Goal: Information Seeking & Learning: Learn about a topic

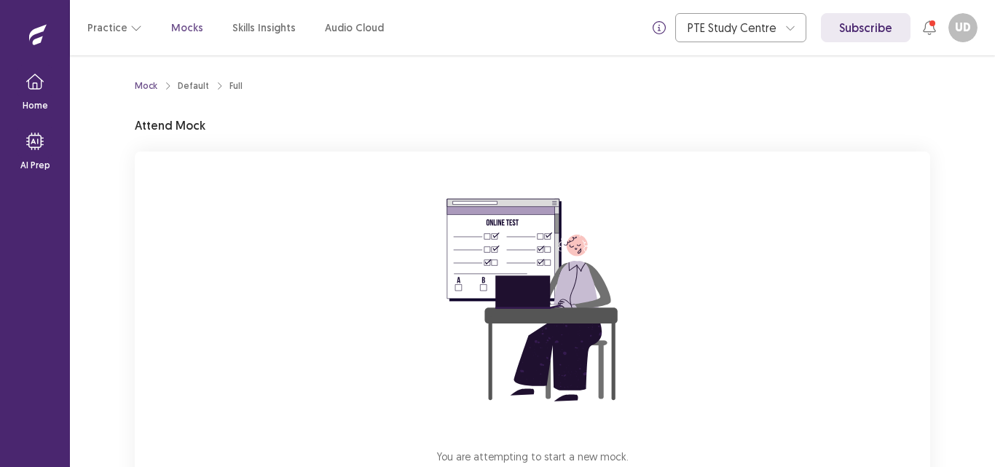
click at [639, 302] on img at bounding box center [532, 300] width 262 height 262
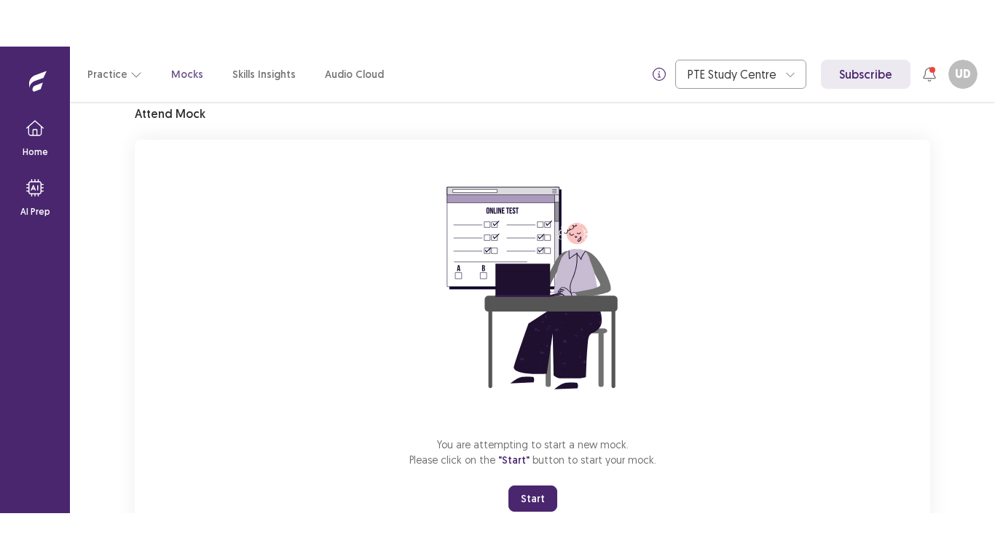
scroll to position [109, 0]
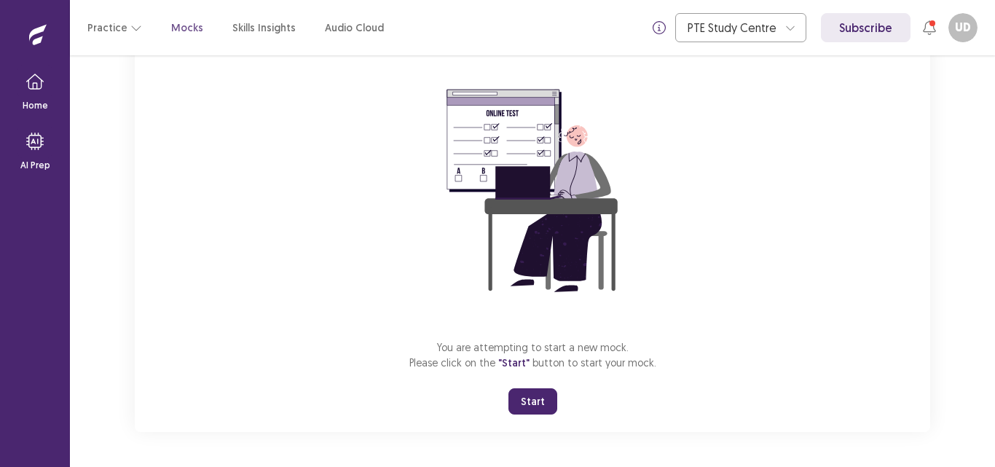
click at [538, 404] on button "Start" at bounding box center [532, 401] width 49 height 26
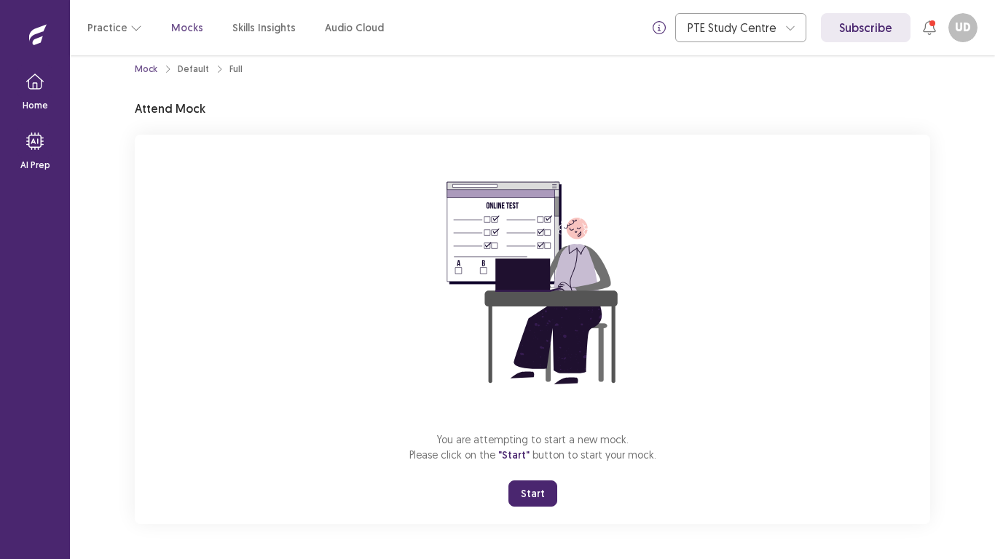
scroll to position [17, 0]
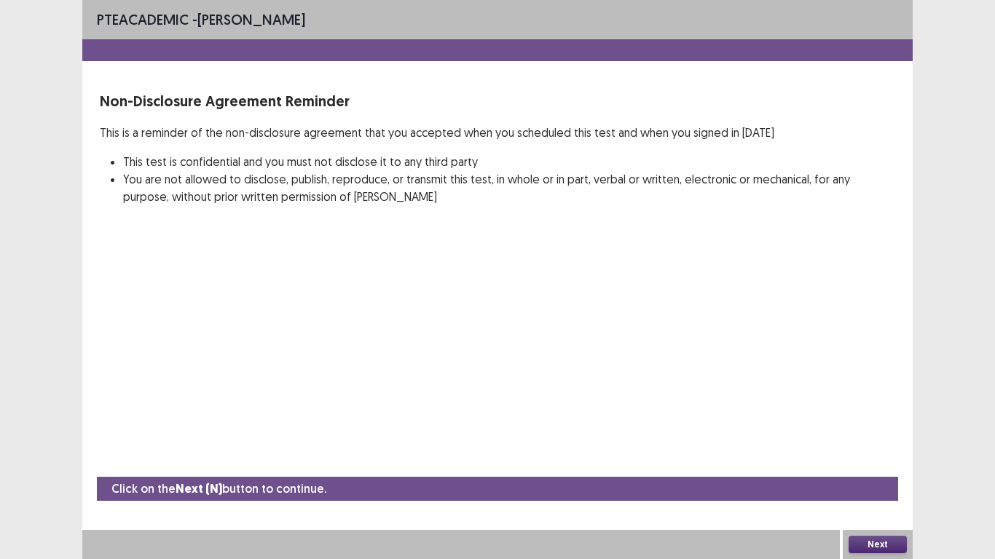
click at [878, 466] on button "Next" at bounding box center [878, 544] width 58 height 17
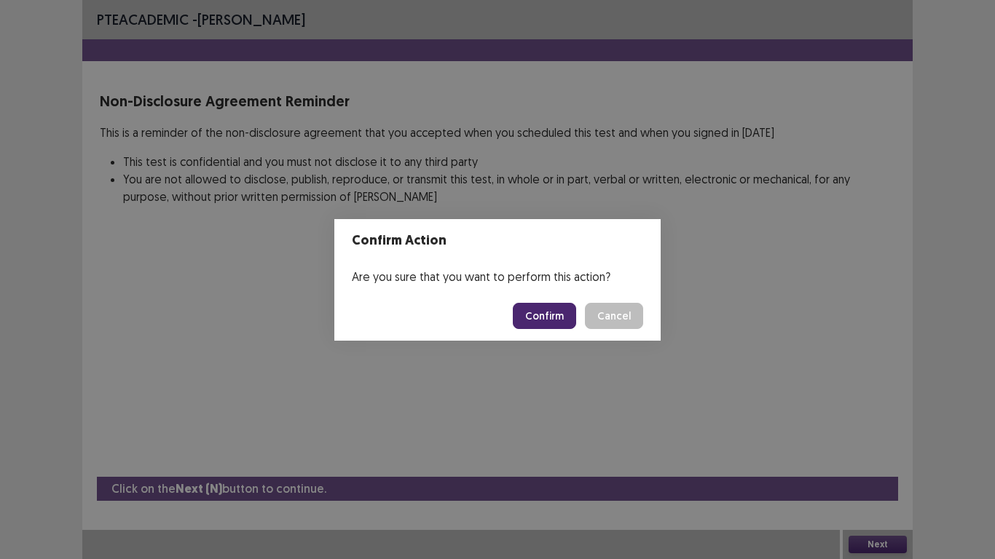
click at [546, 321] on button "Confirm" at bounding box center [544, 316] width 63 height 26
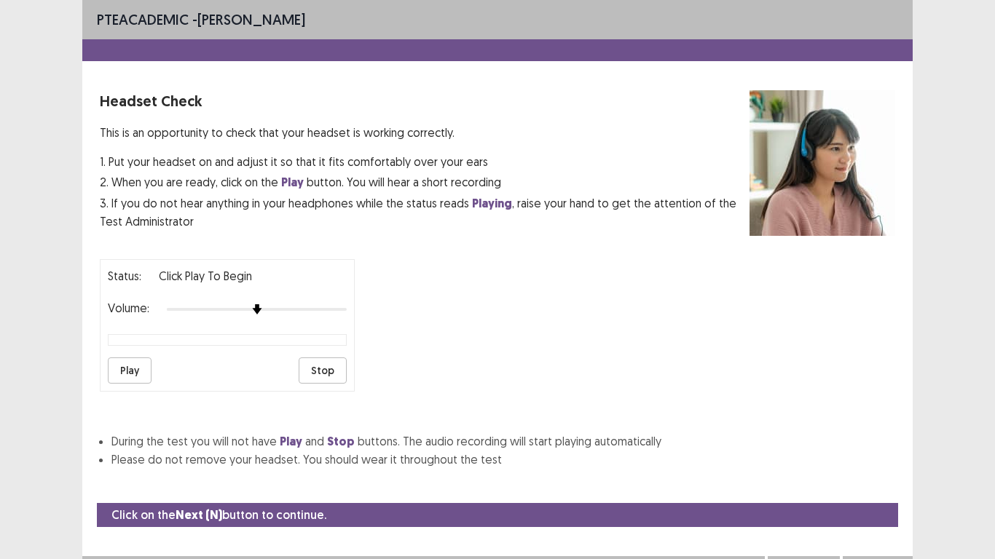
scroll to position [15, 0]
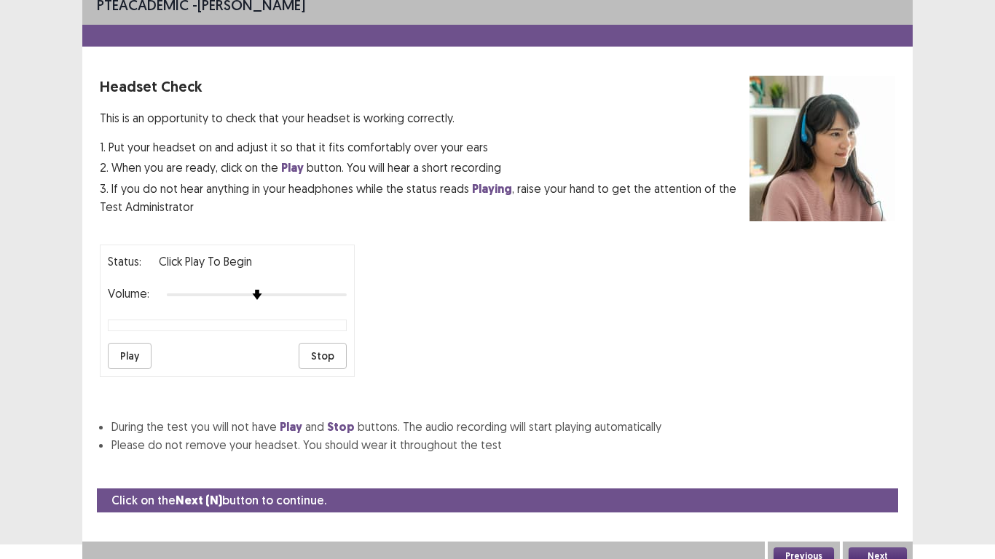
click at [126, 354] on button "Play" at bounding box center [130, 356] width 44 height 26
click at [312, 296] on div at bounding box center [257, 295] width 180 height 12
click at [141, 355] on button "Play" at bounding box center [130, 356] width 44 height 26
click at [140, 355] on button "Play" at bounding box center [130, 356] width 44 height 26
click at [280, 299] on div at bounding box center [257, 295] width 180 height 12
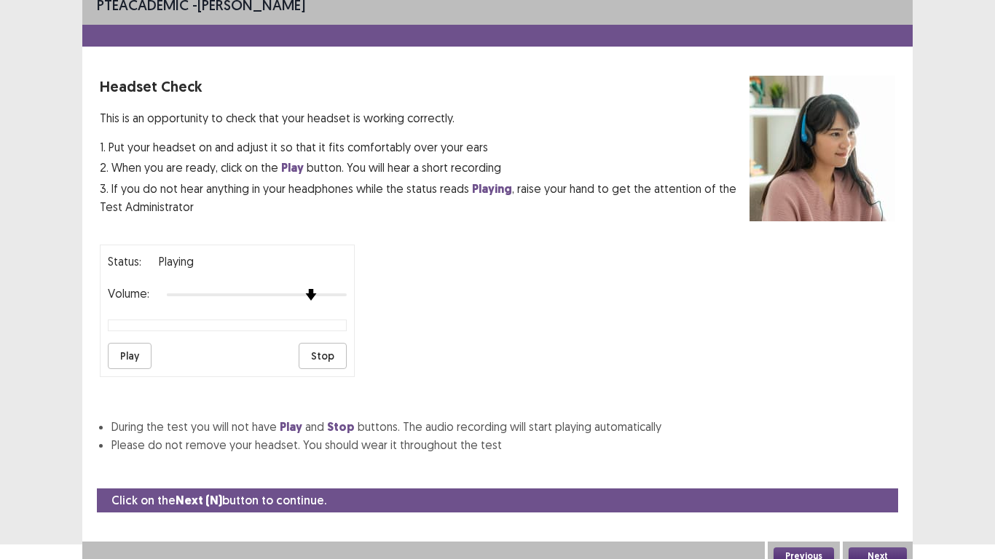
click at [317, 292] on div at bounding box center [257, 295] width 180 height 12
click at [872, 466] on button "Next" at bounding box center [878, 556] width 58 height 17
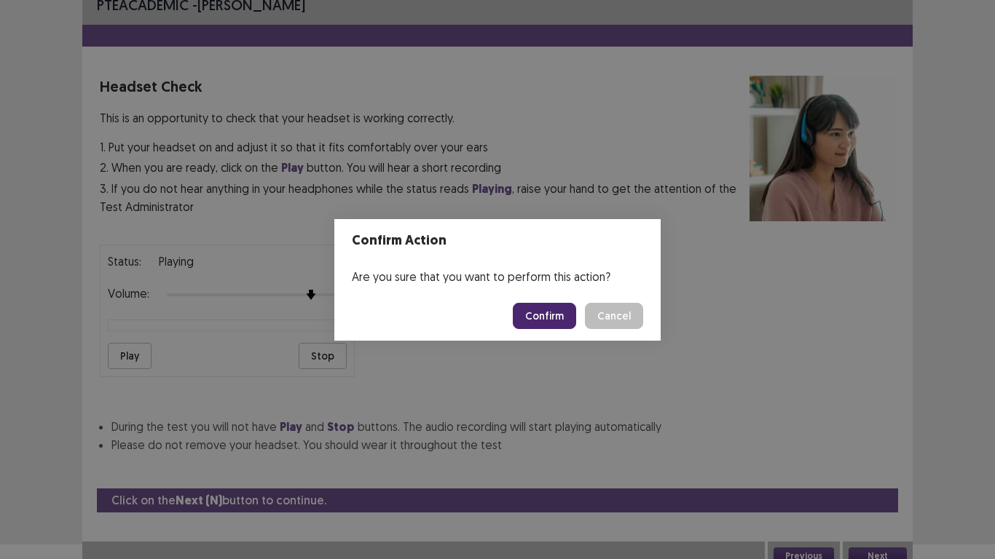
click at [548, 313] on button "Confirm" at bounding box center [544, 316] width 63 height 26
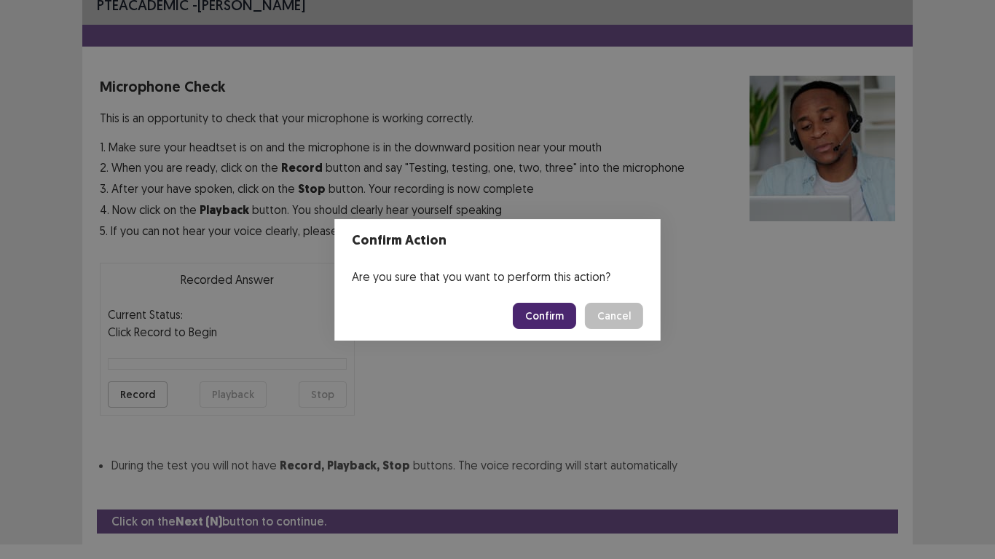
scroll to position [47, 0]
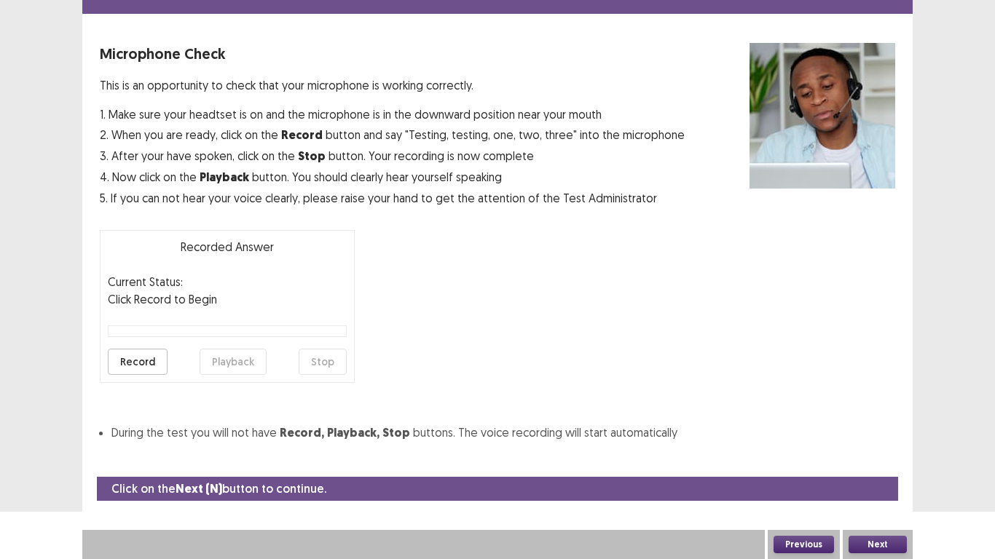
click at [135, 368] on button "Record" at bounding box center [138, 362] width 60 height 26
click at [321, 363] on button "Stop" at bounding box center [323, 362] width 48 height 26
click at [231, 366] on button "Playback" at bounding box center [233, 362] width 67 height 26
click at [882, 466] on button "Next" at bounding box center [878, 544] width 58 height 17
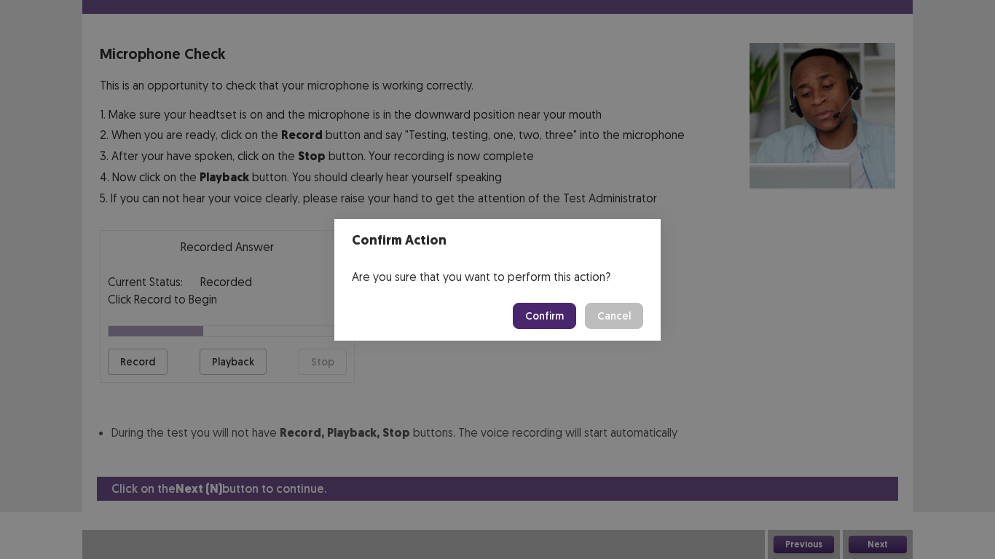
click at [553, 316] on button "Confirm" at bounding box center [544, 316] width 63 height 26
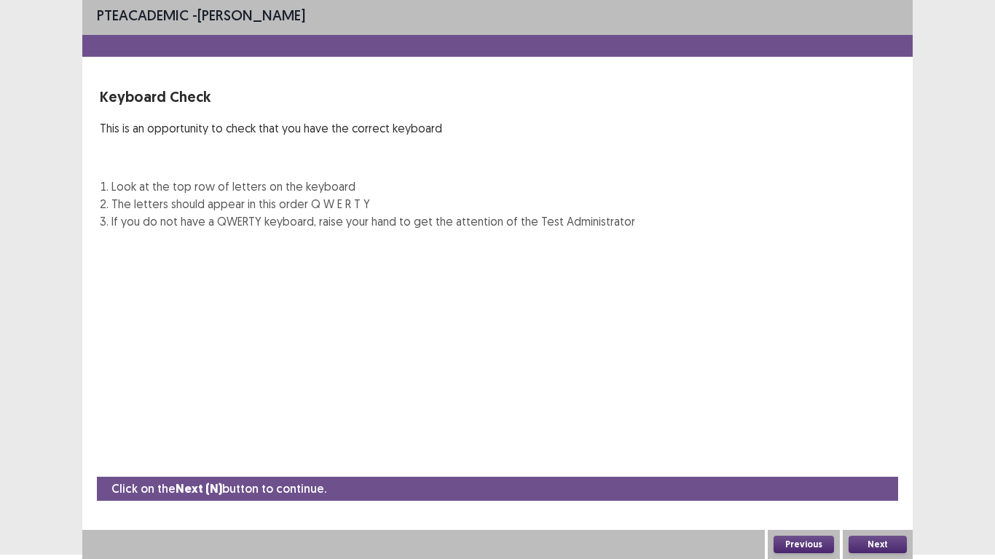
scroll to position [4, 0]
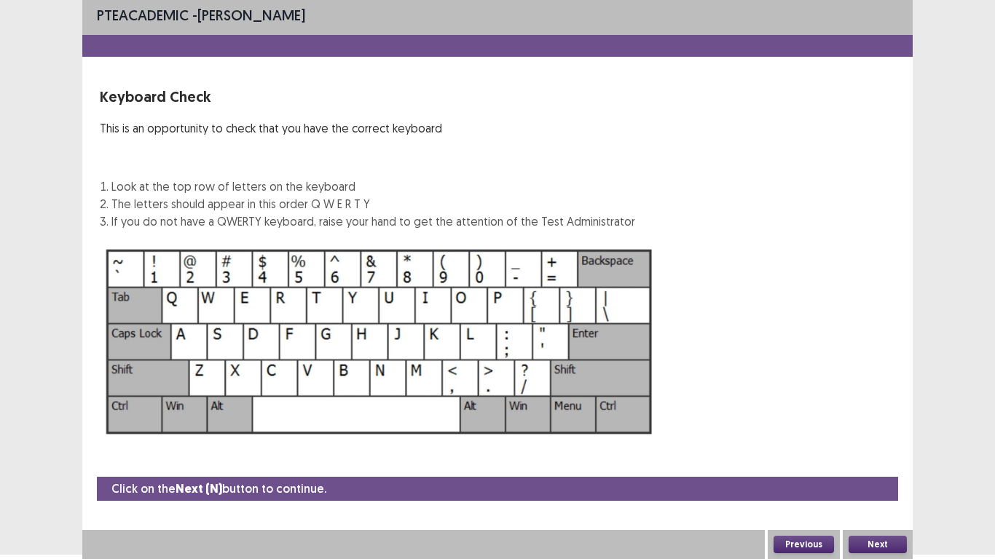
click at [880, 466] on button "Next" at bounding box center [878, 544] width 58 height 17
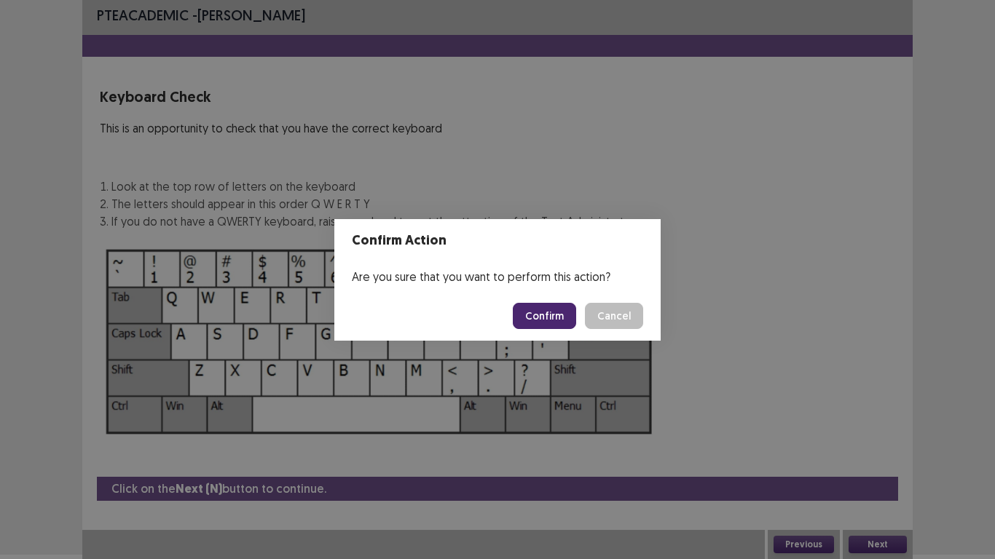
click at [548, 319] on button "Confirm" at bounding box center [544, 316] width 63 height 26
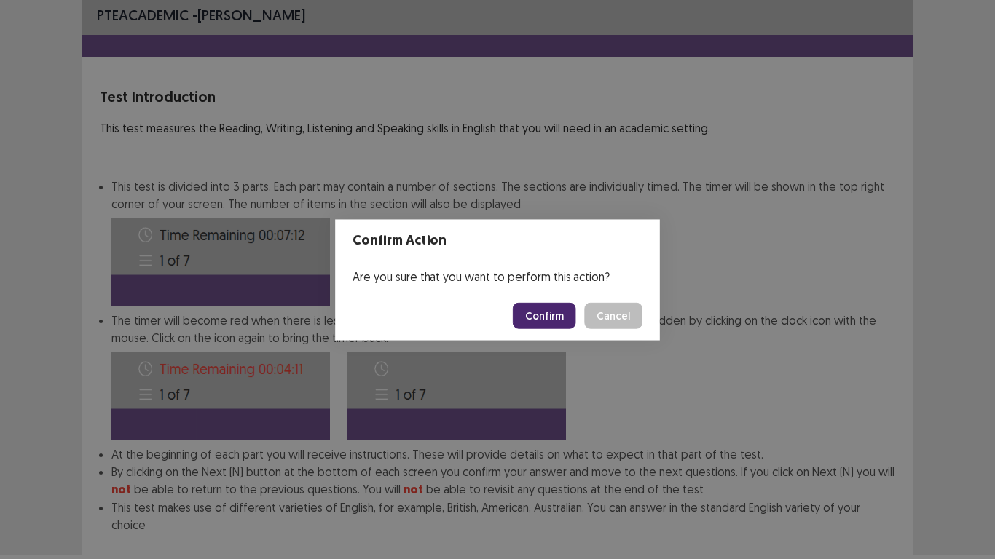
scroll to position [79, 0]
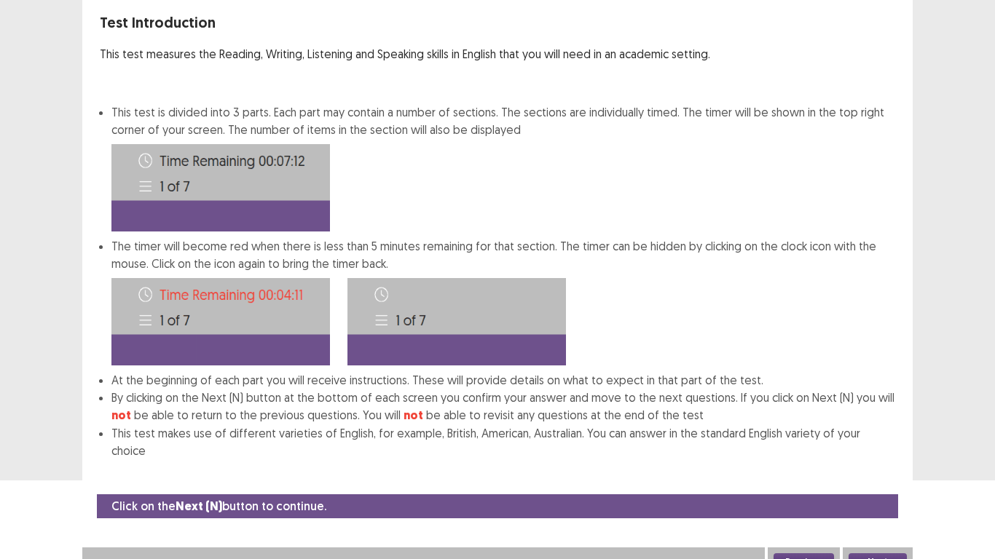
click at [878, 466] on button "Next" at bounding box center [878, 562] width 58 height 17
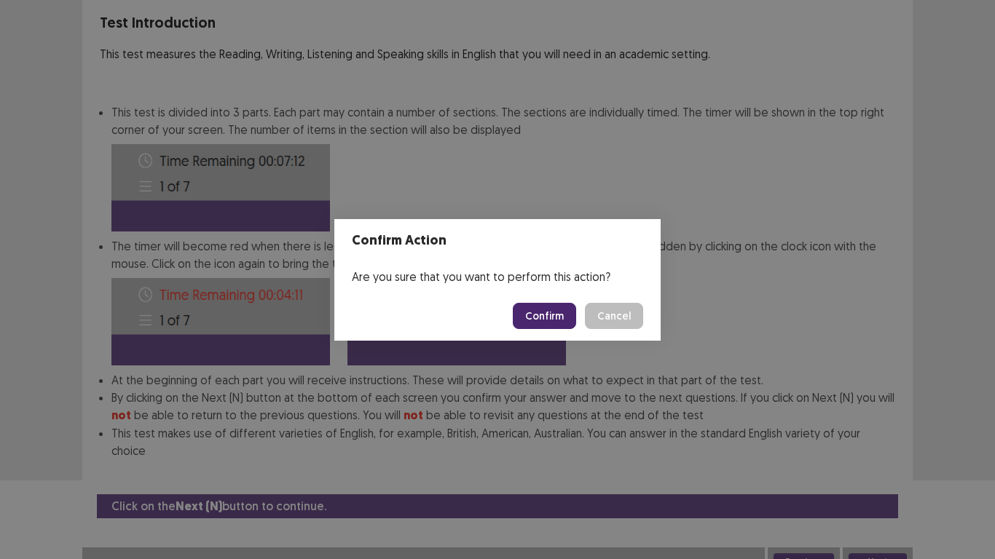
click at [553, 318] on button "Confirm" at bounding box center [544, 316] width 63 height 26
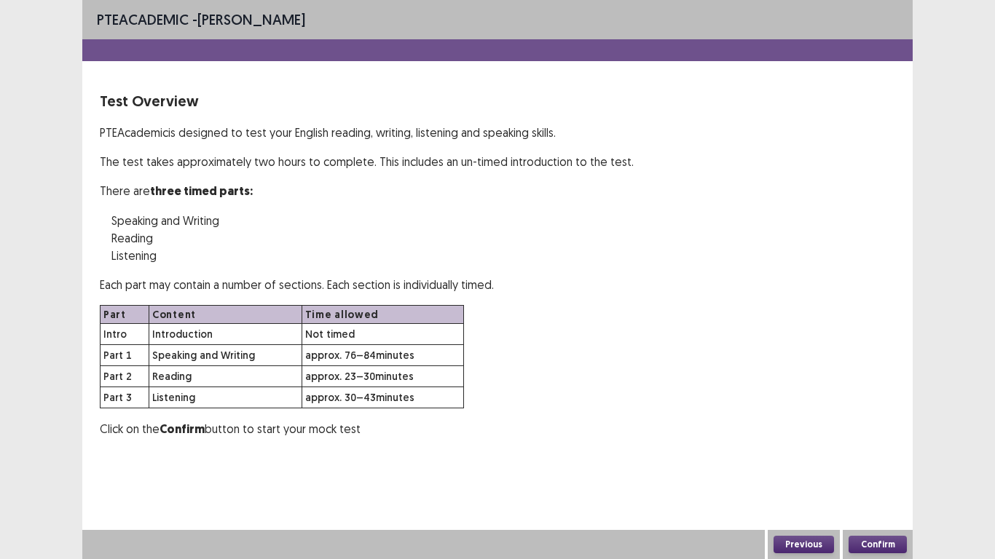
scroll to position [0, 0]
click at [889, 466] on button "Confirm" at bounding box center [878, 544] width 58 height 17
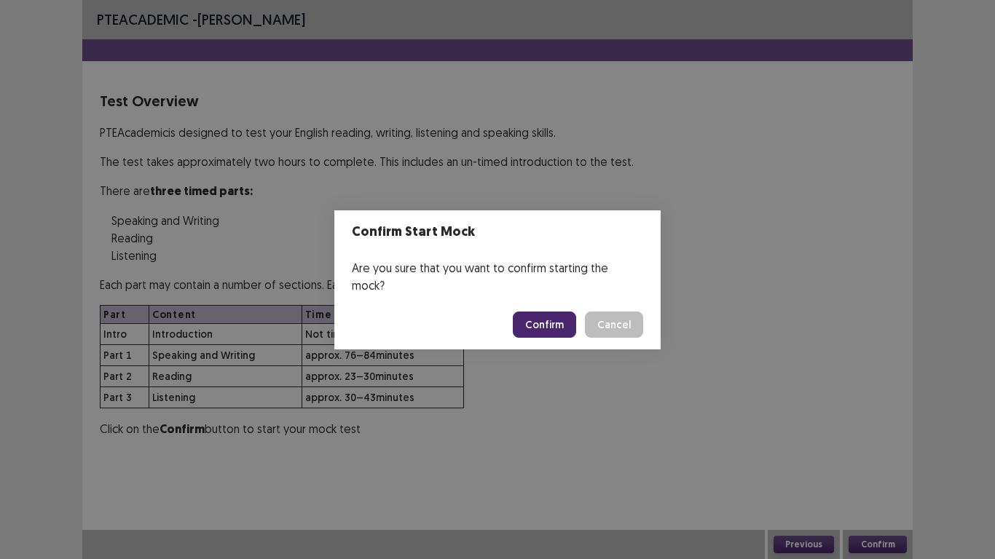
click at [551, 315] on button "Confirm" at bounding box center [544, 325] width 63 height 26
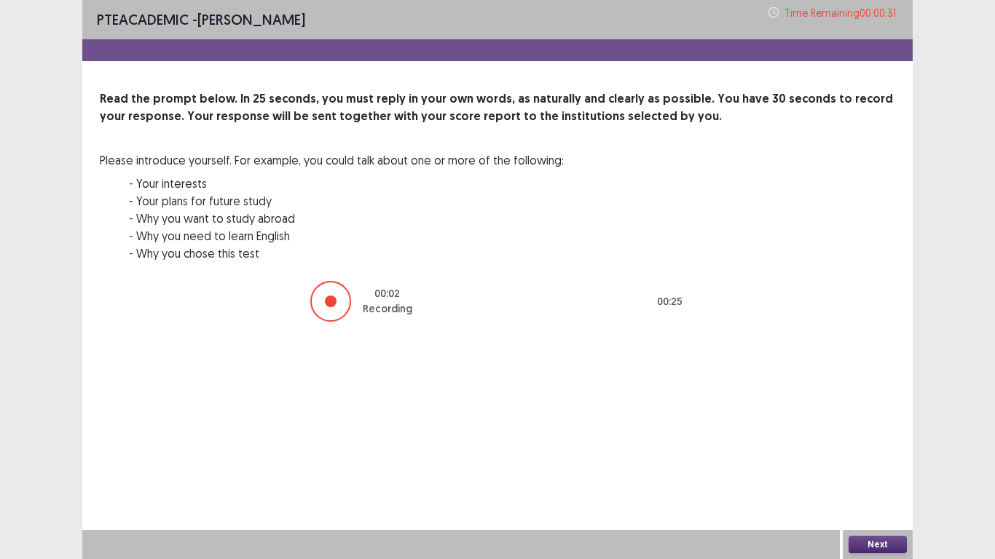
click at [876, 466] on button "Next" at bounding box center [878, 544] width 58 height 17
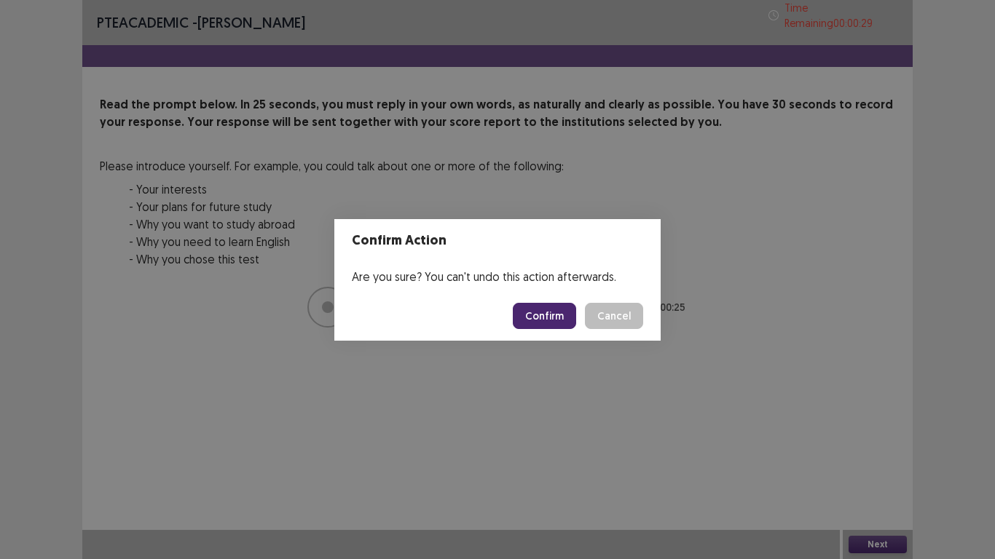
click at [557, 316] on button "Confirm" at bounding box center [544, 316] width 63 height 26
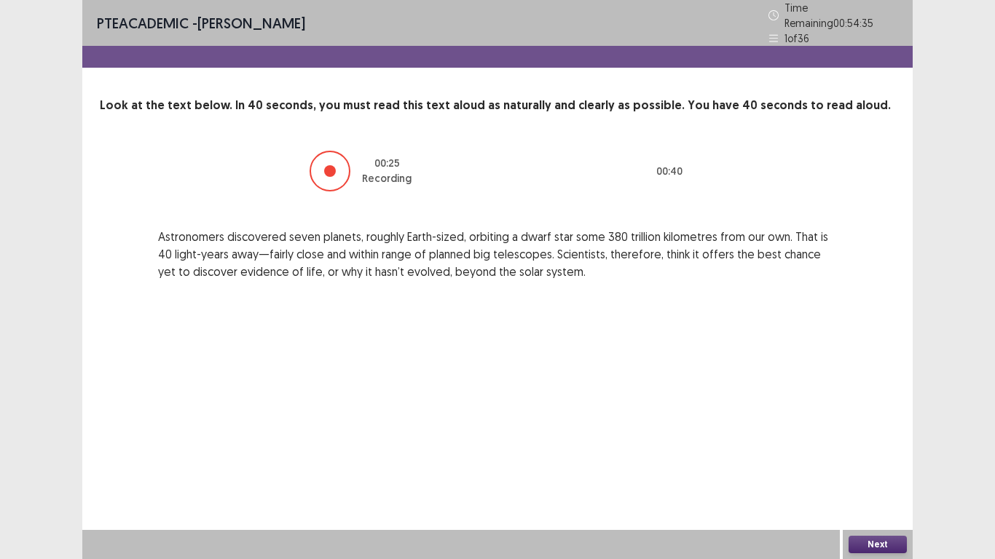
click at [866, 466] on button "Next" at bounding box center [878, 544] width 58 height 17
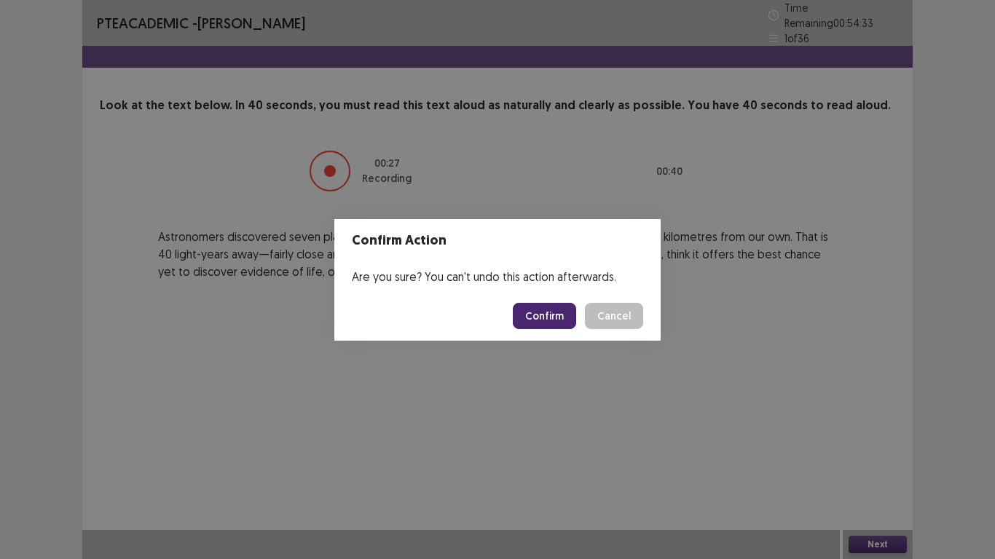
click at [553, 320] on button "Confirm" at bounding box center [544, 316] width 63 height 26
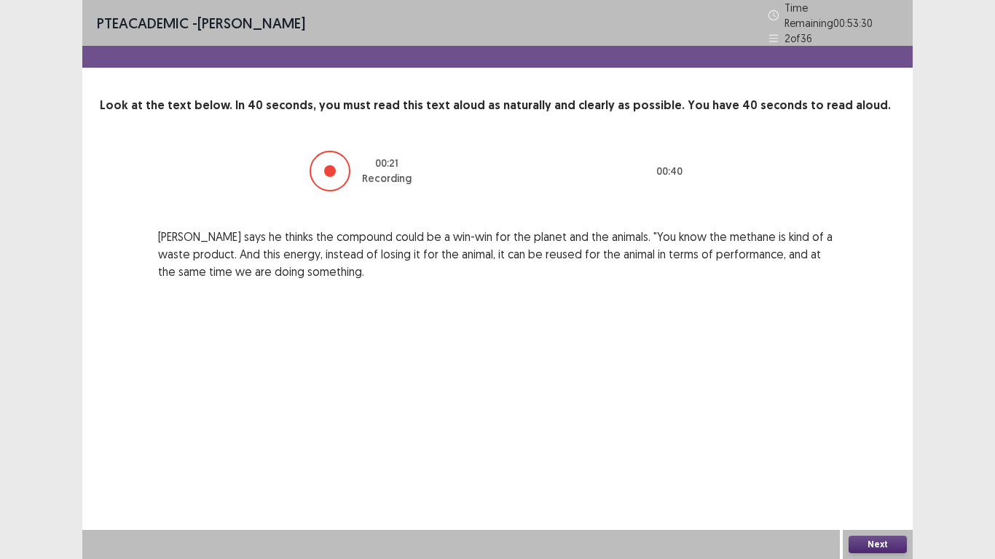
click at [875, 466] on button "Next" at bounding box center [878, 544] width 58 height 17
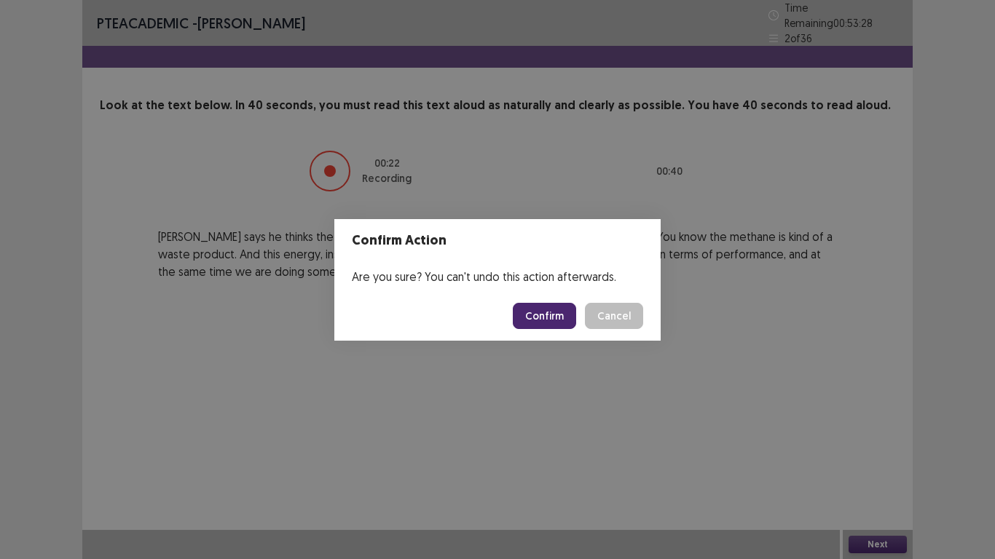
click at [558, 320] on button "Confirm" at bounding box center [544, 316] width 63 height 26
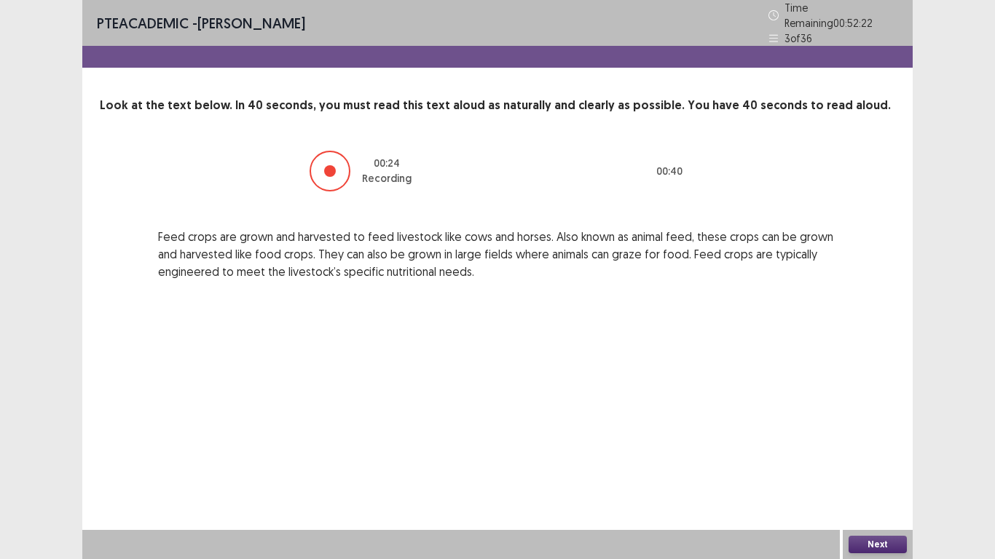
click at [865, 466] on button "Next" at bounding box center [878, 544] width 58 height 17
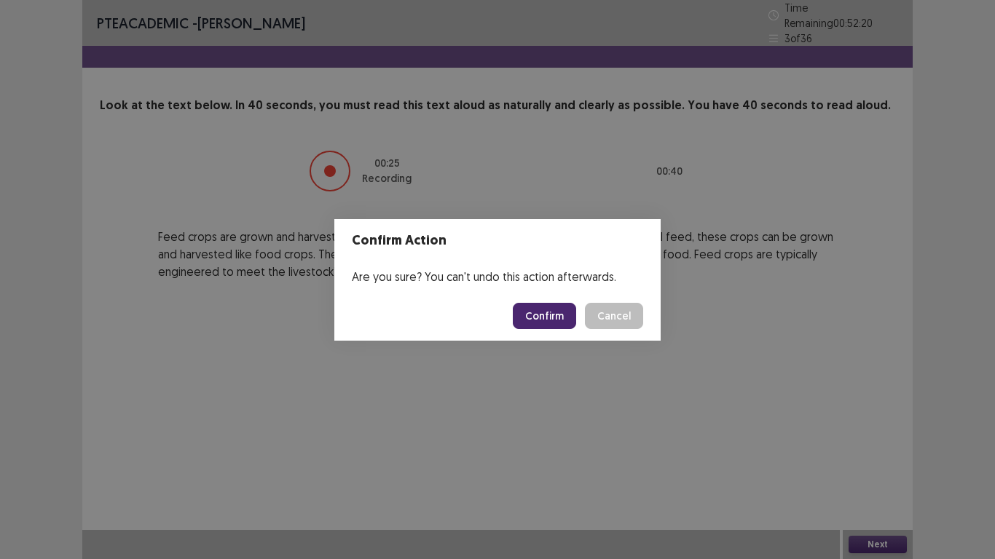
click at [559, 321] on button "Confirm" at bounding box center [544, 316] width 63 height 26
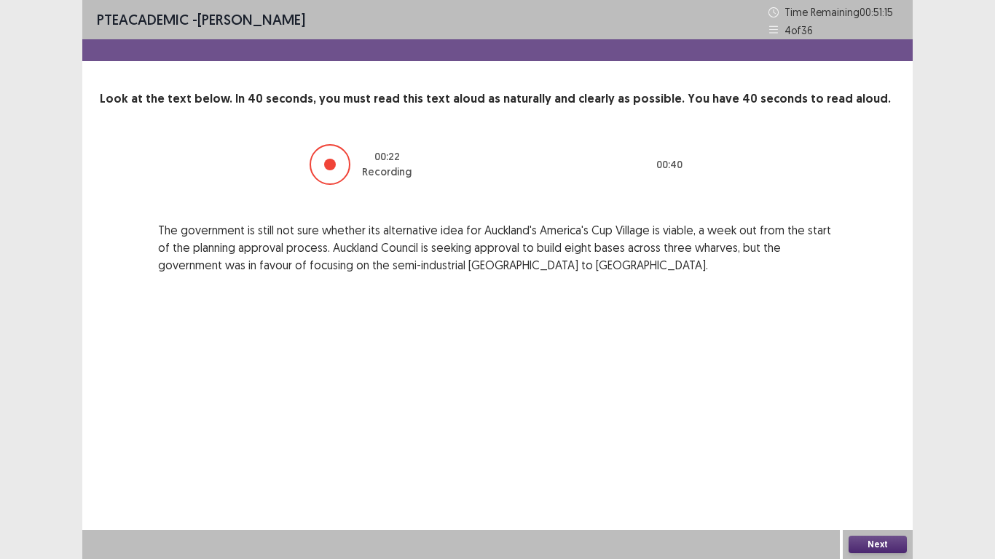
click at [861, 466] on button "Next" at bounding box center [878, 544] width 58 height 17
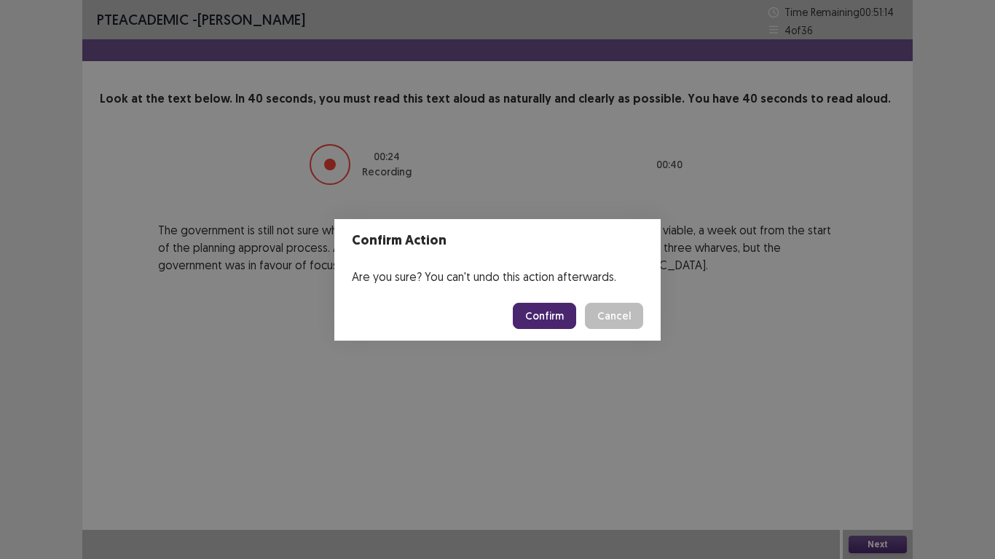
click at [539, 312] on button "Confirm" at bounding box center [544, 316] width 63 height 26
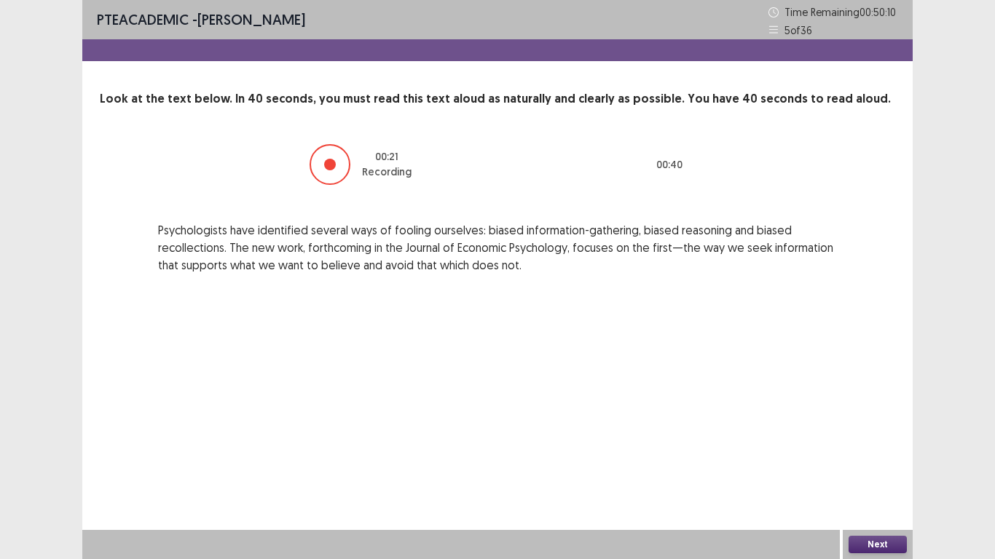
click at [862, 466] on button "Next" at bounding box center [878, 544] width 58 height 17
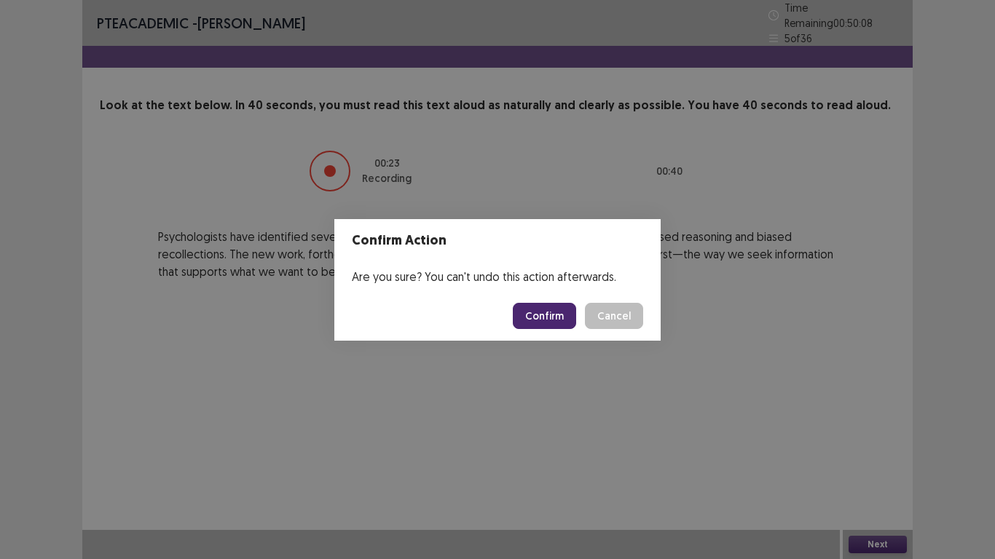
click at [541, 315] on button "Confirm" at bounding box center [544, 316] width 63 height 26
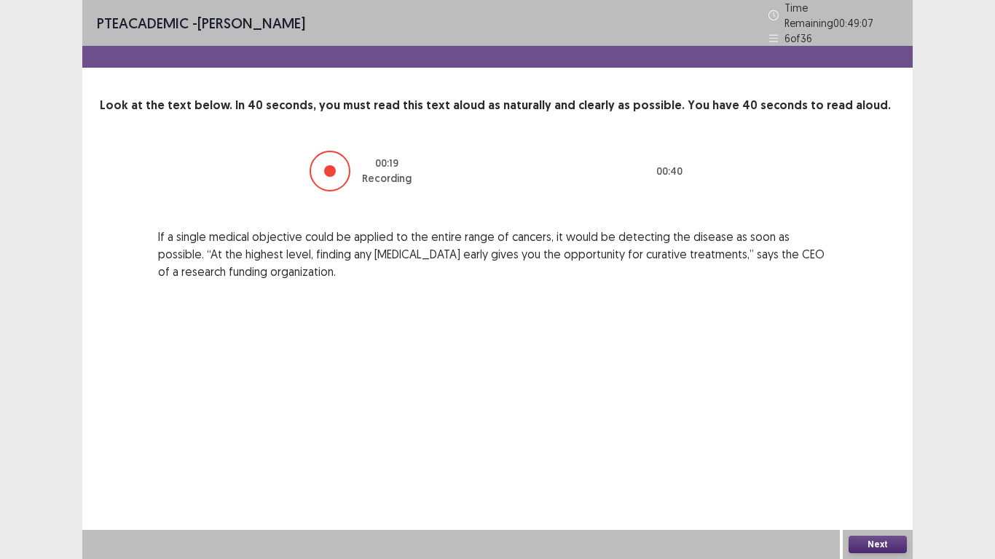
click at [875, 466] on button "Next" at bounding box center [878, 544] width 58 height 17
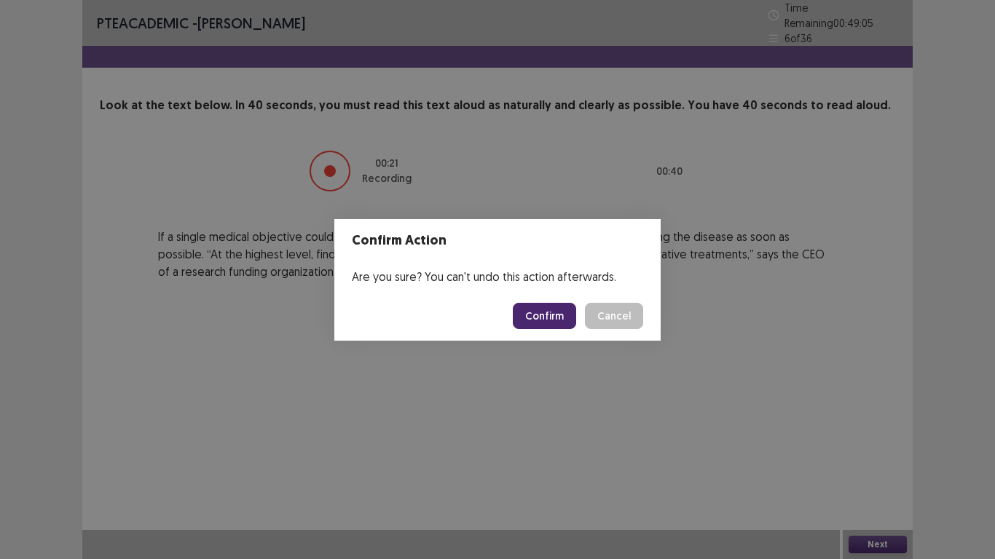
click at [557, 318] on button "Confirm" at bounding box center [544, 316] width 63 height 26
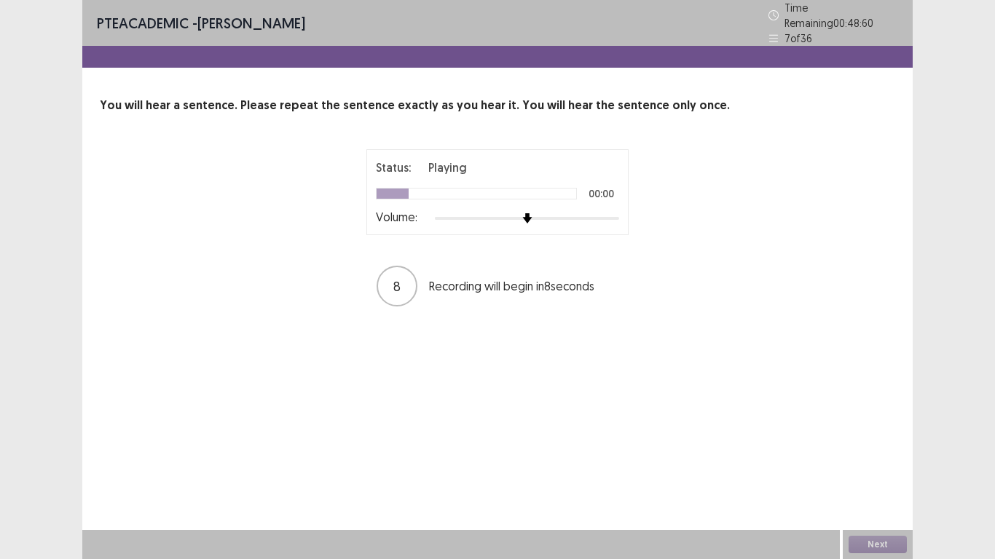
click at [602, 213] on div at bounding box center [527, 219] width 184 height 12
click at [610, 213] on div at bounding box center [527, 219] width 184 height 12
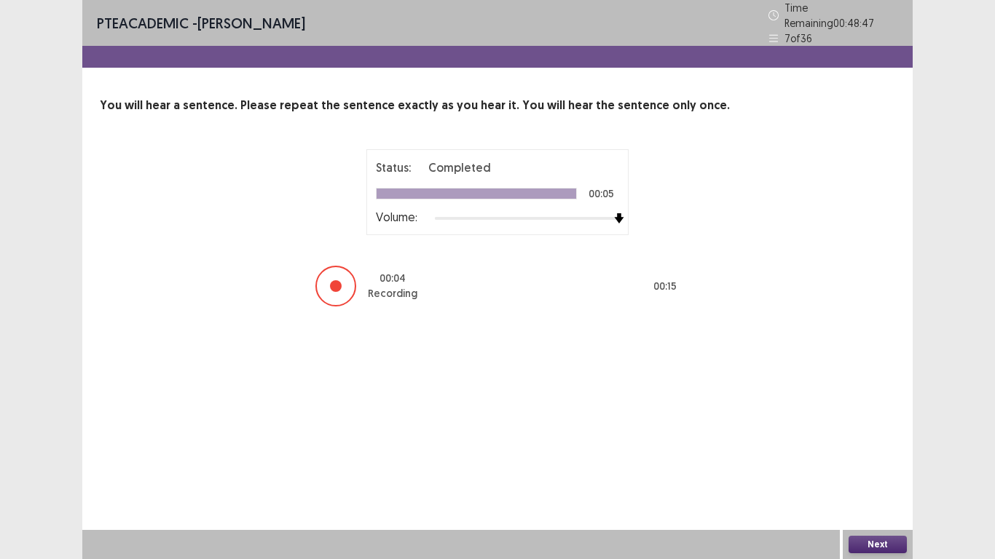
click at [893, 466] on button "Next" at bounding box center [878, 544] width 58 height 17
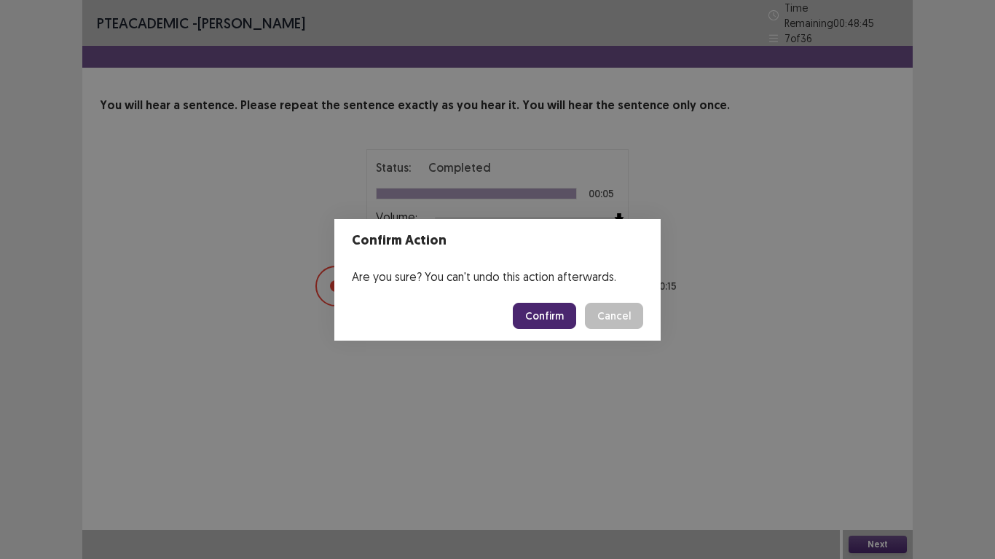
click at [568, 312] on button "Confirm" at bounding box center [544, 316] width 63 height 26
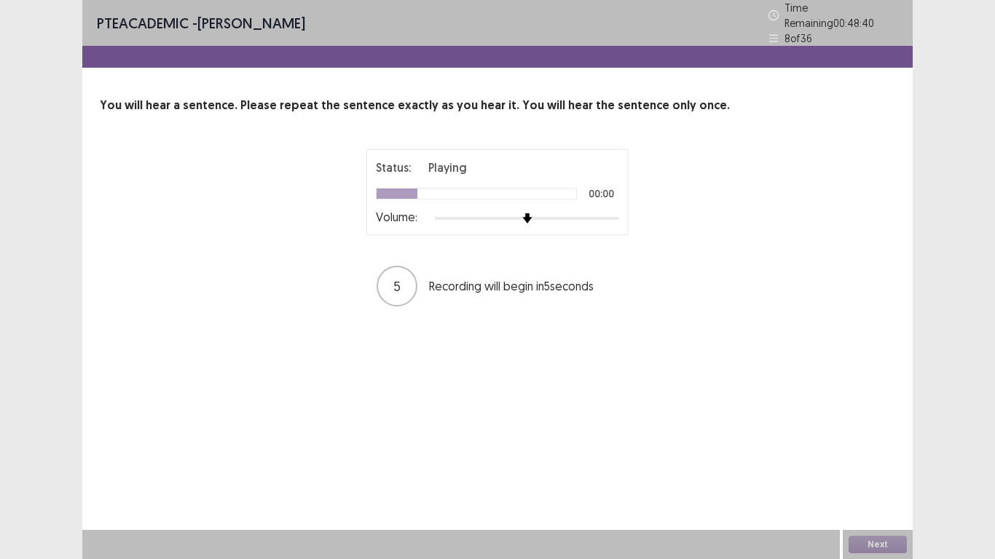
click at [610, 217] on div at bounding box center [527, 218] width 184 height 3
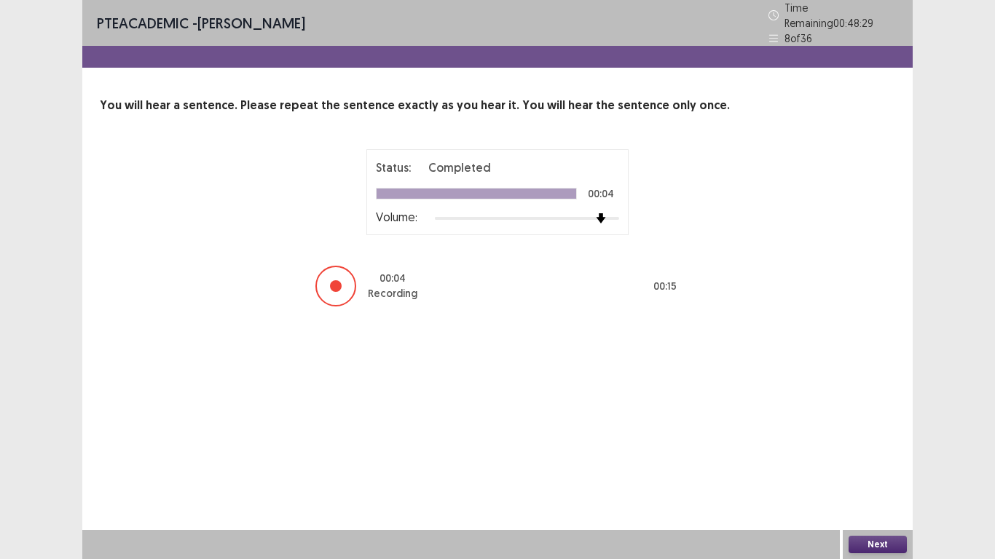
click at [874, 466] on button "Next" at bounding box center [878, 544] width 58 height 17
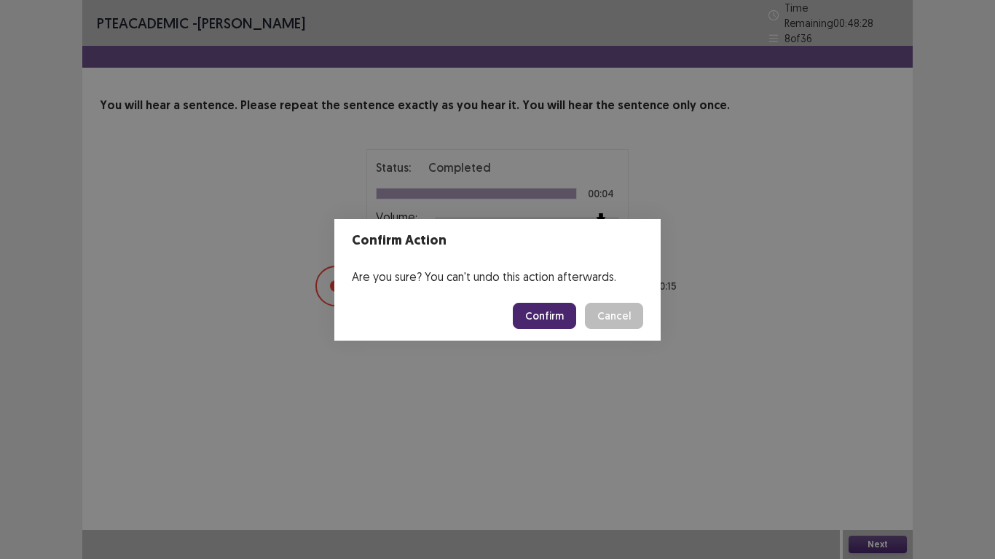
click at [556, 318] on button "Confirm" at bounding box center [544, 316] width 63 height 26
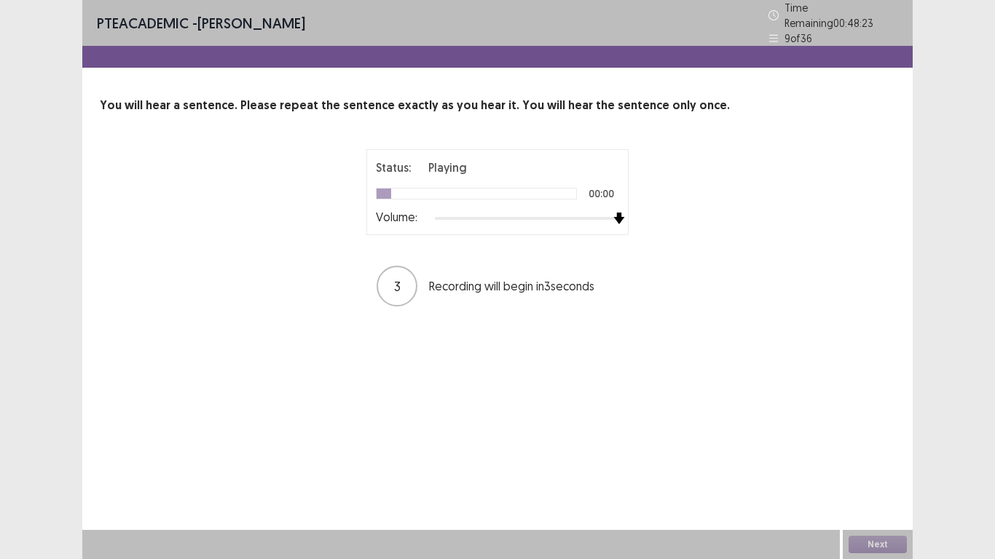
click at [613, 213] on div at bounding box center [527, 219] width 184 height 12
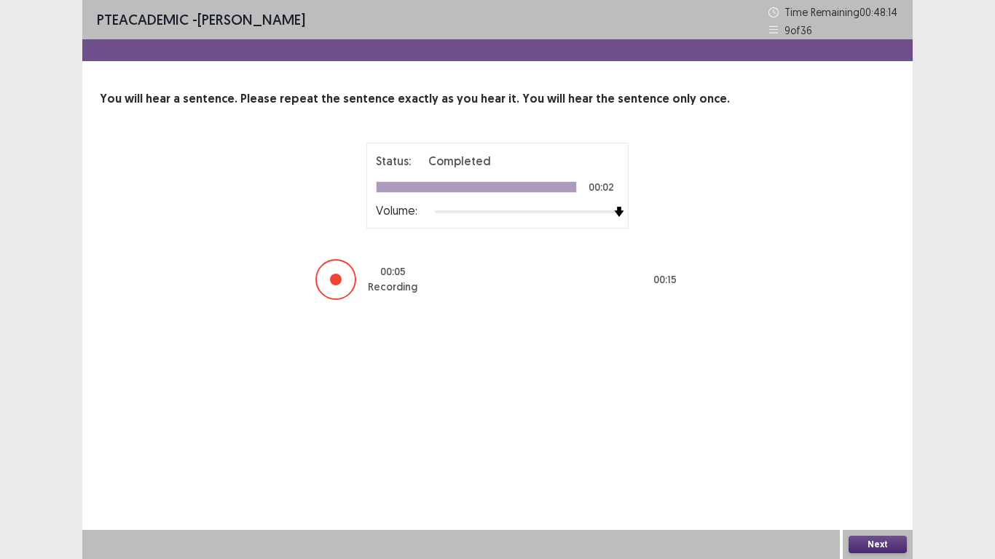
click at [884, 466] on button "Next" at bounding box center [878, 544] width 58 height 17
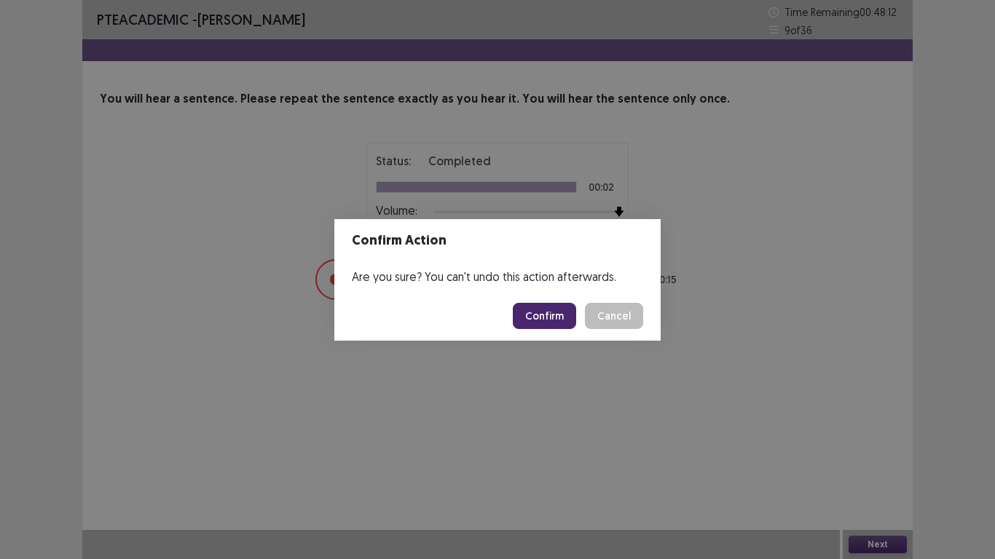
click at [536, 305] on button "Confirm" at bounding box center [544, 316] width 63 height 26
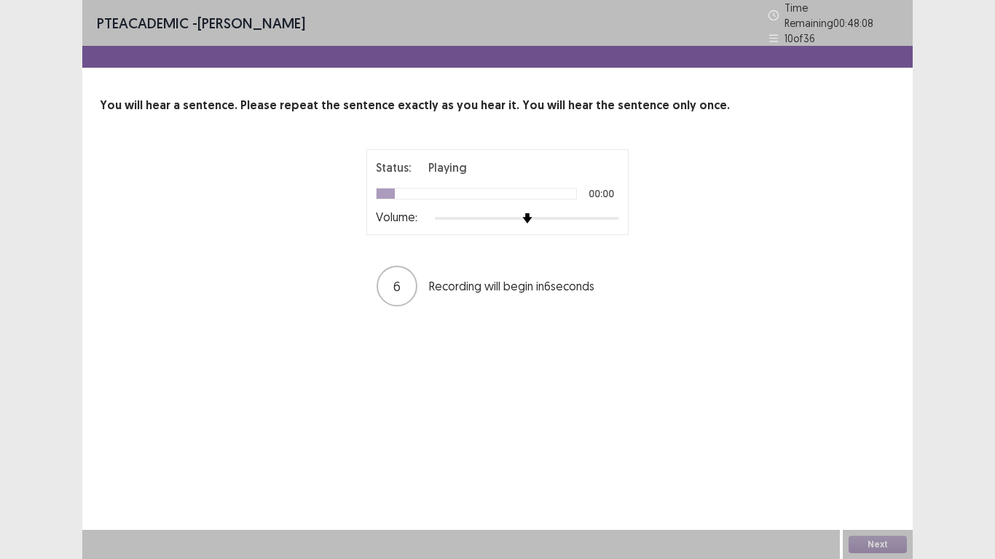
click at [614, 213] on div at bounding box center [527, 219] width 184 height 12
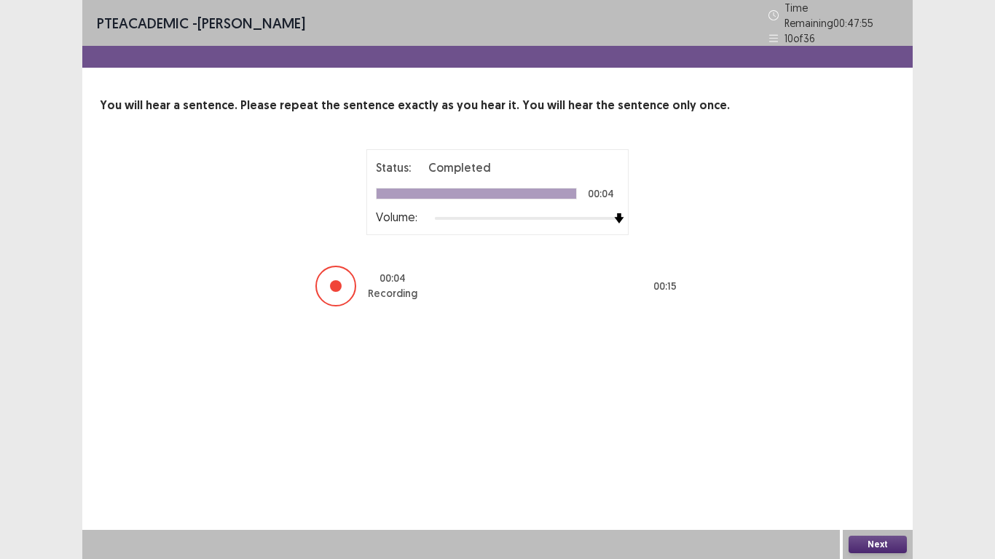
click at [868, 466] on button "Next" at bounding box center [878, 544] width 58 height 17
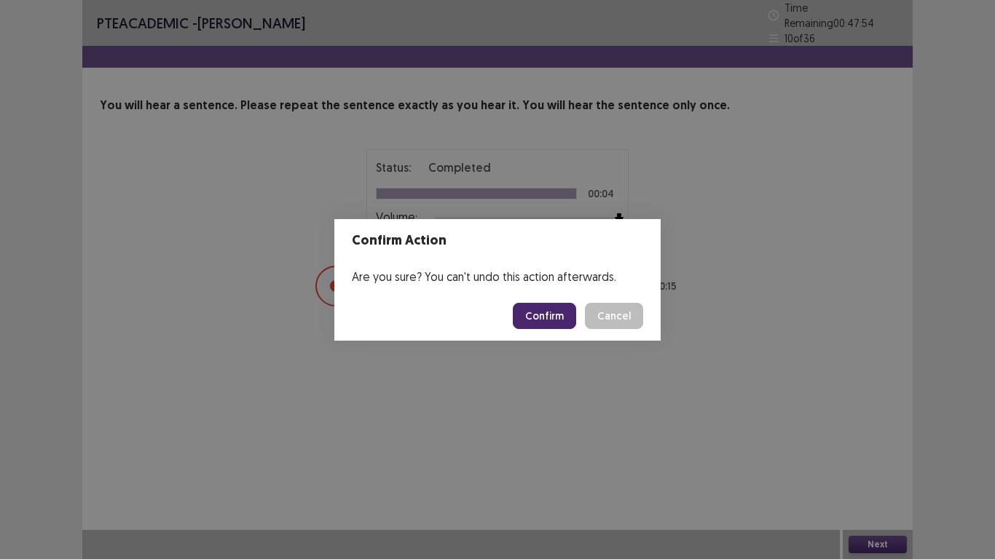
click at [548, 323] on button "Confirm" at bounding box center [544, 316] width 63 height 26
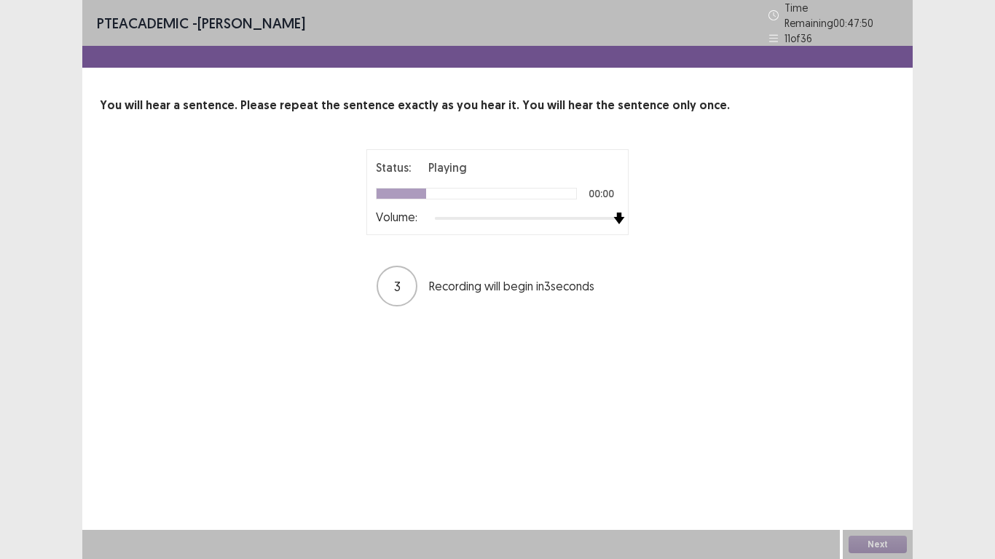
click at [612, 213] on div at bounding box center [527, 219] width 184 height 12
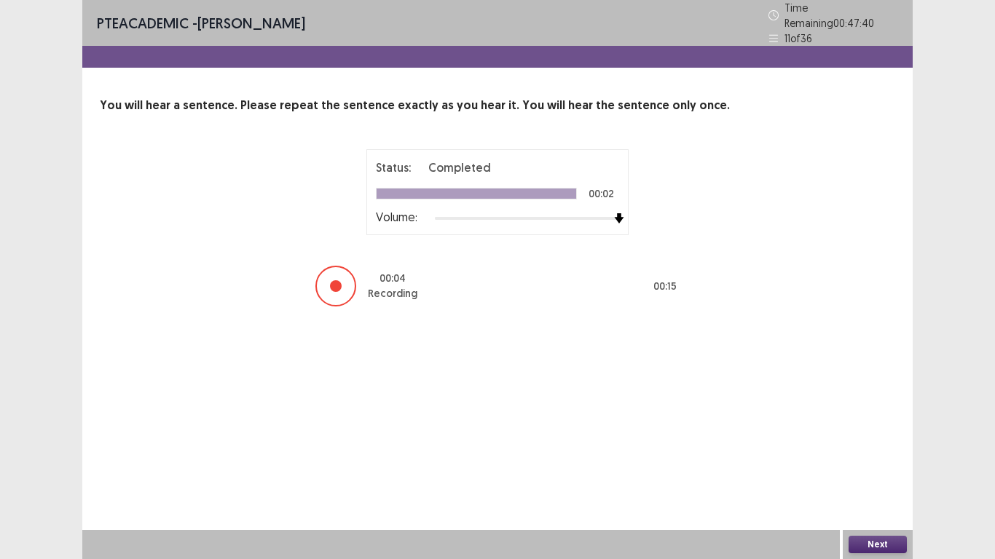
click at [884, 466] on button "Next" at bounding box center [878, 544] width 58 height 17
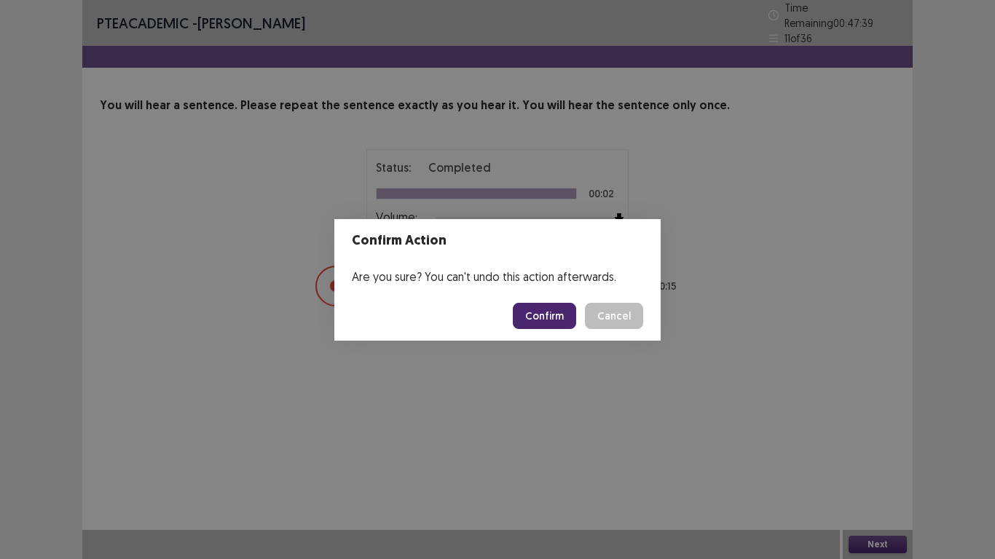
click at [553, 316] on button "Confirm" at bounding box center [544, 316] width 63 height 26
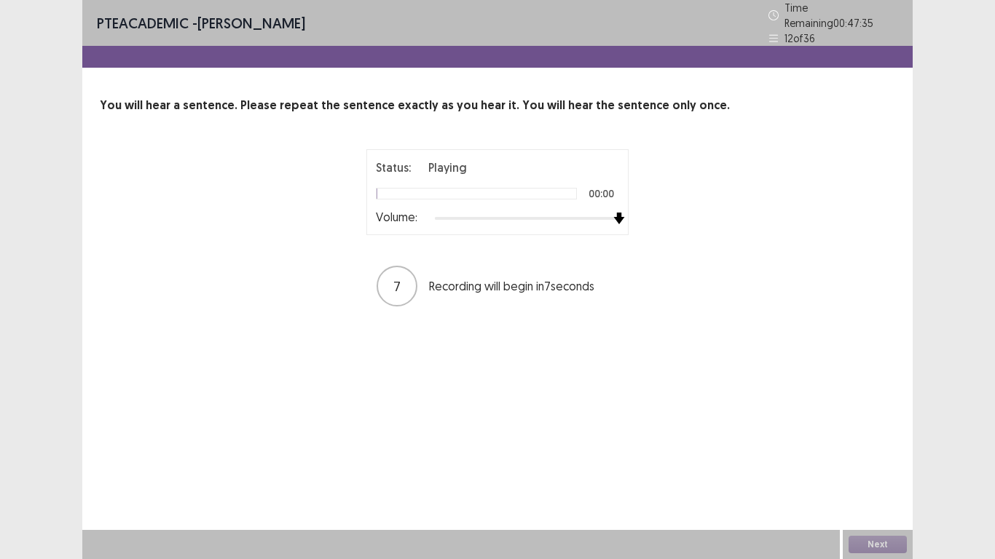
click at [613, 213] on div at bounding box center [527, 219] width 184 height 12
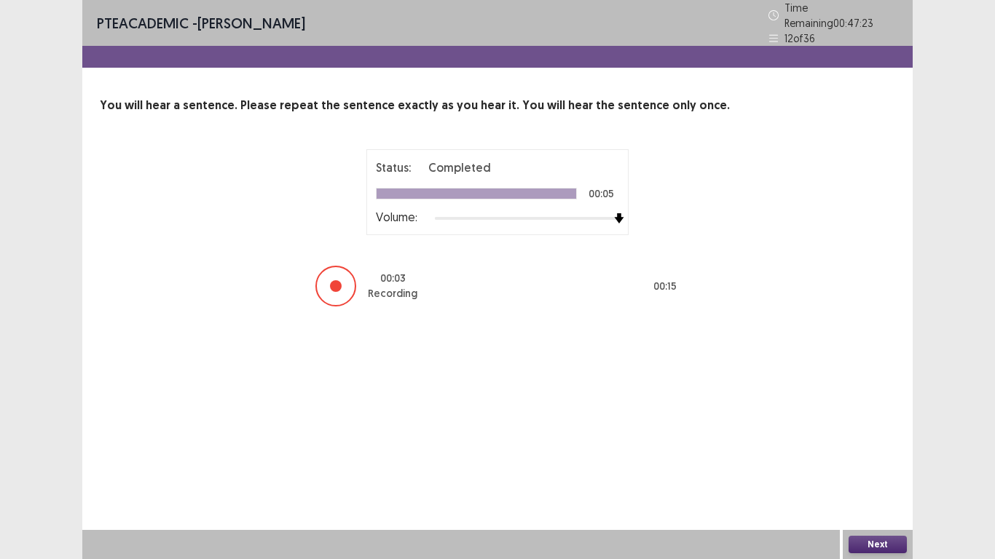
drag, startPoint x: 760, startPoint y: 423, endPoint x: 817, endPoint y: 484, distance: 83.0
click at [817, 466] on div "PTE academic - [PERSON_NAME] Time Remaining 00 : 47 : 23 12 of 36 You will hear…" at bounding box center [497, 279] width 830 height 559
click at [865, 466] on button "Next" at bounding box center [878, 544] width 58 height 17
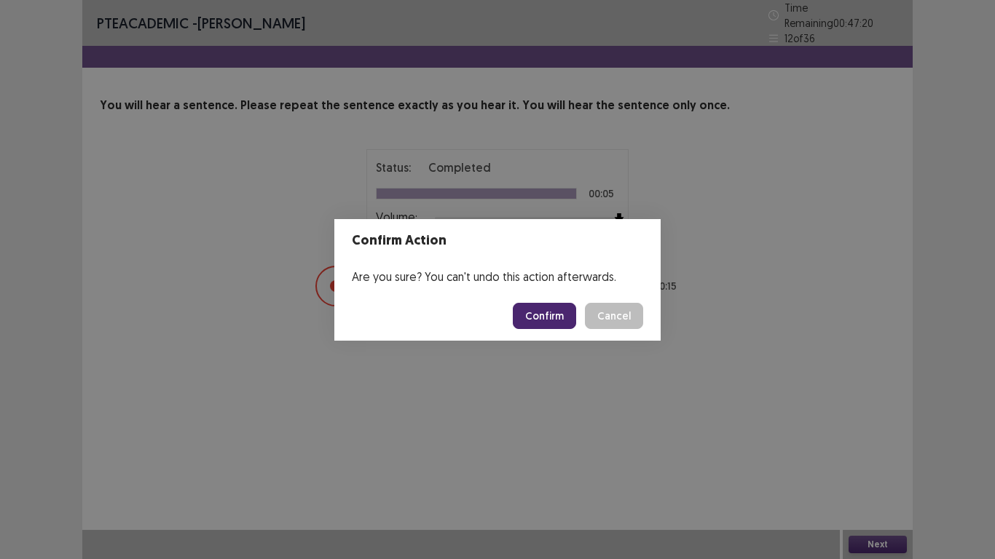
click at [568, 318] on button "Confirm" at bounding box center [544, 316] width 63 height 26
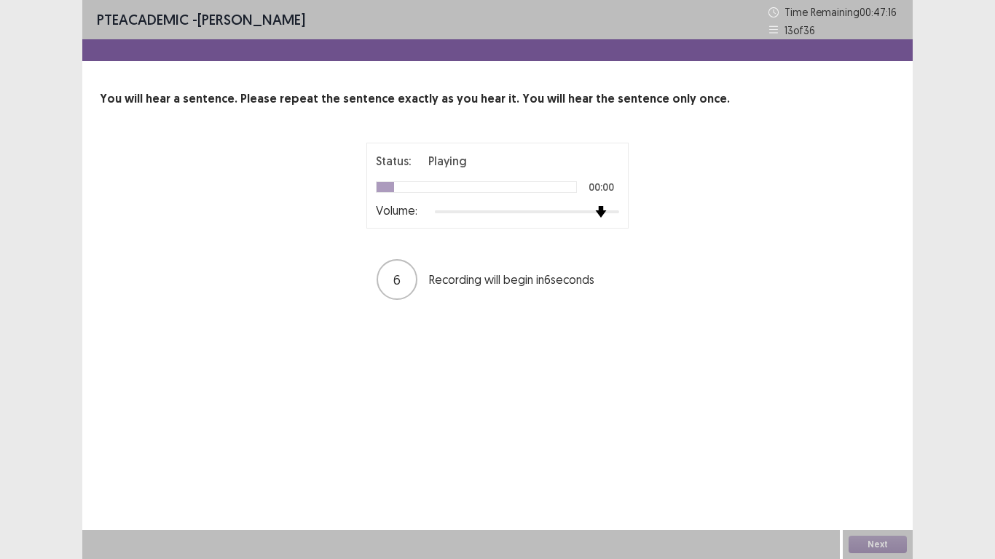
click at [609, 216] on div at bounding box center [527, 212] width 184 height 12
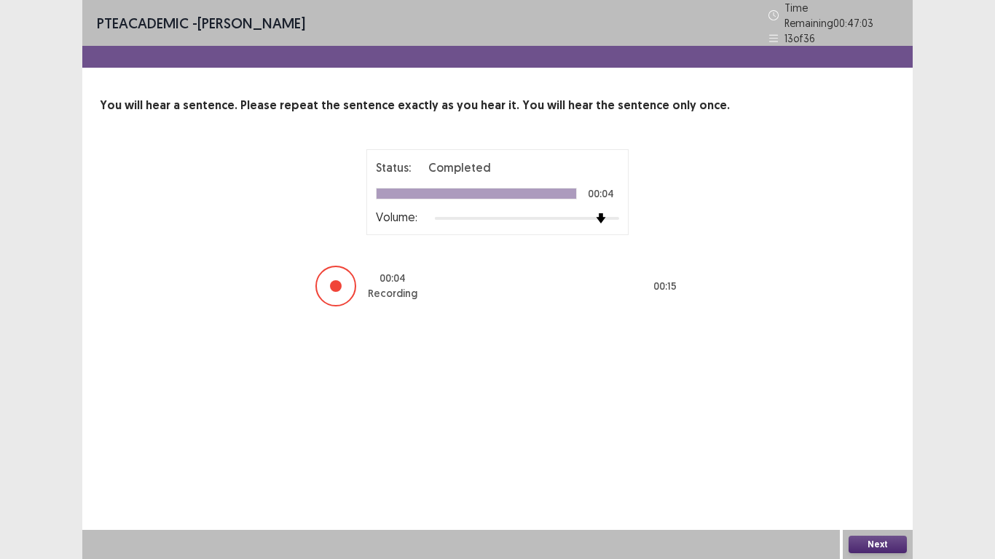
click at [858, 466] on button "Next" at bounding box center [878, 544] width 58 height 17
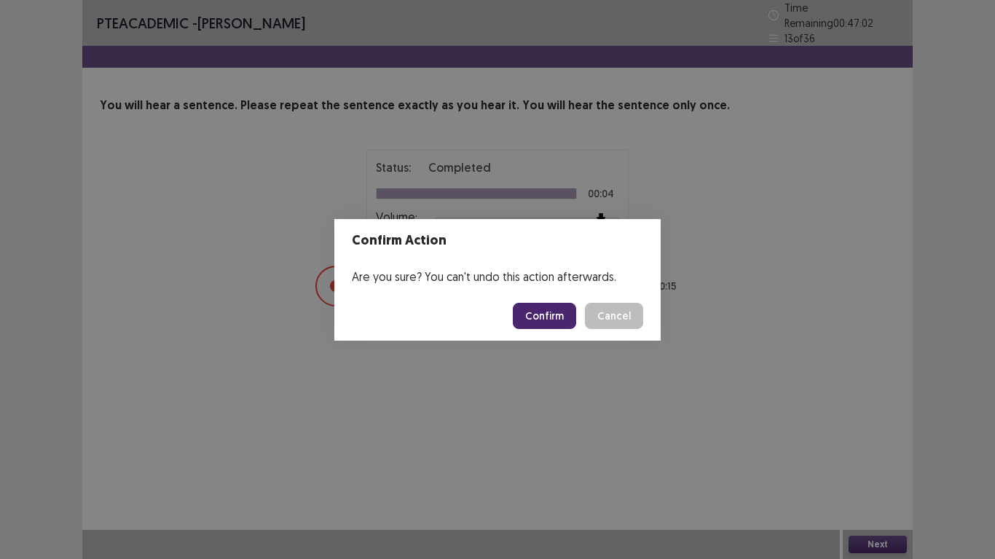
click at [549, 312] on button "Confirm" at bounding box center [544, 316] width 63 height 26
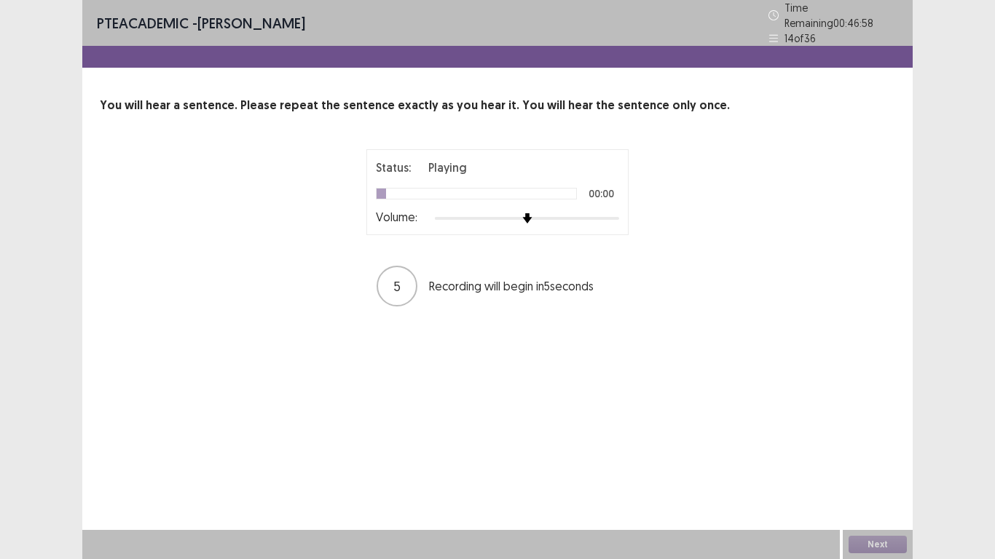
click at [608, 217] on div at bounding box center [527, 219] width 184 height 12
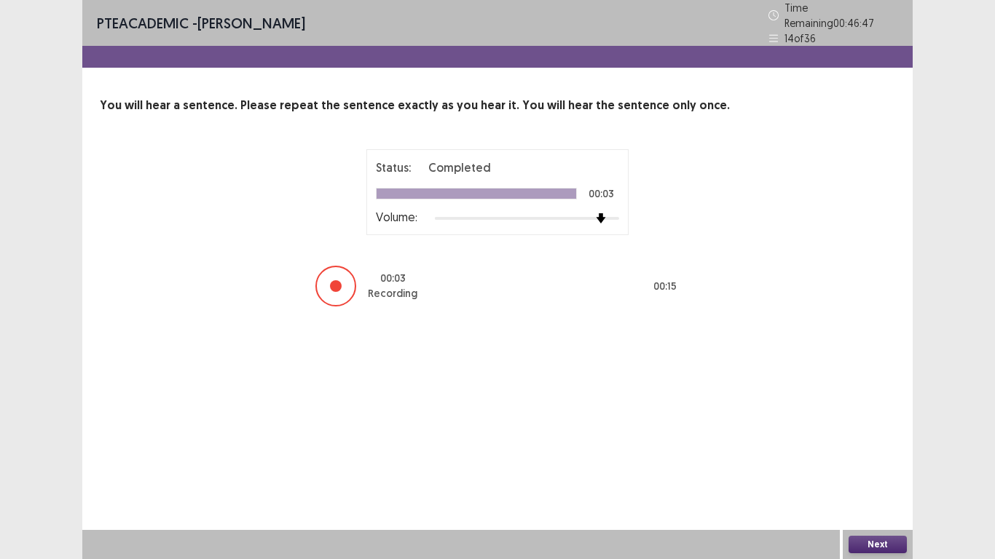
click at [888, 466] on button "Next" at bounding box center [878, 544] width 58 height 17
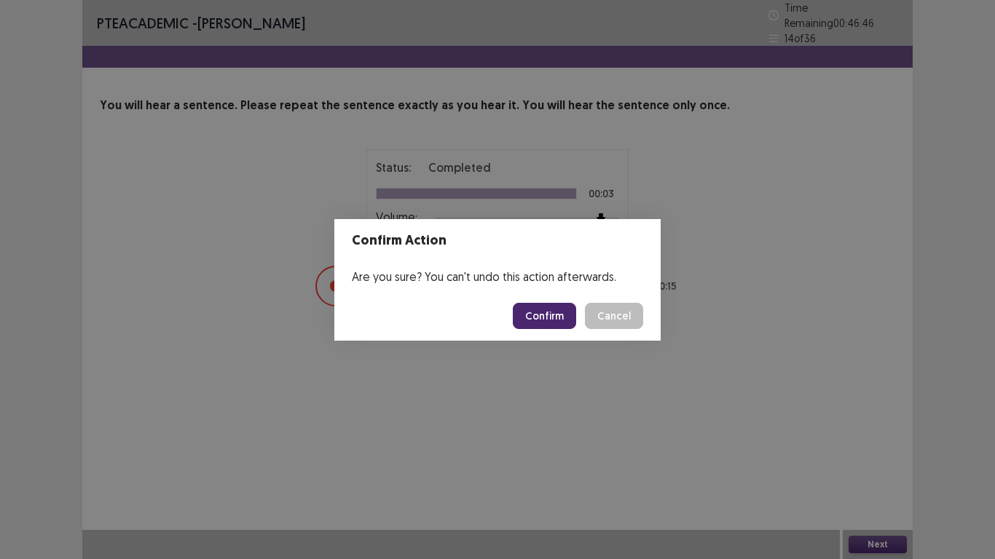
click at [556, 316] on button "Confirm" at bounding box center [544, 316] width 63 height 26
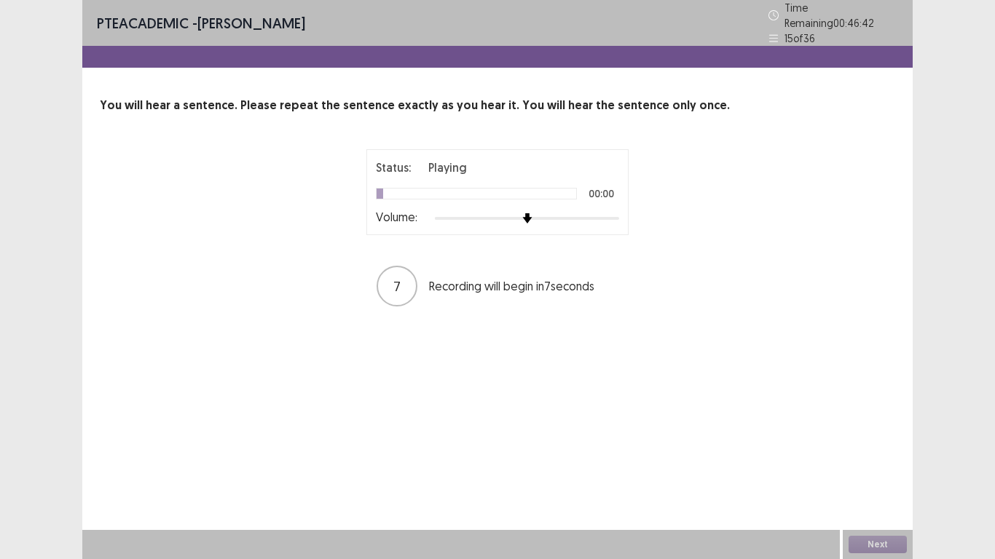
click at [613, 214] on div at bounding box center [527, 219] width 184 height 12
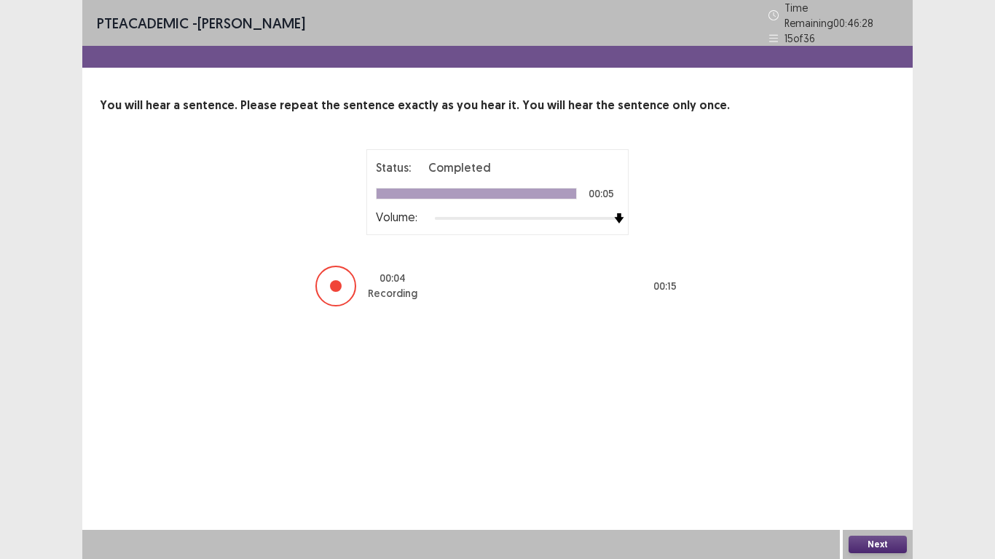
click at [873, 466] on button "Next" at bounding box center [878, 544] width 58 height 17
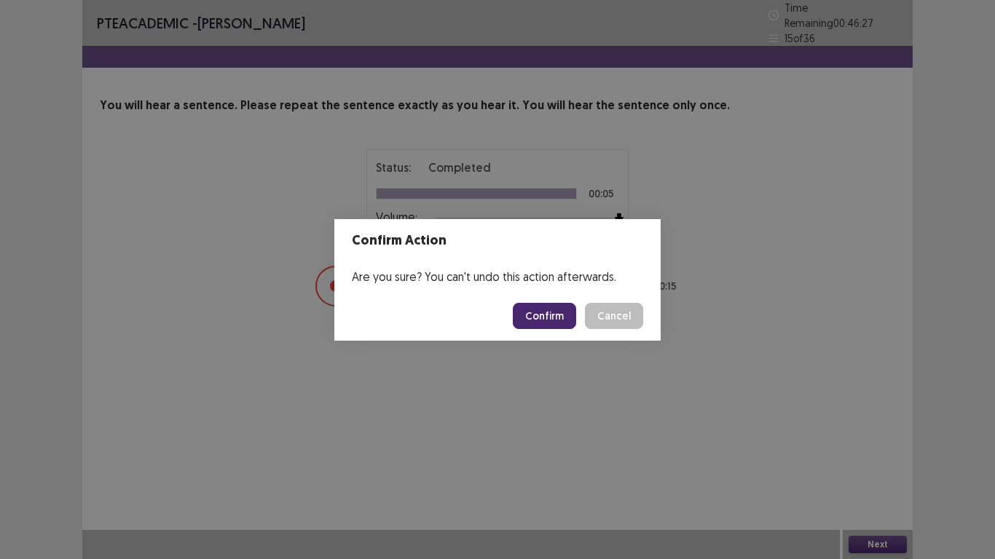
click at [570, 314] on button "Confirm" at bounding box center [544, 316] width 63 height 26
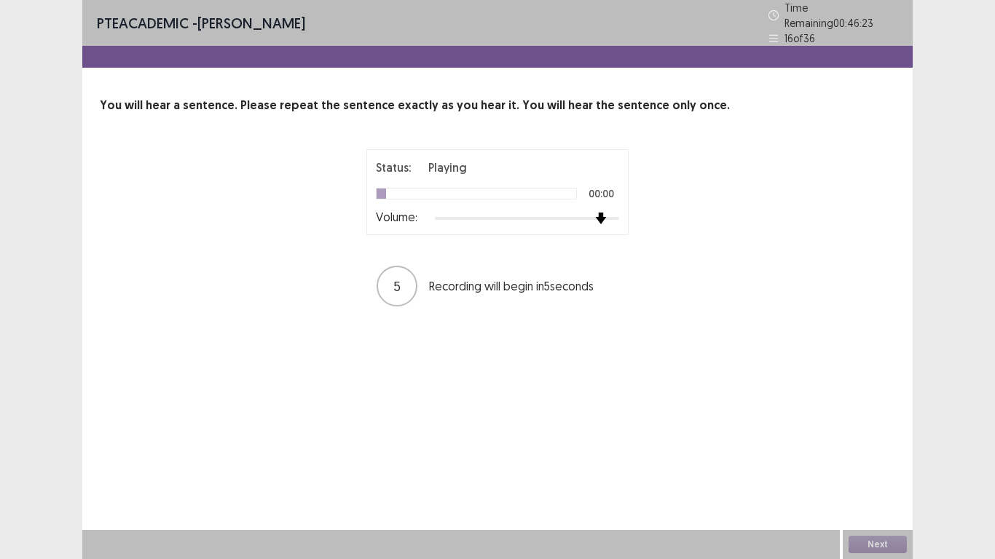
click at [605, 213] on div at bounding box center [527, 219] width 184 height 12
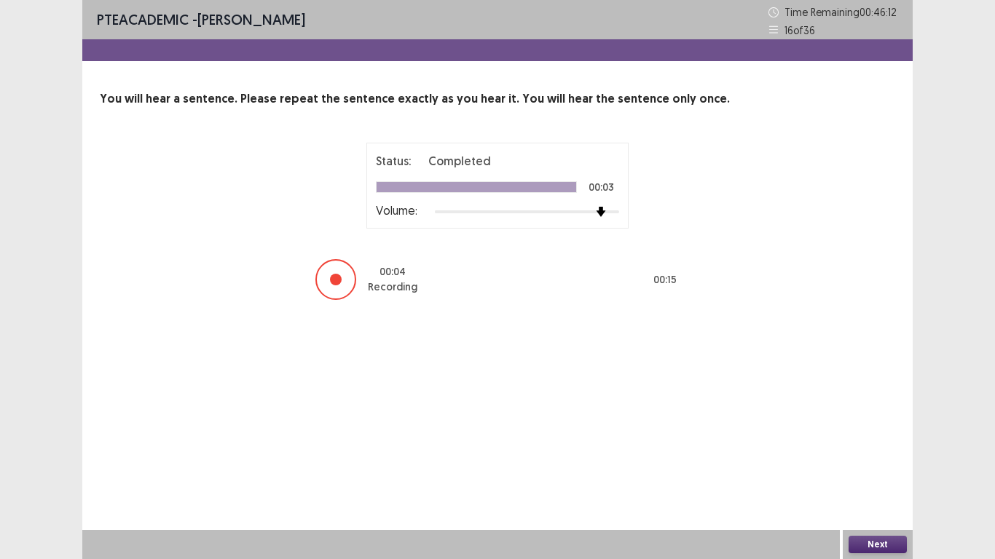
click at [881, 466] on button "Next" at bounding box center [878, 544] width 58 height 17
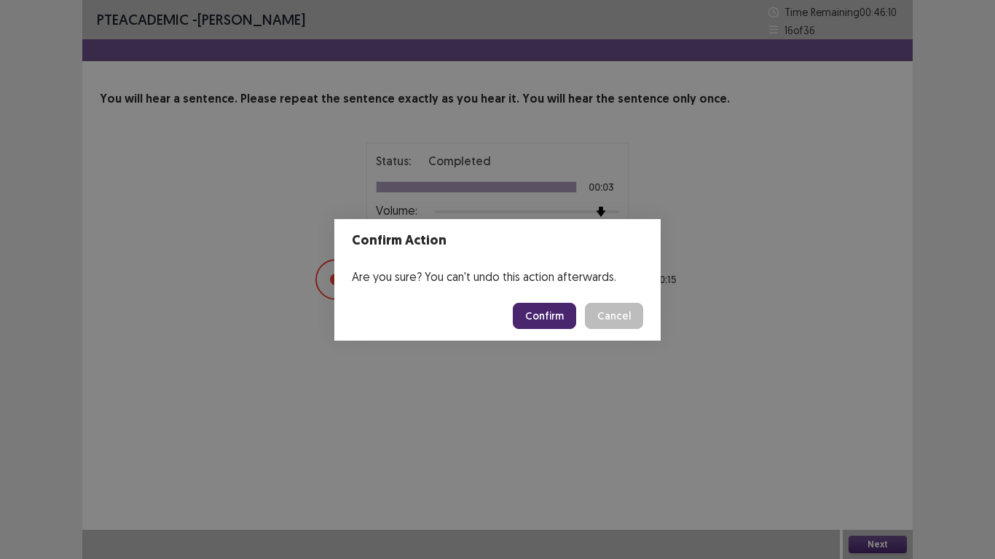
click at [558, 310] on button "Confirm" at bounding box center [544, 316] width 63 height 26
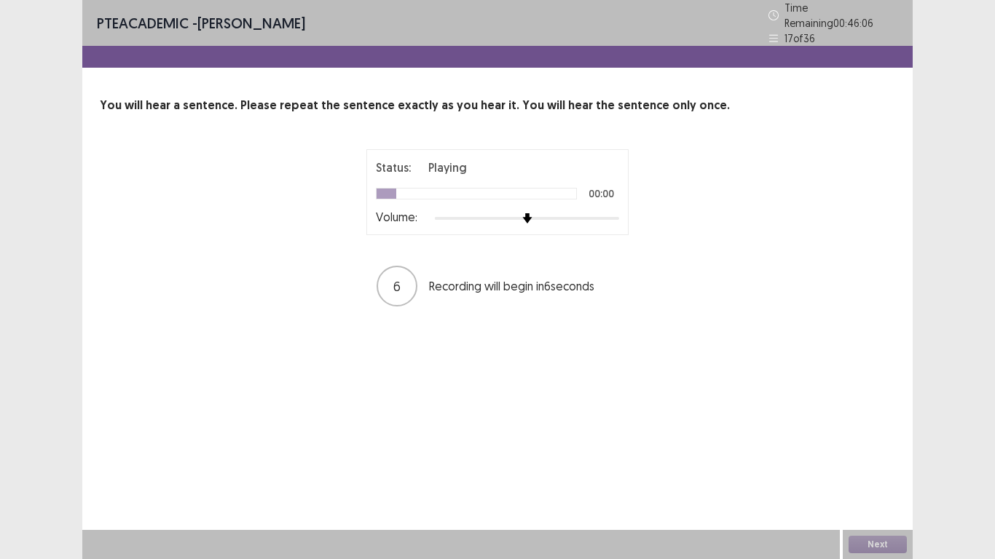
click at [610, 214] on div at bounding box center [527, 219] width 184 height 12
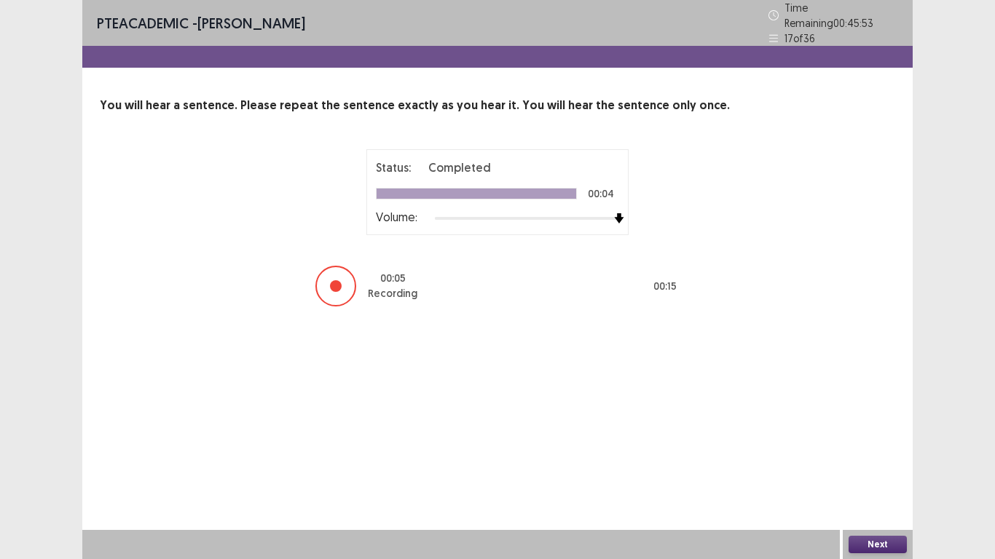
click at [878, 466] on button "Next" at bounding box center [878, 544] width 58 height 17
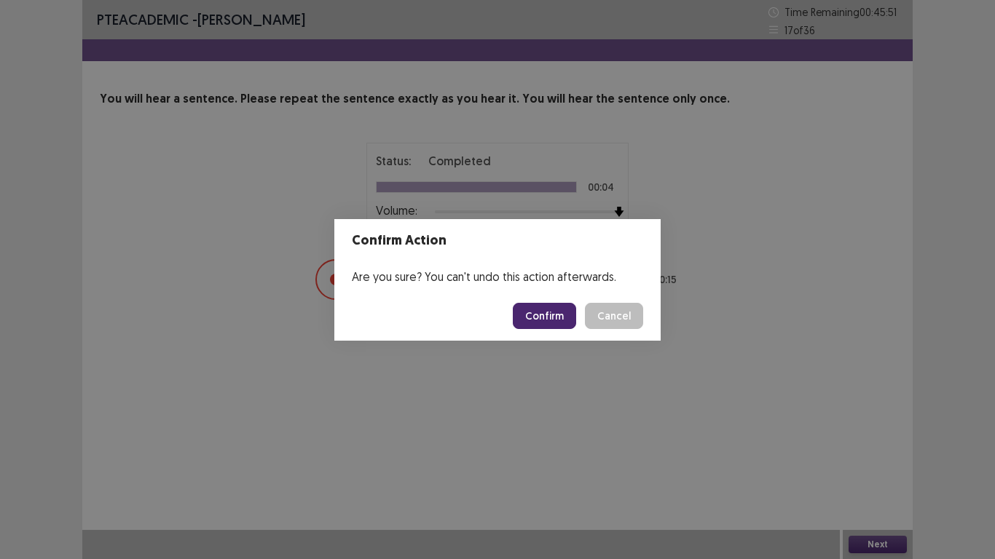
click at [541, 320] on button "Confirm" at bounding box center [544, 316] width 63 height 26
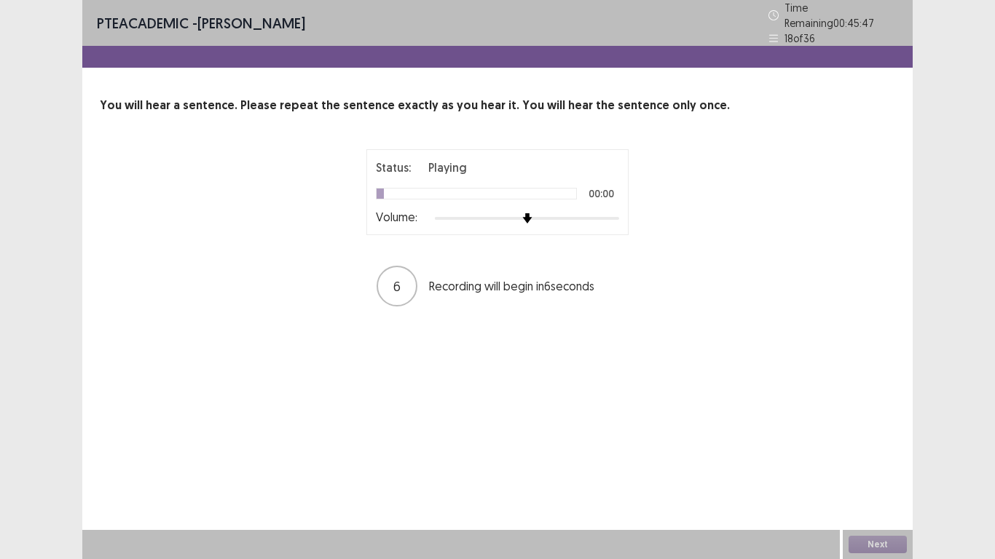
click at [616, 213] on div at bounding box center [527, 219] width 184 height 12
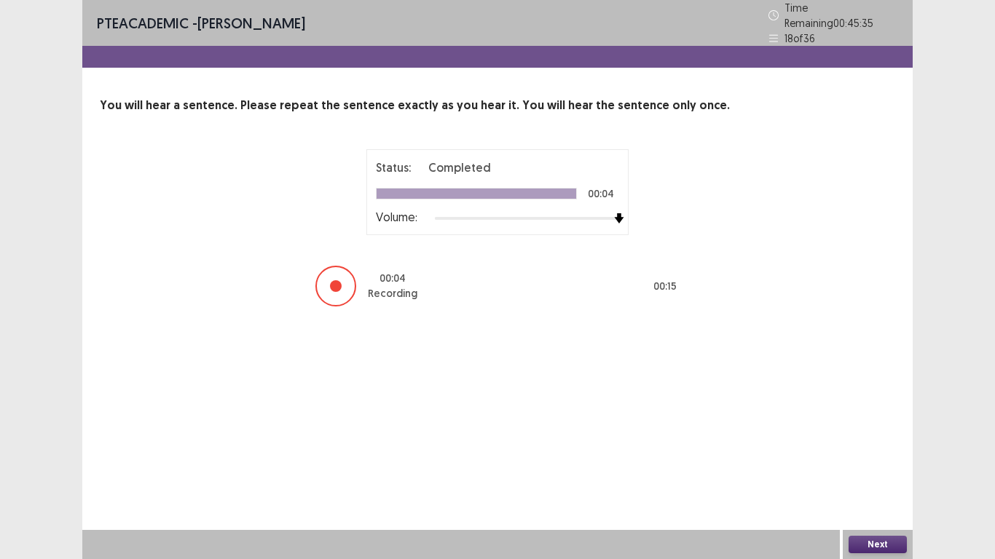
click at [881, 466] on button "Next" at bounding box center [878, 544] width 58 height 17
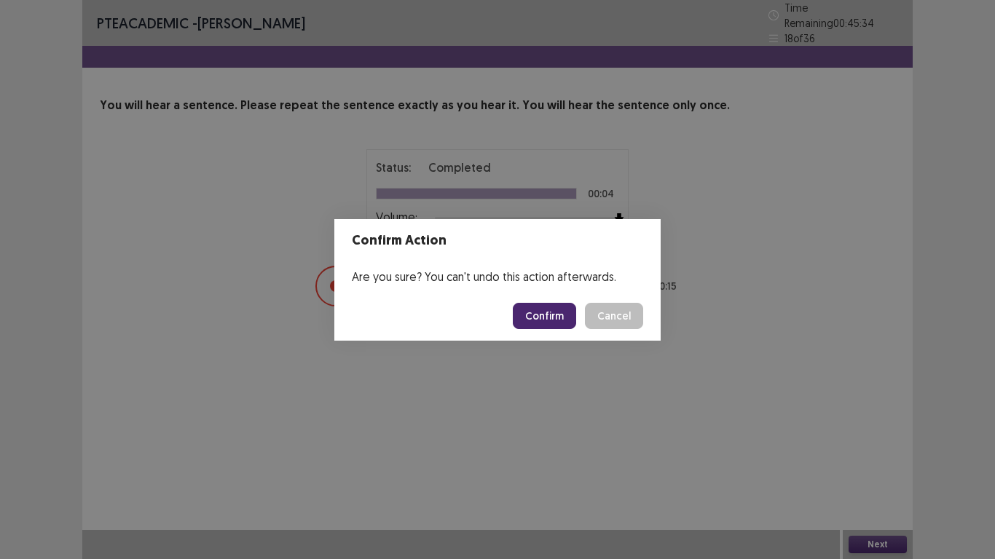
click at [544, 313] on button "Confirm" at bounding box center [544, 316] width 63 height 26
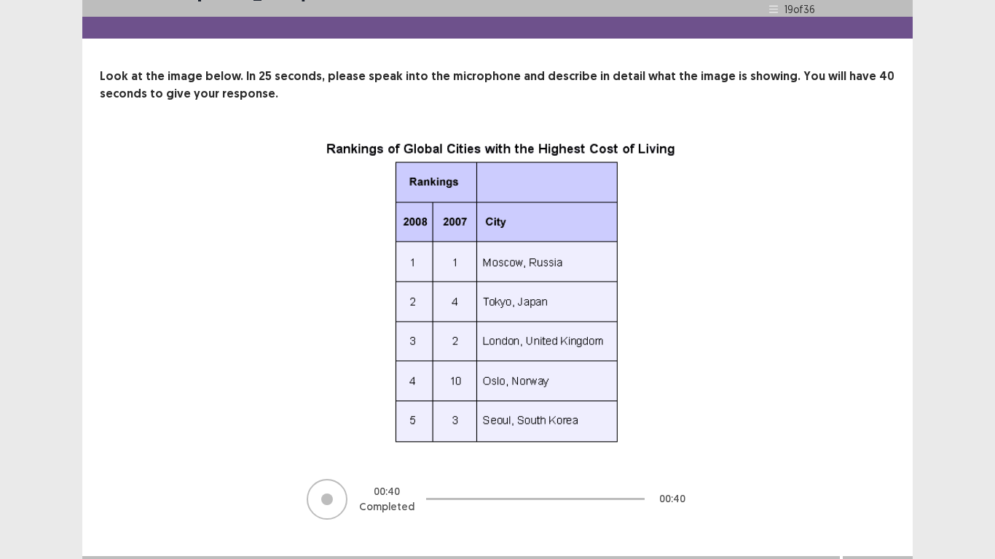
scroll to position [49, 0]
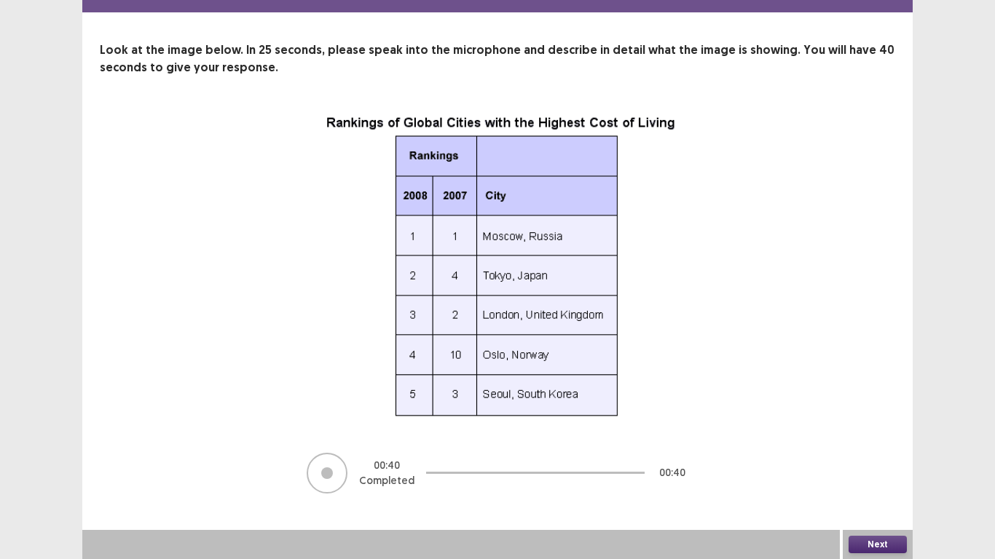
click at [880, 466] on button "Next" at bounding box center [878, 544] width 58 height 17
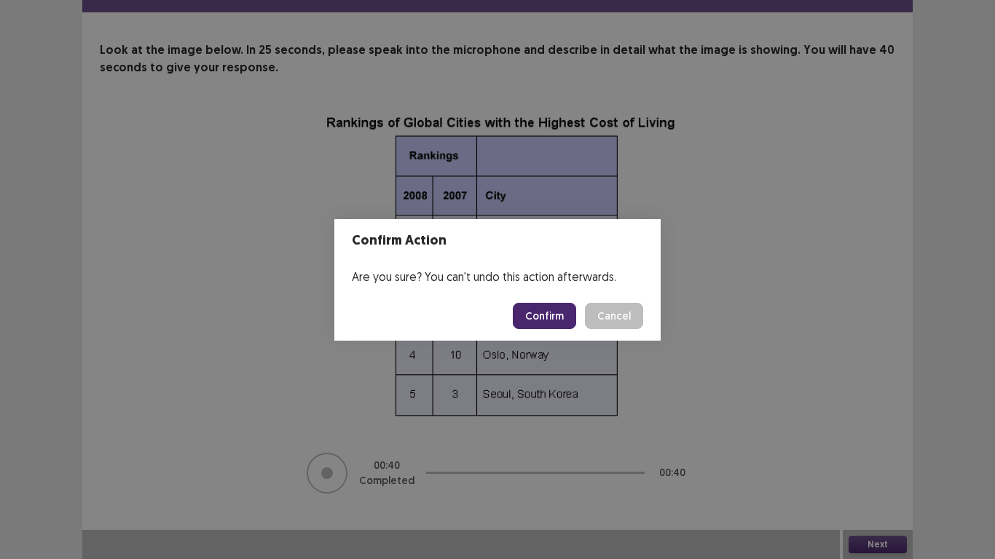
click at [545, 320] on button "Confirm" at bounding box center [544, 316] width 63 height 26
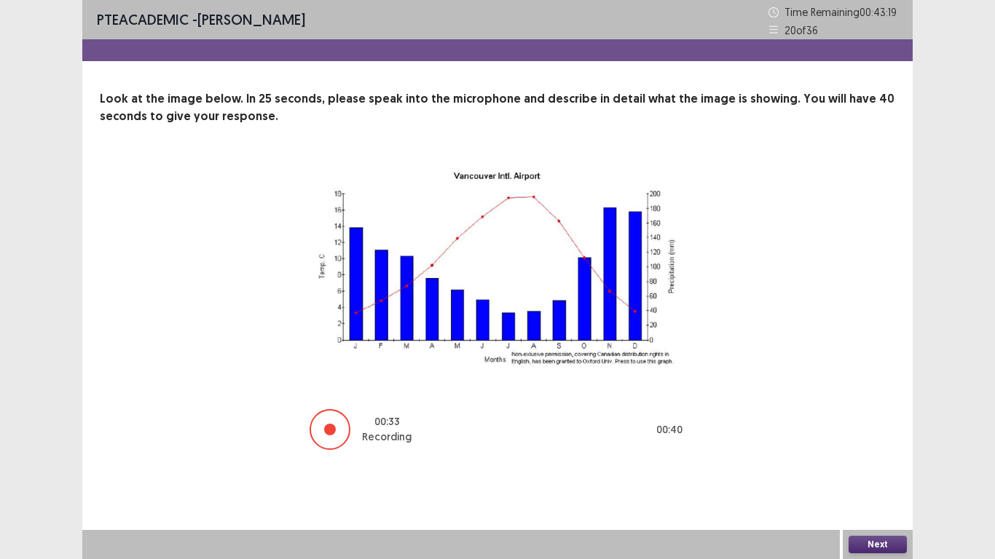
click at [876, 466] on button "Next" at bounding box center [878, 544] width 58 height 17
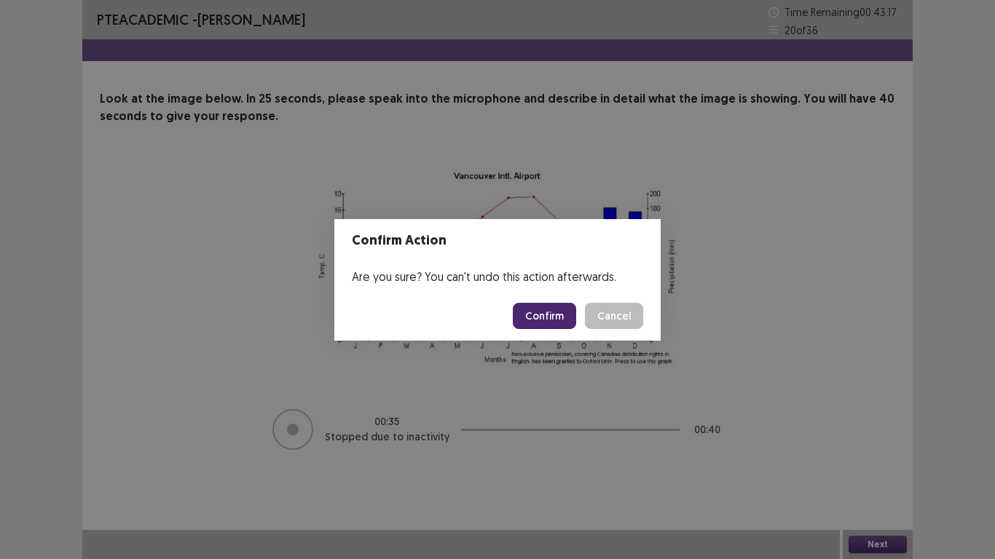
click at [567, 320] on button "Confirm" at bounding box center [544, 316] width 63 height 26
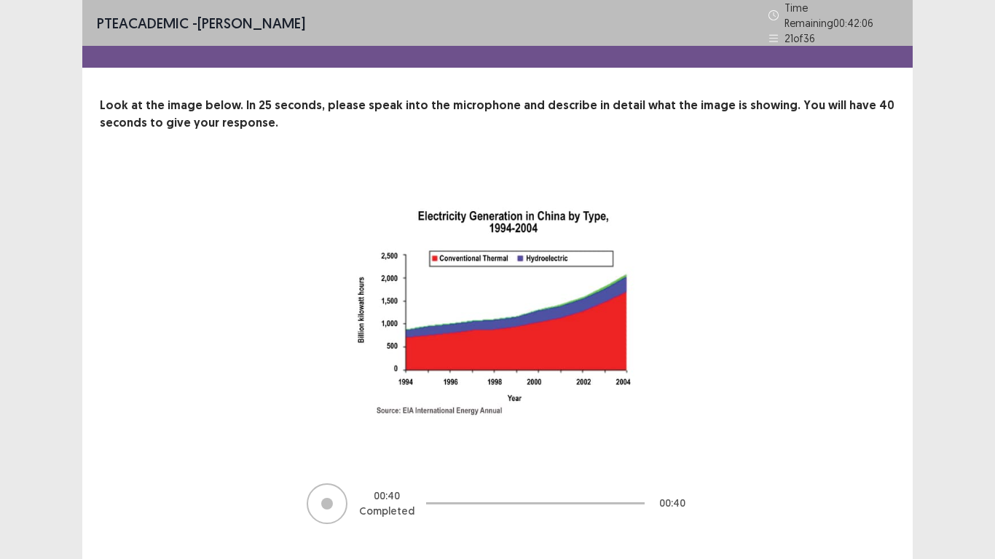
scroll to position [24, 0]
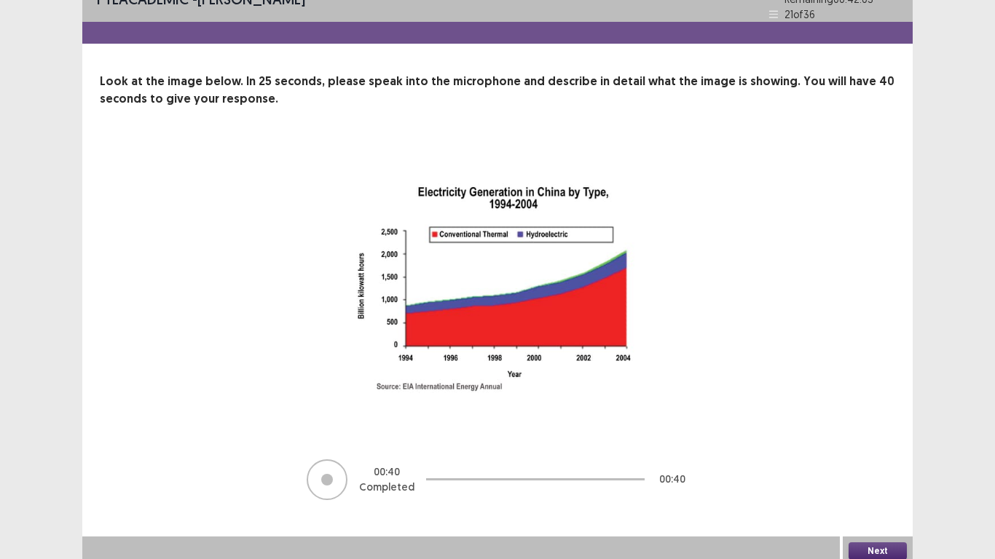
click at [881, 466] on button "Next" at bounding box center [878, 551] width 58 height 17
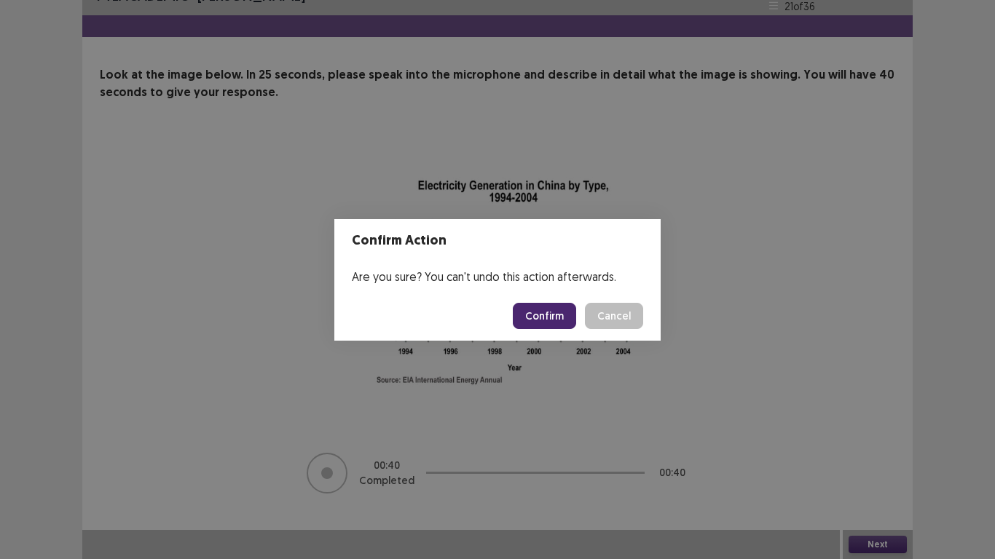
click at [554, 314] on button "Confirm" at bounding box center [544, 316] width 63 height 26
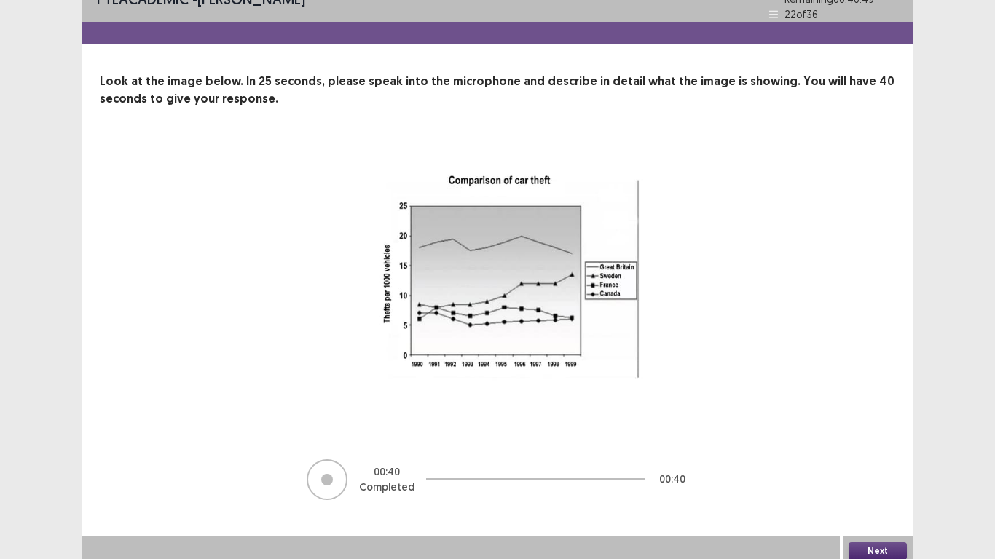
click at [881, 466] on button "Next" at bounding box center [878, 551] width 58 height 17
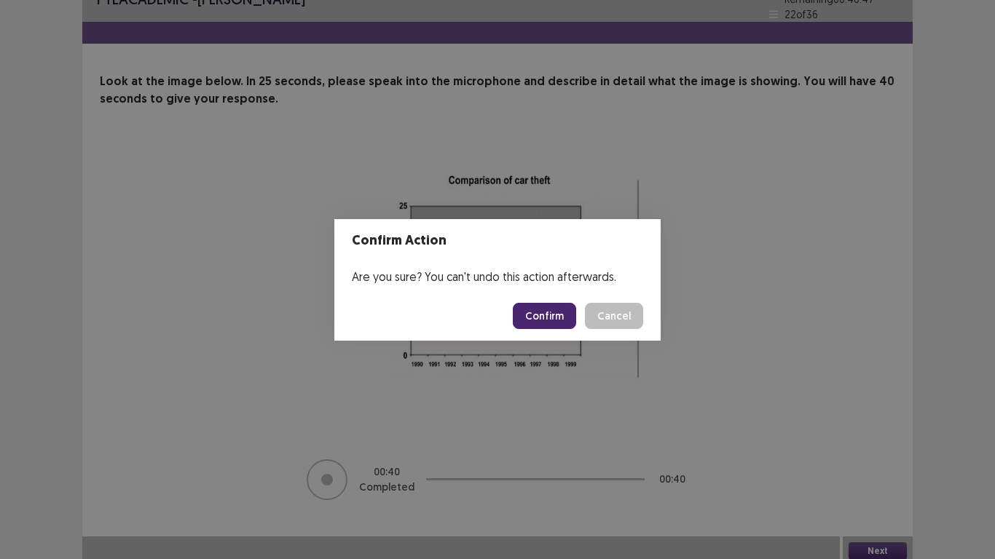
click at [557, 310] on button "Confirm" at bounding box center [544, 316] width 63 height 26
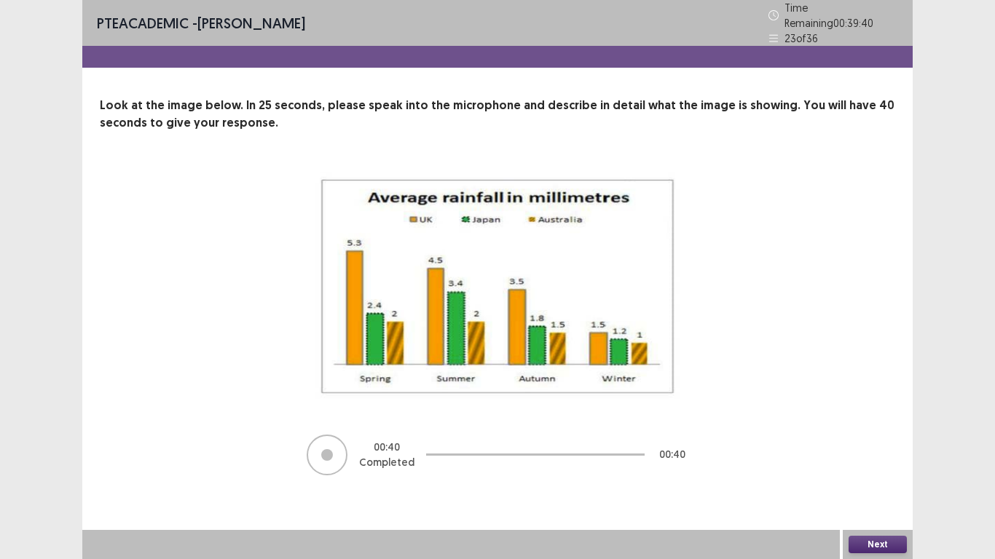
click at [877, 466] on button "Next" at bounding box center [878, 544] width 58 height 17
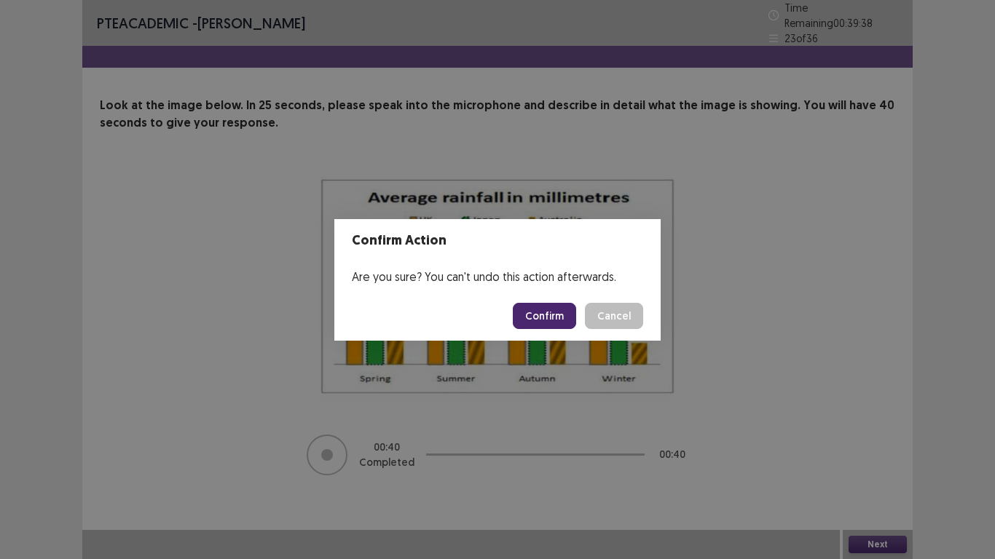
click at [546, 320] on button "Confirm" at bounding box center [544, 316] width 63 height 26
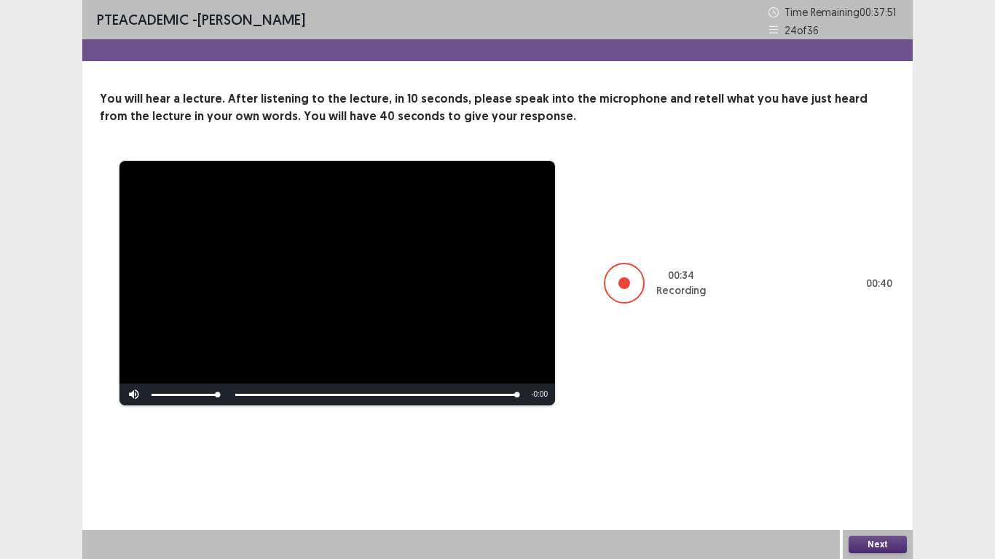
click at [867, 466] on button "Next" at bounding box center [878, 544] width 58 height 17
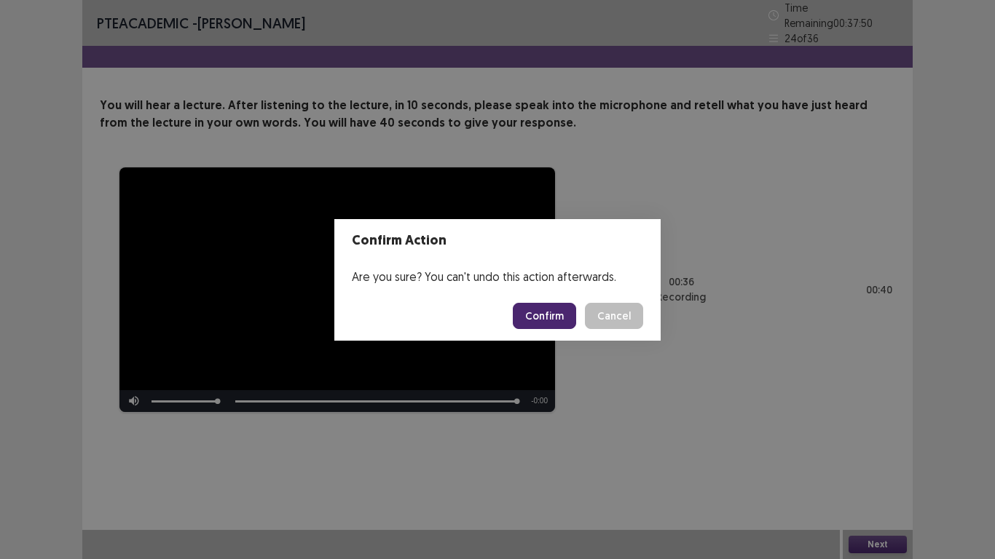
click at [570, 318] on button "Confirm" at bounding box center [544, 316] width 63 height 26
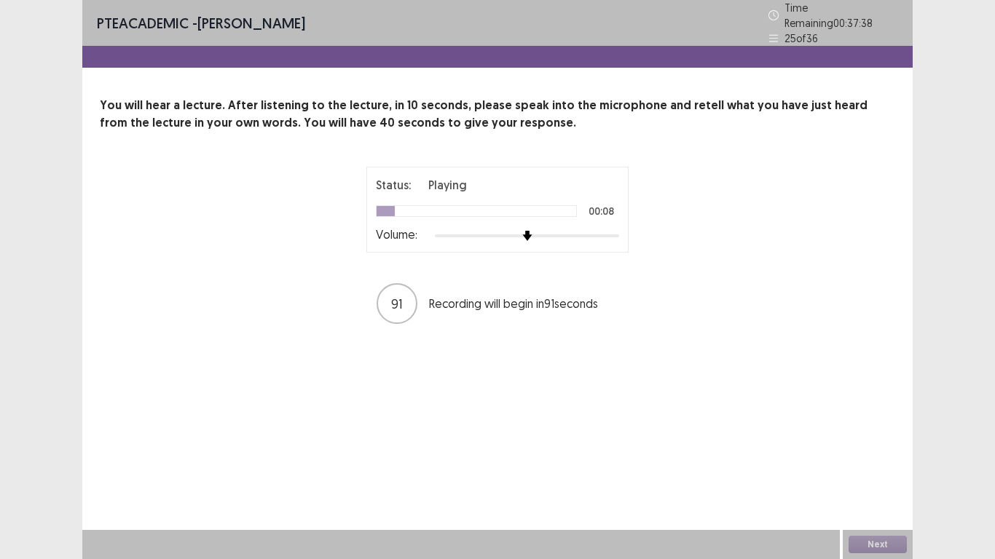
click at [600, 230] on div at bounding box center [527, 236] width 184 height 12
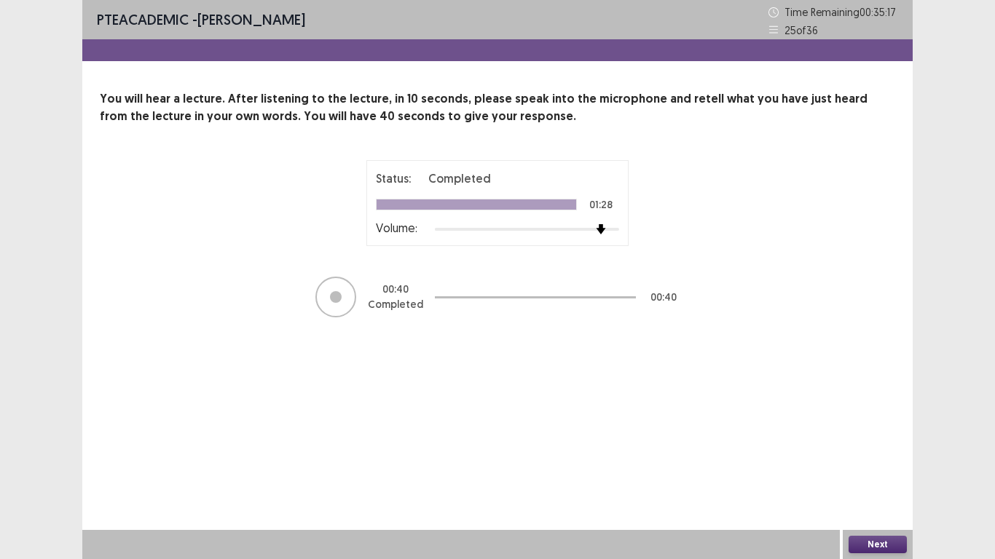
click at [862, 466] on button "Next" at bounding box center [878, 544] width 58 height 17
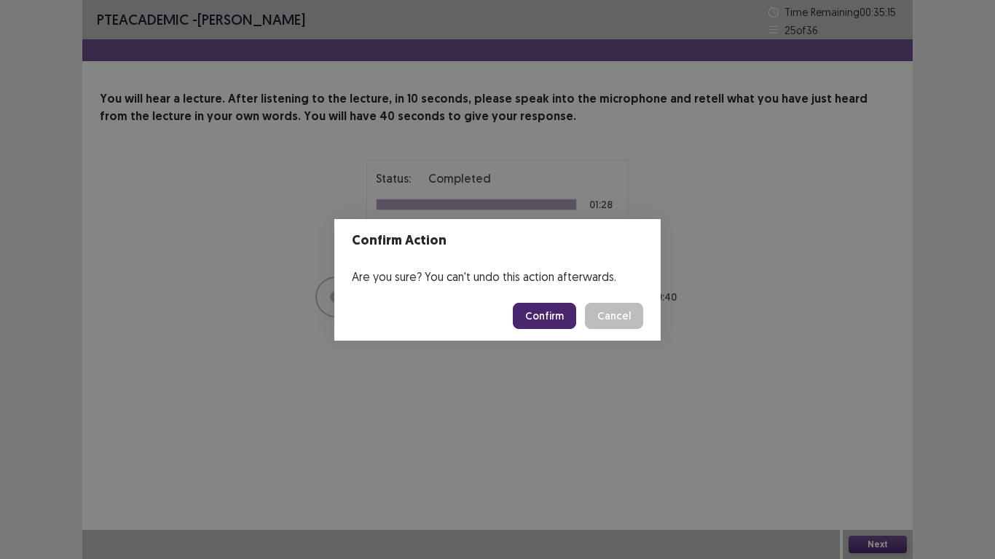
click at [543, 322] on button "Confirm" at bounding box center [544, 316] width 63 height 26
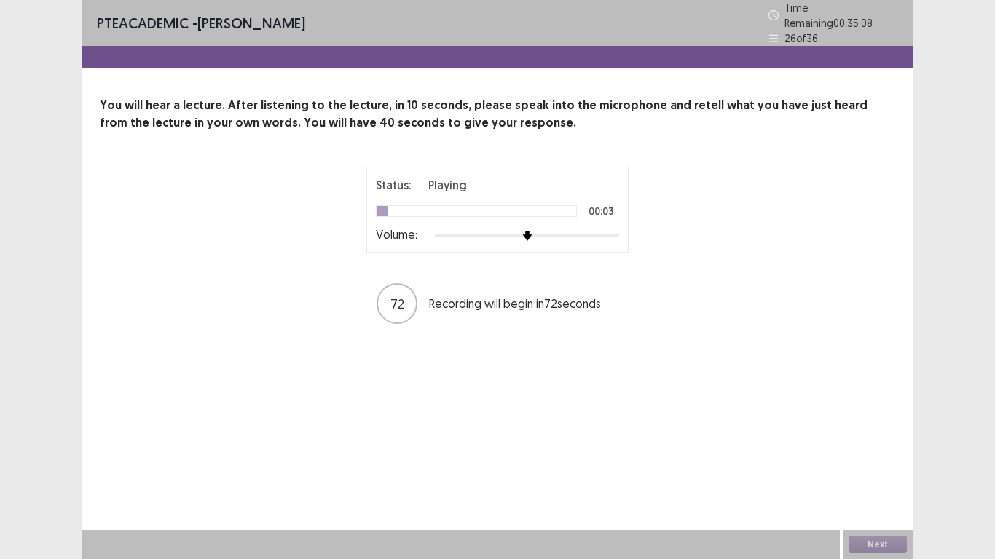
click at [591, 235] on div at bounding box center [527, 236] width 184 height 3
click at [610, 235] on div "Volume:" at bounding box center [497, 236] width 243 height 15
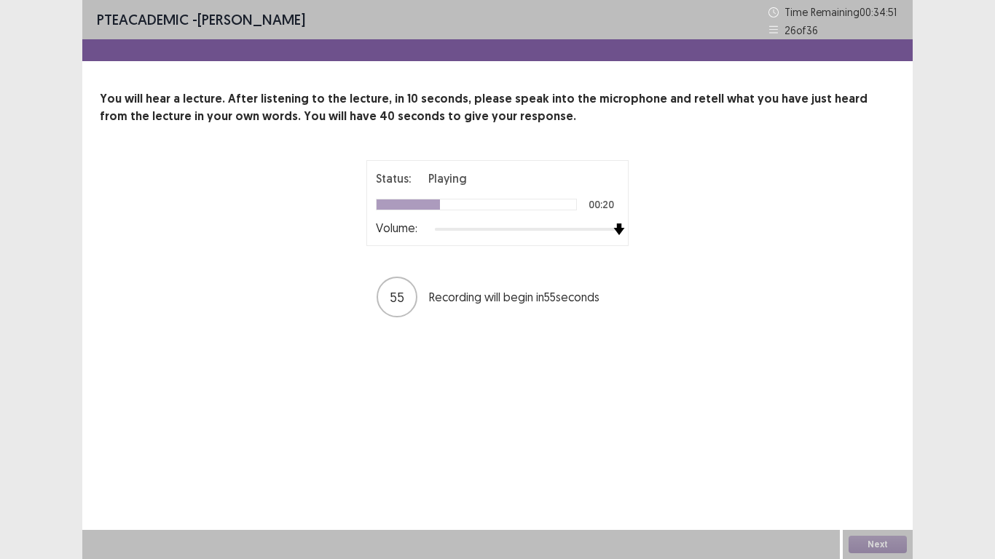
click at [615, 232] on div at bounding box center [527, 230] width 184 height 12
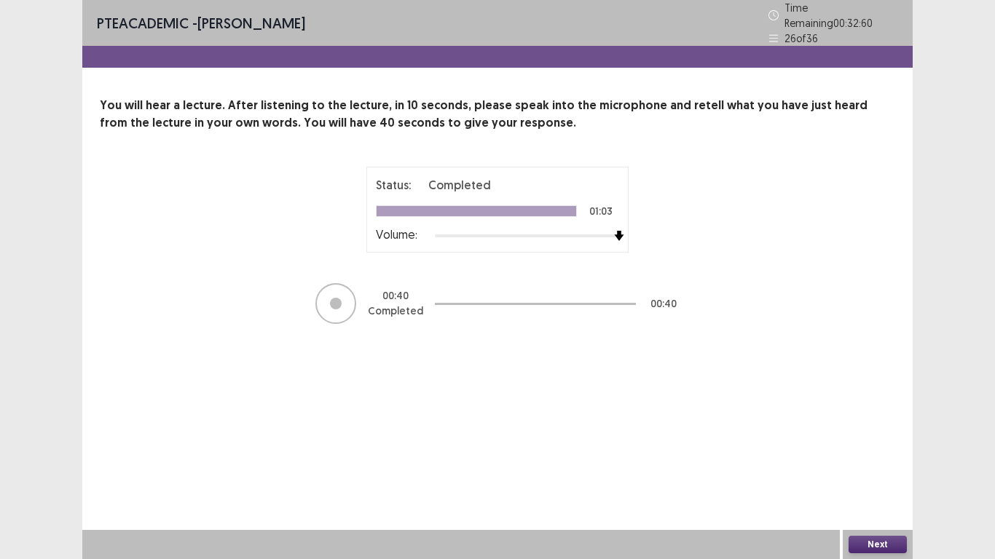
click at [862, 466] on button "Next" at bounding box center [878, 544] width 58 height 17
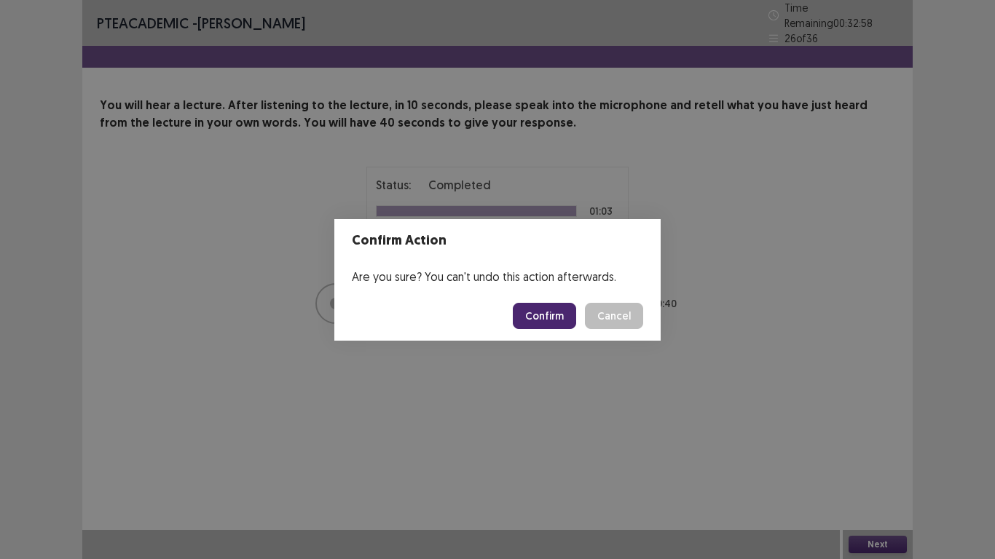
click at [561, 318] on button "Confirm" at bounding box center [544, 316] width 63 height 26
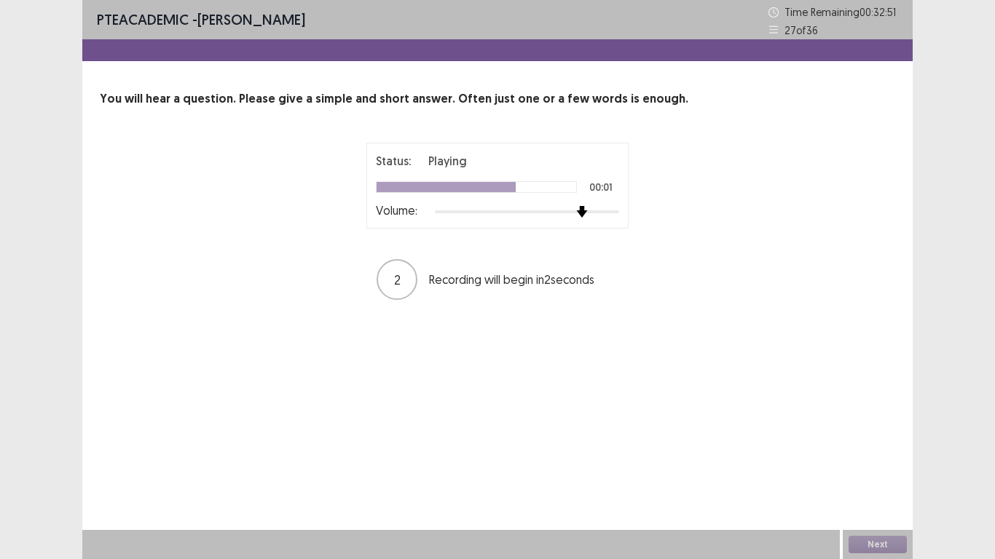
click at [579, 210] on div at bounding box center [527, 212] width 184 height 12
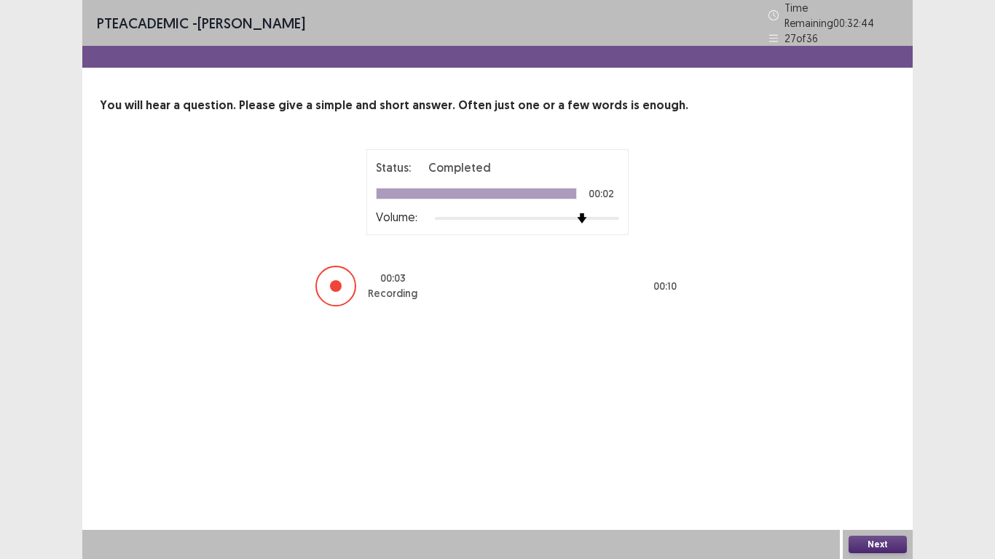
click at [887, 466] on button "Next" at bounding box center [878, 544] width 58 height 17
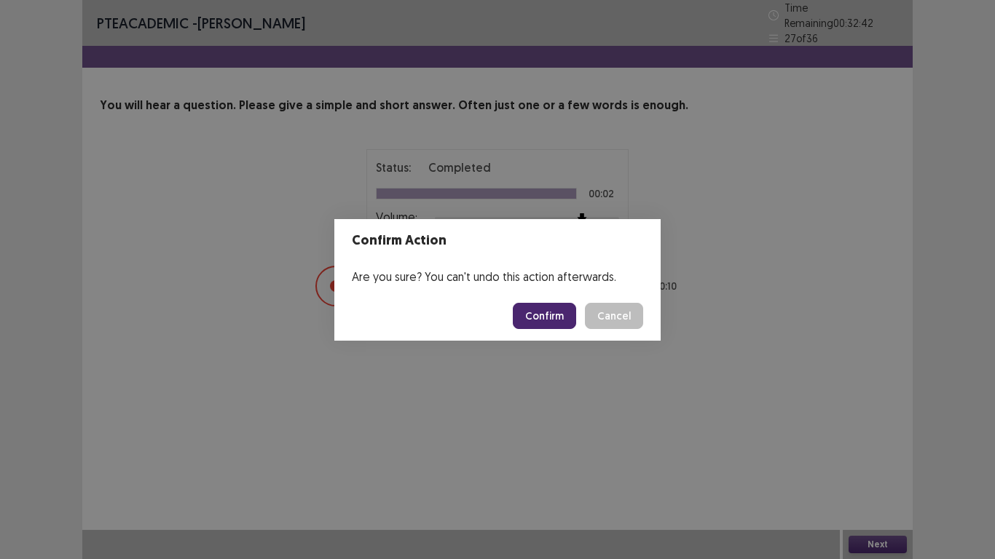
click at [548, 310] on button "Confirm" at bounding box center [544, 316] width 63 height 26
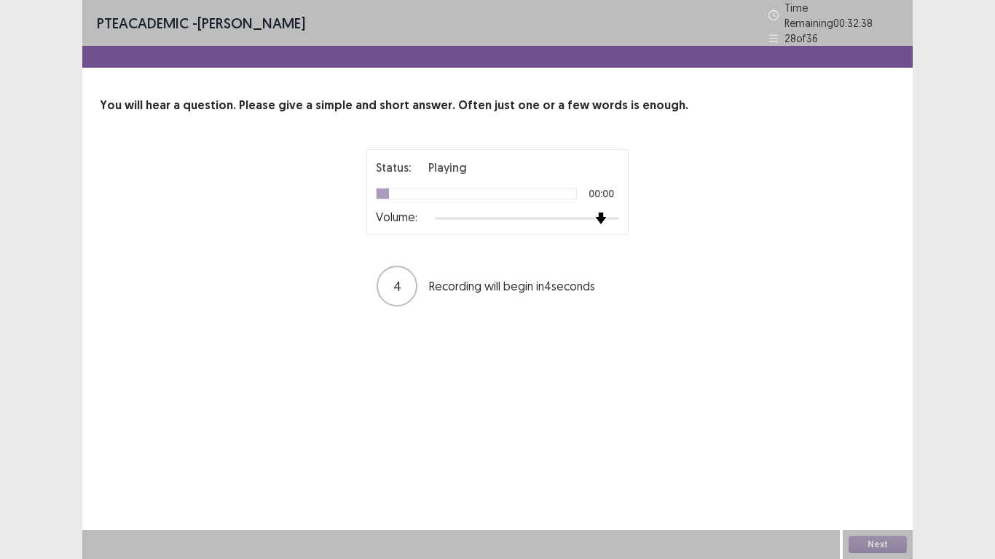
click at [605, 213] on div at bounding box center [527, 219] width 184 height 12
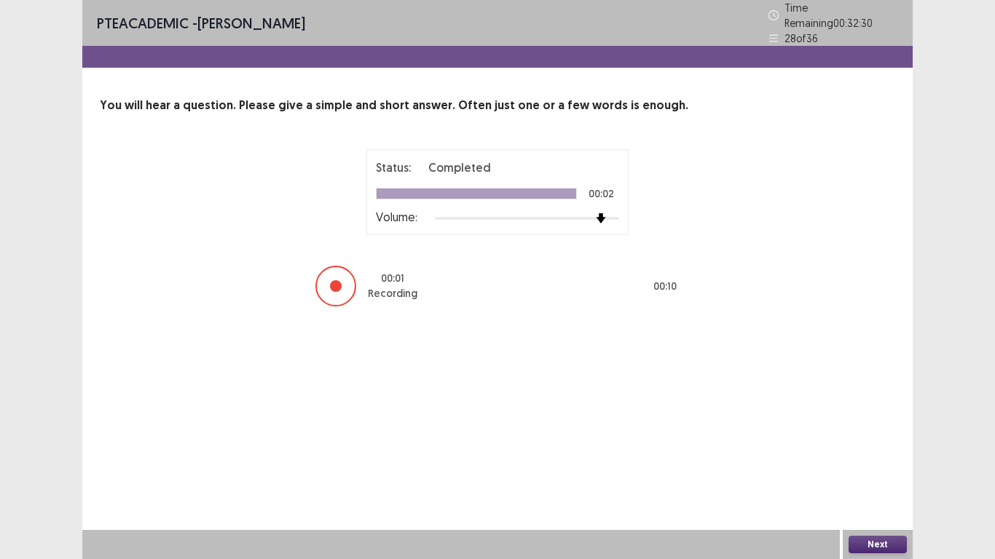
click at [881, 466] on button "Next" at bounding box center [878, 544] width 58 height 17
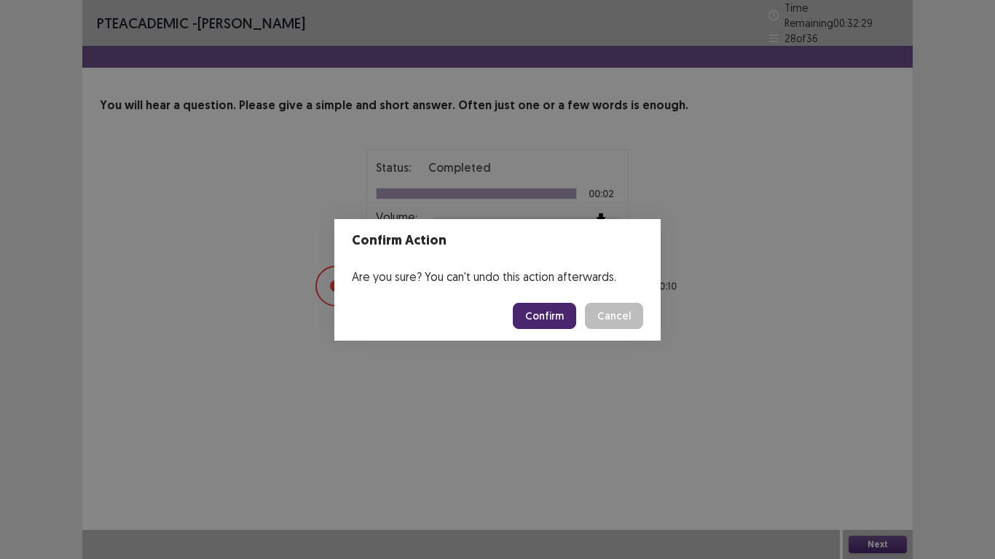
click at [568, 310] on button "Confirm" at bounding box center [544, 316] width 63 height 26
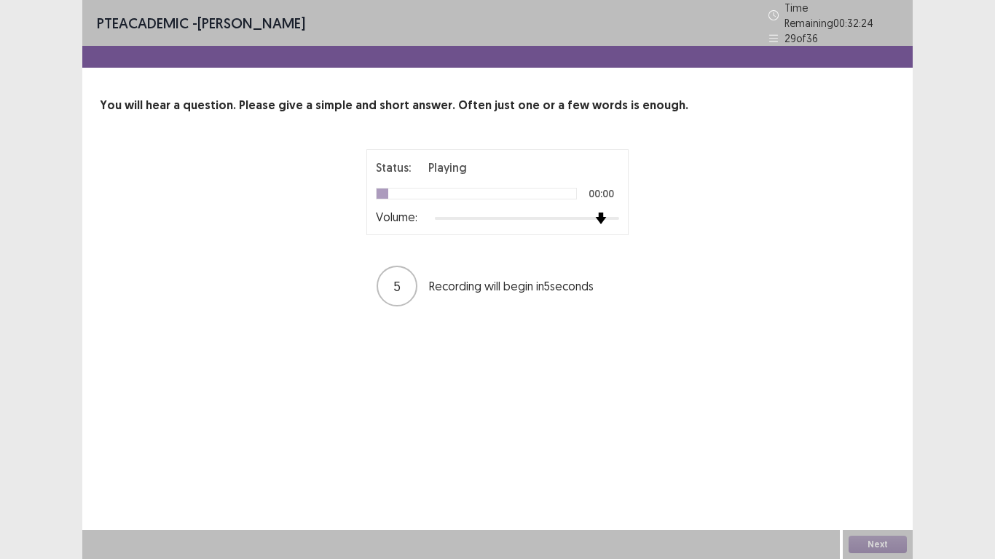
click at [607, 217] on div at bounding box center [527, 218] width 184 height 3
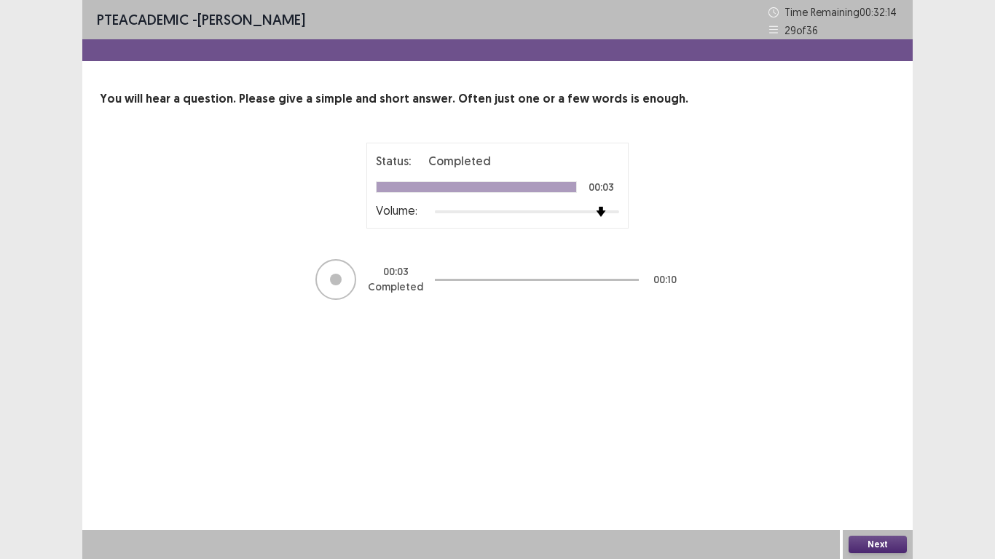
click at [878, 466] on button "Next" at bounding box center [878, 544] width 58 height 17
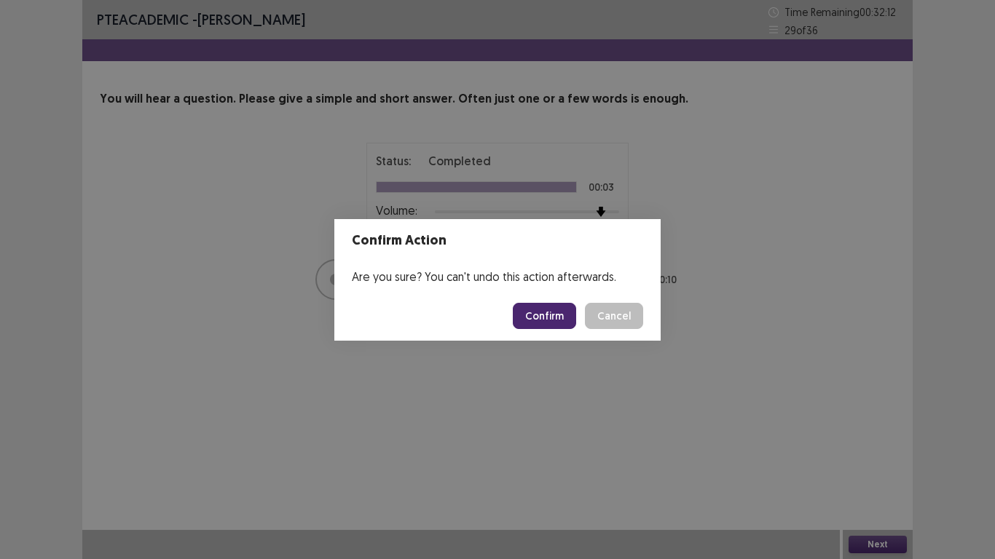
click at [551, 318] on button "Confirm" at bounding box center [544, 316] width 63 height 26
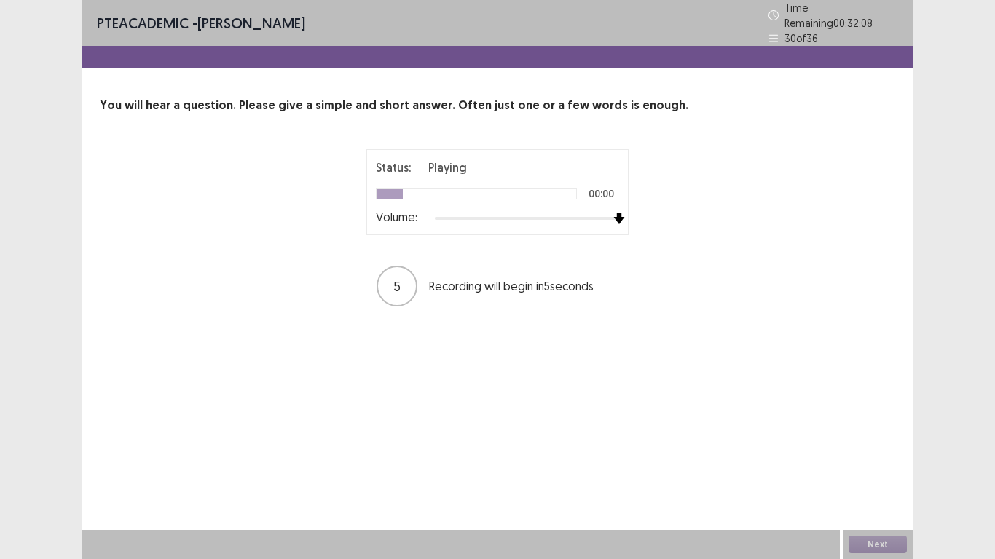
click at [615, 215] on div at bounding box center [527, 219] width 184 height 12
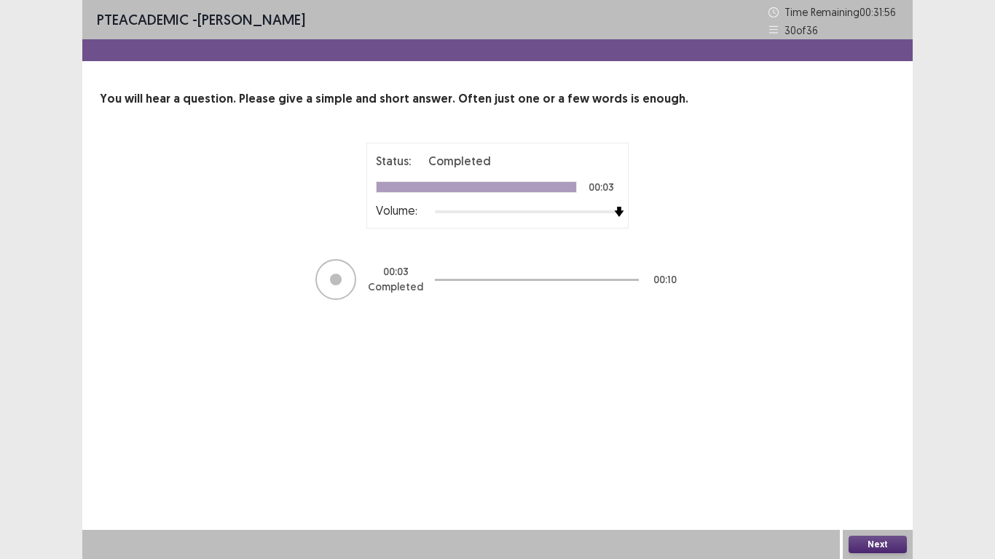
click at [874, 466] on button "Next" at bounding box center [878, 544] width 58 height 17
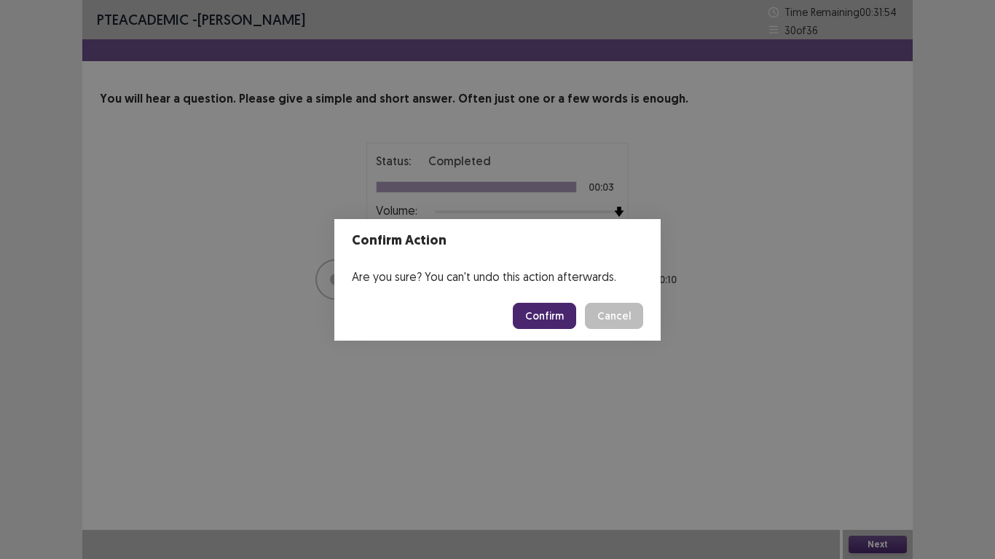
click at [537, 318] on button "Confirm" at bounding box center [544, 316] width 63 height 26
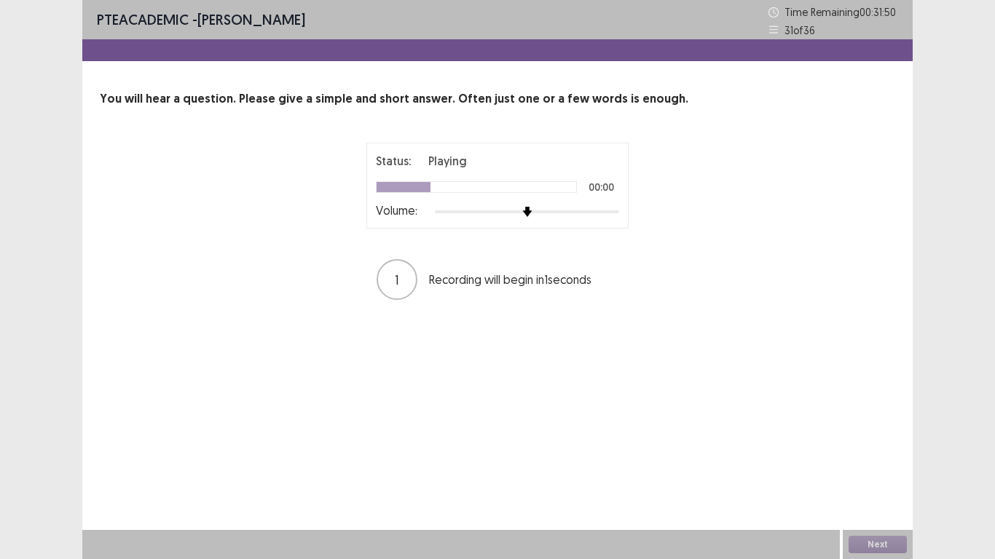
click at [594, 213] on div at bounding box center [527, 212] width 184 height 12
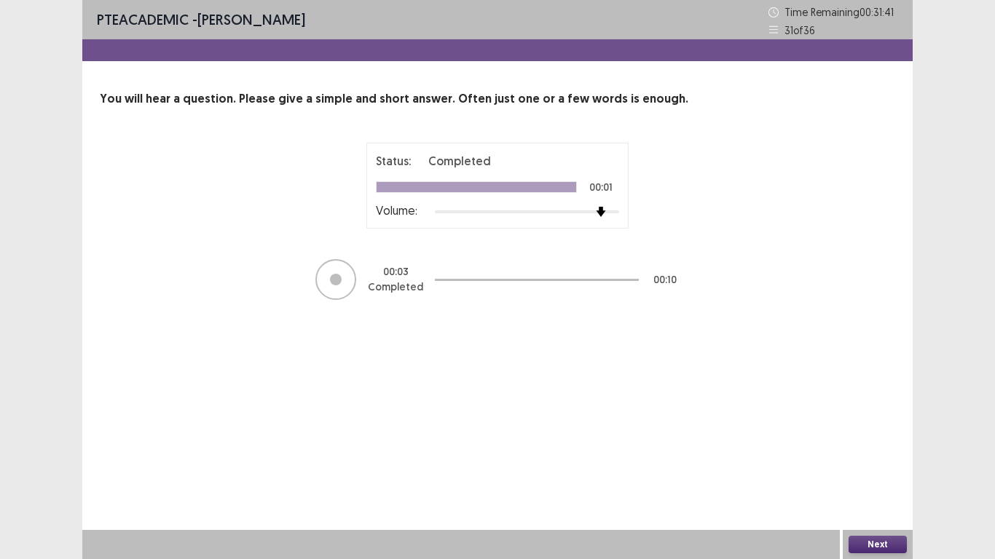
click at [876, 466] on button "Next" at bounding box center [878, 544] width 58 height 17
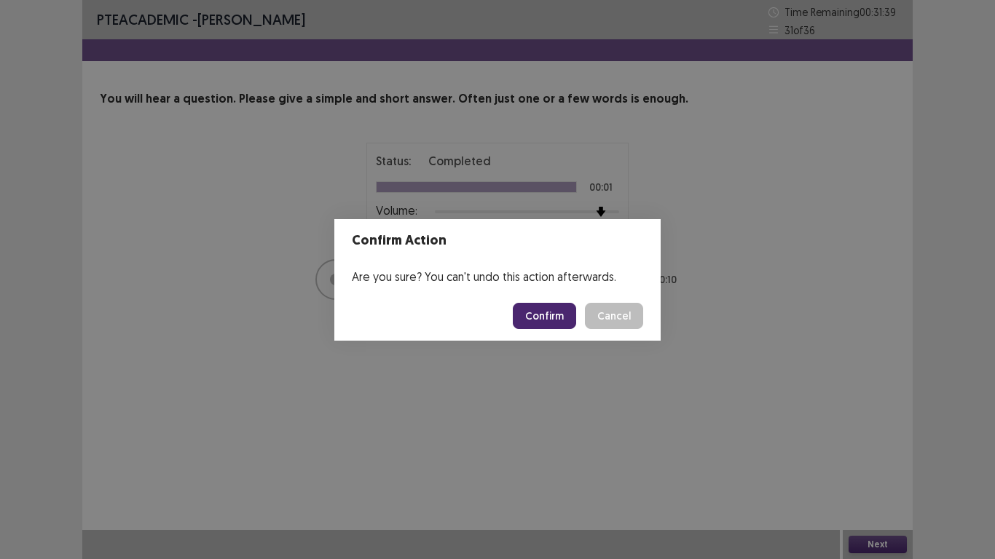
click at [530, 318] on button "Confirm" at bounding box center [544, 316] width 63 height 26
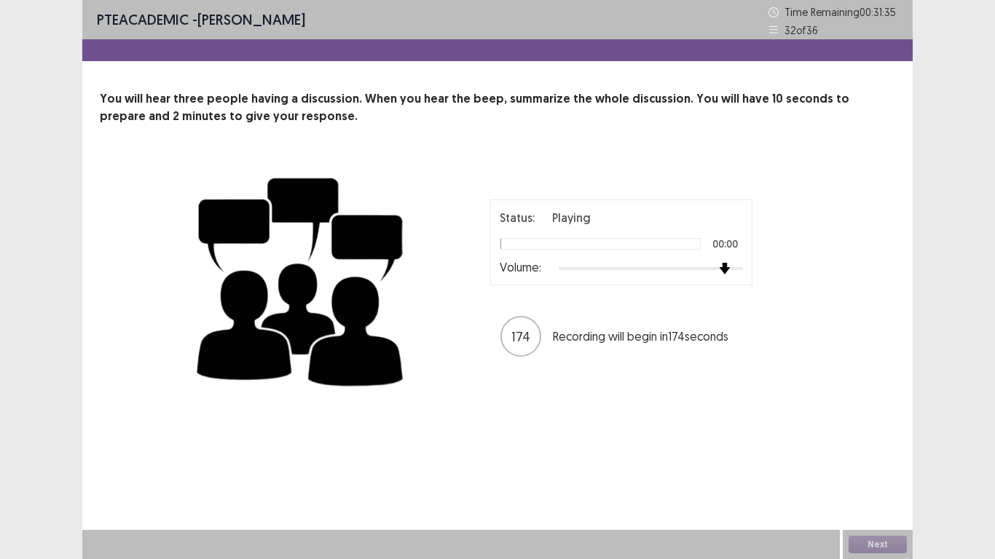
click at [722, 275] on div at bounding box center [651, 269] width 184 height 12
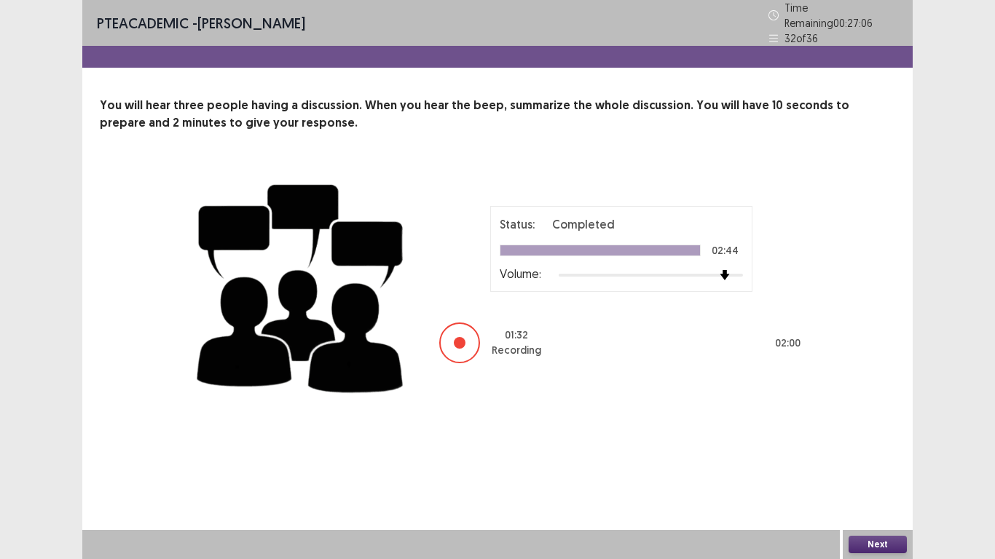
click at [886, 466] on button "Next" at bounding box center [878, 544] width 58 height 17
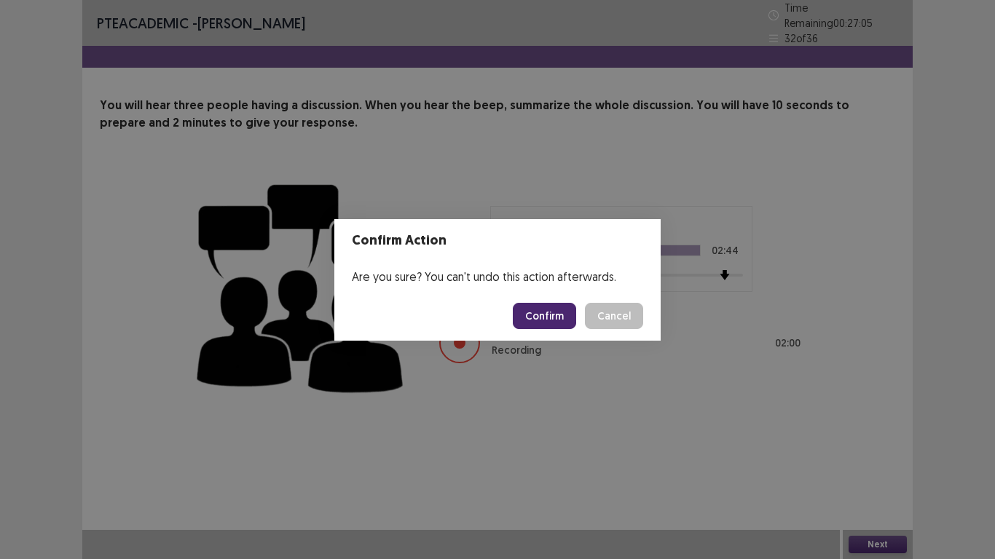
click at [556, 310] on button "Confirm" at bounding box center [544, 316] width 63 height 26
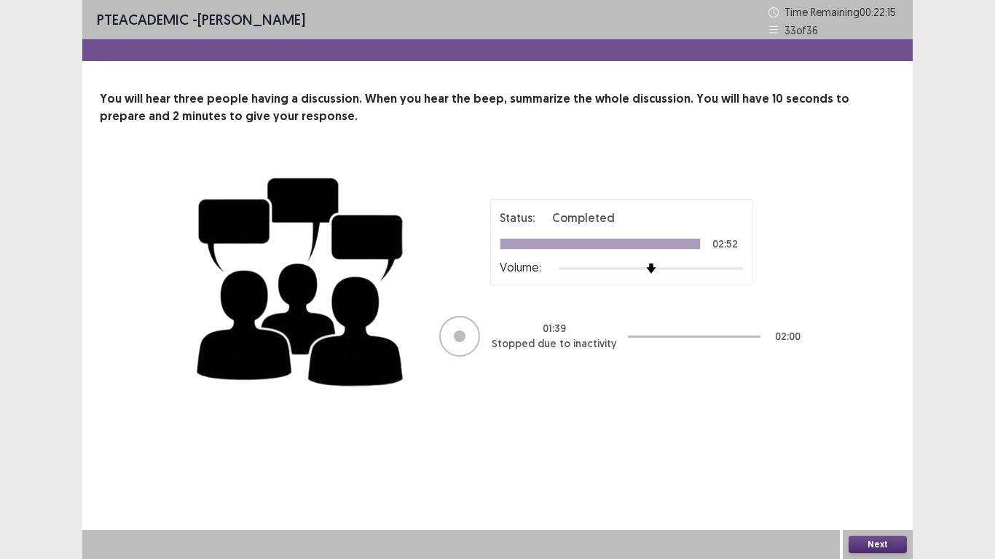
click at [875, 466] on button "Next" at bounding box center [878, 544] width 58 height 17
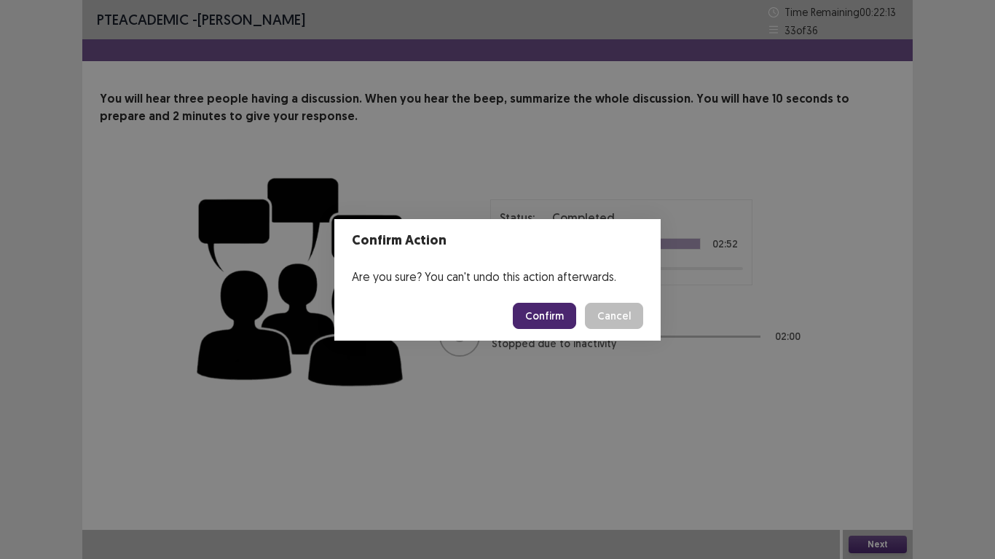
click at [536, 308] on button "Confirm" at bounding box center [544, 316] width 63 height 26
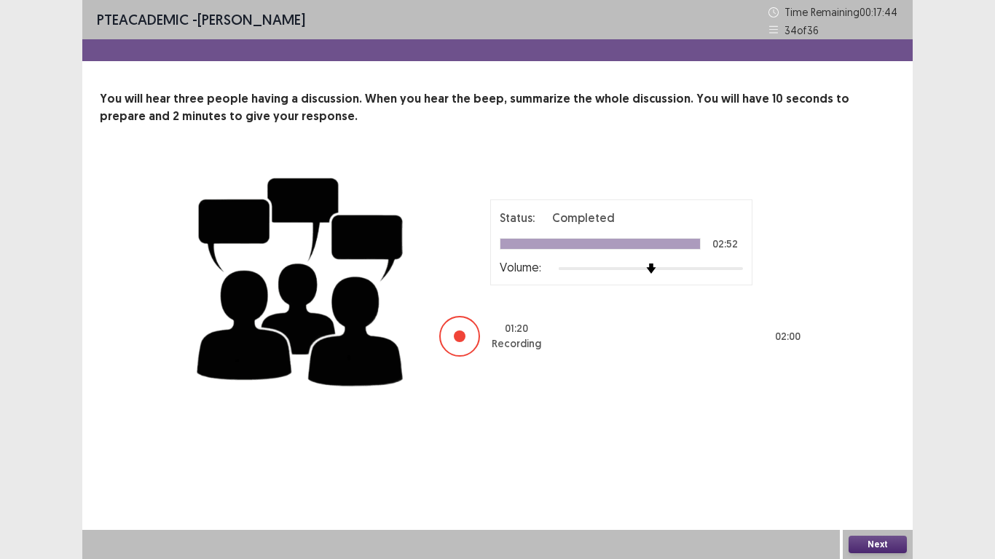
click at [900, 466] on button "Next" at bounding box center [878, 544] width 58 height 17
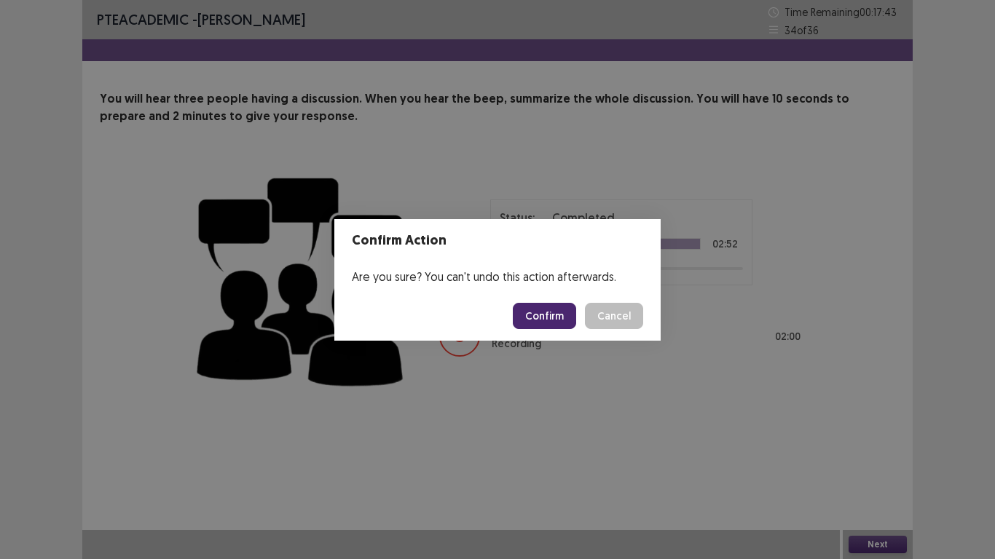
click at [552, 315] on button "Confirm" at bounding box center [544, 316] width 63 height 26
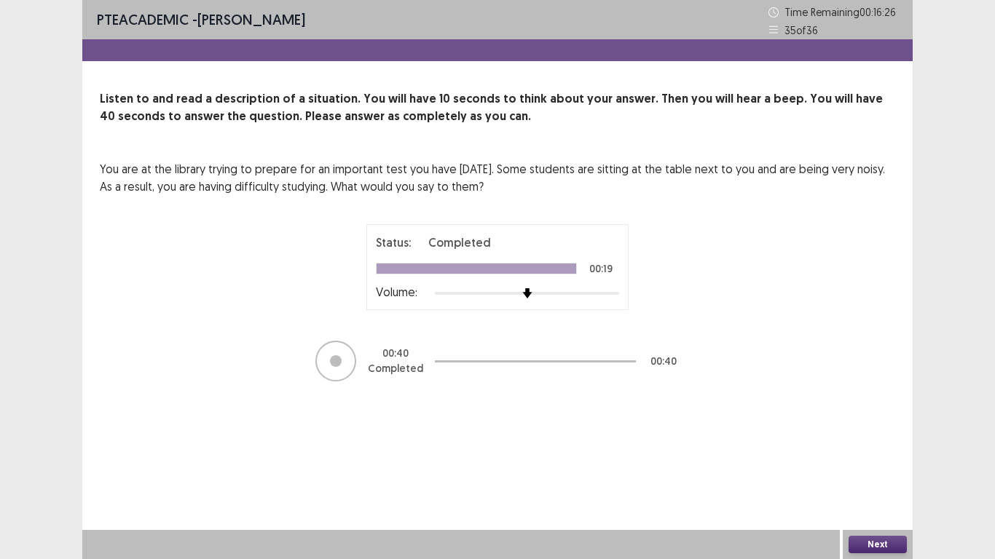
click at [877, 466] on button "Next" at bounding box center [878, 544] width 58 height 17
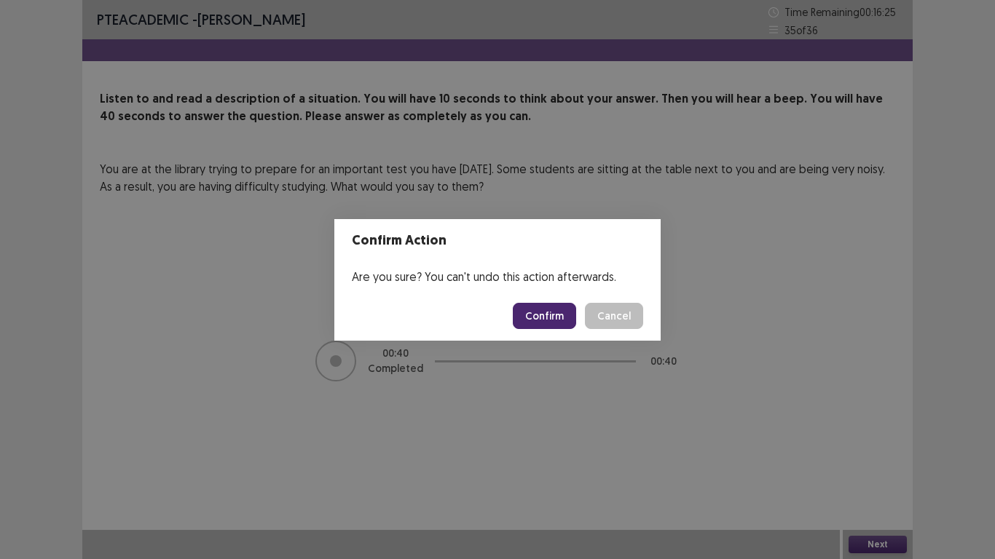
click at [562, 321] on button "Confirm" at bounding box center [544, 316] width 63 height 26
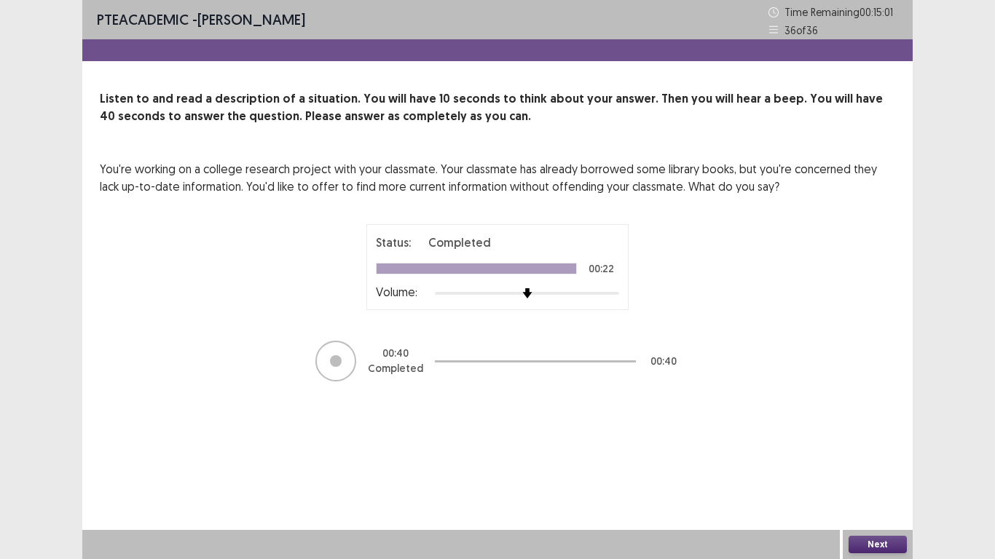
click at [891, 466] on button "Next" at bounding box center [878, 544] width 58 height 17
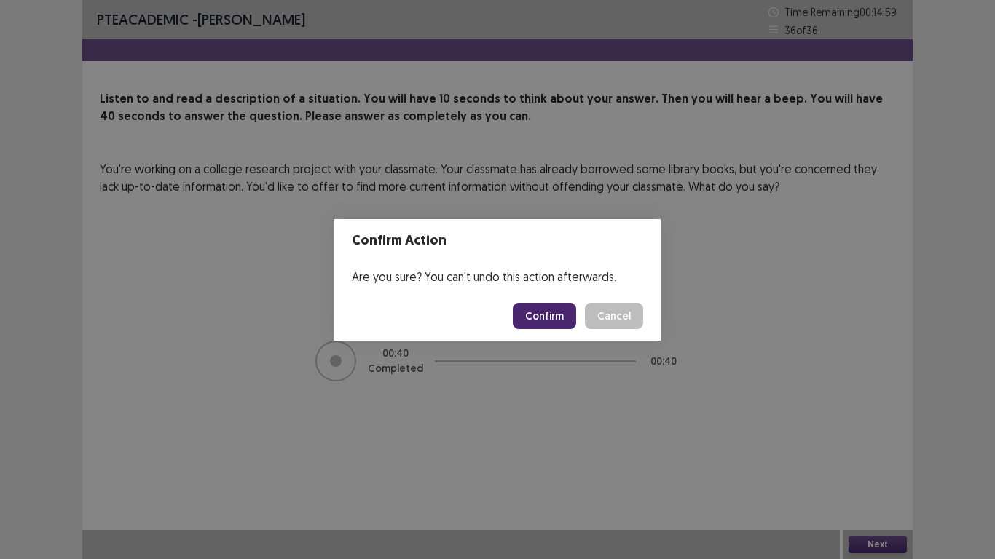
click at [552, 322] on button "Confirm" at bounding box center [544, 316] width 63 height 26
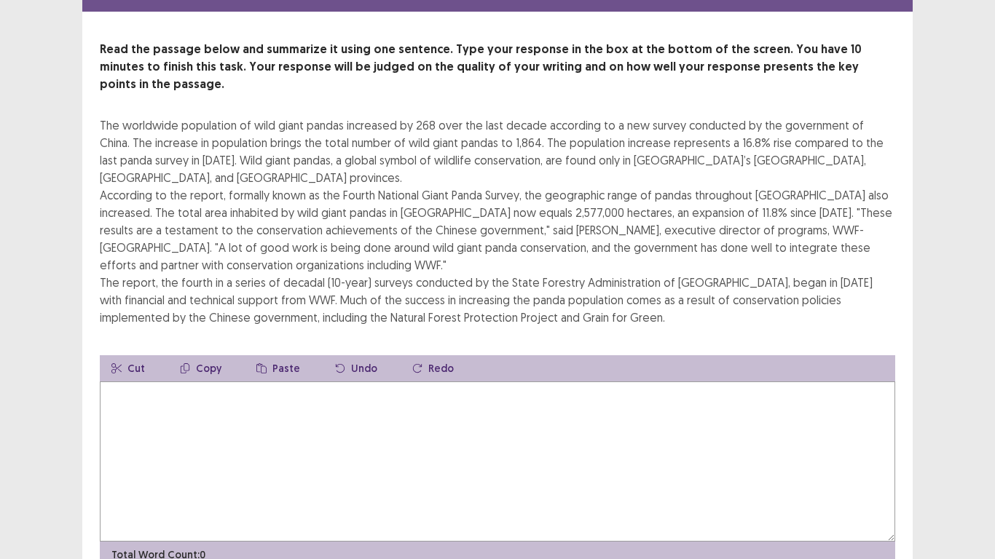
scroll to position [58, 0]
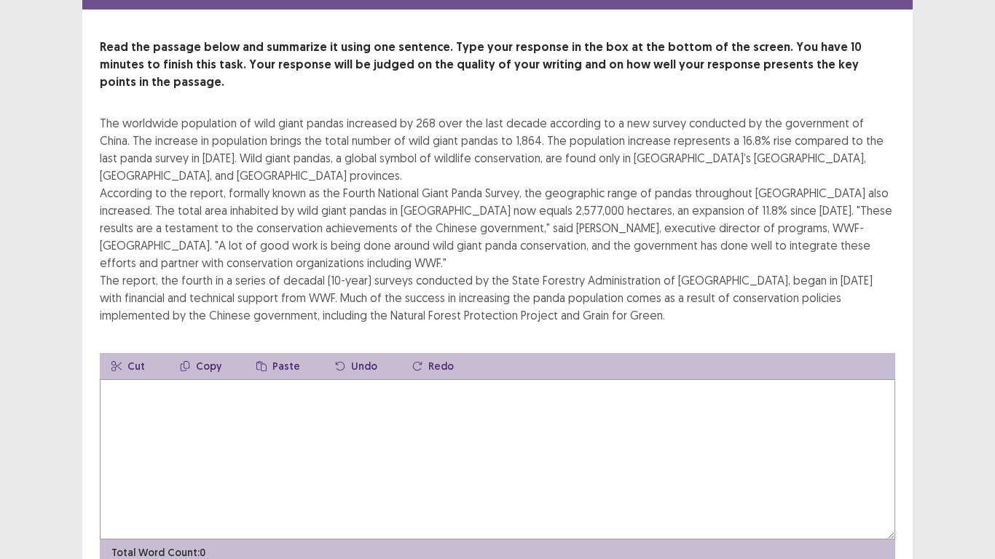
click at [242, 379] on textarea at bounding box center [497, 459] width 795 height 160
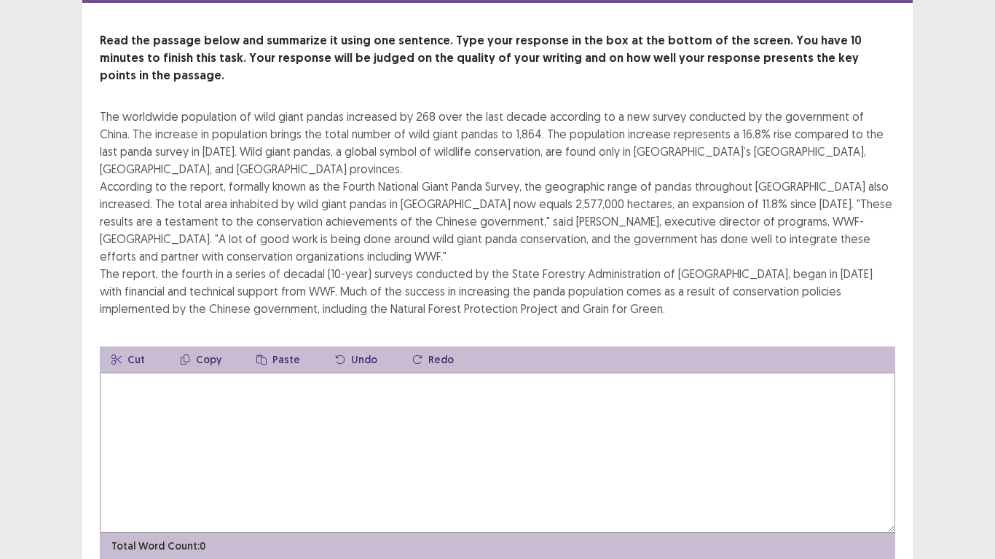
click at [242, 374] on textarea at bounding box center [497, 453] width 795 height 160
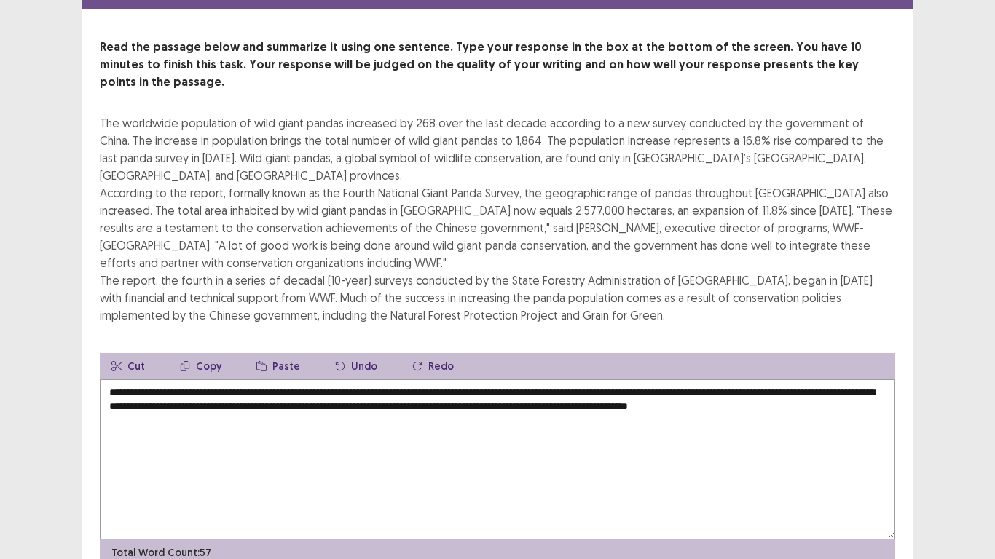
click at [989, 338] on div "PTE academic - [PERSON_NAME] Time Remaining 00 : 03 : 53 1 of 1 Read the passag…" at bounding box center [497, 286] width 995 height 688
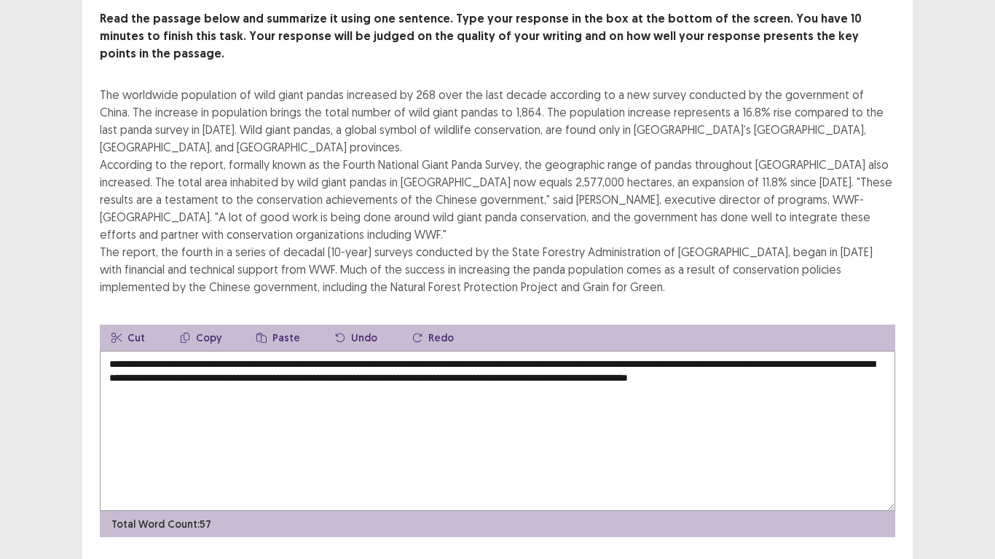
scroll to position [87, 0]
click at [201, 353] on textarea "**********" at bounding box center [497, 430] width 795 height 160
click at [202, 352] on textarea "**********" at bounding box center [497, 430] width 795 height 160
click at [228, 350] on textarea "**********" at bounding box center [497, 430] width 795 height 160
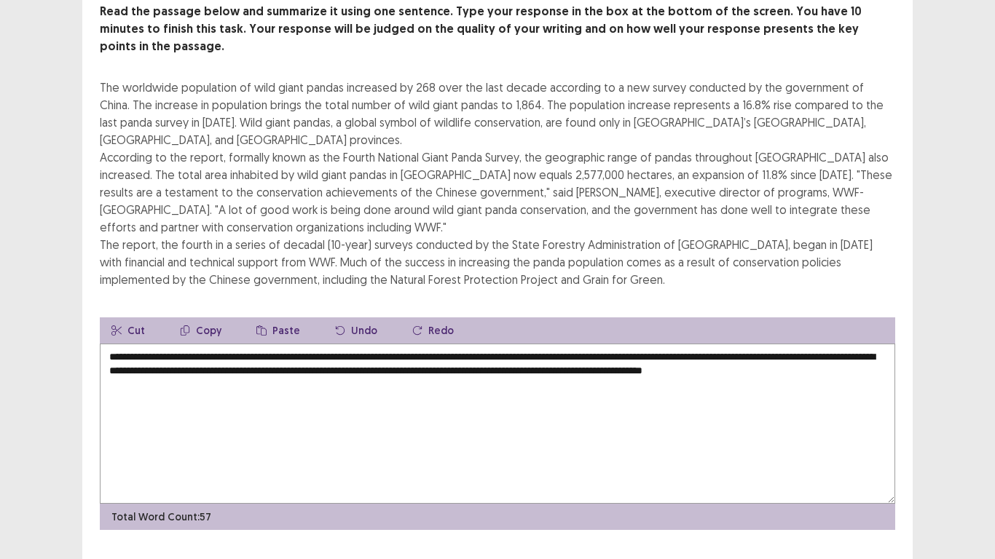
click at [940, 428] on div "PTE academic - [PERSON_NAME] Time Remaining 00 : 02 : 13 1 of 1 Read the passag…" at bounding box center [497, 254] width 995 height 682
click at [137, 344] on textarea "**********" at bounding box center [497, 424] width 795 height 160
click at [482, 344] on textarea "**********" at bounding box center [497, 424] width 795 height 160
click at [972, 367] on div "PTE academic - [PERSON_NAME] Time Remaining 00 : 01 : 10 1 of 1 Read the passag…" at bounding box center [497, 254] width 995 height 682
click at [833, 344] on textarea "**********" at bounding box center [497, 424] width 795 height 160
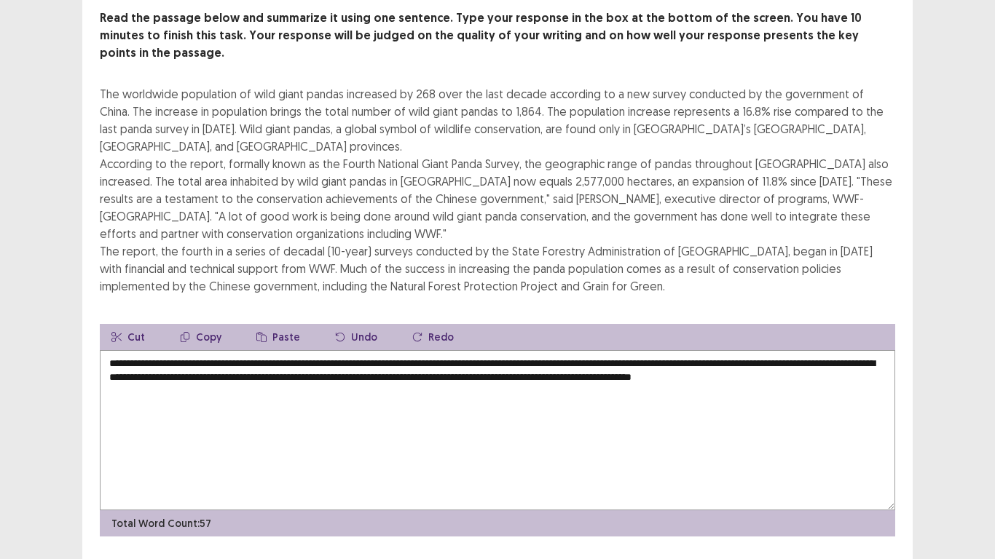
click at [673, 356] on textarea "**********" at bounding box center [497, 430] width 795 height 160
type textarea "**********"
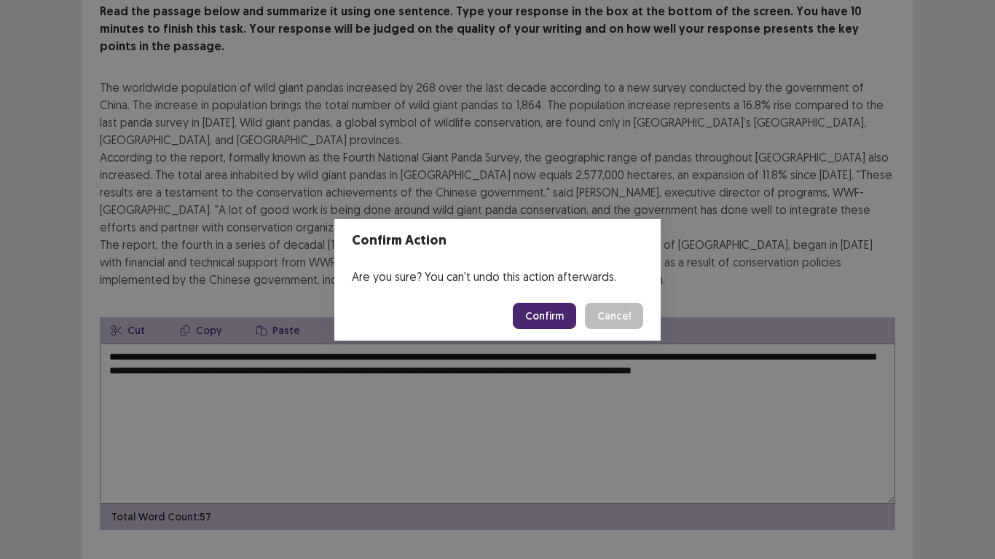
click at [566, 315] on button "Confirm" at bounding box center [544, 316] width 63 height 26
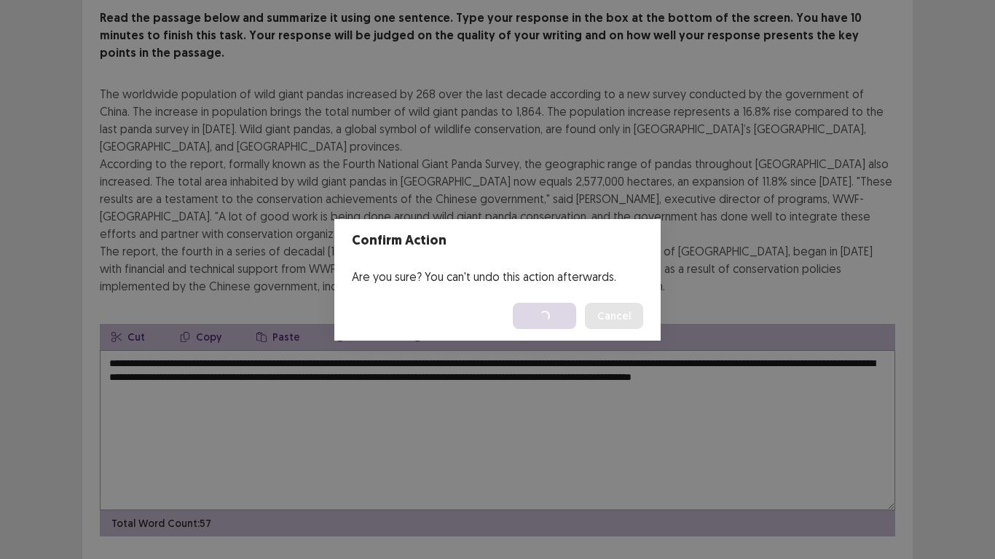
scroll to position [0, 0]
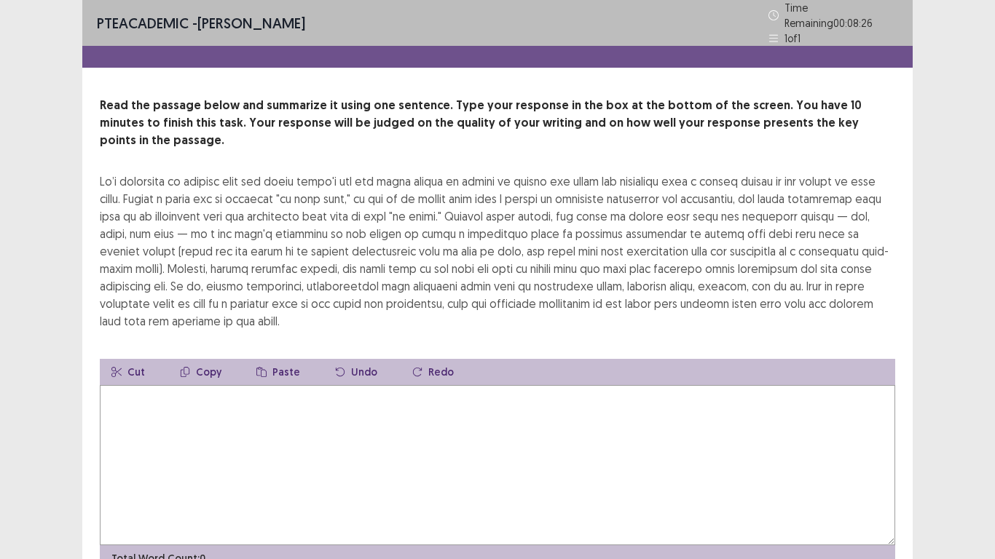
click at [185, 387] on textarea at bounding box center [497, 465] width 795 height 160
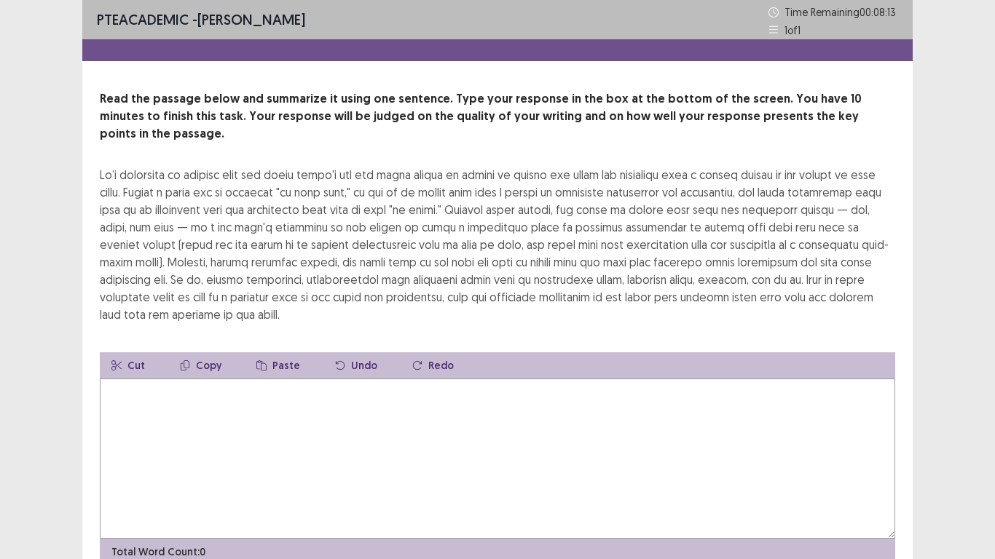
click at [185, 387] on textarea at bounding box center [497, 459] width 795 height 160
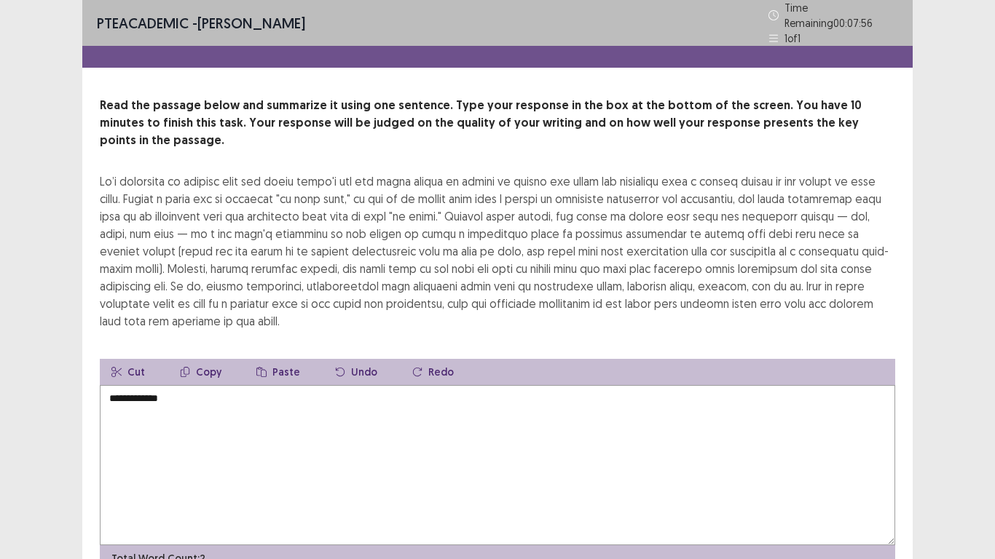
click at [148, 385] on textarea "**********" at bounding box center [497, 465] width 795 height 160
click at [192, 385] on textarea "**********" at bounding box center [497, 465] width 795 height 160
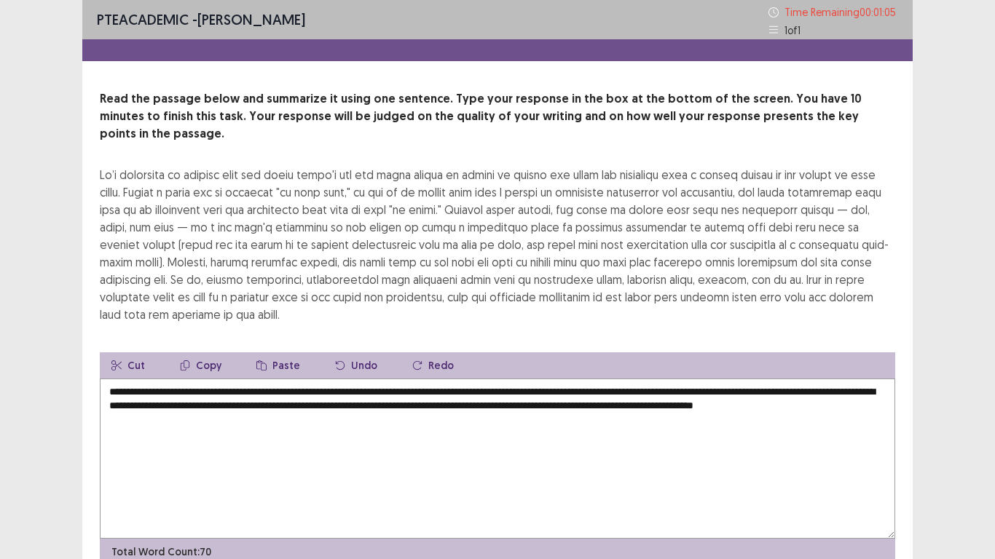
click at [560, 390] on textarea "**********" at bounding box center [497, 459] width 795 height 160
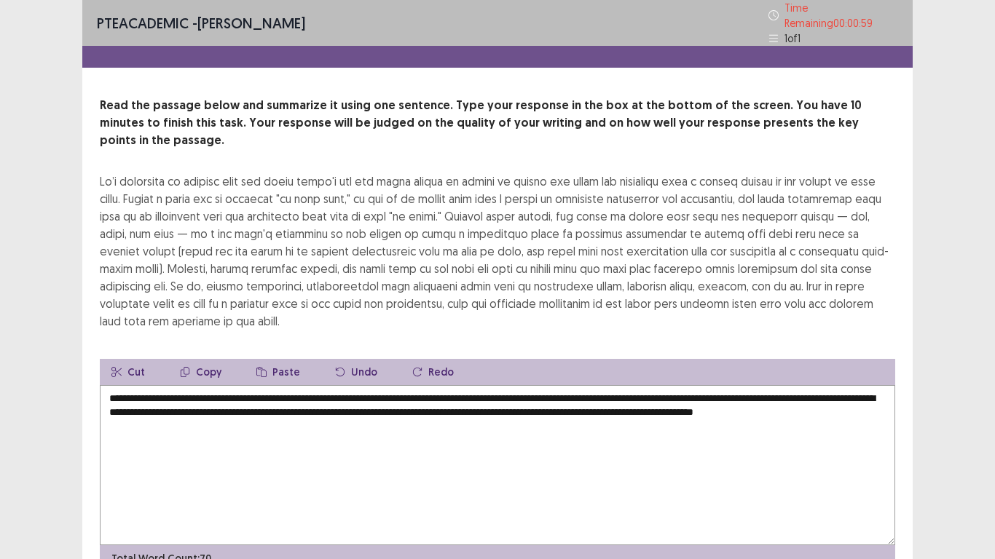
click at [827, 390] on textarea "**********" at bounding box center [497, 465] width 795 height 160
click at [500, 385] on textarea "**********" at bounding box center [497, 465] width 795 height 160
click at [400, 395] on textarea "**********" at bounding box center [497, 465] width 795 height 160
click at [241, 398] on textarea "**********" at bounding box center [497, 465] width 795 height 160
type textarea "**********"
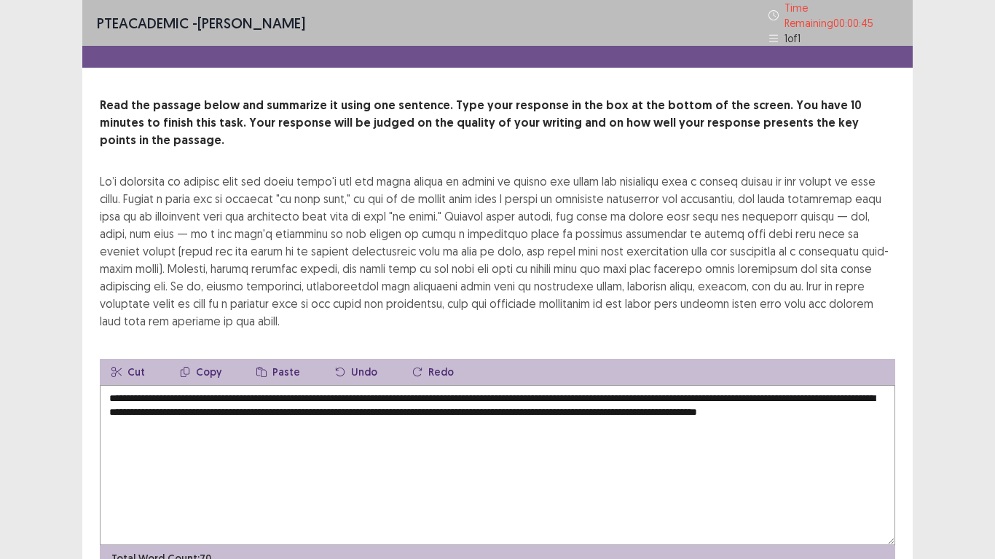
click at [994, 304] on div "**********" at bounding box center [497, 318] width 995 height 636
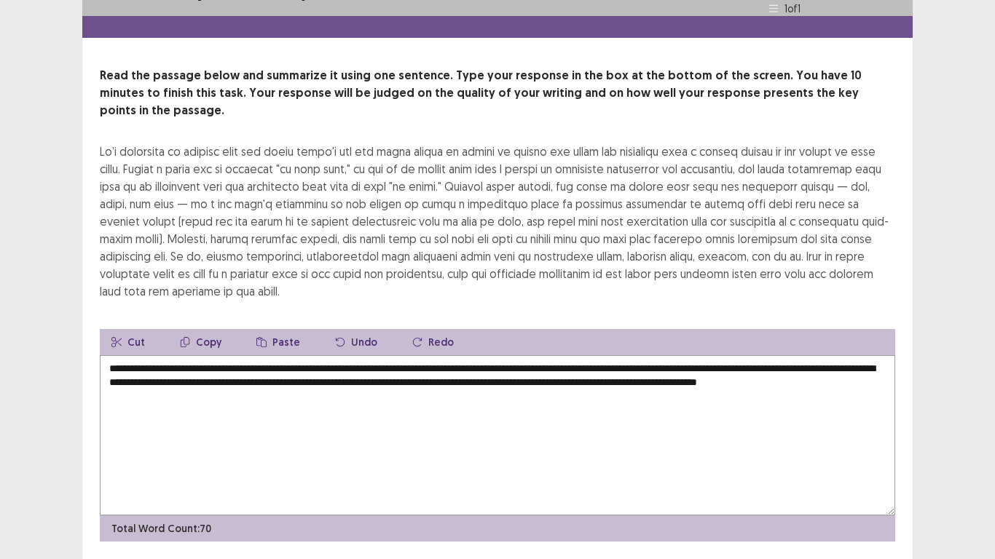
scroll to position [52, 0]
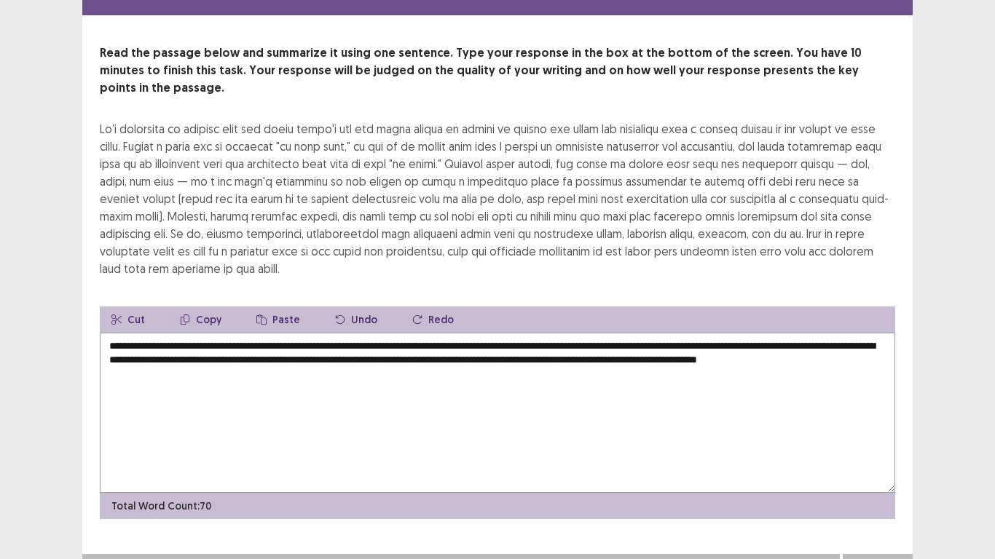
click at [883, 466] on button "Next" at bounding box center [878, 568] width 58 height 17
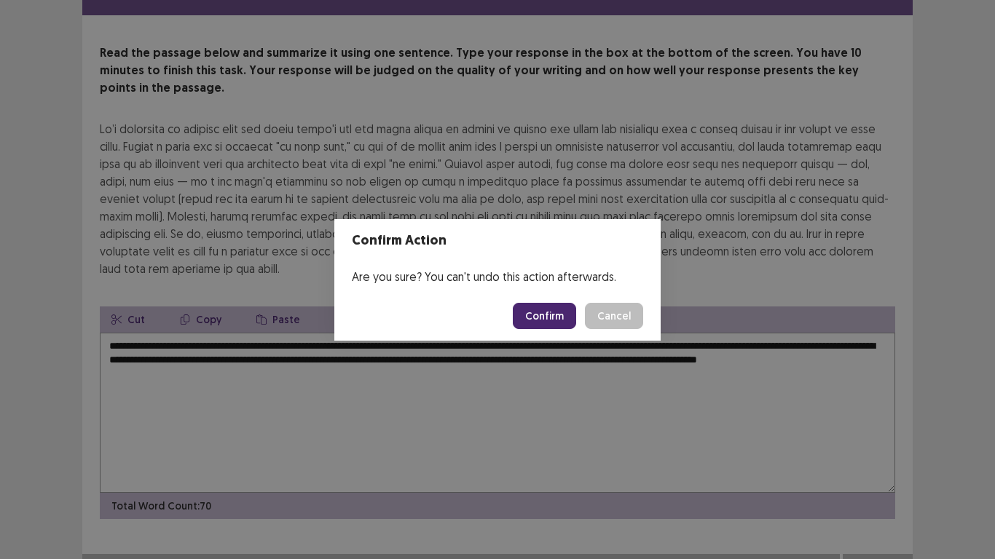
click at [540, 318] on button "Confirm" at bounding box center [544, 316] width 63 height 26
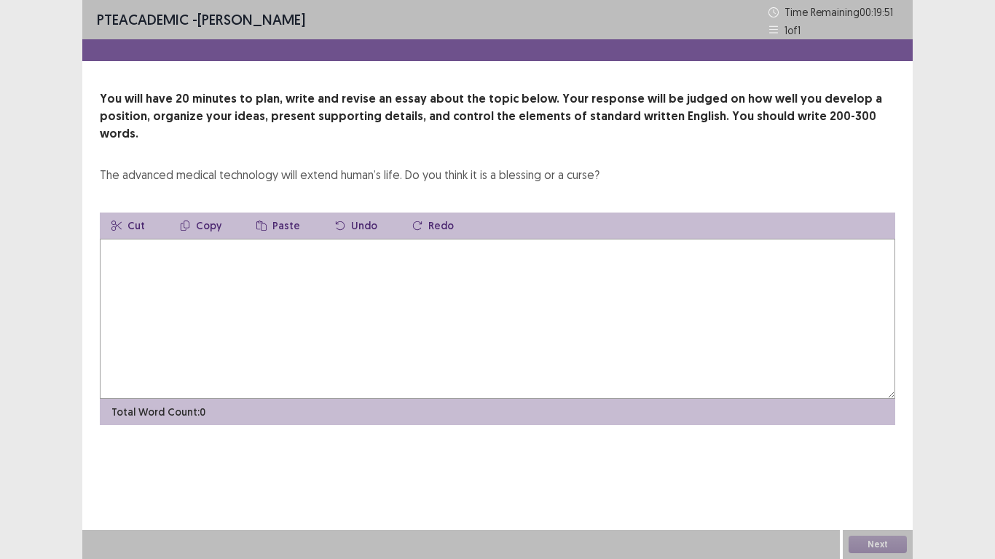
click at [212, 244] on textarea at bounding box center [497, 319] width 795 height 160
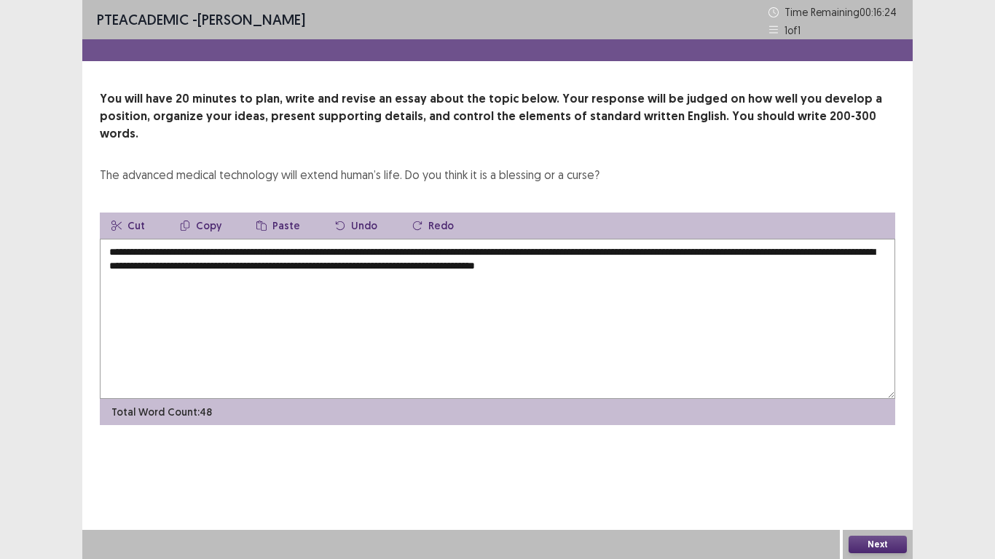
click at [505, 250] on textarea "**********" at bounding box center [497, 319] width 795 height 160
click at [802, 253] on textarea "**********" at bounding box center [497, 319] width 795 height 160
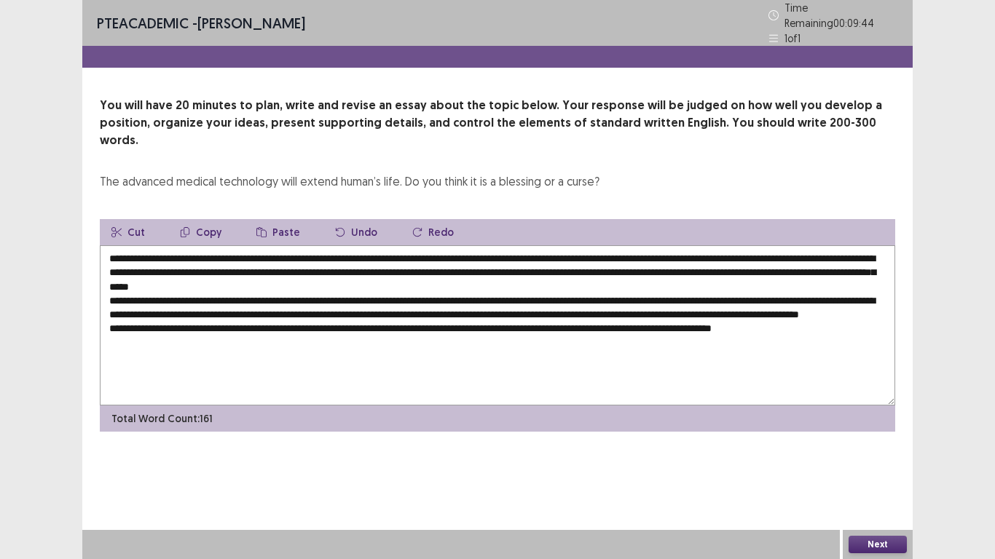
click at [830, 321] on textarea "**********" at bounding box center [497, 325] width 795 height 160
click at [834, 321] on textarea "**********" at bounding box center [497, 325] width 795 height 160
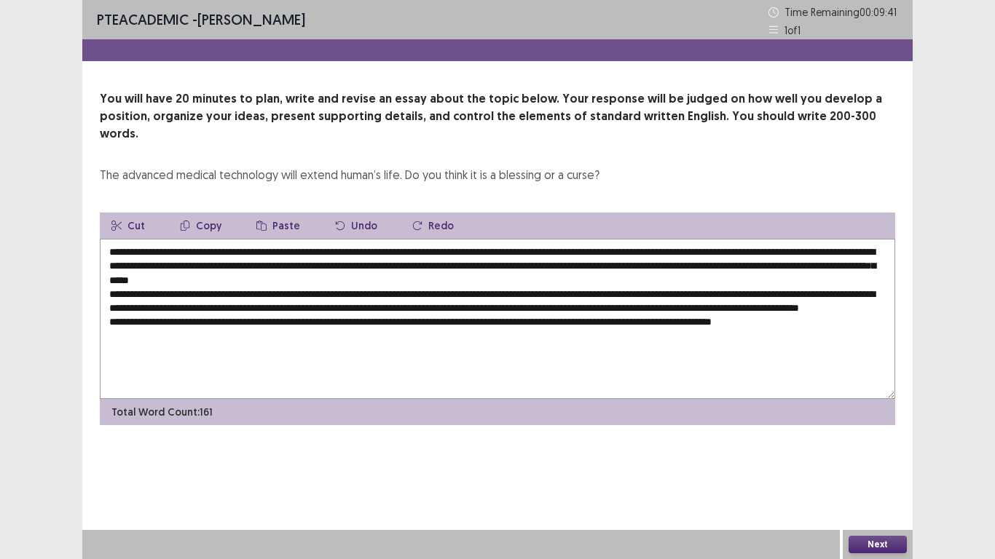
click at [827, 321] on textarea "**********" at bounding box center [497, 319] width 795 height 160
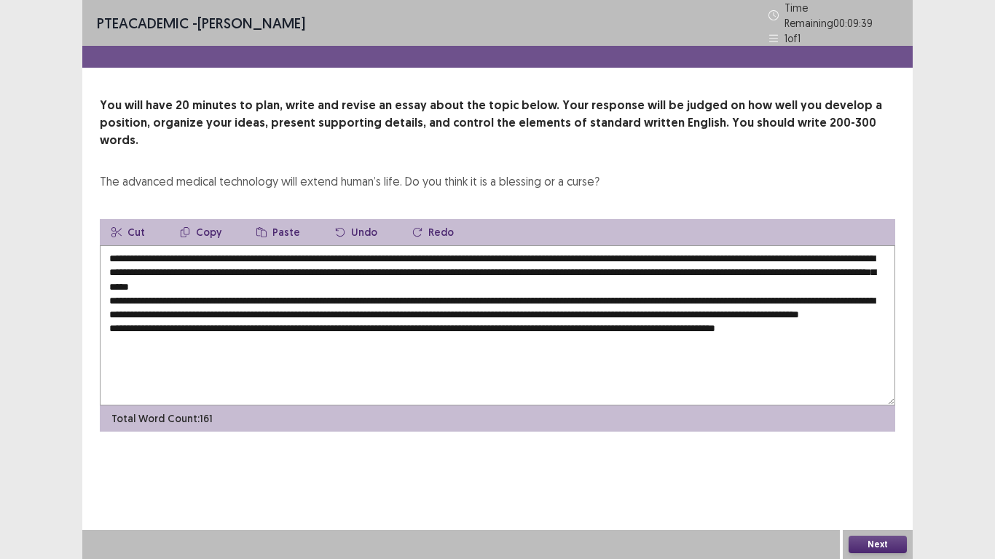
click at [877, 322] on textarea "**********" at bounding box center [497, 325] width 795 height 160
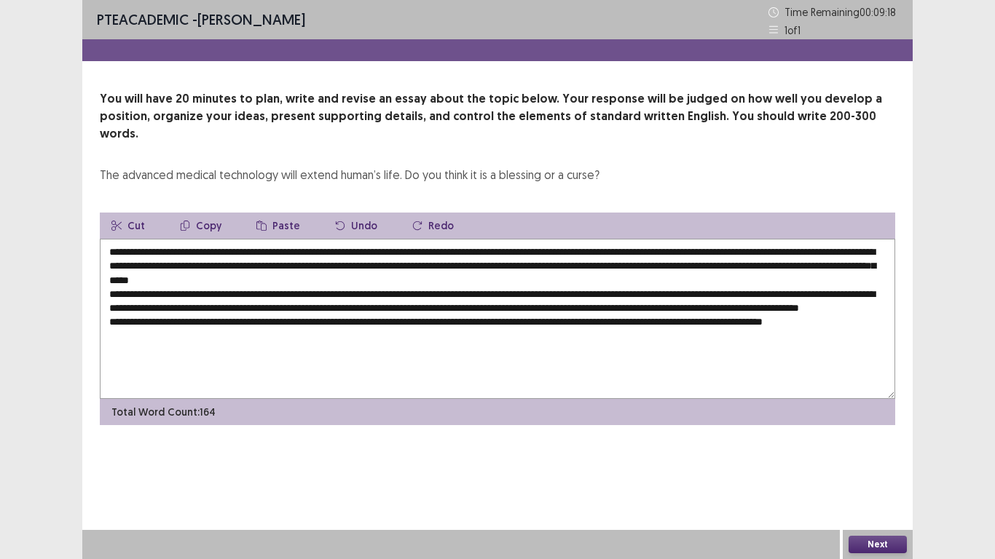
click at [220, 339] on textarea "**********" at bounding box center [497, 319] width 795 height 160
click at [475, 334] on textarea at bounding box center [497, 319] width 795 height 160
click at [541, 342] on textarea at bounding box center [497, 319] width 795 height 160
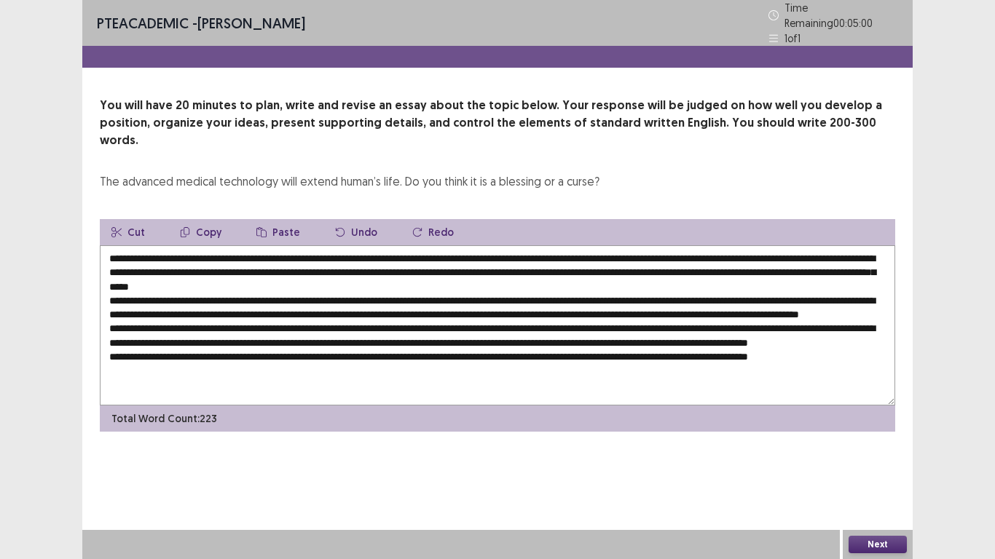
scroll to position [1, 0]
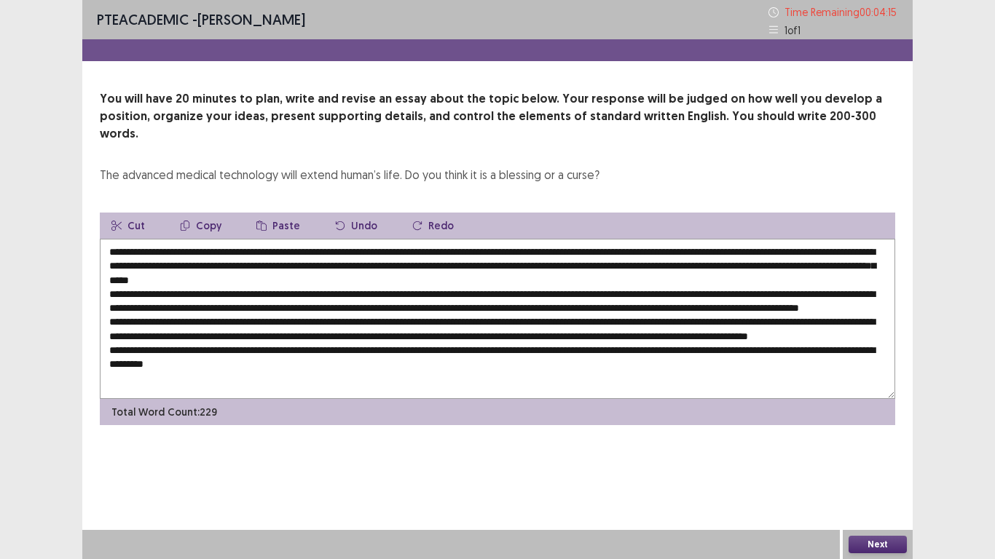
click at [390, 248] on textarea at bounding box center [497, 319] width 795 height 160
click at [567, 291] on textarea at bounding box center [497, 319] width 795 height 160
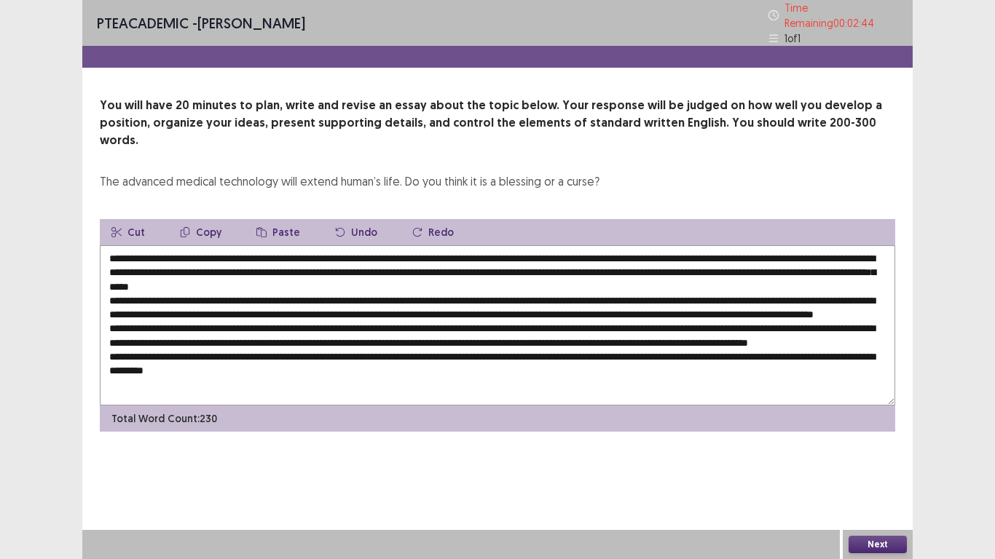
click at [737, 335] on textarea at bounding box center [497, 325] width 795 height 160
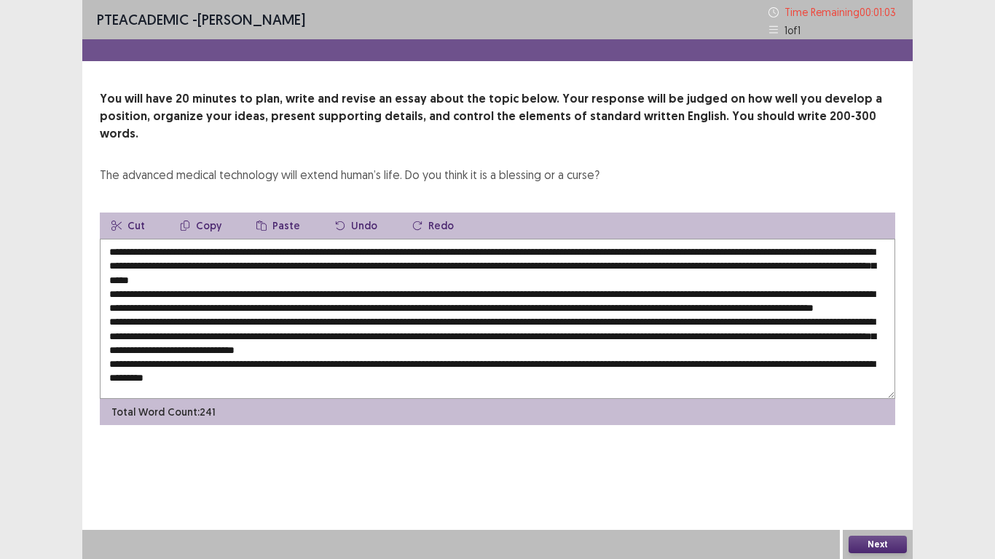
click at [369, 371] on textarea at bounding box center [497, 319] width 795 height 160
type textarea "**********"
click at [895, 466] on button "Next" at bounding box center [878, 544] width 58 height 17
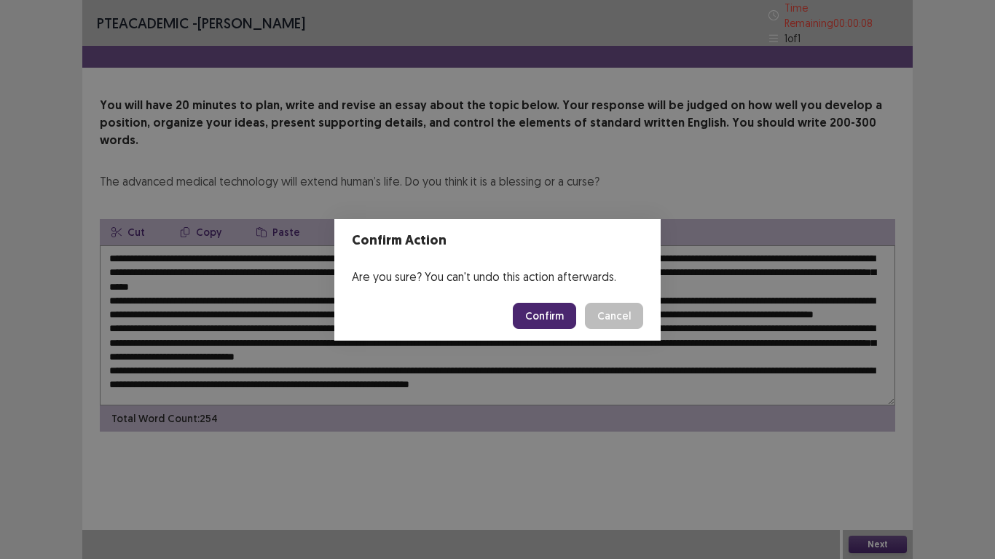
click at [546, 315] on button "Confirm" at bounding box center [544, 316] width 63 height 26
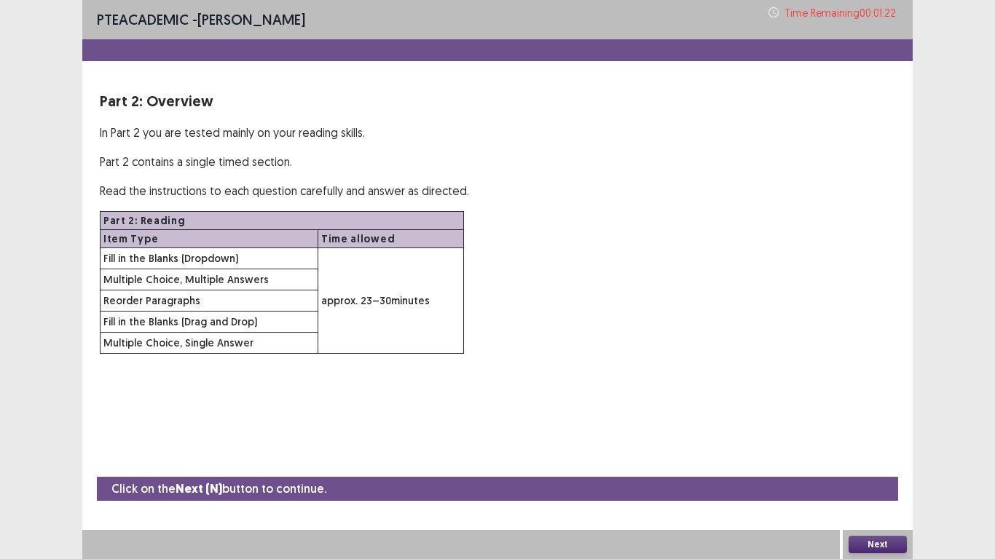
click at [882, 466] on button "Next" at bounding box center [878, 544] width 58 height 17
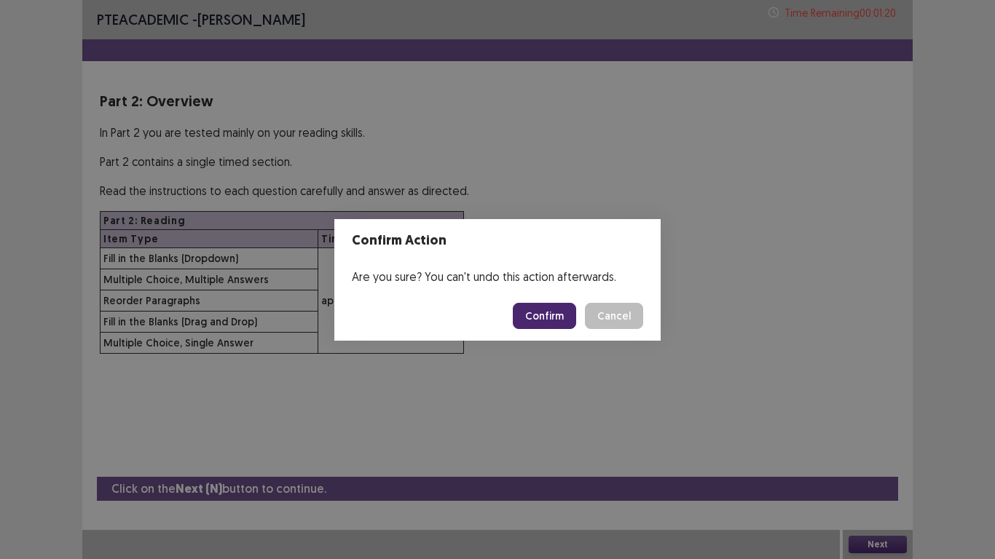
click at [556, 315] on button "Confirm" at bounding box center [544, 316] width 63 height 26
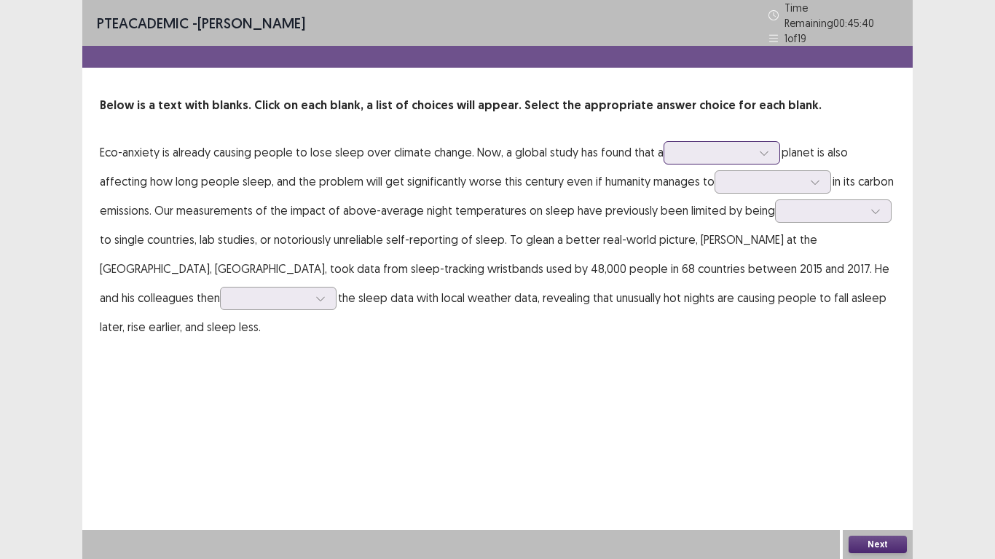
click at [759, 148] on icon at bounding box center [764, 153] width 10 height 10
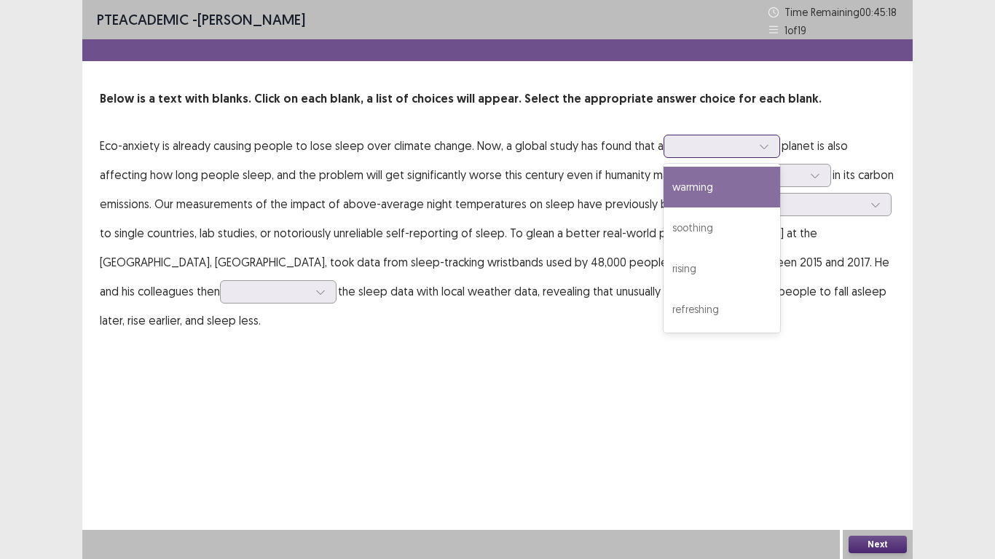
click at [741, 198] on div "warming" at bounding box center [722, 187] width 117 height 41
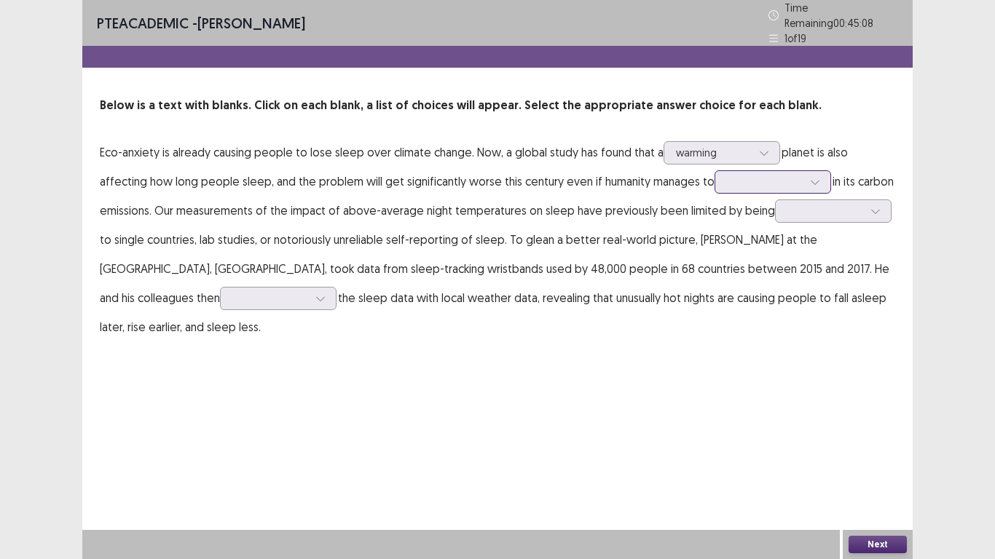
click at [811, 177] on icon at bounding box center [815, 182] width 10 height 10
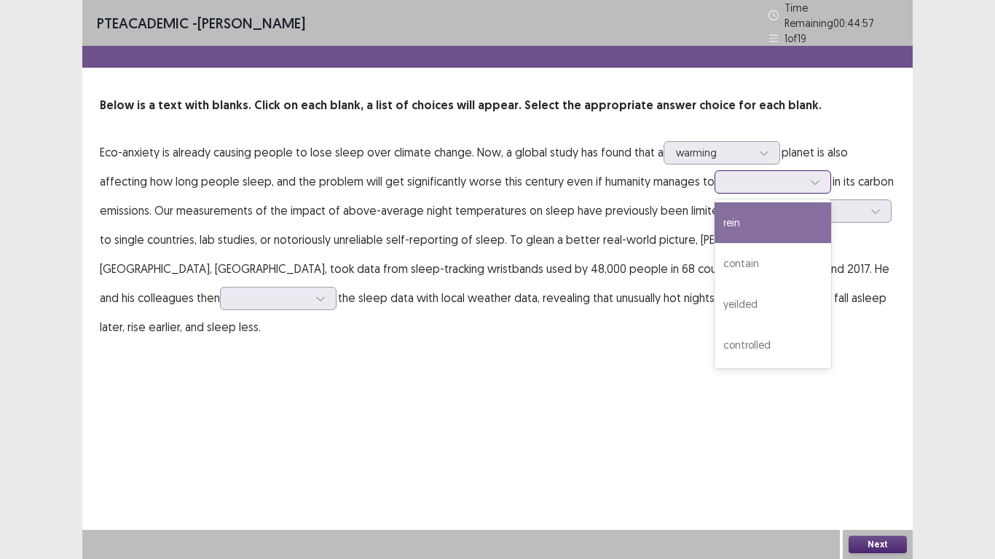
click at [795, 217] on div "rein" at bounding box center [773, 222] width 117 height 41
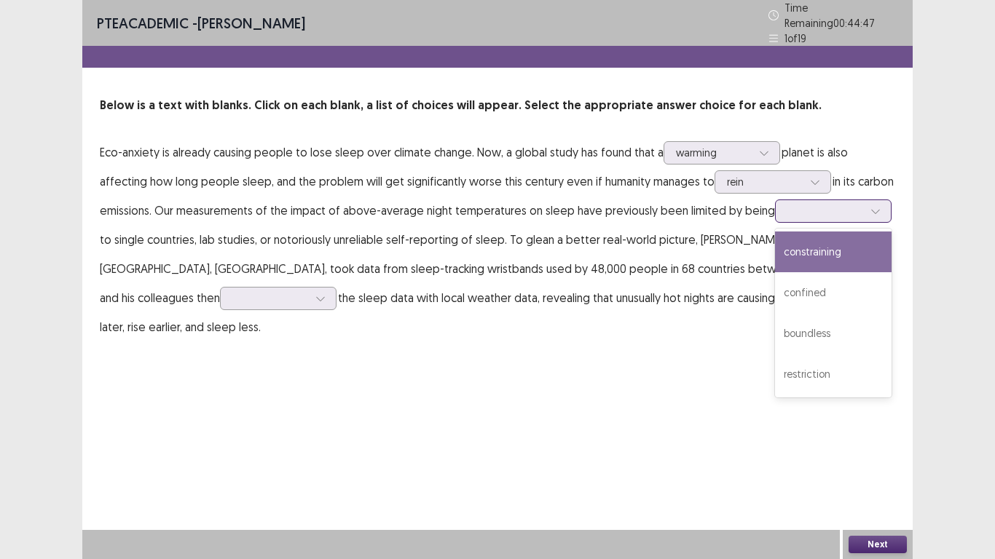
click at [854, 208] on div at bounding box center [825, 211] width 76 height 14
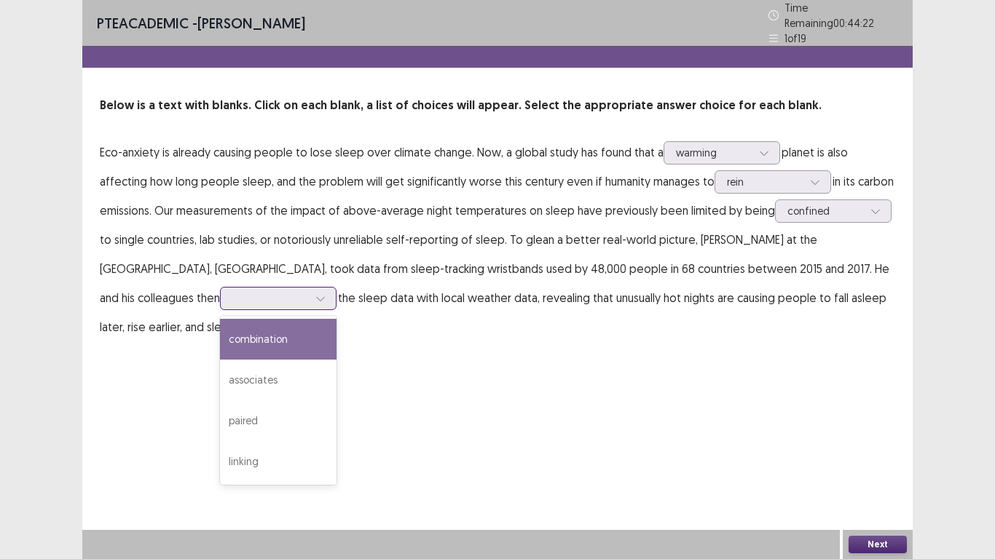
click at [315, 295] on icon at bounding box center [320, 299] width 10 height 10
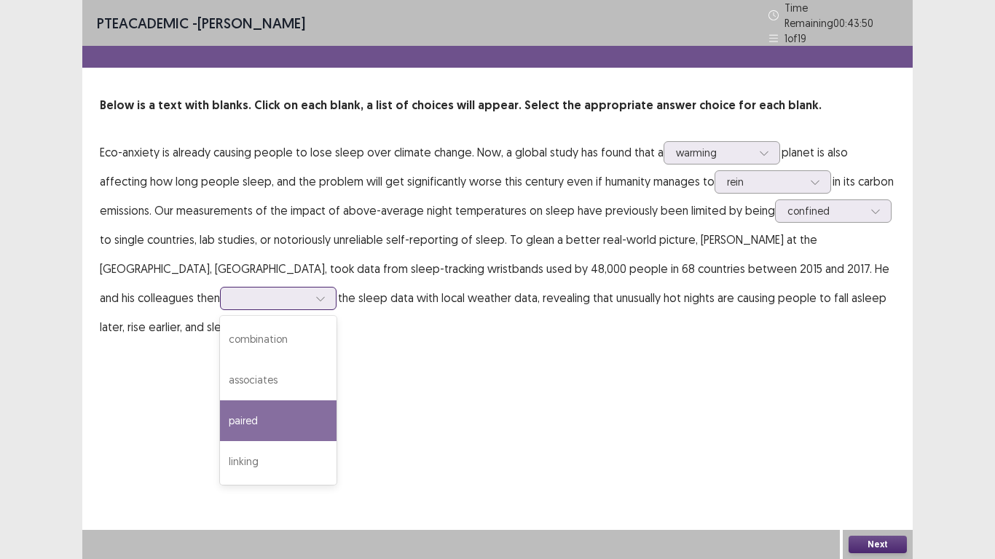
click at [220, 409] on div "paired" at bounding box center [278, 421] width 117 height 41
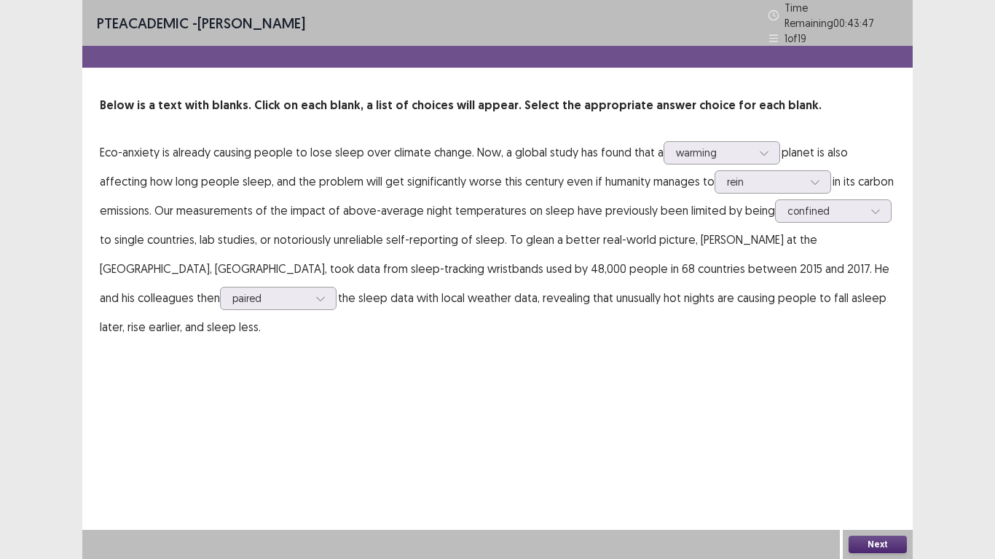
click at [875, 550] on button "Next" at bounding box center [878, 544] width 58 height 17
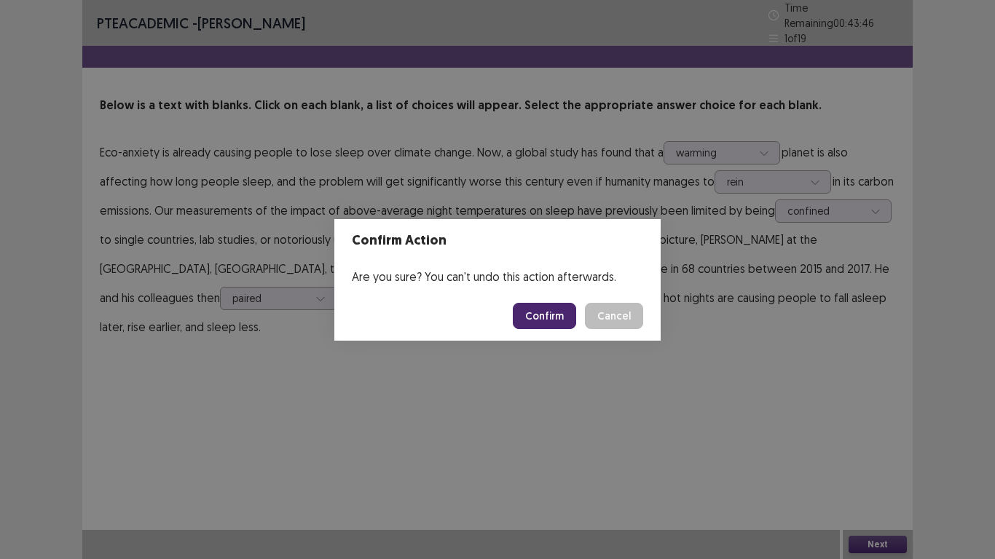
click at [556, 315] on button "Confirm" at bounding box center [544, 316] width 63 height 26
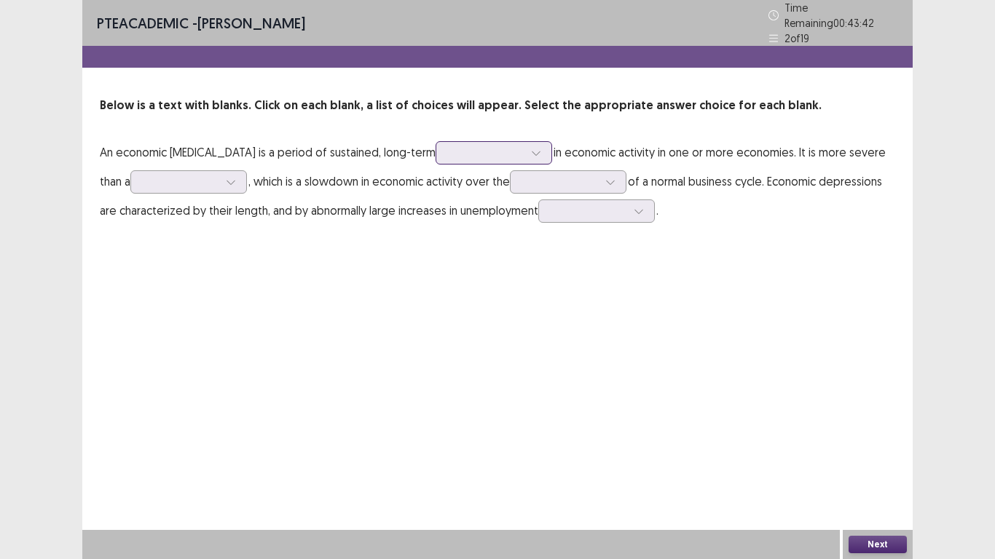
click at [531, 148] on icon at bounding box center [536, 153] width 10 height 10
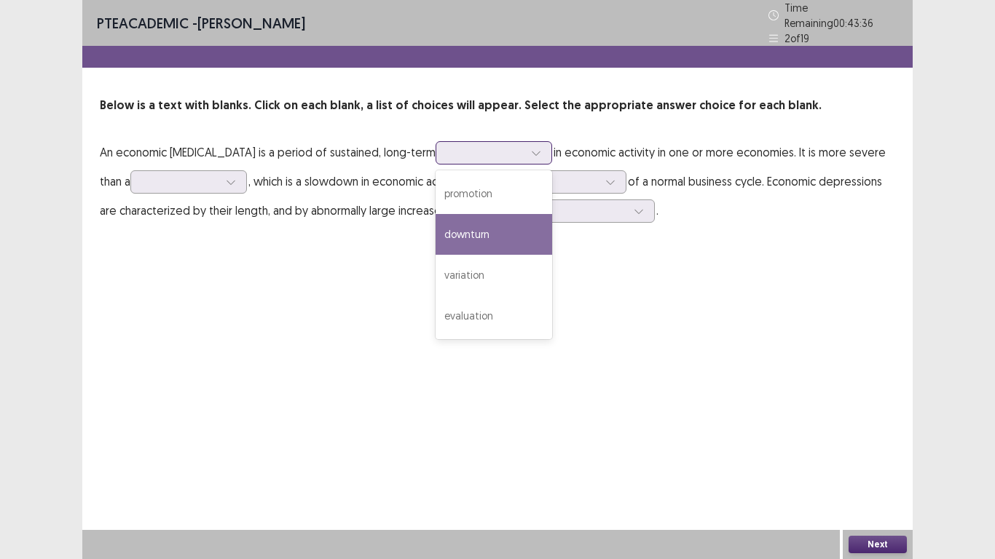
click at [460, 233] on div "downturn" at bounding box center [494, 234] width 117 height 41
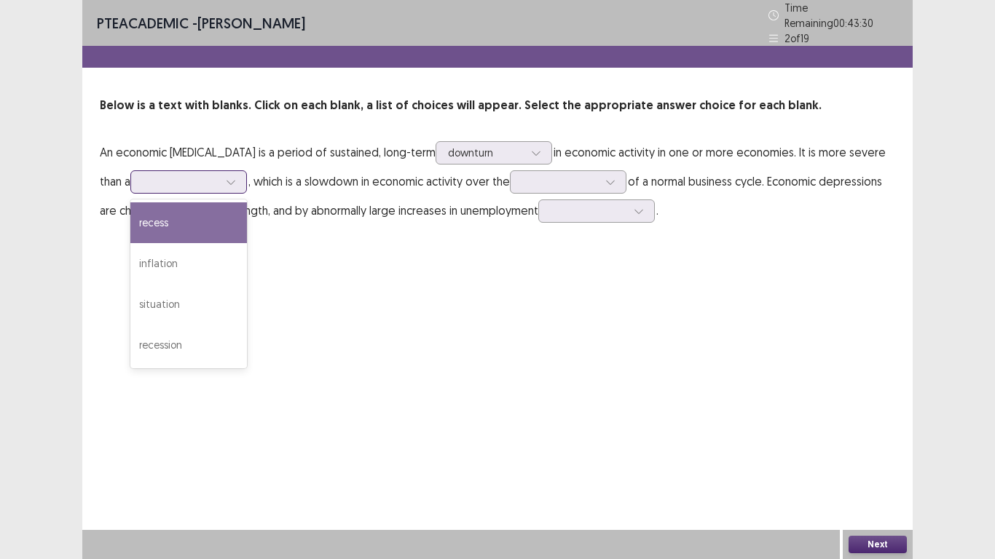
click at [226, 179] on icon at bounding box center [231, 182] width 10 height 10
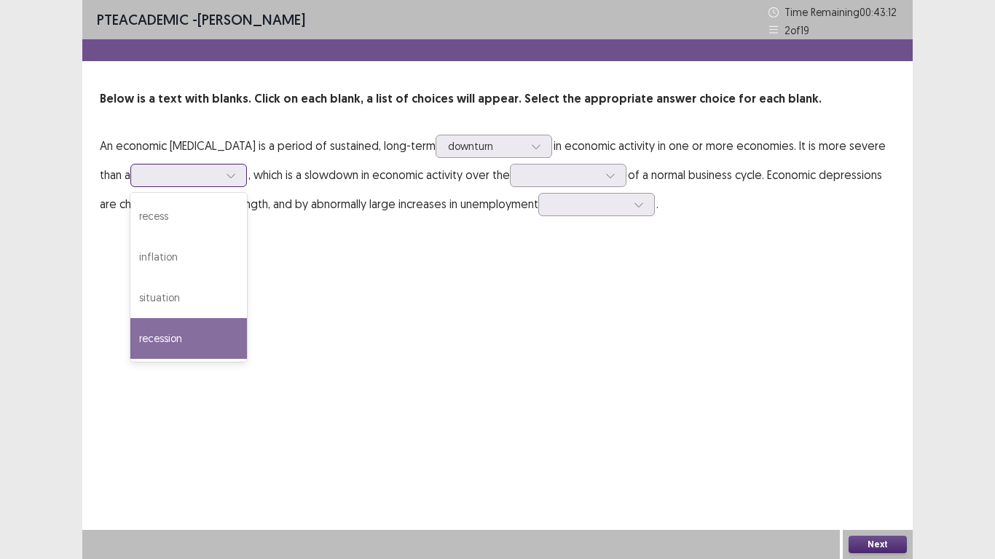
click at [171, 342] on div "recession" at bounding box center [188, 338] width 117 height 41
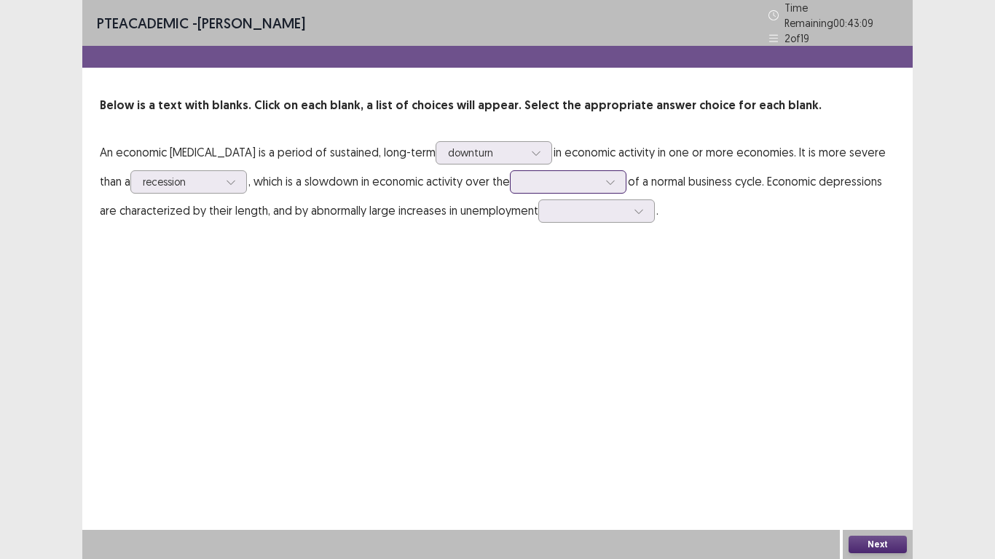
click at [605, 177] on icon at bounding box center [610, 182] width 10 height 10
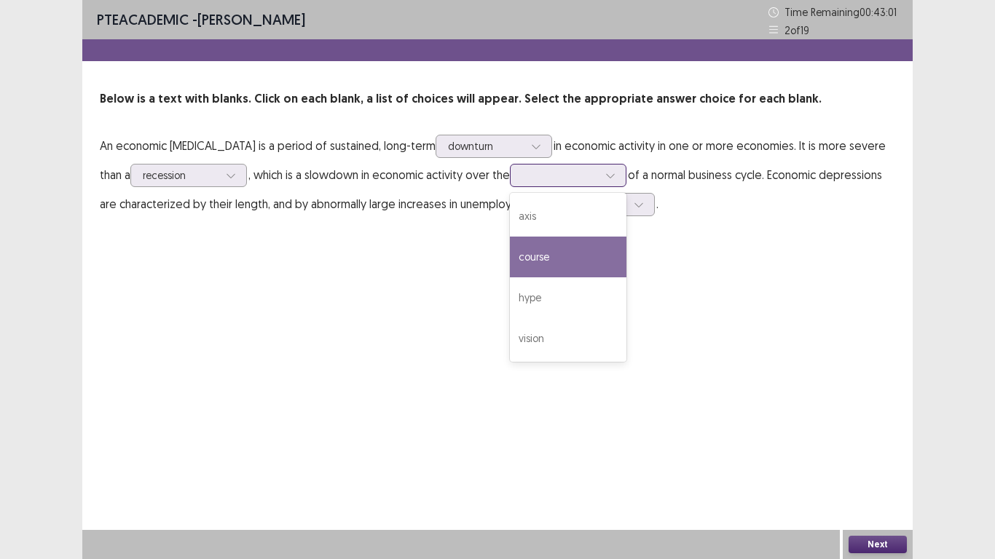
click at [539, 257] on div "course" at bounding box center [568, 257] width 117 height 41
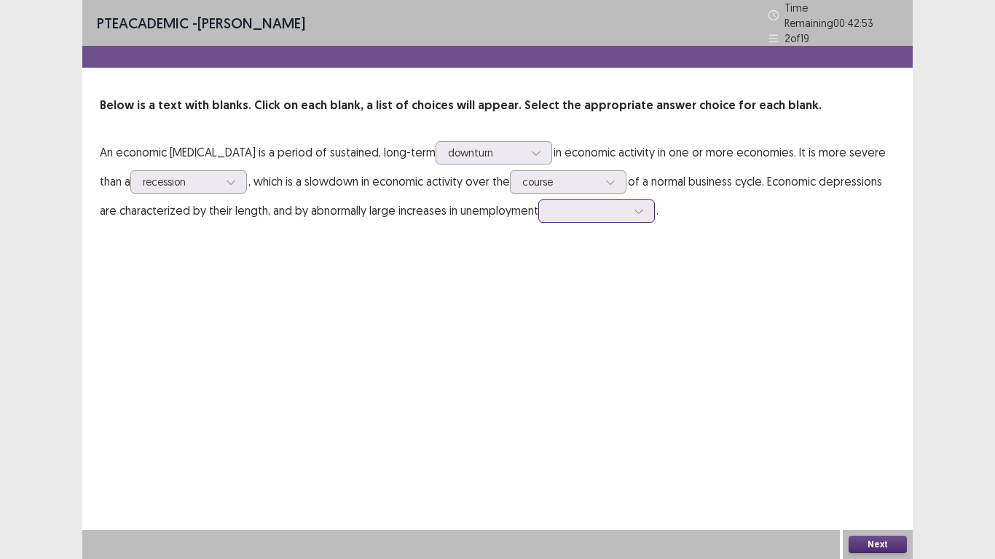
click at [634, 206] on icon at bounding box center [639, 211] width 10 height 10
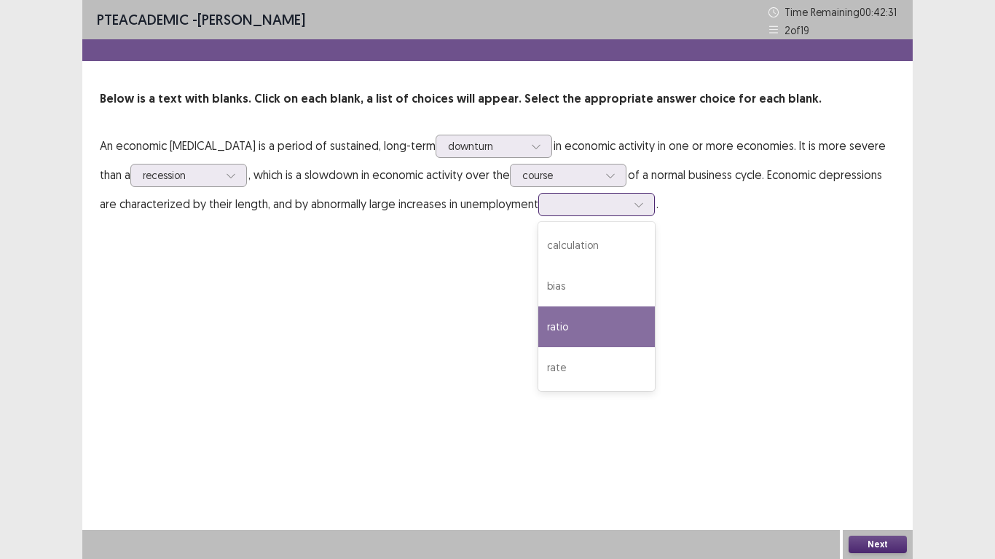
click at [620, 336] on div "ratio" at bounding box center [596, 327] width 117 height 41
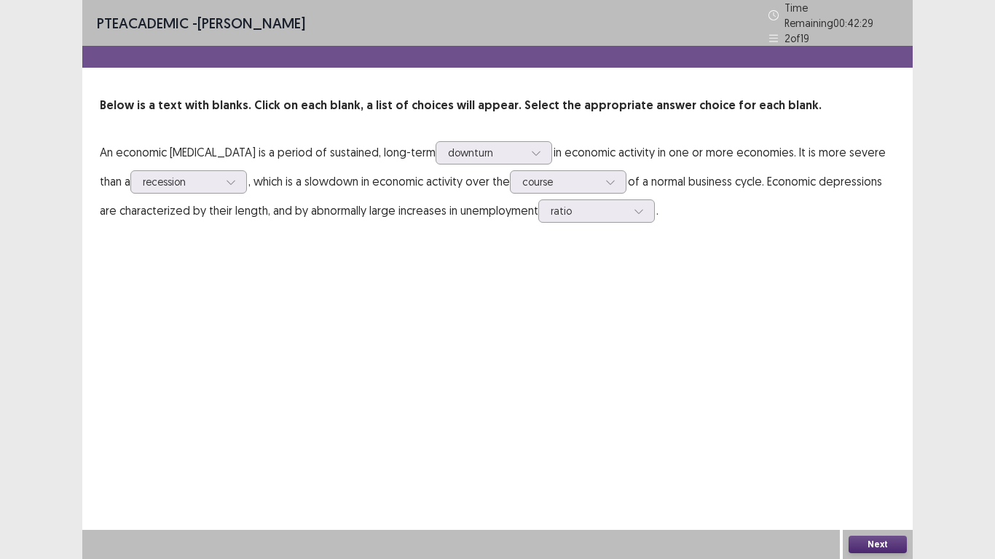
click at [867, 548] on button "Next" at bounding box center [878, 544] width 58 height 17
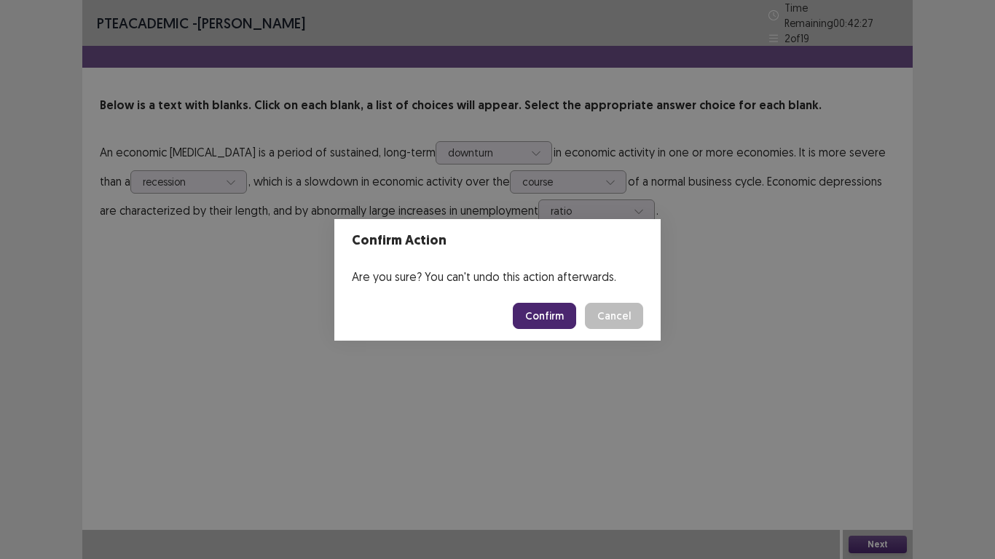
click at [556, 320] on button "Confirm" at bounding box center [544, 316] width 63 height 26
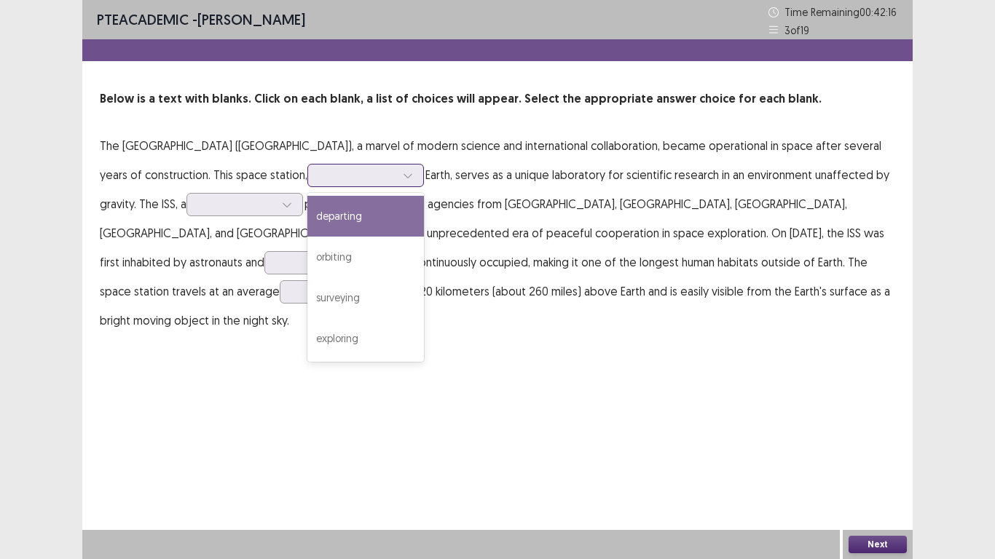
click at [403, 180] on icon at bounding box center [408, 175] width 10 height 10
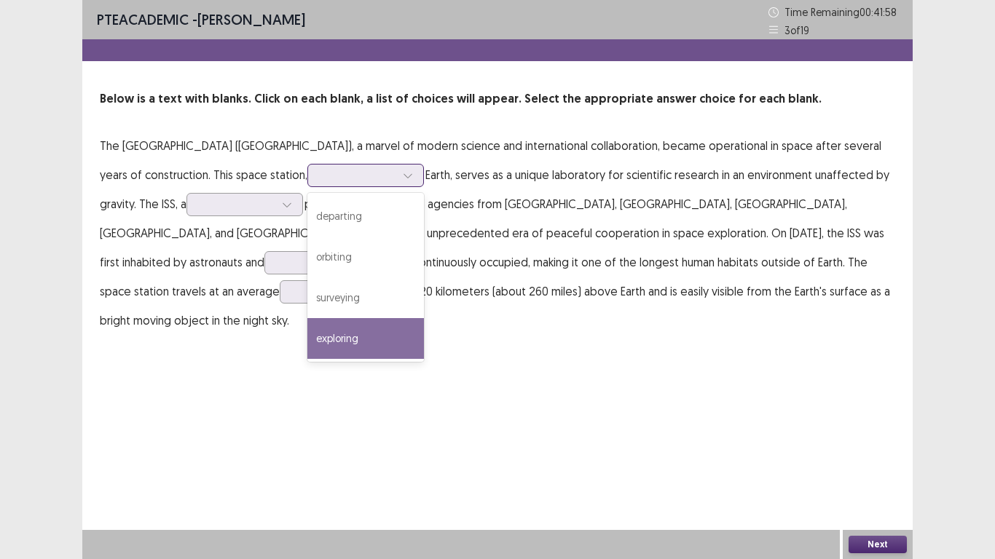
click at [320, 339] on div "exploring" at bounding box center [365, 338] width 117 height 41
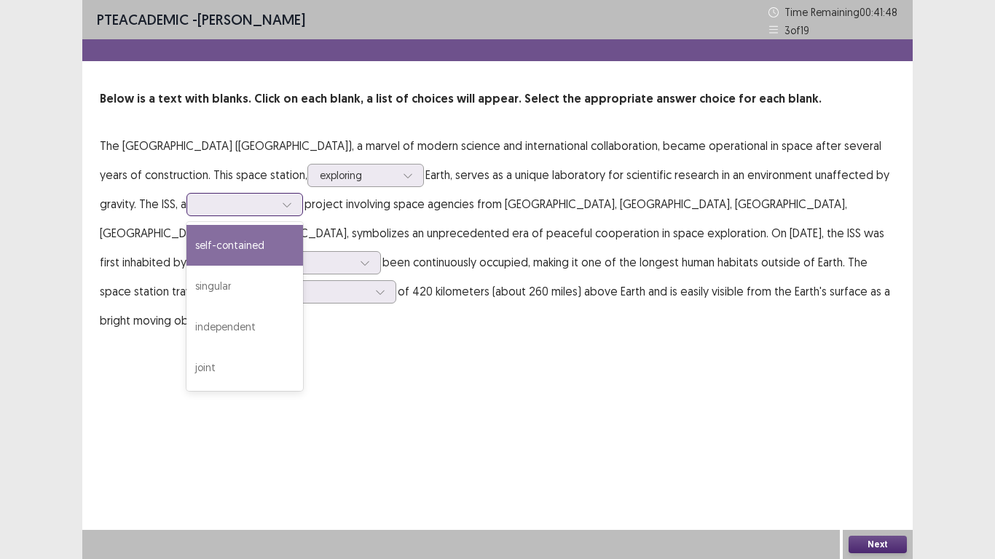
click at [283, 205] on icon at bounding box center [287, 205] width 8 height 4
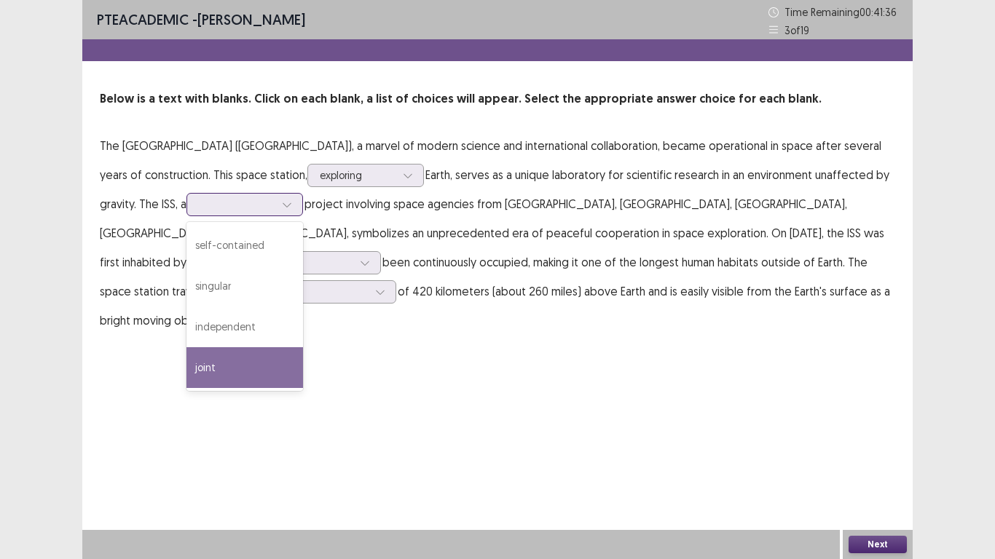
click at [220, 364] on div "joint" at bounding box center [244, 367] width 117 height 41
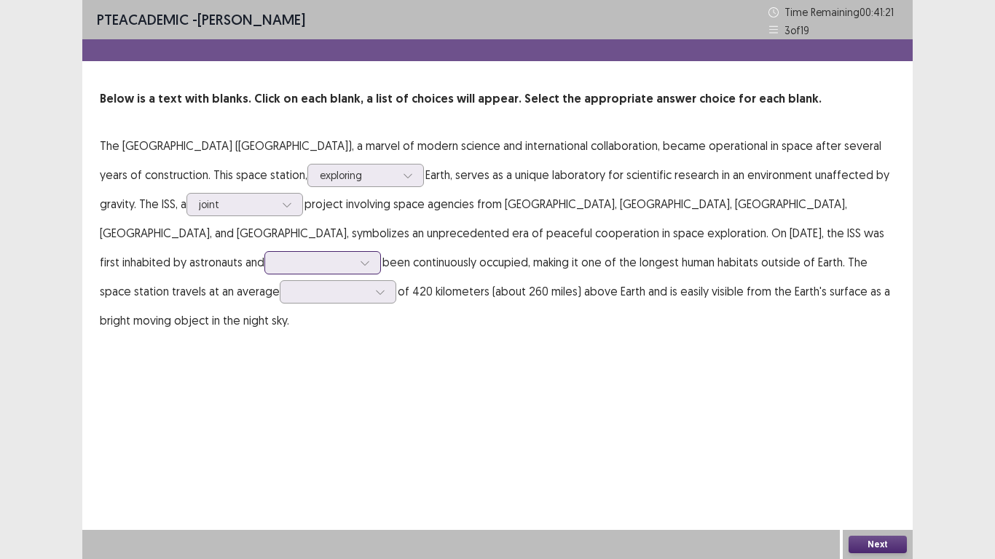
click at [360, 264] on icon at bounding box center [365, 263] width 10 height 10
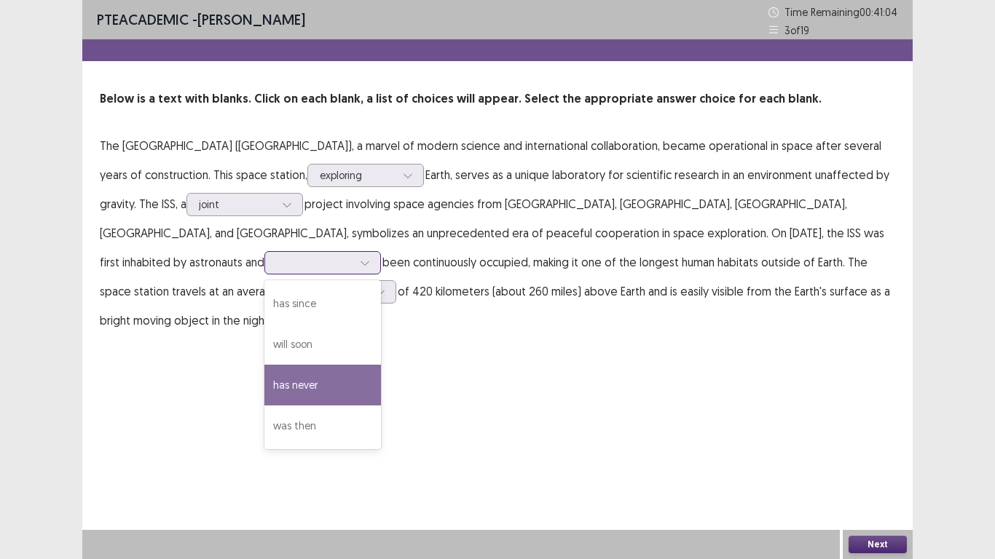
click at [264, 382] on div "has never" at bounding box center [322, 385] width 117 height 41
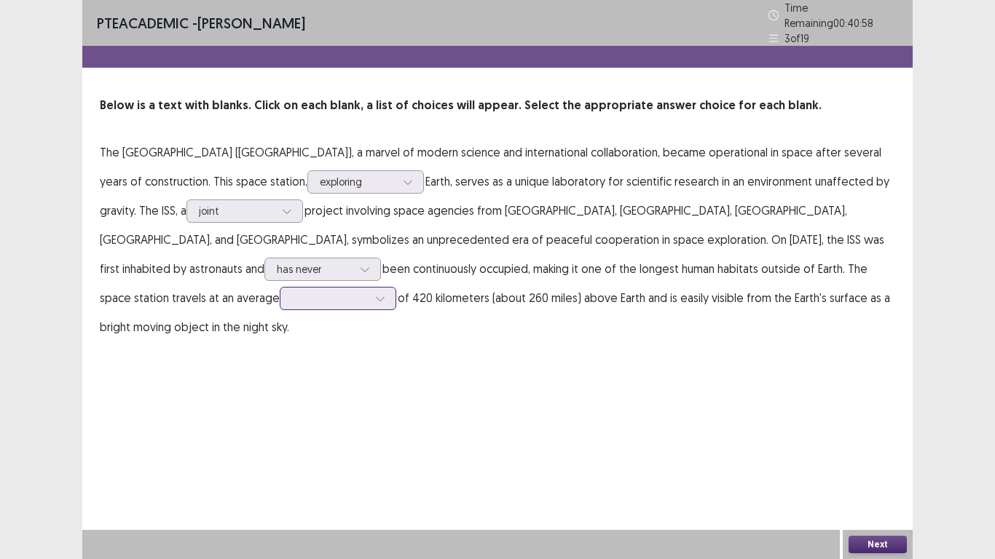
click at [369, 297] on div at bounding box center [380, 299] width 22 height 22
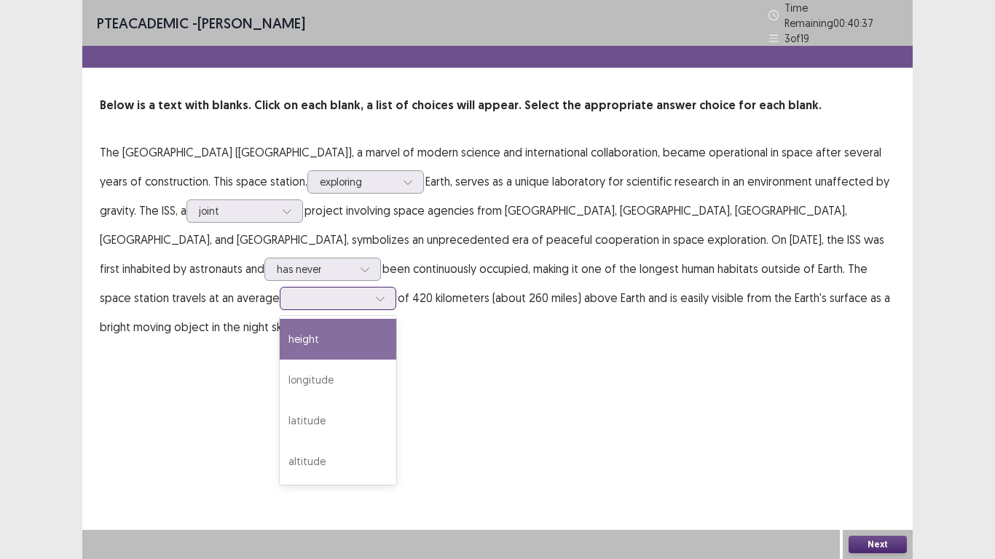
click at [280, 336] on div "height" at bounding box center [338, 339] width 117 height 41
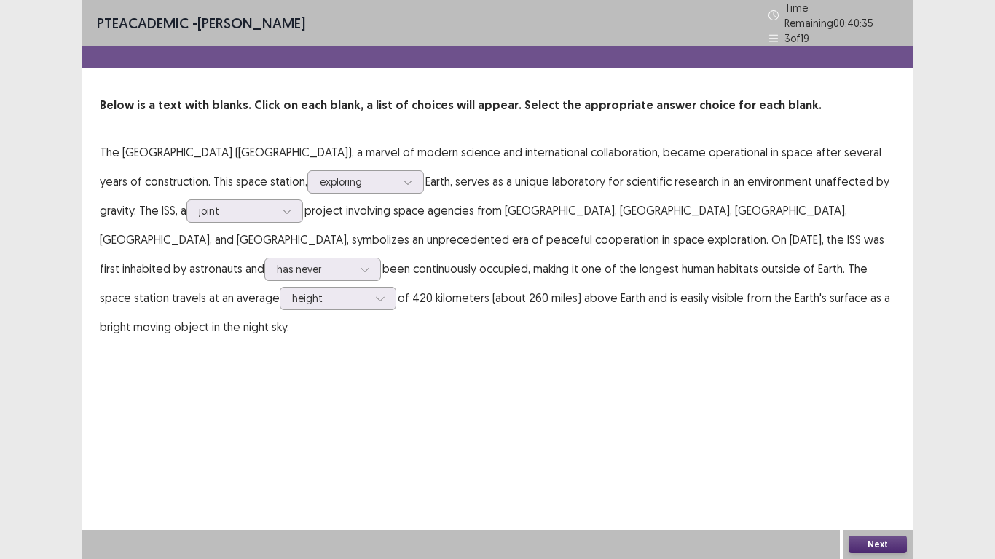
click at [873, 544] on button "Next" at bounding box center [878, 544] width 58 height 17
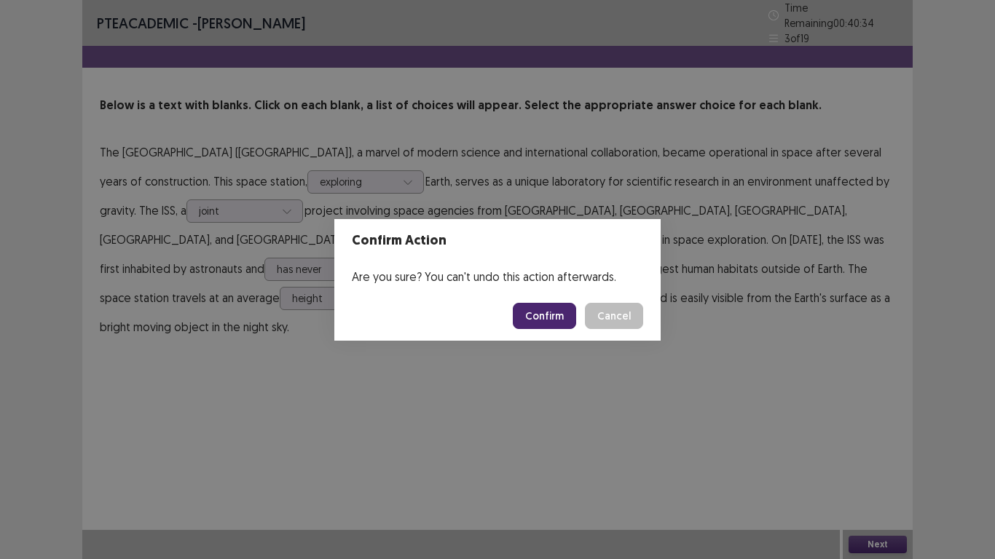
click at [562, 307] on button "Confirm" at bounding box center [544, 316] width 63 height 26
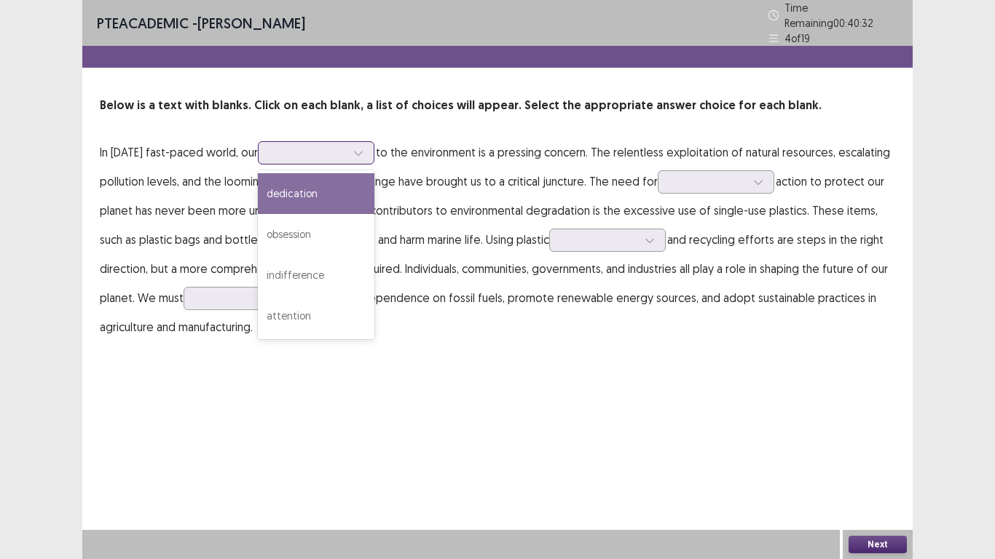
click at [355, 157] on div at bounding box center [358, 153] width 22 height 22
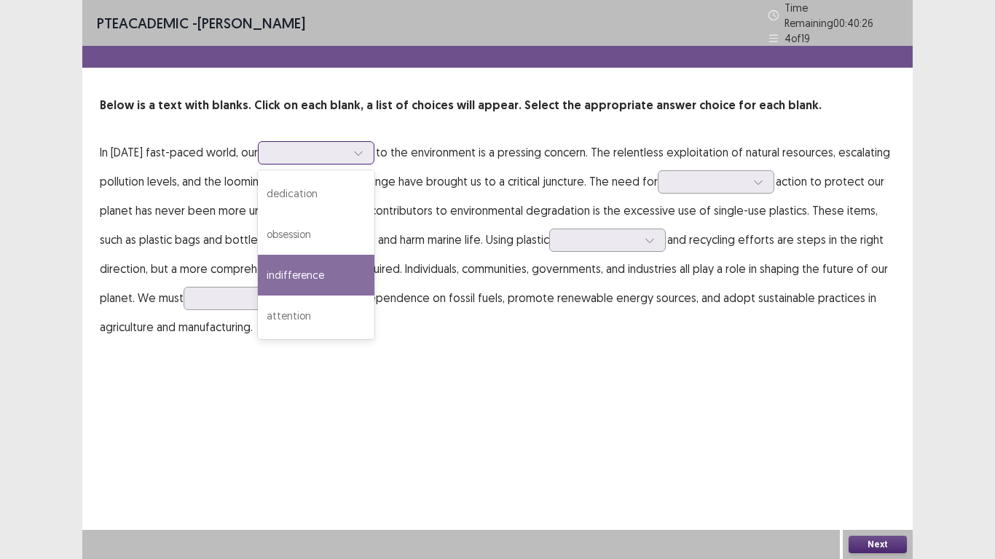
click at [339, 266] on div "indifference" at bounding box center [316, 275] width 117 height 41
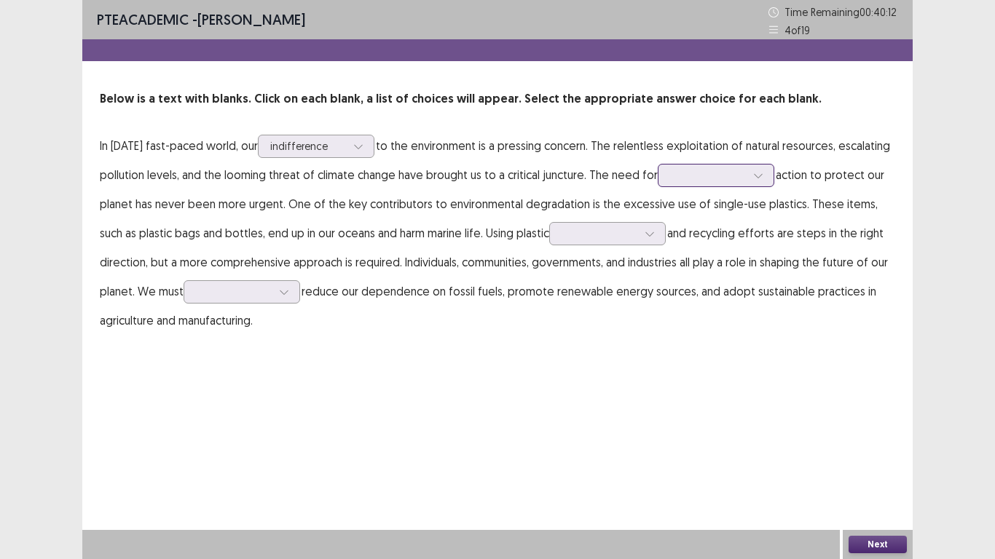
click at [753, 174] on icon at bounding box center [758, 175] width 10 height 10
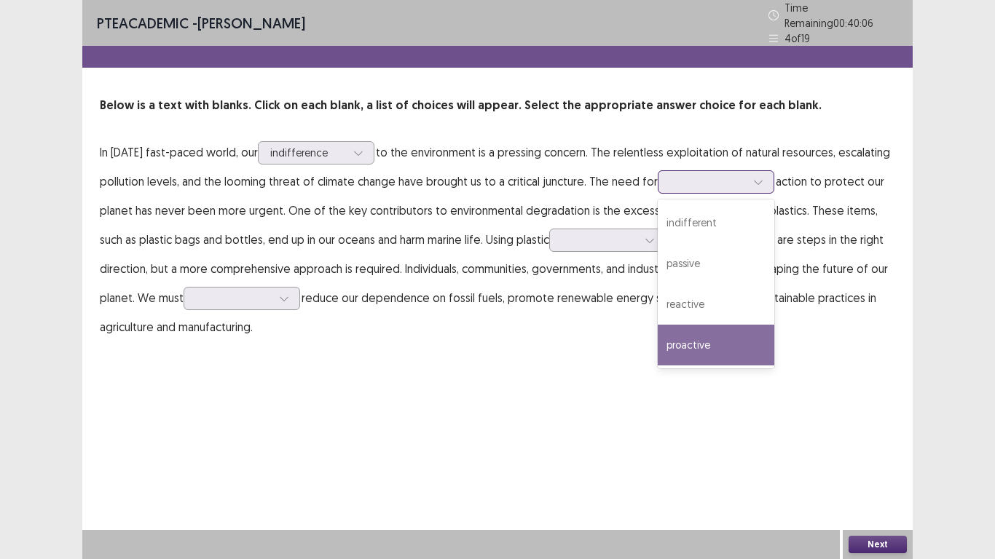
click at [689, 336] on div "proactive" at bounding box center [716, 345] width 117 height 41
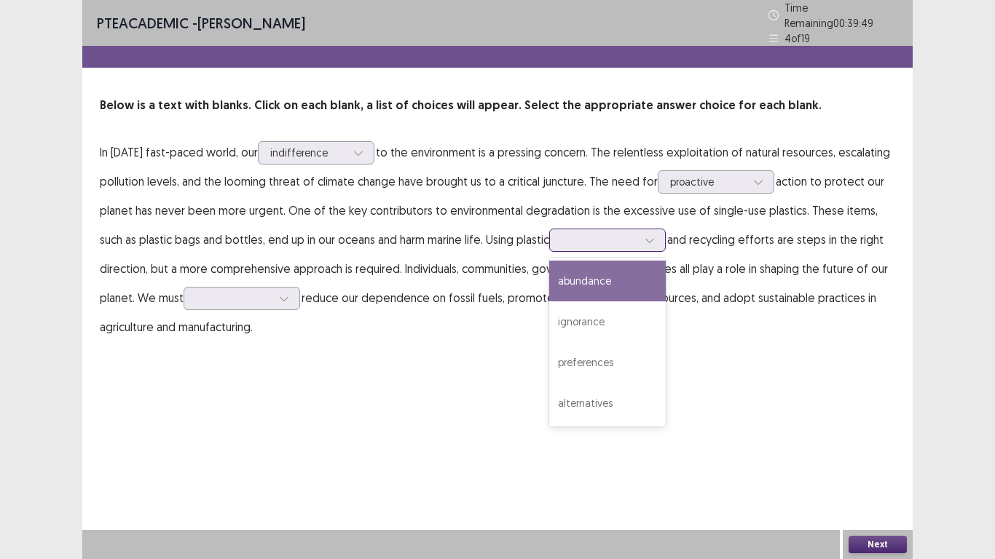
click at [645, 235] on icon at bounding box center [650, 240] width 10 height 10
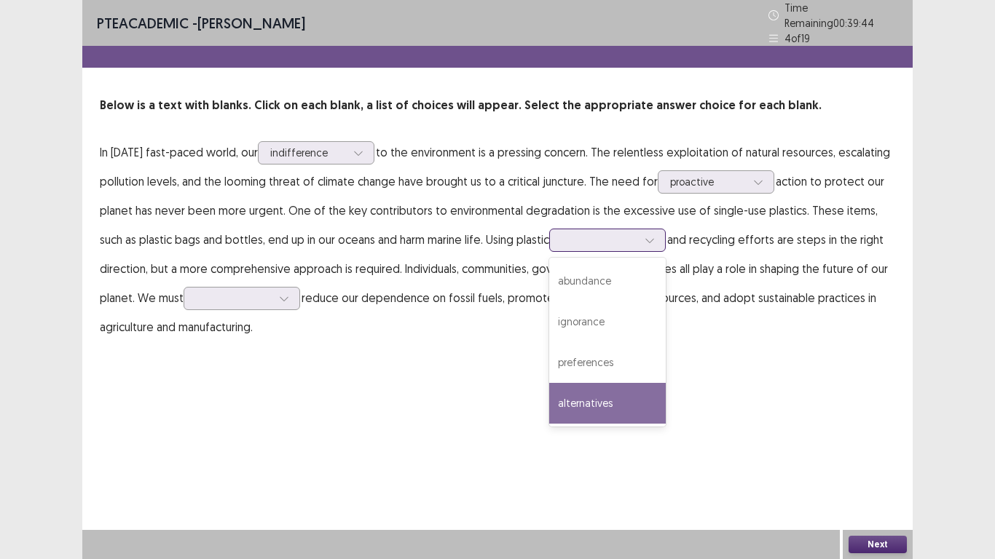
click at [568, 406] on div "alternatives" at bounding box center [607, 403] width 117 height 41
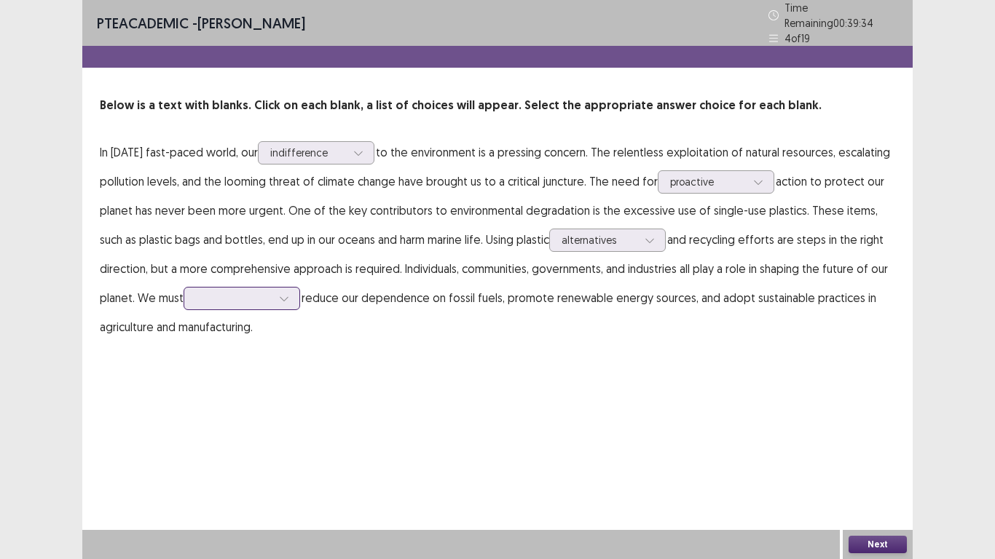
click at [283, 294] on icon at bounding box center [284, 299] width 10 height 10
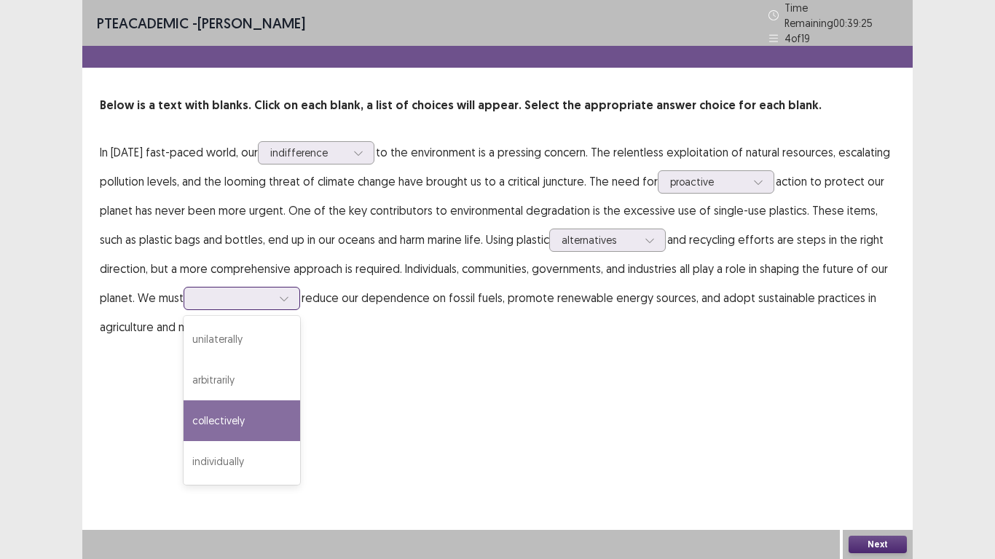
click at [289, 417] on div "collectively" at bounding box center [242, 421] width 117 height 41
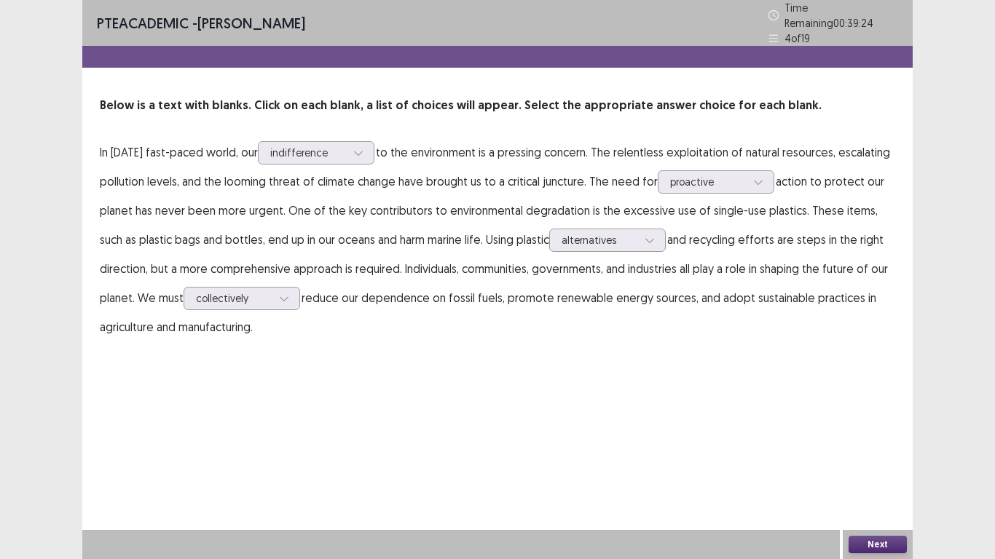
click at [865, 540] on button "Next" at bounding box center [878, 544] width 58 height 17
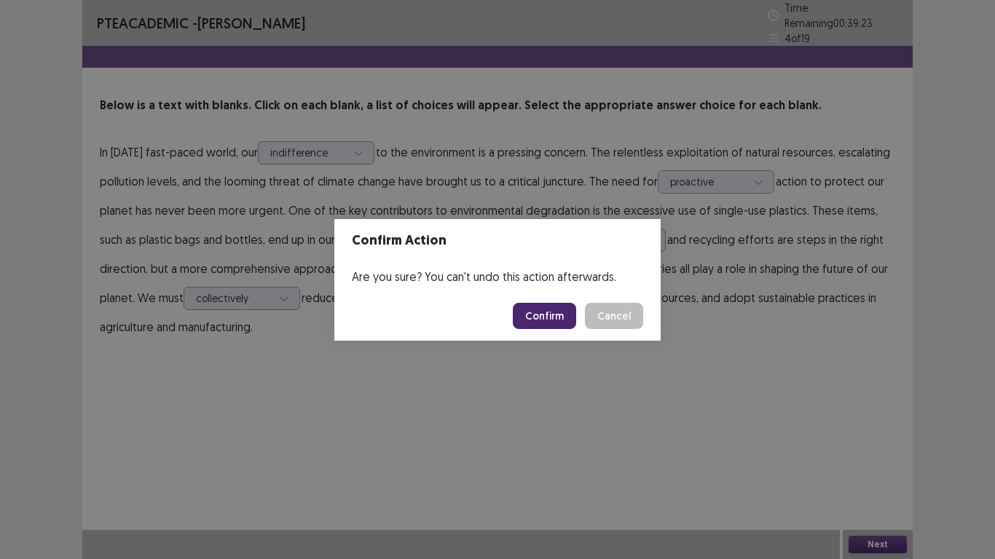
click at [556, 315] on button "Confirm" at bounding box center [544, 316] width 63 height 26
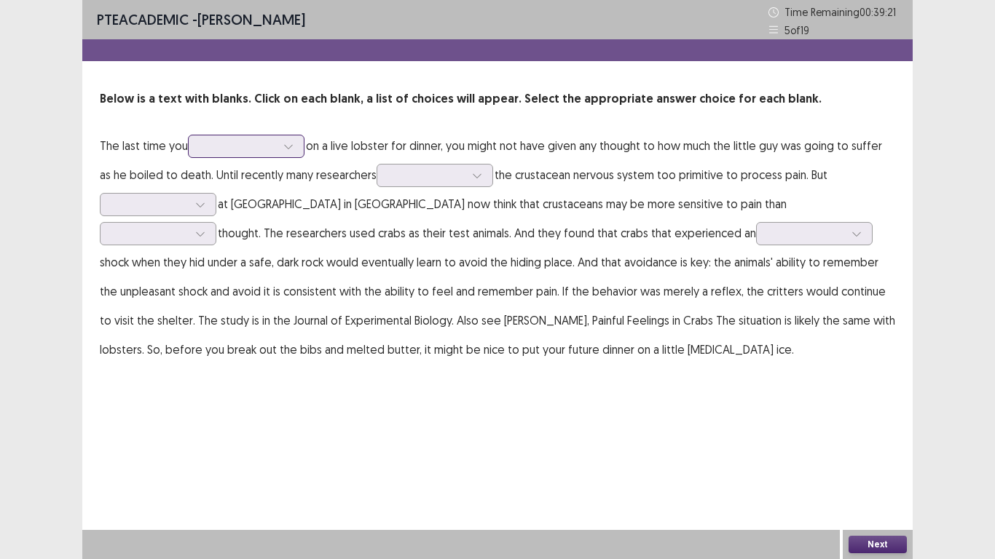
click at [294, 149] on icon at bounding box center [288, 146] width 10 height 10
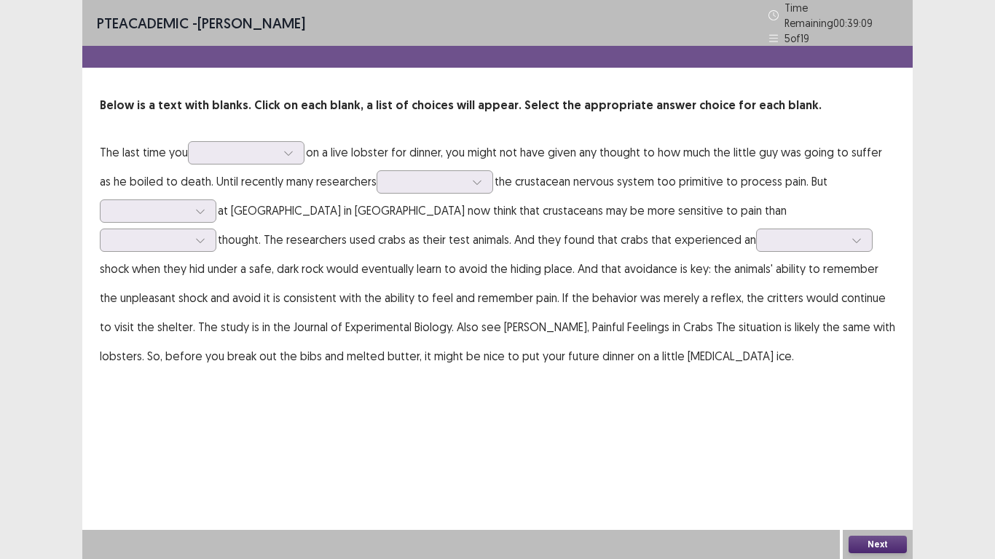
click at [358, 242] on p "The last time you on a live lobster for dinner, you might not have given any th…" at bounding box center [497, 254] width 795 height 233
click at [481, 177] on icon at bounding box center [477, 182] width 10 height 10
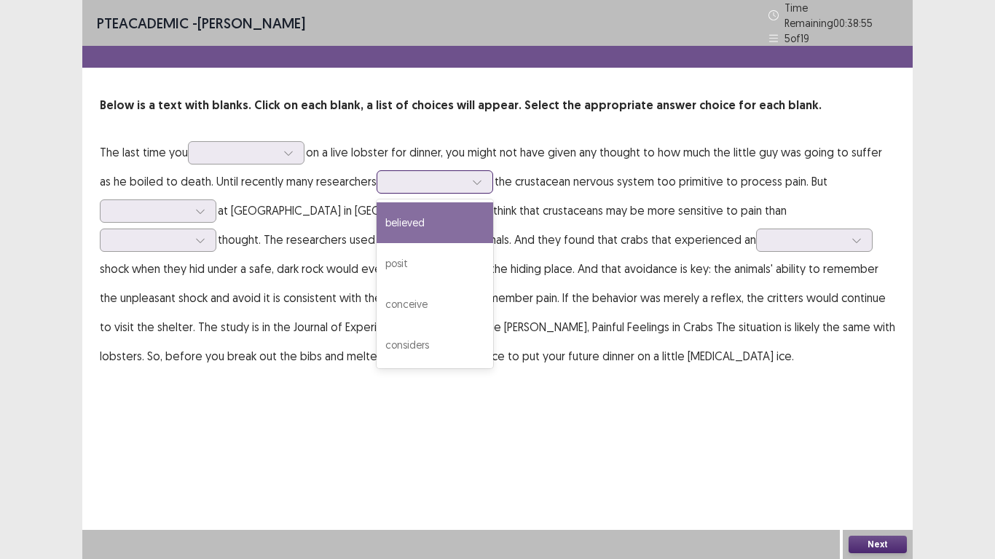
click at [481, 210] on div "believed" at bounding box center [435, 222] width 117 height 41
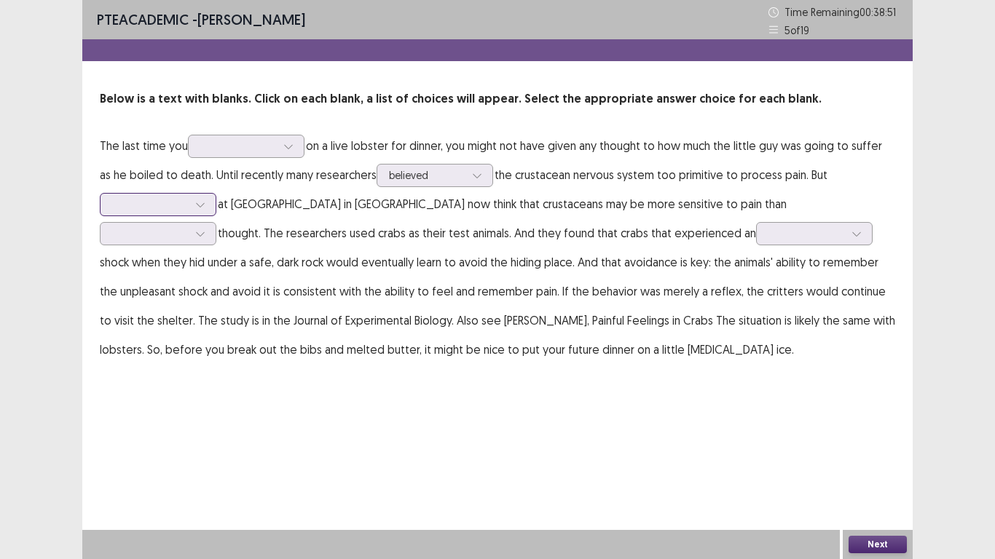
click at [205, 204] on icon at bounding box center [200, 205] width 10 height 10
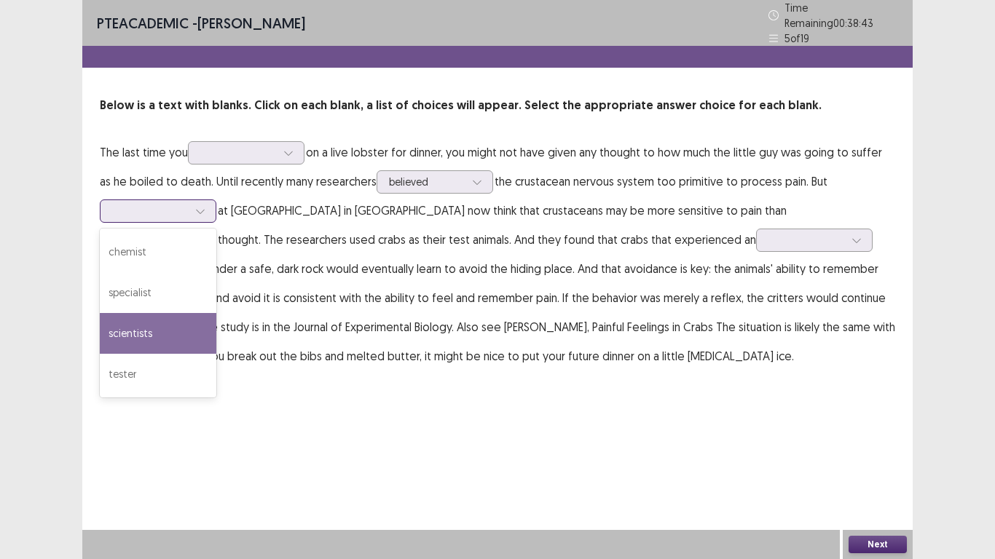
click at [166, 323] on div "scientists" at bounding box center [158, 333] width 117 height 41
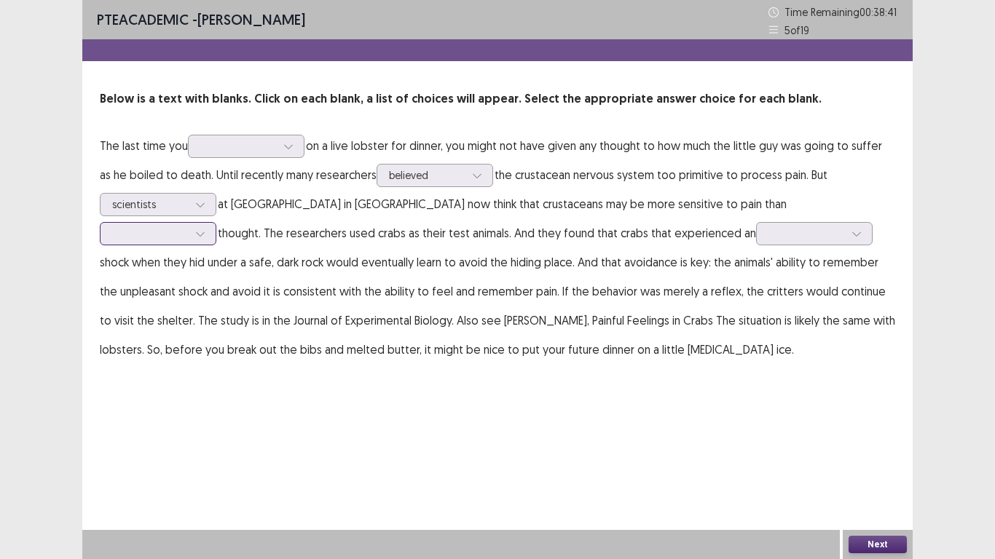
click at [211, 223] on div at bounding box center [200, 234] width 22 height 22
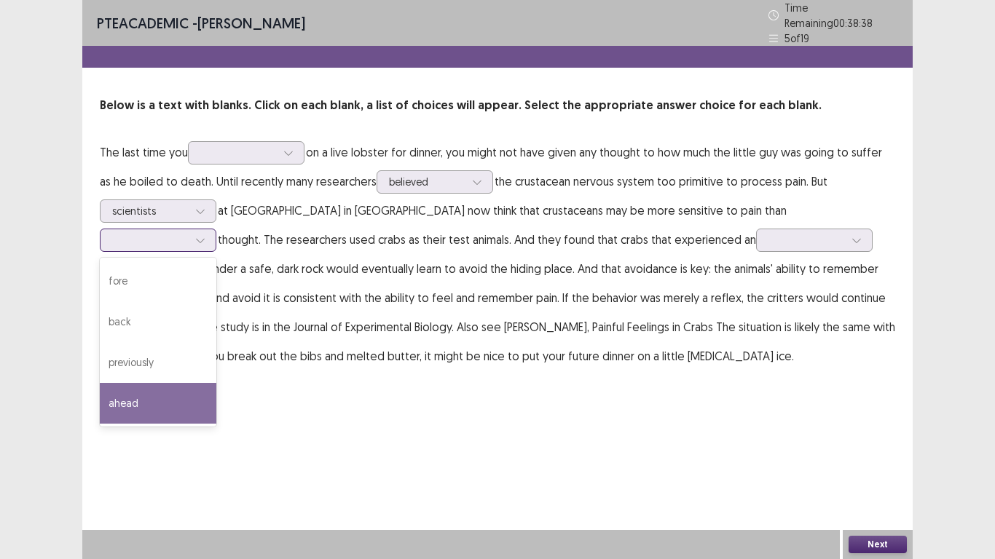
click at [216, 342] on div "previously" at bounding box center [158, 362] width 117 height 41
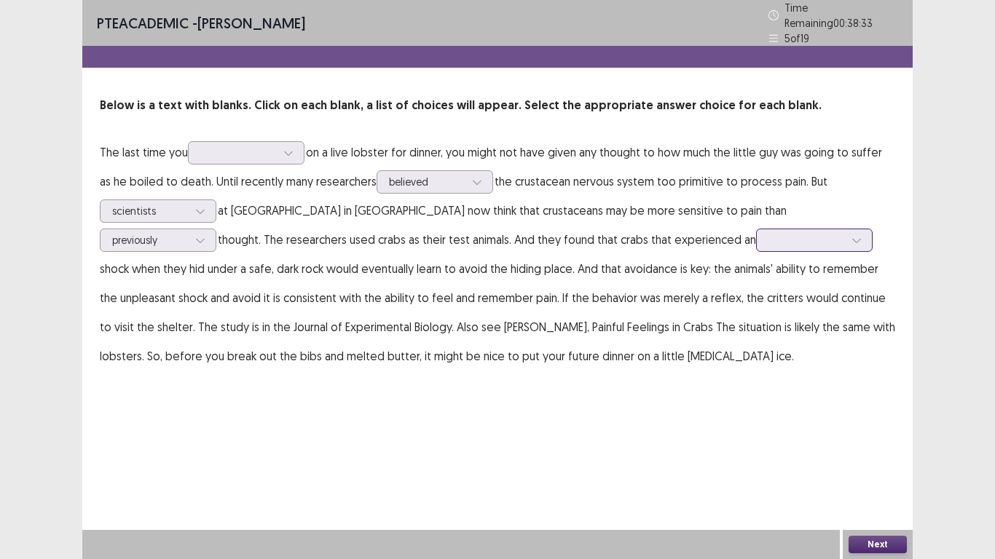
click at [851, 235] on icon at bounding box center [856, 240] width 10 height 10
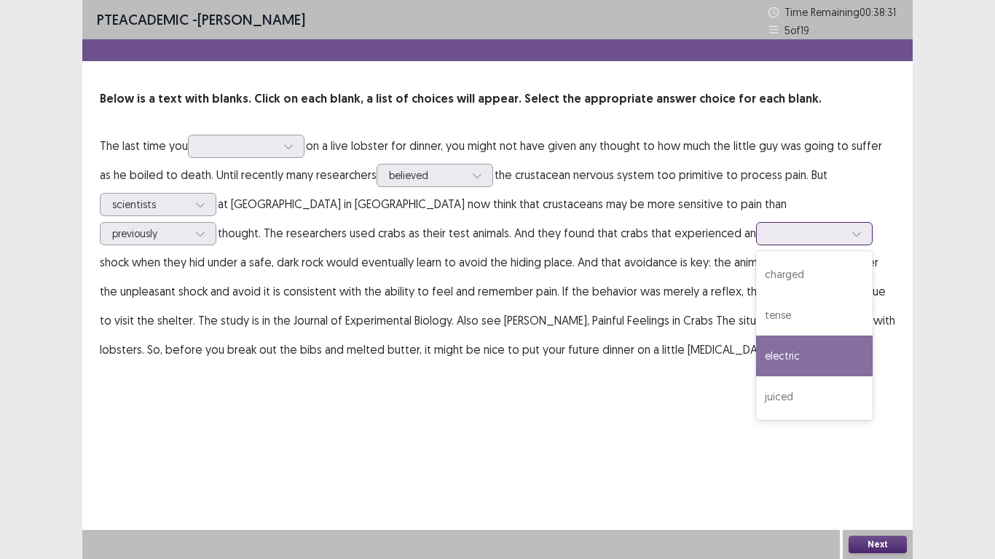
click at [756, 353] on div "electric" at bounding box center [814, 356] width 117 height 41
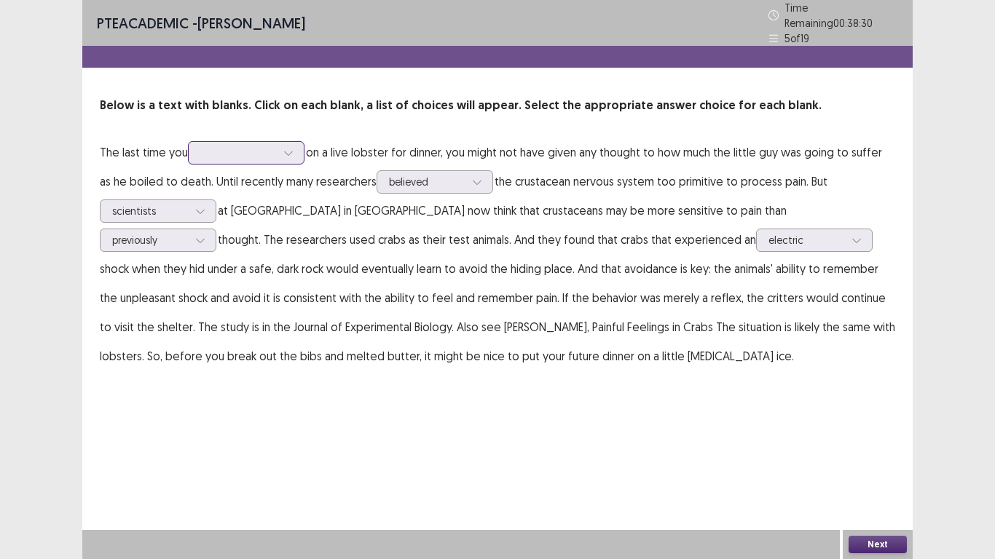
click at [286, 148] on icon at bounding box center [288, 153] width 10 height 10
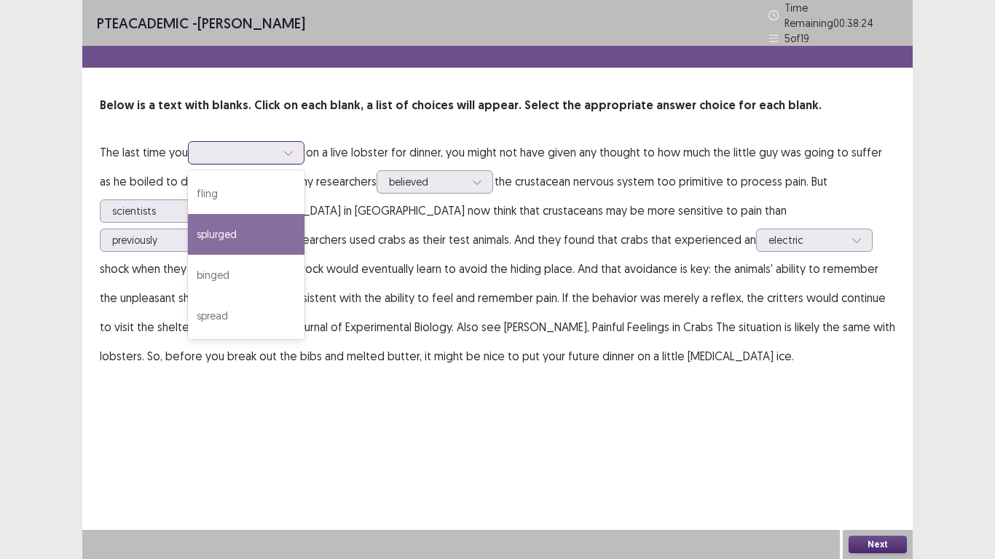
click at [257, 228] on div "splurged" at bounding box center [246, 234] width 117 height 41
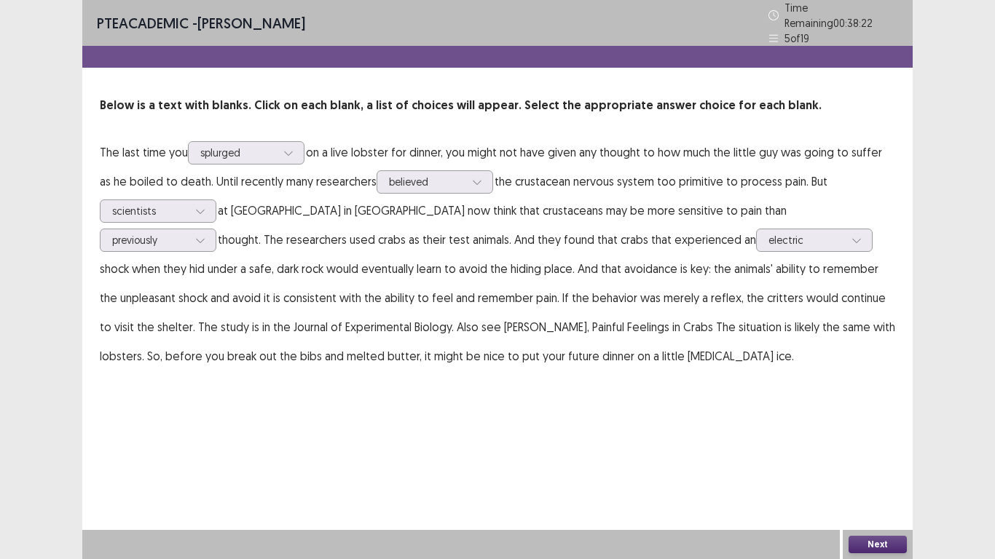
click at [865, 542] on button "Next" at bounding box center [878, 544] width 58 height 17
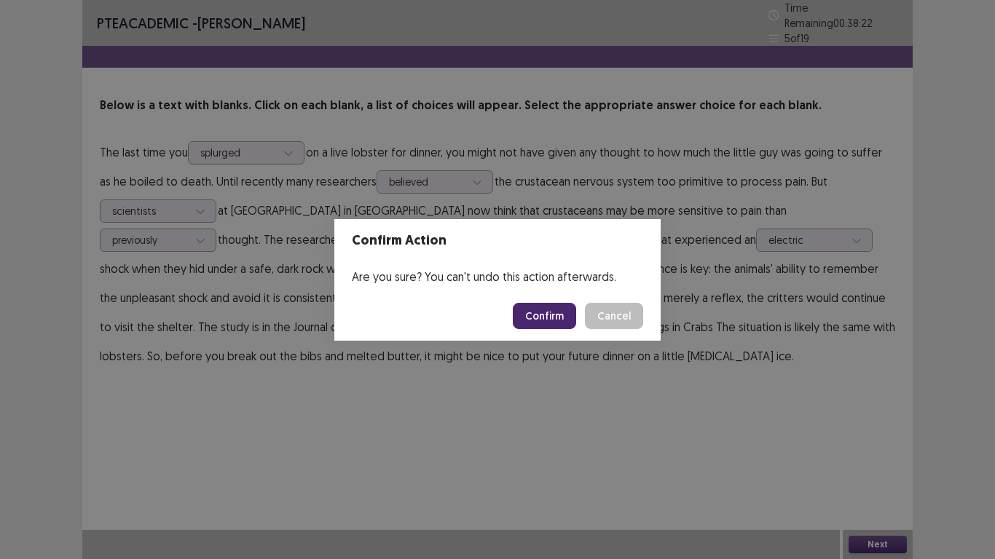
click at [545, 314] on button "Confirm" at bounding box center [544, 316] width 63 height 26
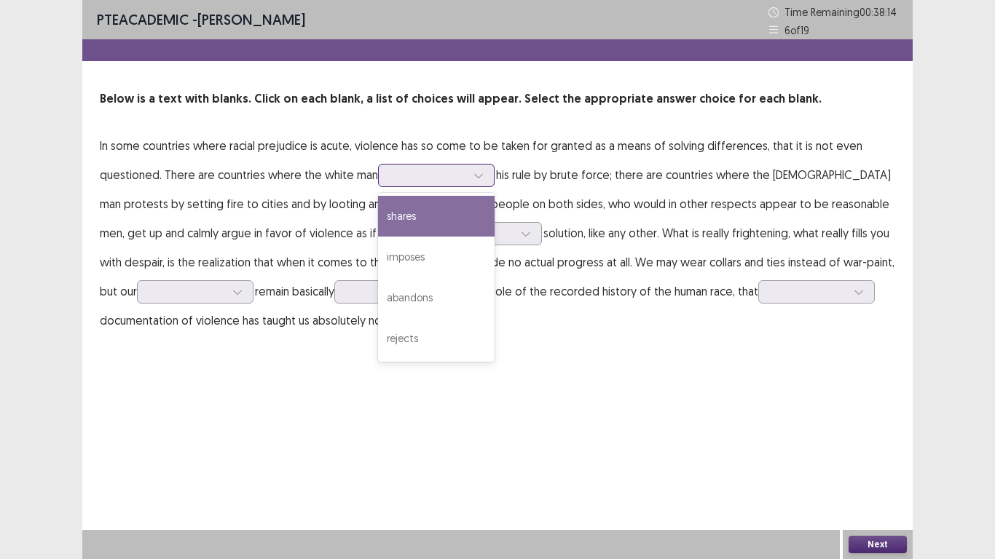
click at [476, 180] on icon at bounding box center [478, 175] width 10 height 10
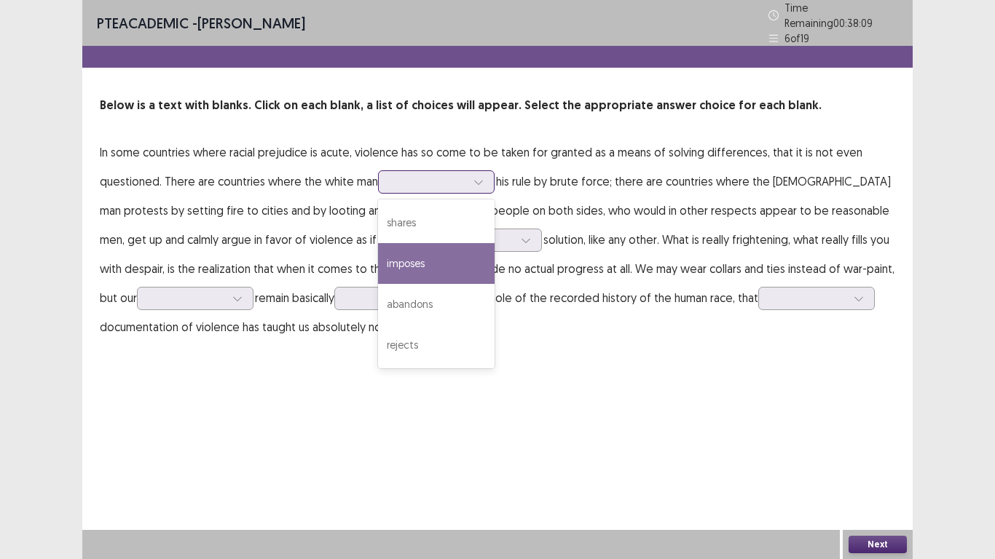
click at [421, 273] on div "imposes" at bounding box center [436, 263] width 117 height 41
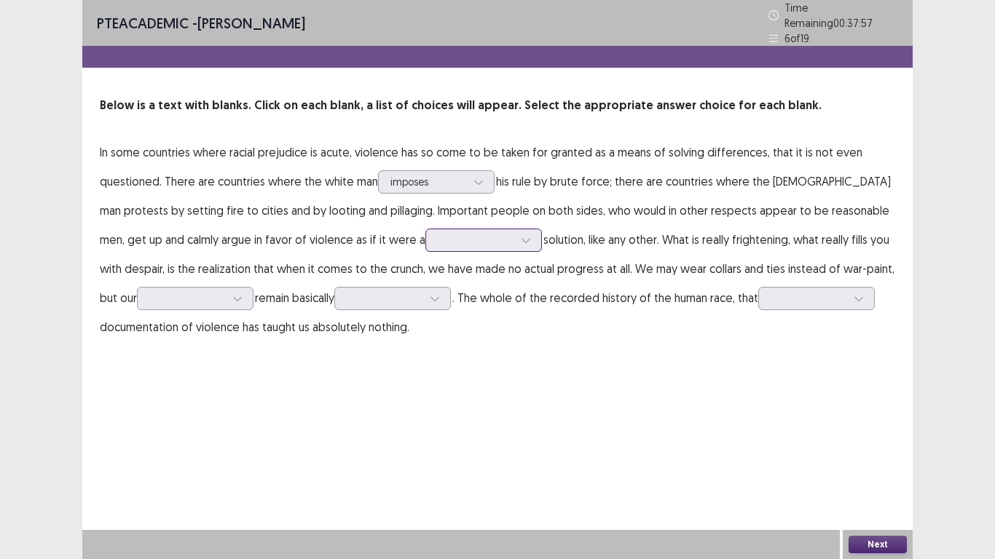
click at [521, 237] on icon at bounding box center [526, 240] width 10 height 10
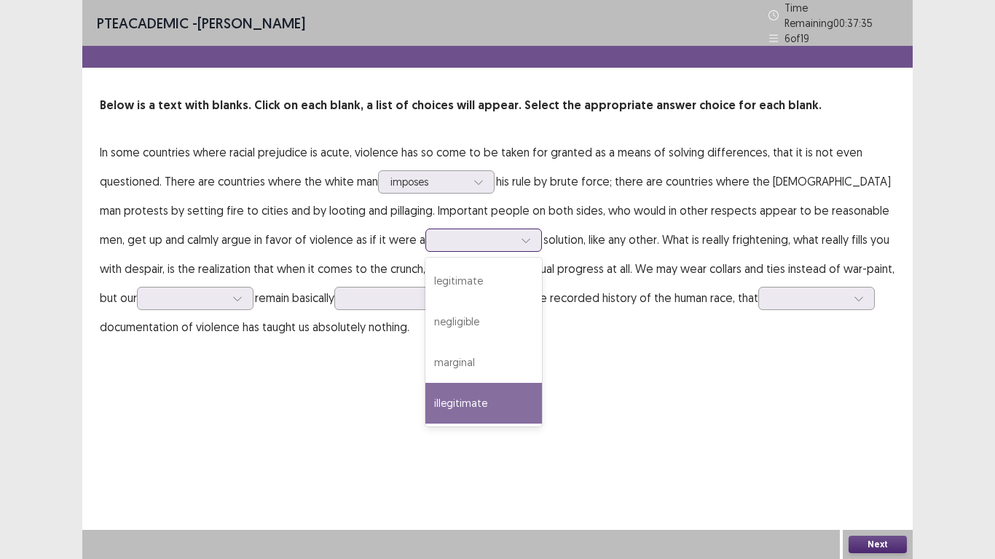
click at [425, 404] on div "illegitimate" at bounding box center [483, 403] width 117 height 41
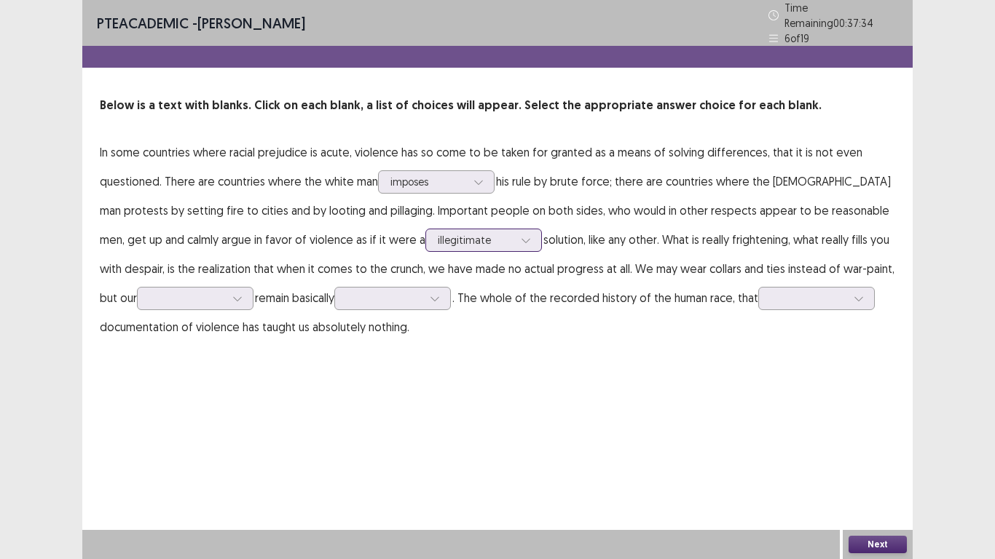
click at [515, 240] on div at bounding box center [526, 240] width 22 height 22
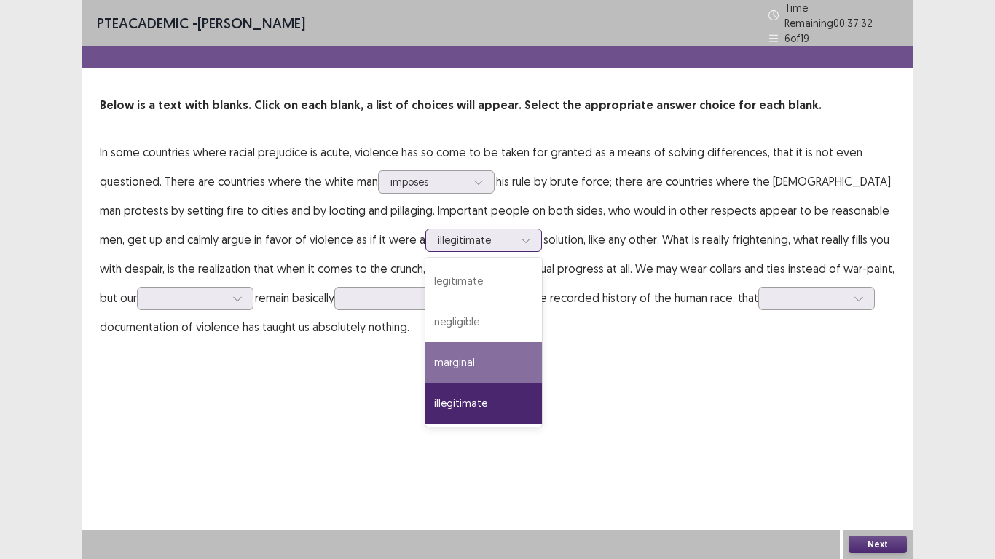
click at [425, 312] on div "negligible" at bounding box center [483, 322] width 117 height 41
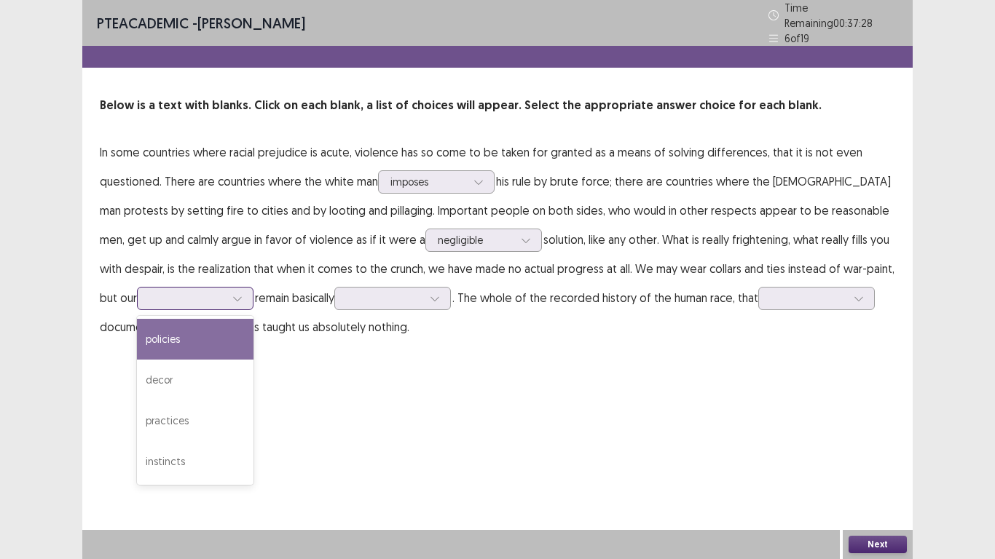
click at [227, 292] on div at bounding box center [238, 299] width 22 height 22
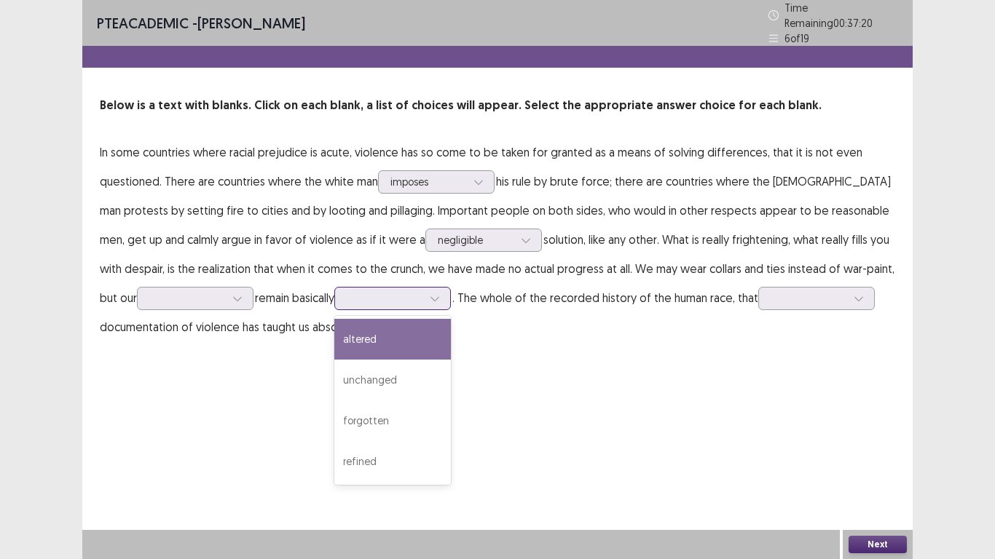
click at [424, 288] on div at bounding box center [435, 299] width 22 height 22
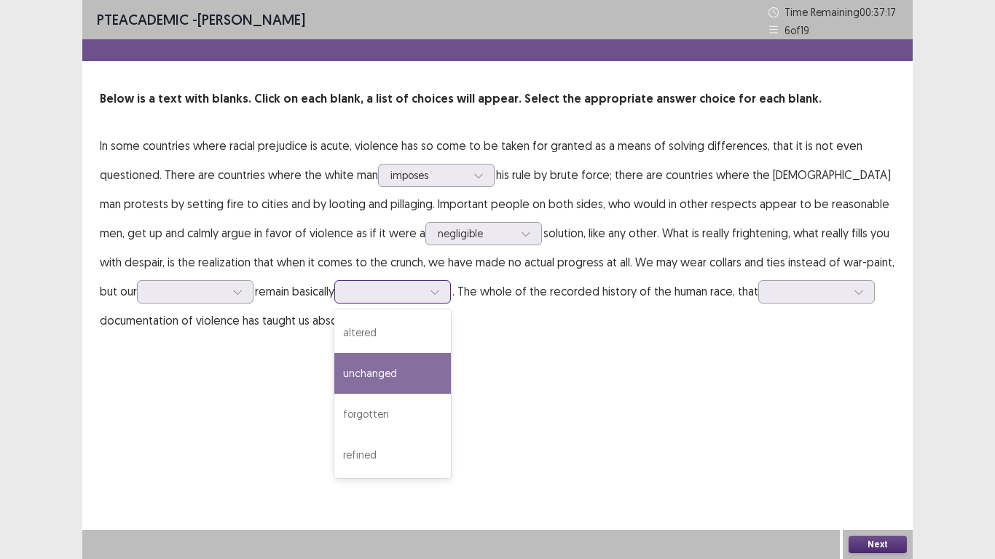
click at [363, 376] on div "unchanged" at bounding box center [392, 373] width 117 height 41
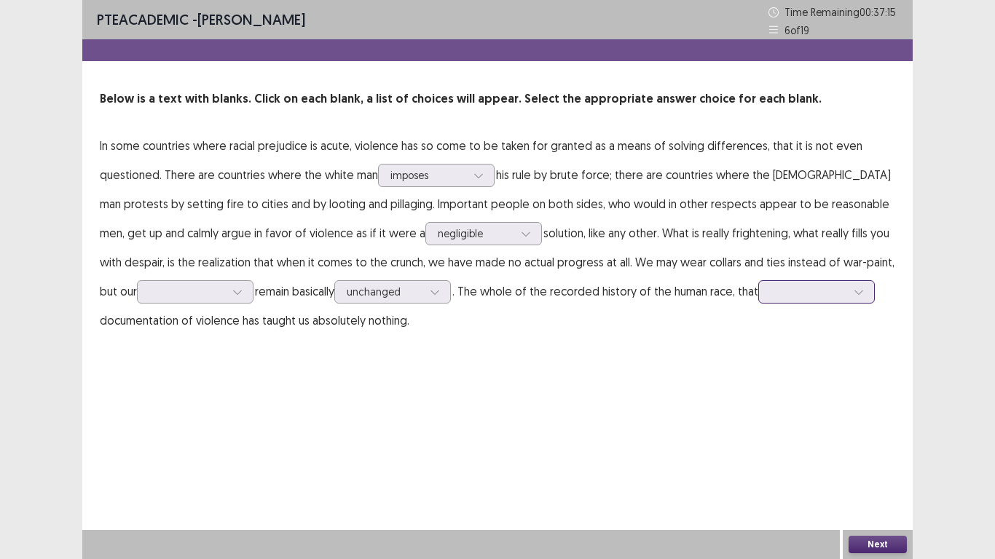
click at [848, 299] on div at bounding box center [859, 292] width 22 height 22
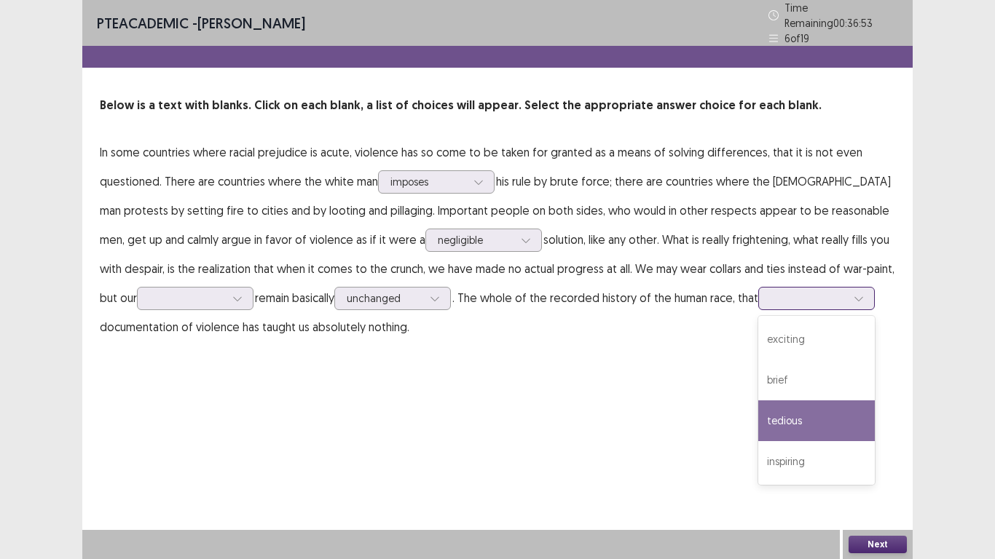
click at [800, 414] on div "tedious" at bounding box center [816, 421] width 117 height 41
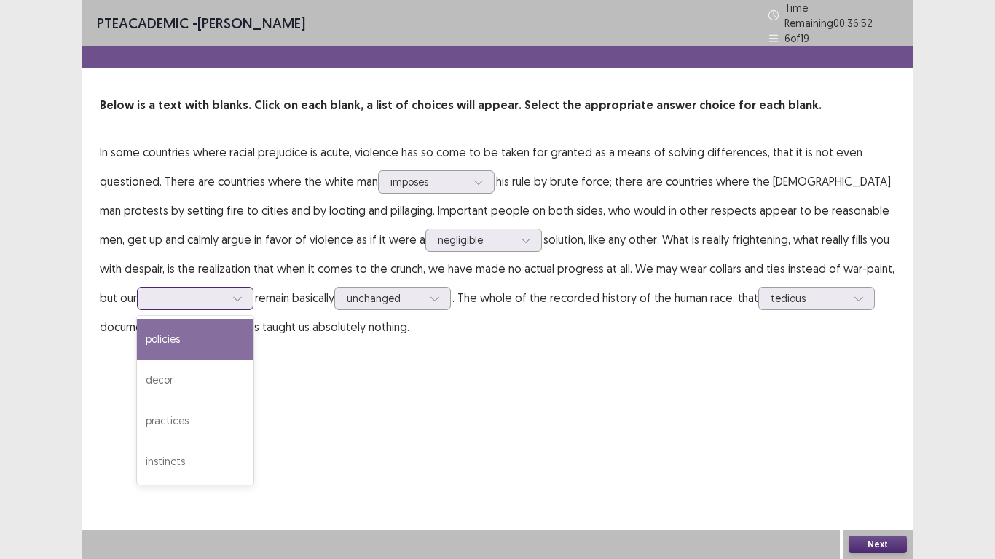
click at [227, 297] on div at bounding box center [238, 299] width 22 height 22
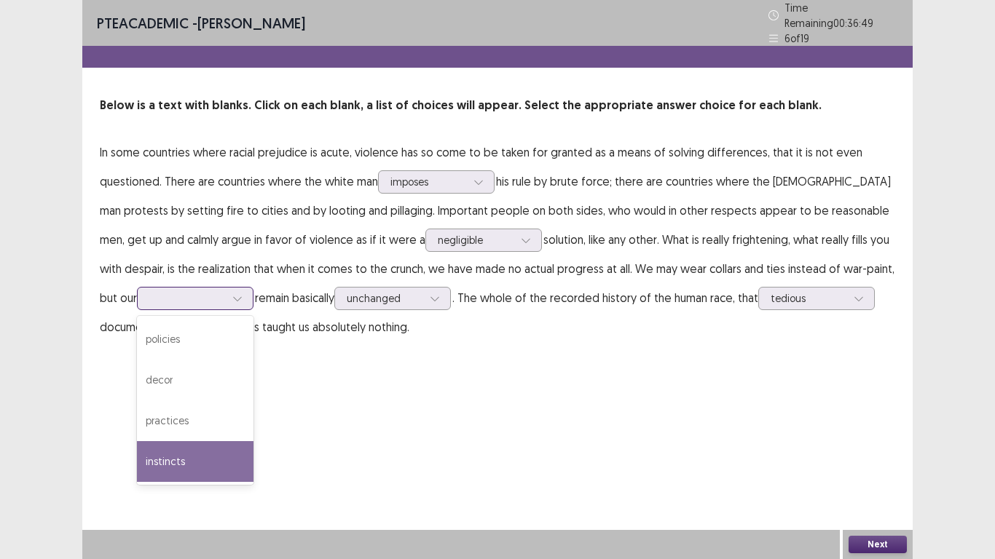
click at [141, 460] on div "instincts" at bounding box center [195, 461] width 117 height 41
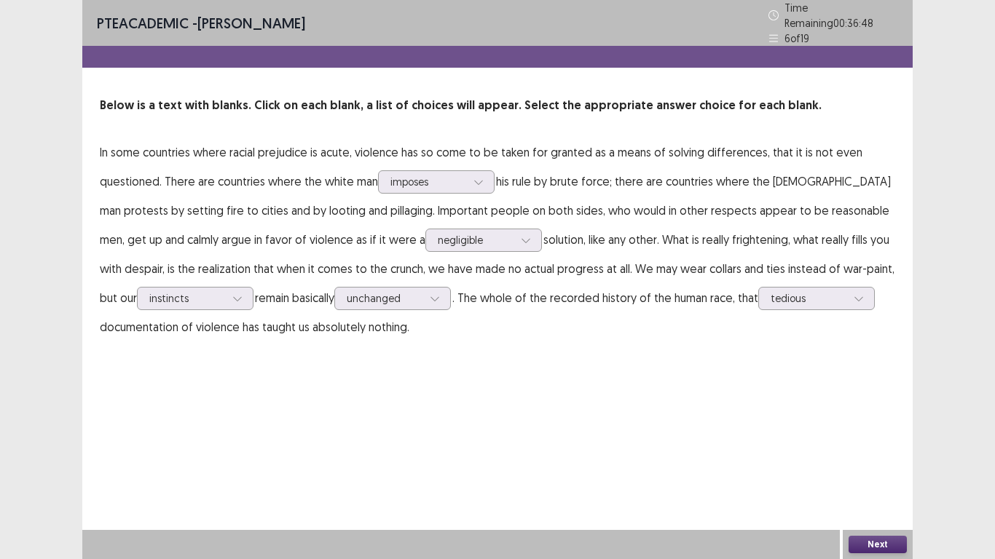
click at [874, 547] on button "Next" at bounding box center [878, 544] width 58 height 17
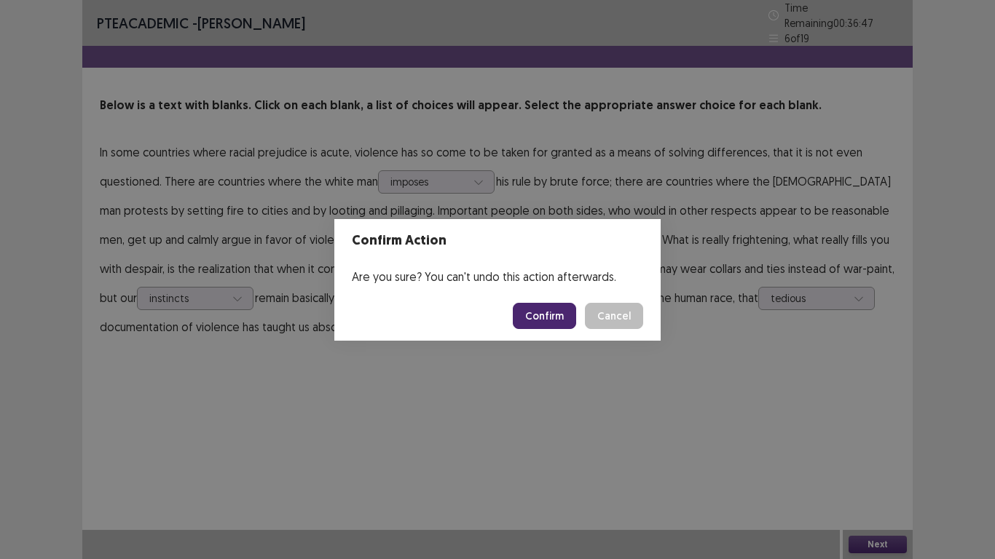
click at [543, 318] on button "Confirm" at bounding box center [544, 316] width 63 height 26
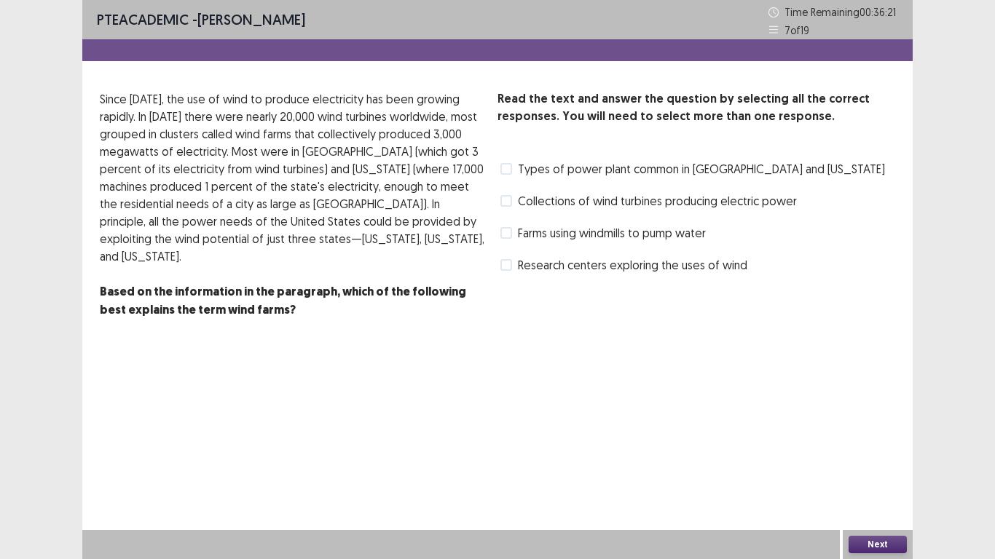
click at [505, 201] on span at bounding box center [506, 201] width 12 height 12
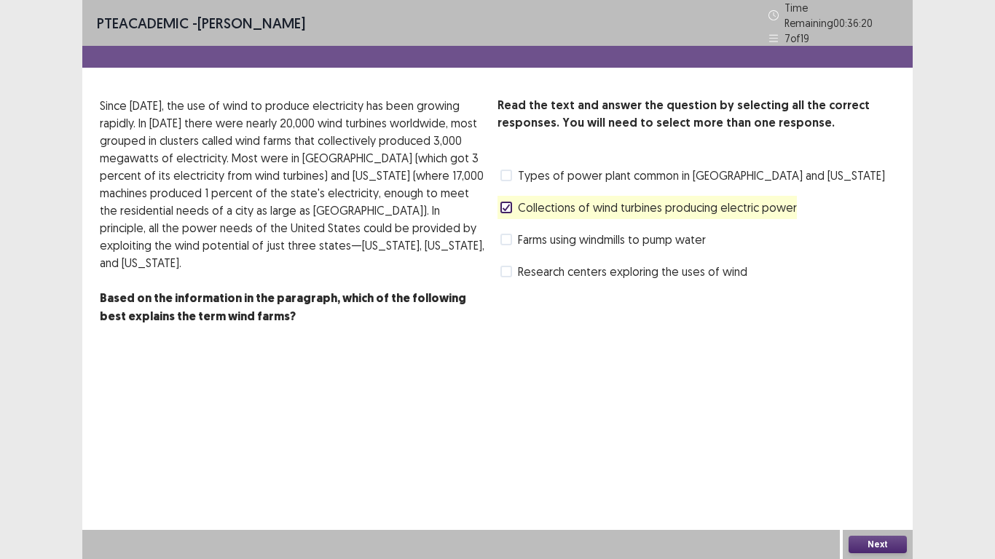
click at [869, 540] on button "Next" at bounding box center [878, 544] width 58 height 17
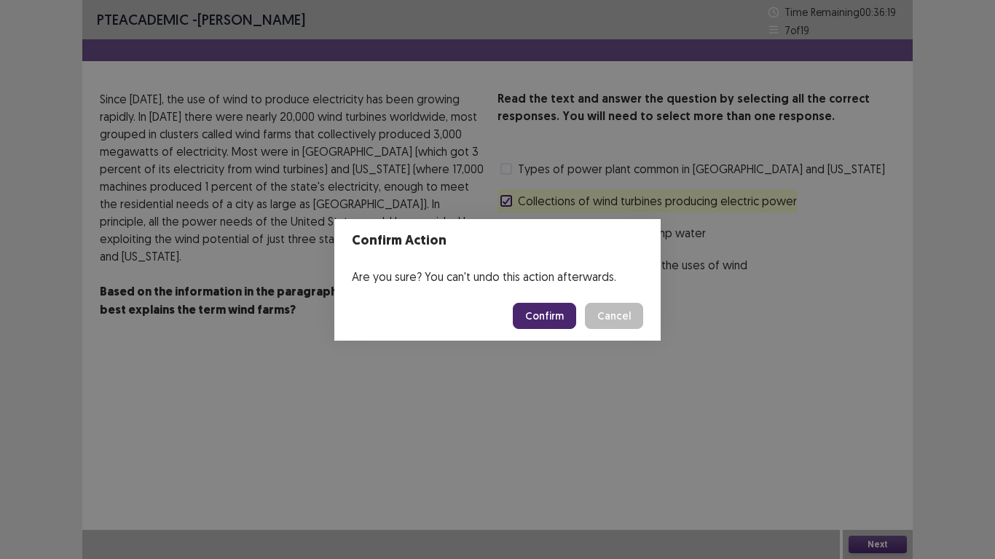
click at [564, 313] on button "Confirm" at bounding box center [544, 316] width 63 height 26
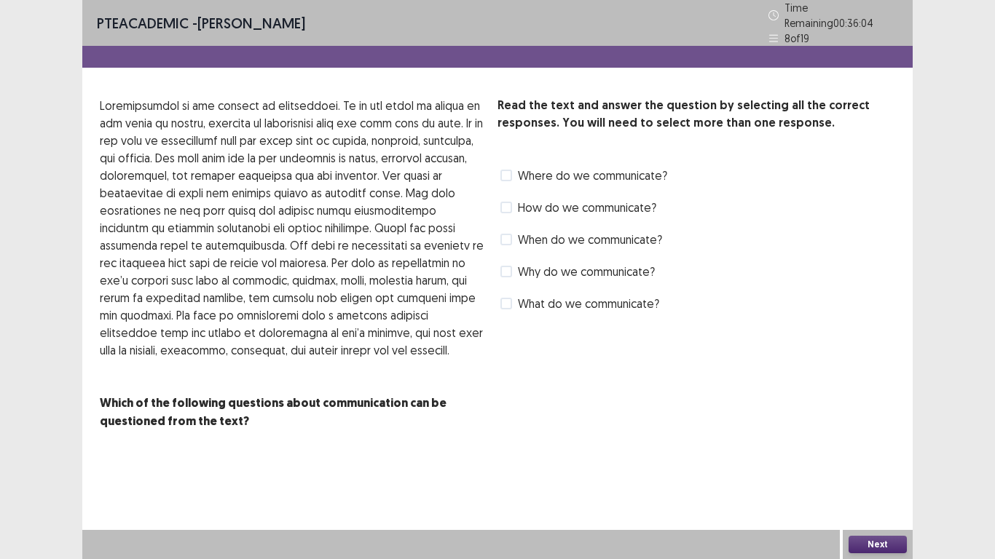
click at [512, 200] on label "How do we communicate?" at bounding box center [578, 207] width 156 height 17
click at [862, 551] on button "Next" at bounding box center [878, 544] width 58 height 17
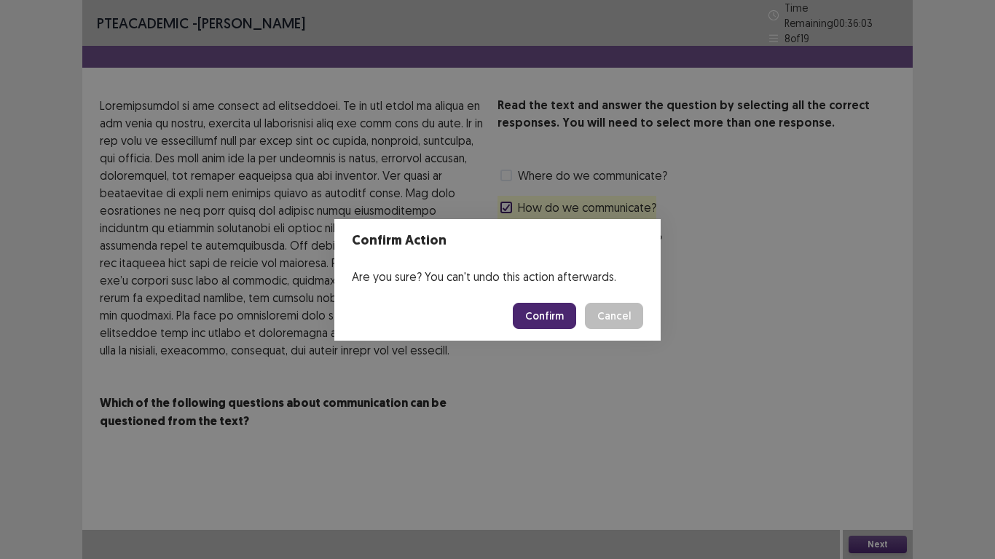
click at [547, 309] on button "Confirm" at bounding box center [544, 316] width 63 height 26
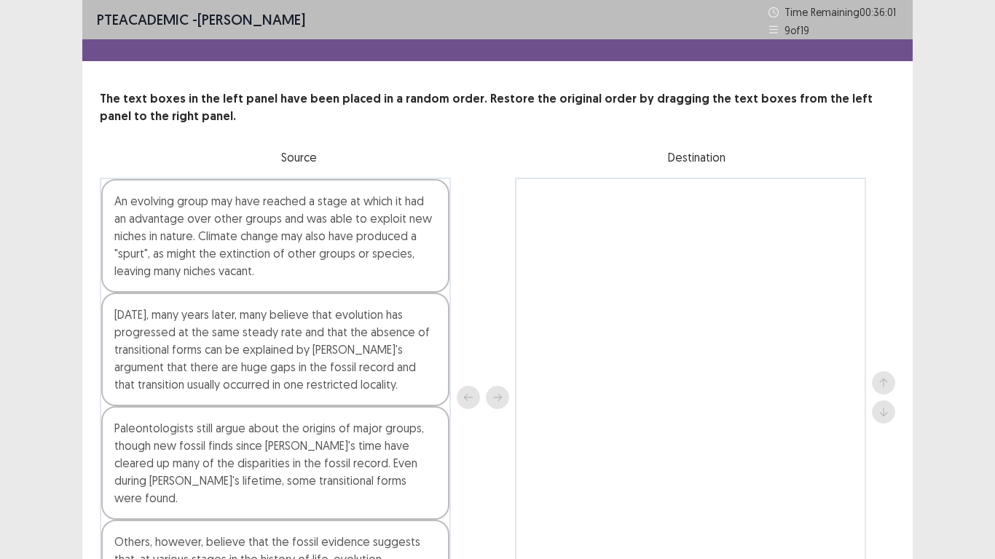
click at [956, 313] on div "PTE academic - URME DUTTA Time Remaining 00 : 36 : 01 9 of 19 The text boxes in…" at bounding box center [497, 341] width 995 height 682
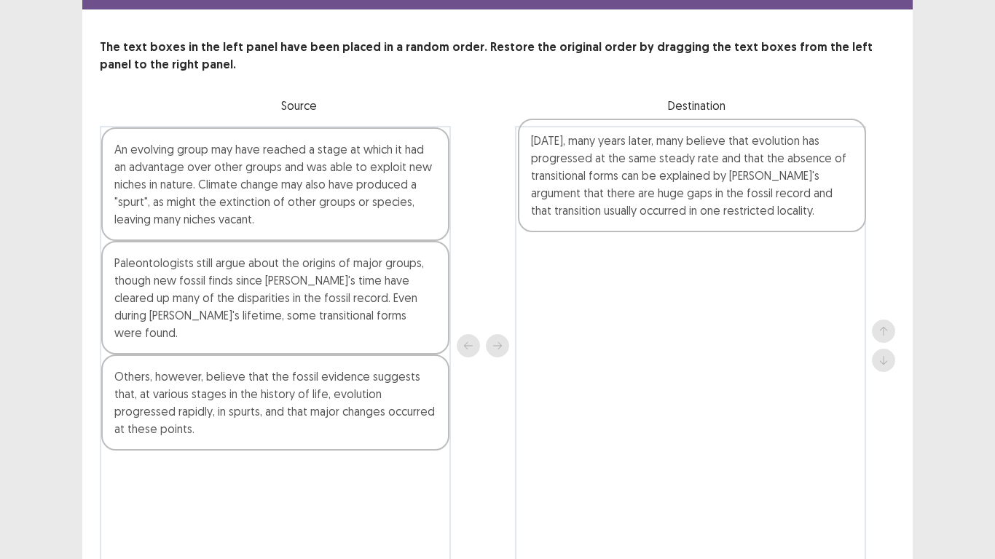
drag, startPoint x: 399, startPoint y: 295, endPoint x: 767, endPoint y: 185, distance: 383.9
click at [767, 185] on div "An evolving group may have reached a stage at which it had an advantage over ot…" at bounding box center [497, 346] width 795 height 440
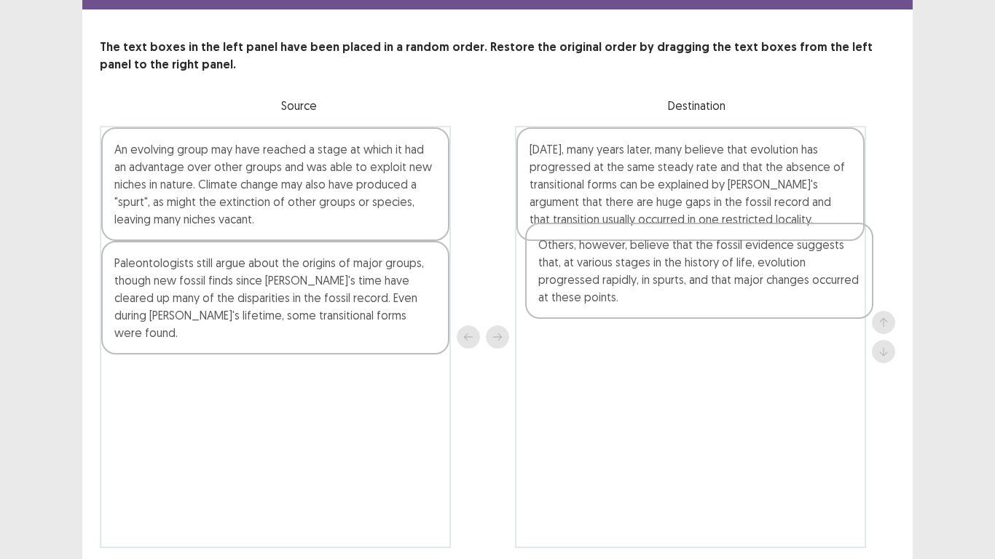
drag, startPoint x: 283, startPoint y: 382, endPoint x: 710, endPoint y: 282, distance: 439.2
click at [710, 282] on div "An evolving group may have reached a stage at which it had an advantage over ot…" at bounding box center [497, 337] width 795 height 422
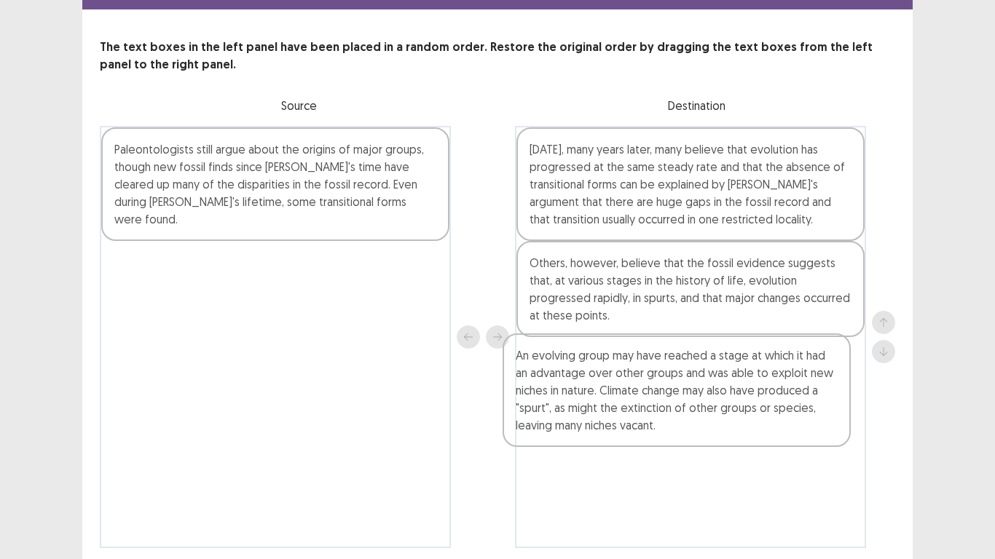
drag, startPoint x: 398, startPoint y: 206, endPoint x: 827, endPoint y: 417, distance: 477.5
click at [827, 417] on div "An evolving group may have reached a stage at which it had an advantage over ot…" at bounding box center [497, 337] width 795 height 422
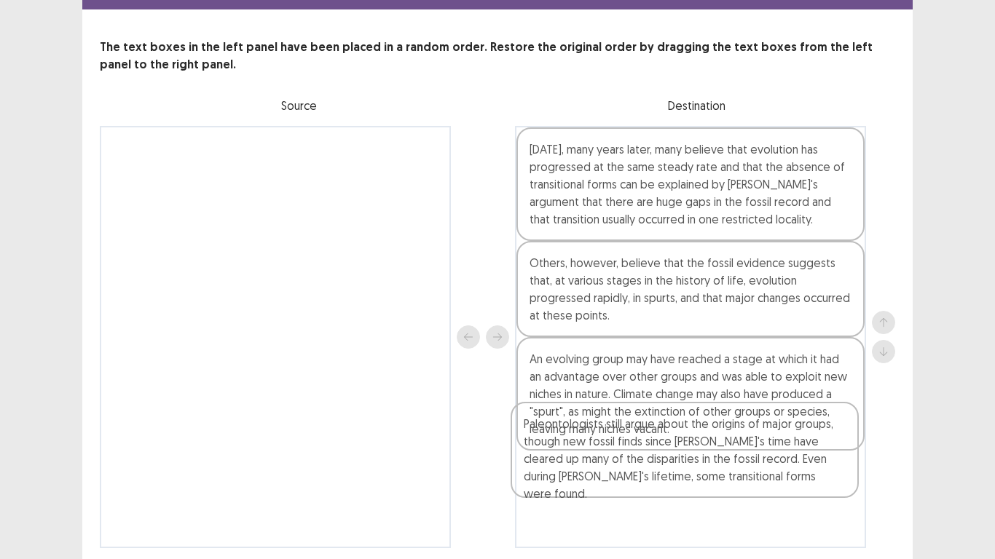
drag, startPoint x: 381, startPoint y: 198, endPoint x: 792, endPoint y: 485, distance: 501.1
click at [792, 485] on div "Paleontologists still argue about the origins of major groups, though new fossi…" at bounding box center [497, 337] width 795 height 422
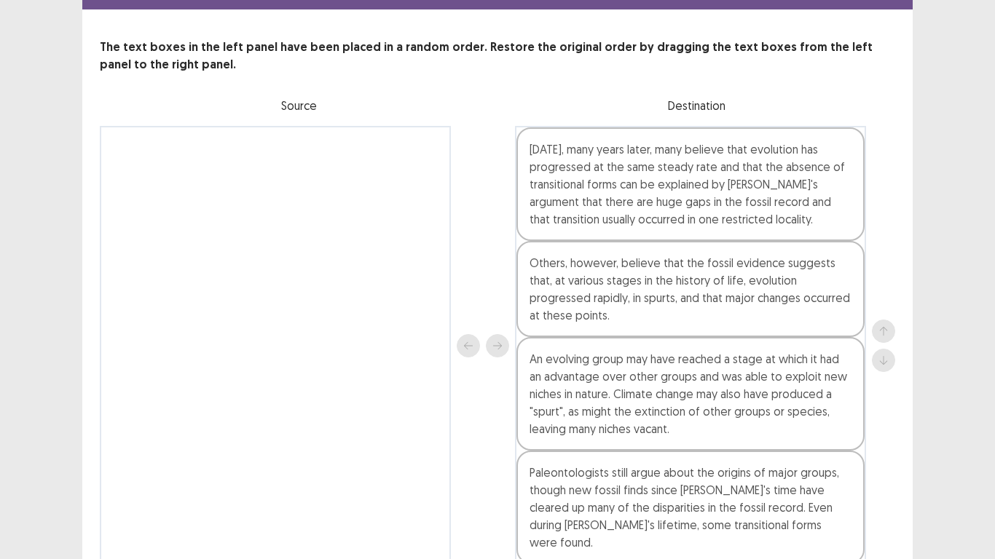
scroll to position [105, 0]
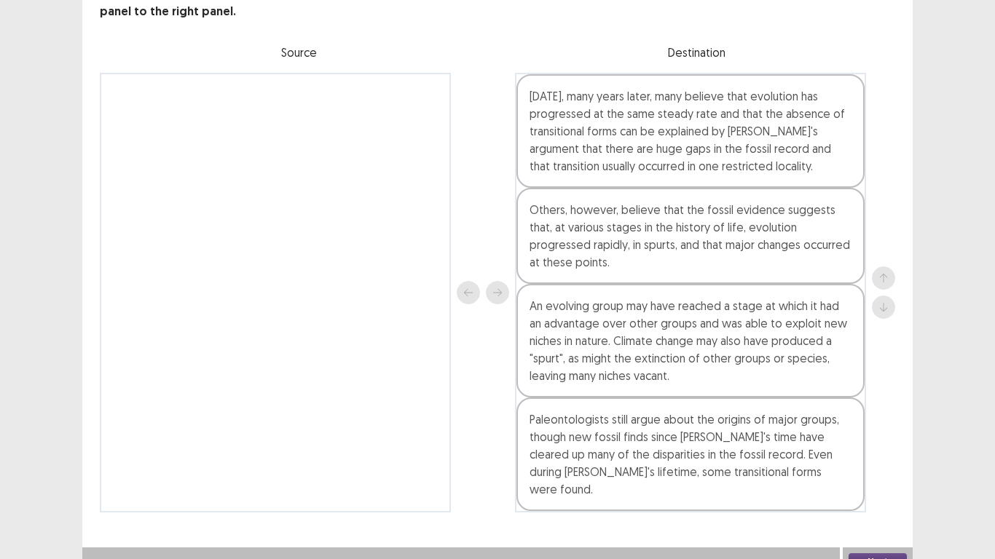
drag, startPoint x: 660, startPoint y: 434, endPoint x: 663, endPoint y: 304, distance: 129.7
click at [663, 304] on div "Today, many years later, many believe that evolution has progressed at the same…" at bounding box center [690, 293] width 351 height 440
click at [605, 369] on div "An evolving group may have reached a stage at which it had an advantage over ot…" at bounding box center [690, 341] width 348 height 114
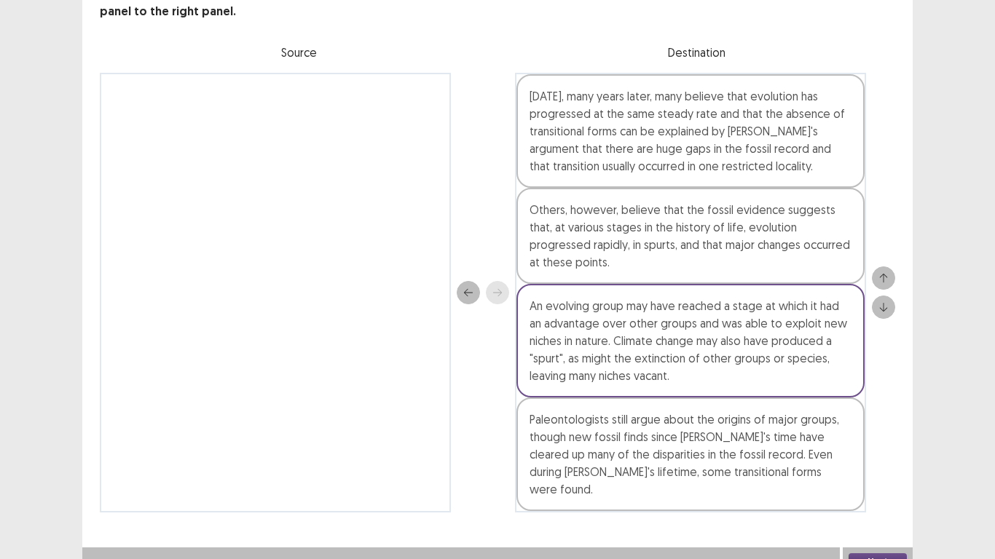
drag, startPoint x: 605, startPoint y: 440, endPoint x: 603, endPoint y: 323, distance: 116.6
click at [603, 323] on div "Today, many years later, many believe that evolution has progressed at the same…" at bounding box center [690, 293] width 351 height 440
drag, startPoint x: 603, startPoint y: 323, endPoint x: 561, endPoint y: 448, distance: 131.5
click at [561, 448] on div "Paleontologists still argue about the origins of major groups, though new fossi…" at bounding box center [690, 455] width 348 height 114
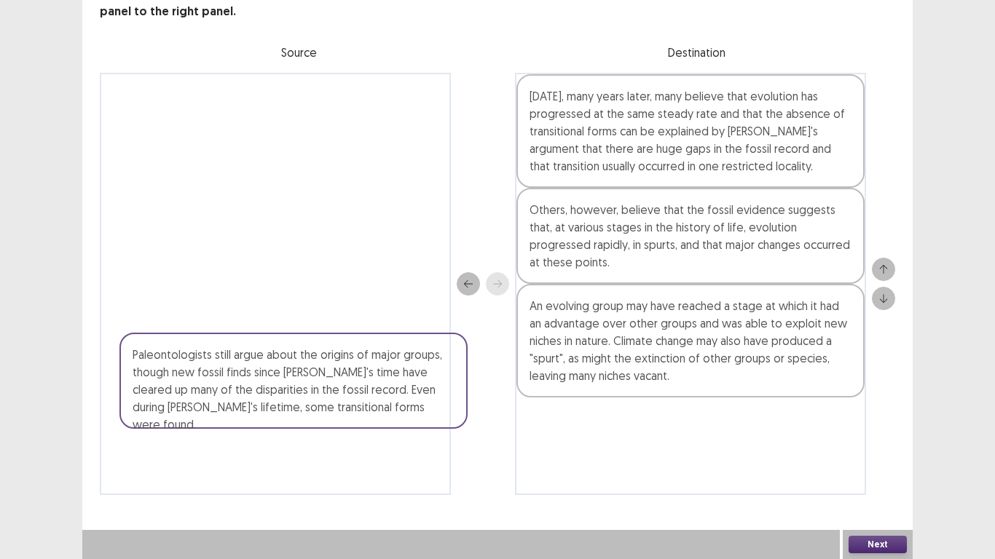
drag, startPoint x: 561, startPoint y: 448, endPoint x: 141, endPoint y: 377, distance: 426.3
click at [141, 377] on div "Today, many years later, many believe that evolution has progressed at the same…" at bounding box center [497, 284] width 795 height 422
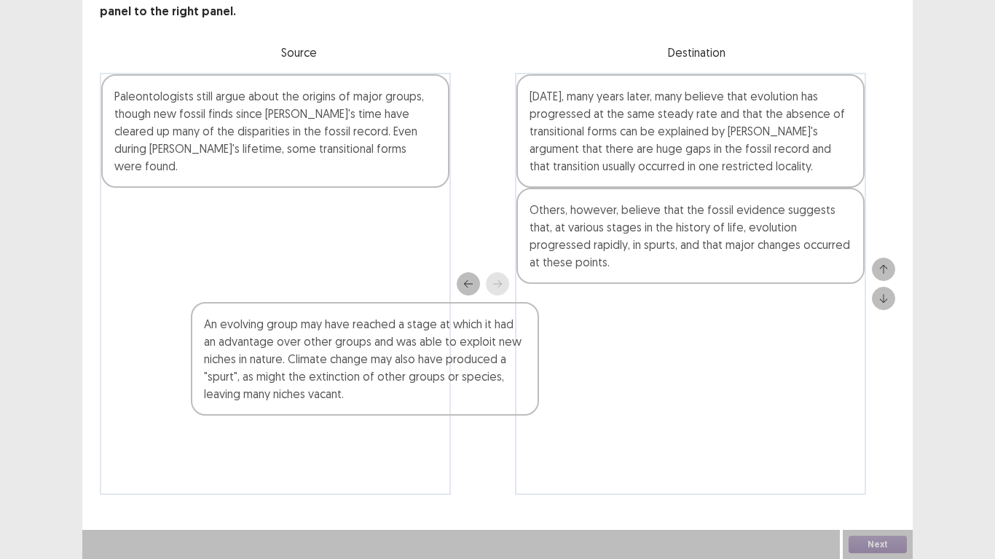
drag, startPoint x: 563, startPoint y: 349, endPoint x: 148, endPoint y: 363, distance: 415.4
click at [148, 363] on div "Paleontologists still argue about the origins of major groups, though new fossi…" at bounding box center [497, 284] width 795 height 422
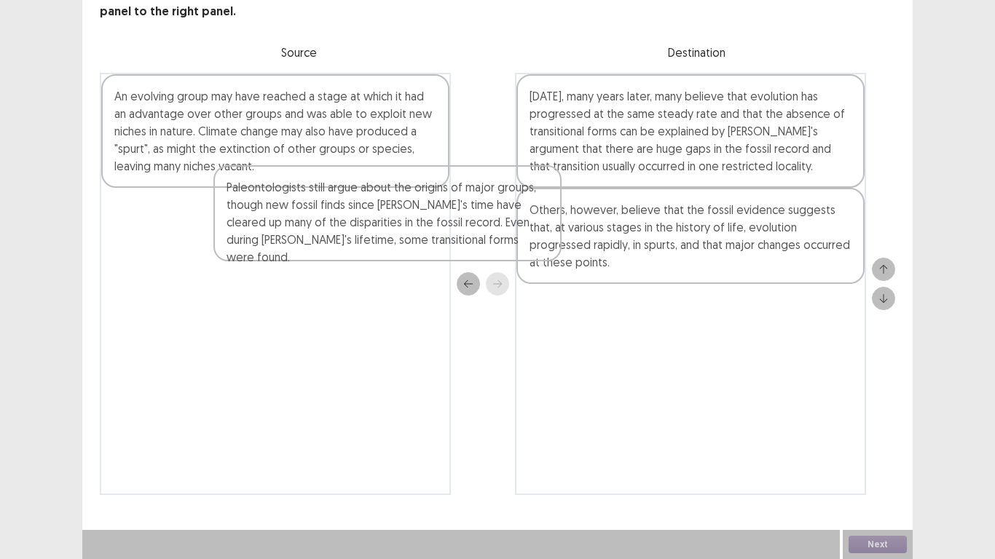
scroll to position [102, 0]
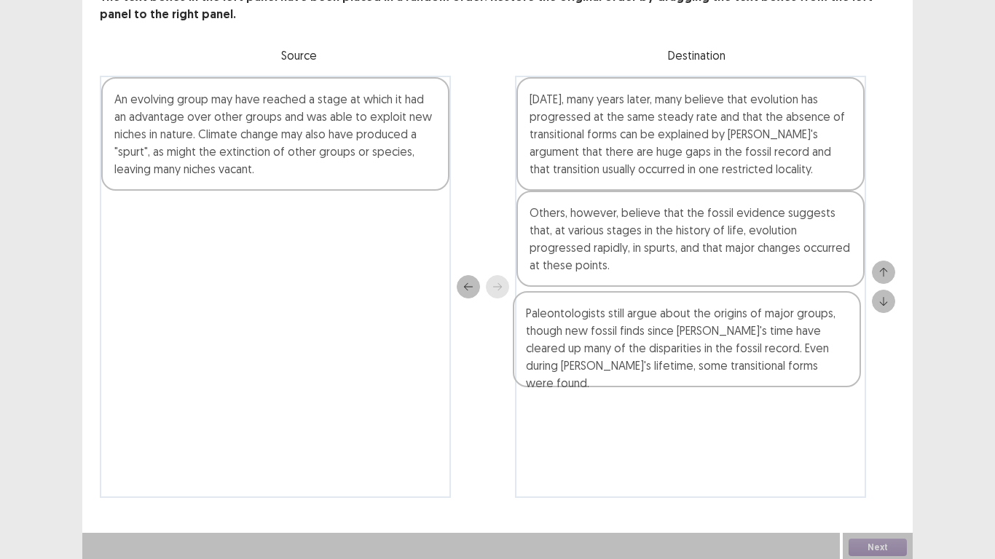
drag, startPoint x: 251, startPoint y: 123, endPoint x: 672, endPoint y: 343, distance: 475.0
click at [672, 343] on div "Paleontologists still argue about the origins of major groups, though new fossi…" at bounding box center [497, 287] width 795 height 422
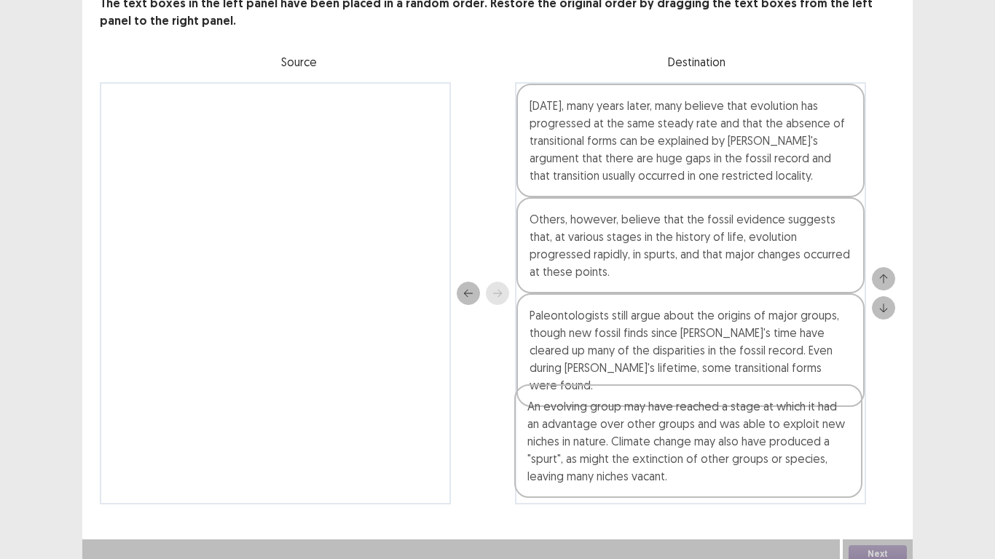
drag, startPoint x: 371, startPoint y: 123, endPoint x: 793, endPoint y: 440, distance: 527.5
click at [793, 440] on div "An evolving group may have reached a stage at which it had an advantage over ot…" at bounding box center [497, 293] width 795 height 422
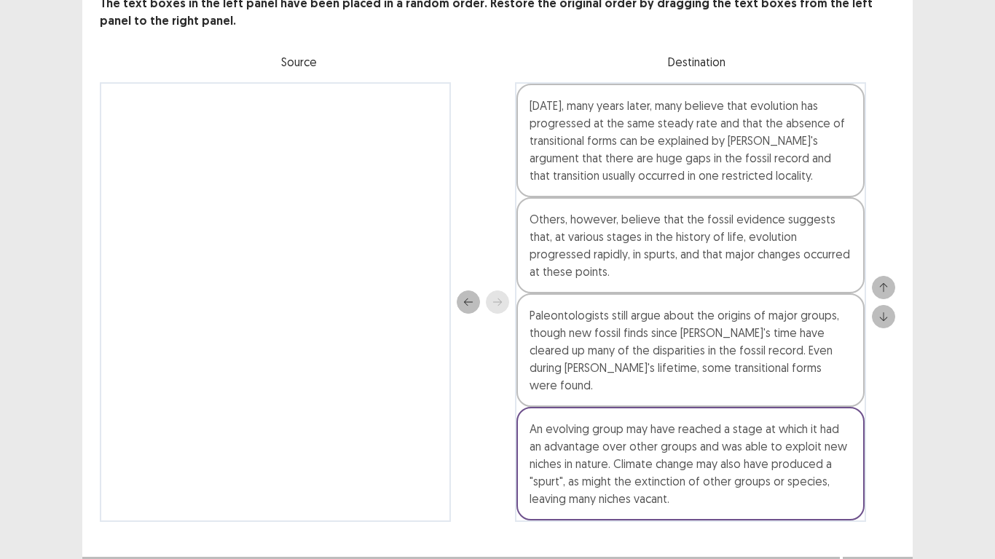
scroll to position [105, 0]
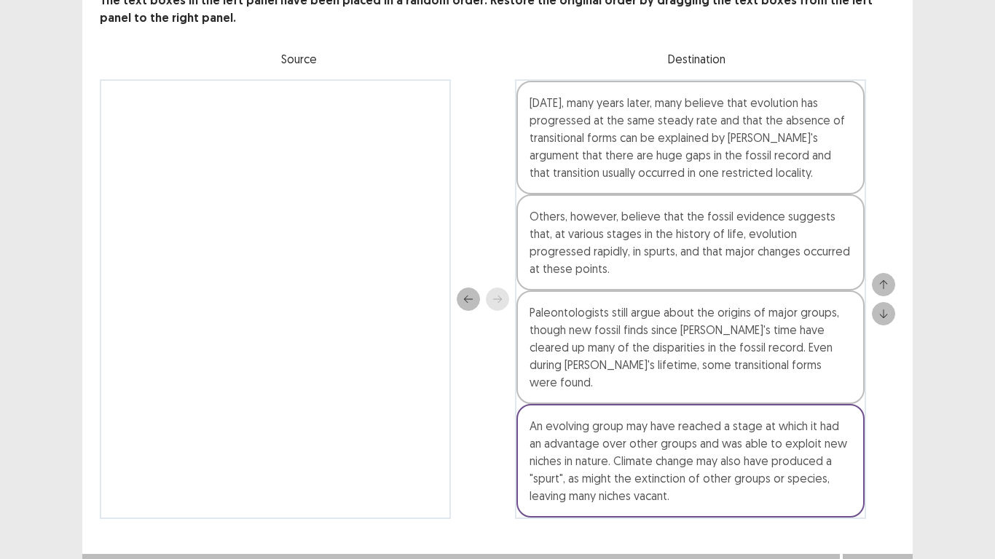
click at [872, 559] on button "Next" at bounding box center [878, 568] width 58 height 17
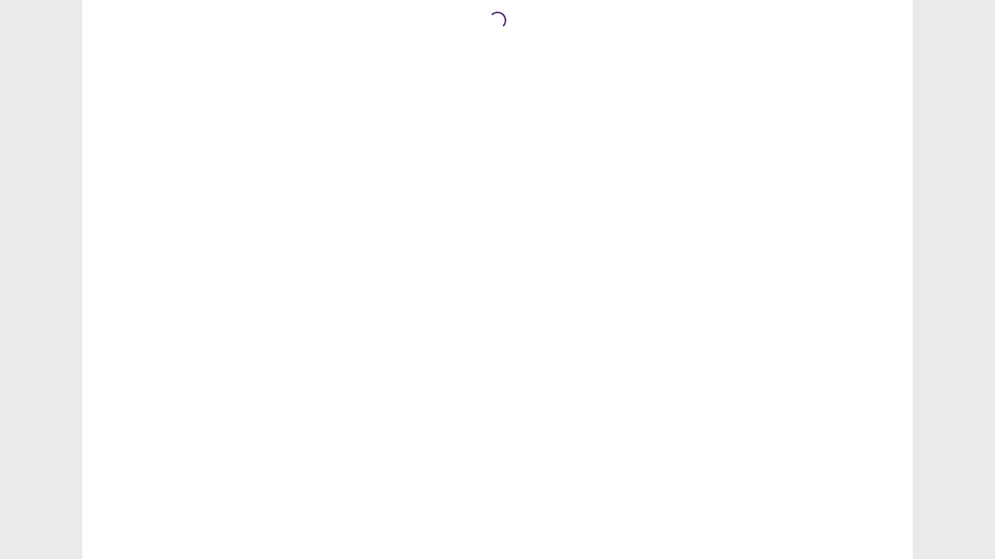
scroll to position [0, 0]
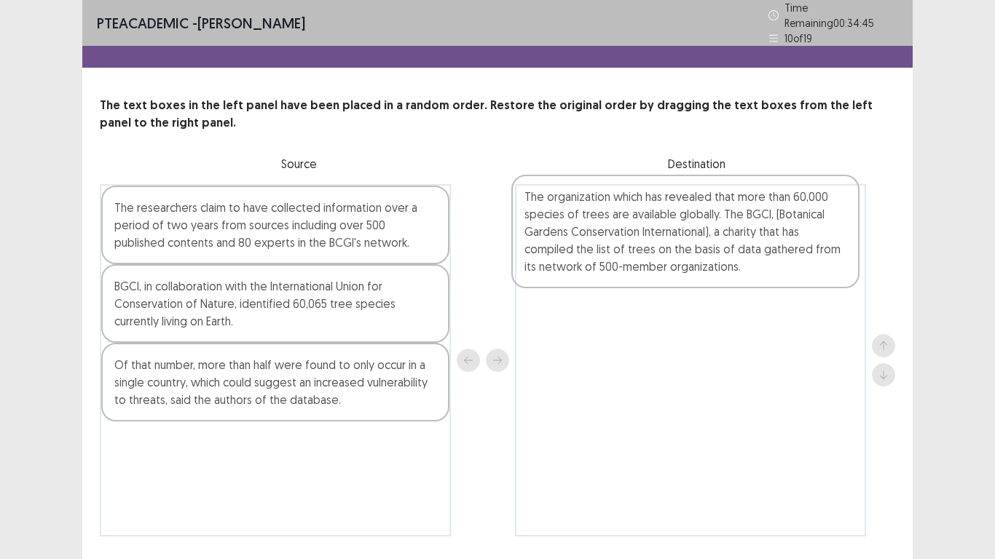
drag, startPoint x: 299, startPoint y: 316, endPoint x: 717, endPoint y: 227, distance: 427.4
click at [715, 232] on div "The researchers claim to have collected information over a period of two years …" at bounding box center [497, 360] width 795 height 353
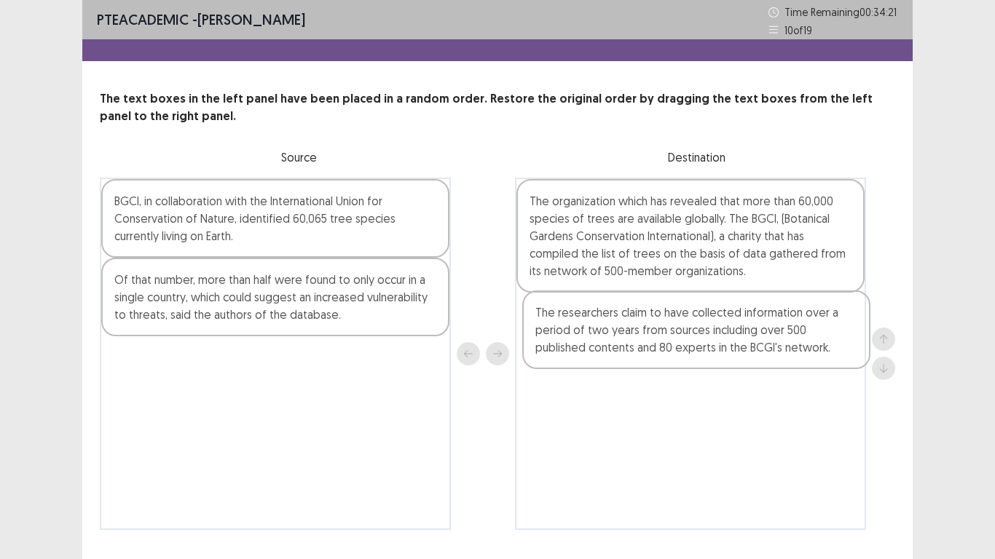
drag, startPoint x: 285, startPoint y: 234, endPoint x: 712, endPoint y: 347, distance: 442.4
click at [712, 347] on div "The researchers claim to have collected information over a period of two years …" at bounding box center [497, 354] width 795 height 353
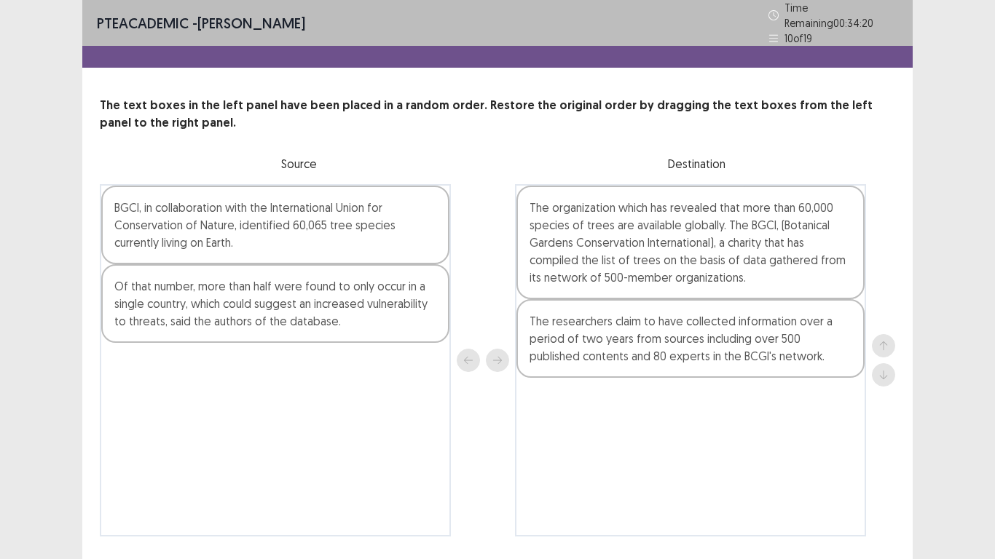
drag, startPoint x: 310, startPoint y: 294, endPoint x: 446, endPoint y: 374, distance: 158.0
click at [446, 374] on div "BGCI, in collaboration with the International Union for Conservation of Nature,…" at bounding box center [275, 360] width 351 height 353
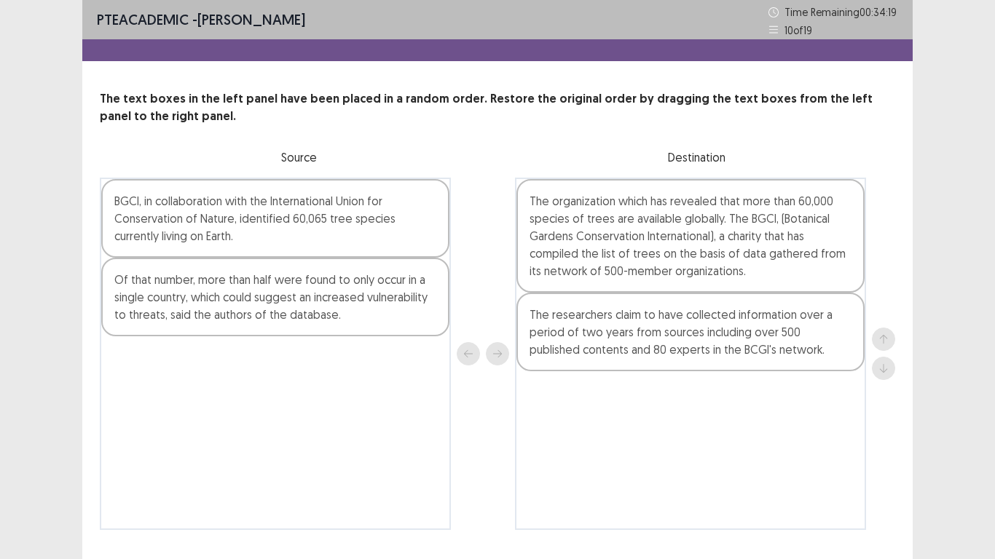
drag, startPoint x: 446, startPoint y: 374, endPoint x: 334, endPoint y: 312, distance: 127.1
click at [334, 312] on div "Of that number, more than half were found to only occur in a single country, wh…" at bounding box center [275, 297] width 348 height 79
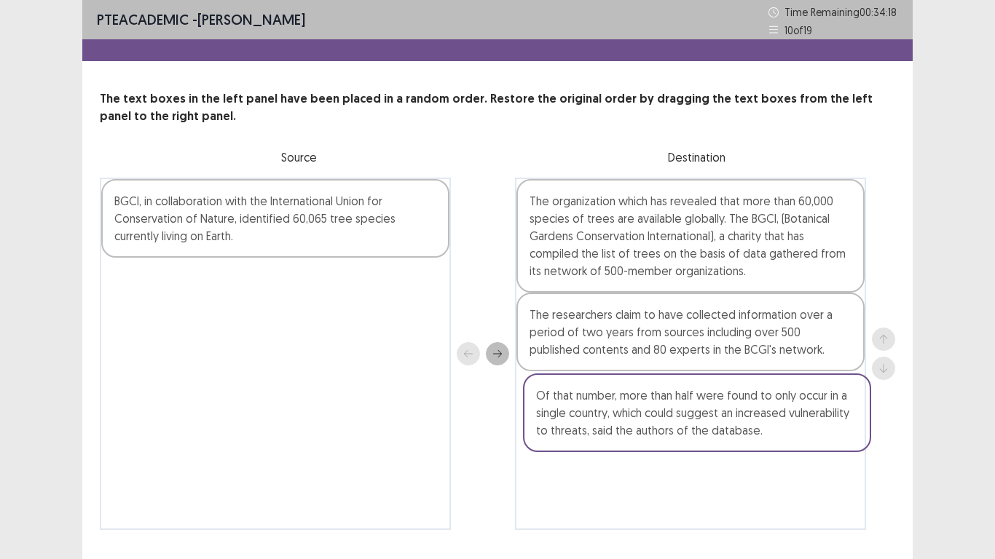
drag, startPoint x: 325, startPoint y: 307, endPoint x: 753, endPoint y: 425, distance: 444.2
click at [753, 425] on div "BGCI, in collaboration with the International Union for Conservation of Nature,…" at bounding box center [497, 354] width 795 height 353
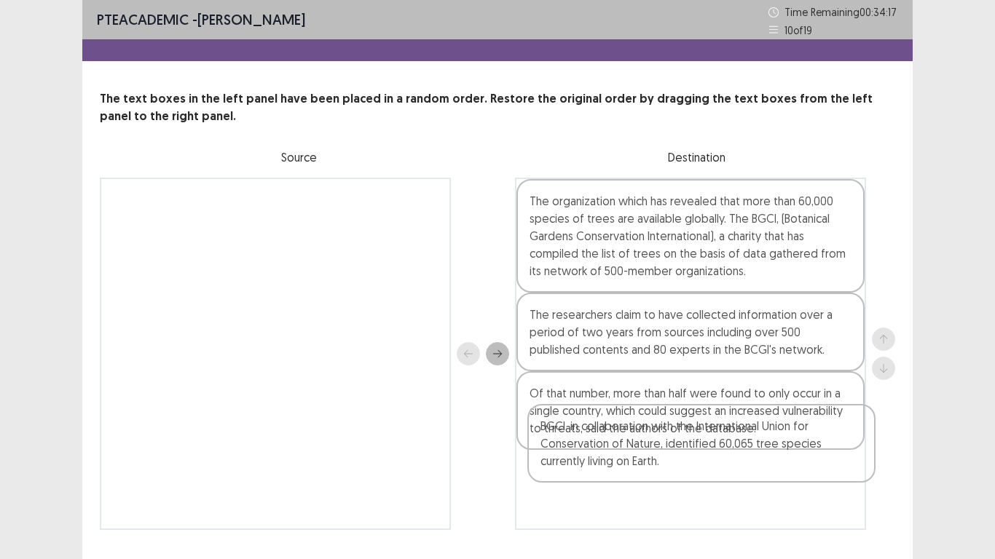
drag, startPoint x: 320, startPoint y: 218, endPoint x: 744, endPoint y: 456, distance: 486.2
click at [744, 456] on div "BGCI, in collaboration with the International Union for Conservation of Nature,…" at bounding box center [497, 354] width 795 height 353
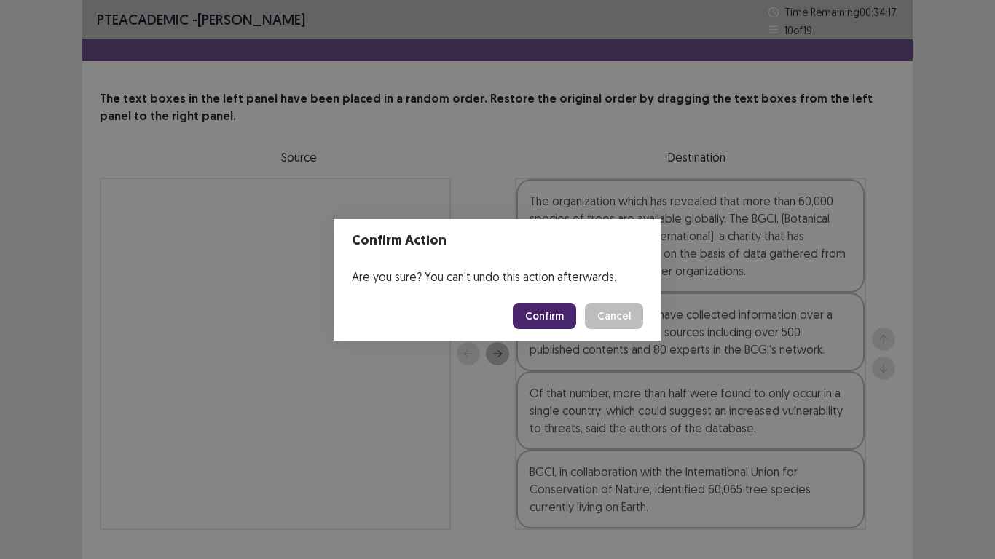
click at [554, 308] on button "Confirm" at bounding box center [544, 316] width 63 height 26
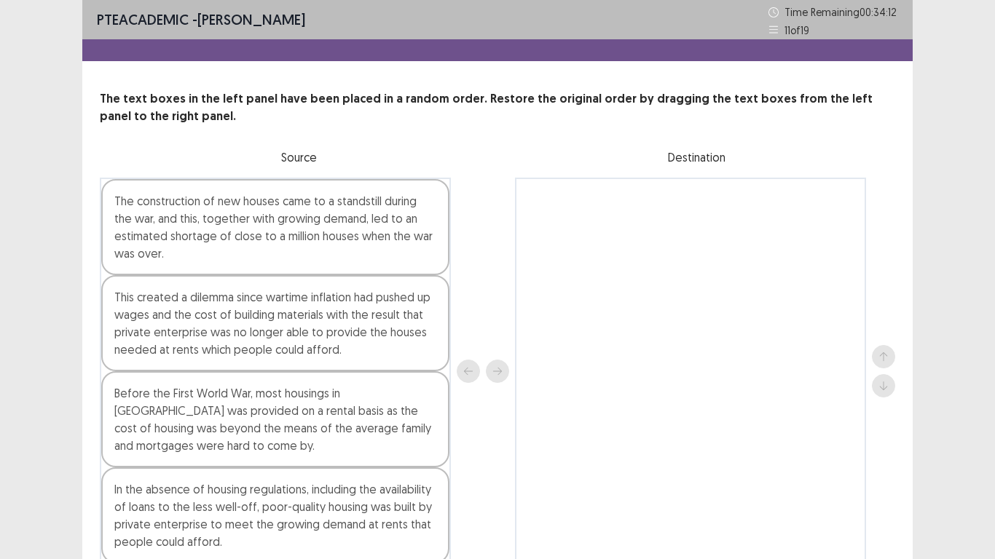
drag, startPoint x: 228, startPoint y: 422, endPoint x: 312, endPoint y: 406, distance: 86.1
click at [683, 199] on div "The construction of new houses came to a standstill during the war, and this, t…" at bounding box center [497, 371] width 795 height 387
click at [312, 406] on div "Before the First World War, most housings in Britain was provided on a rental b…" at bounding box center [275, 419] width 348 height 96
drag, startPoint x: 304, startPoint y: 415, endPoint x: 586, endPoint y: 320, distance: 298.3
click at [586, 320] on div "The construction of new houses came to a standstill during the war, and this, t…" at bounding box center [497, 371] width 795 height 387
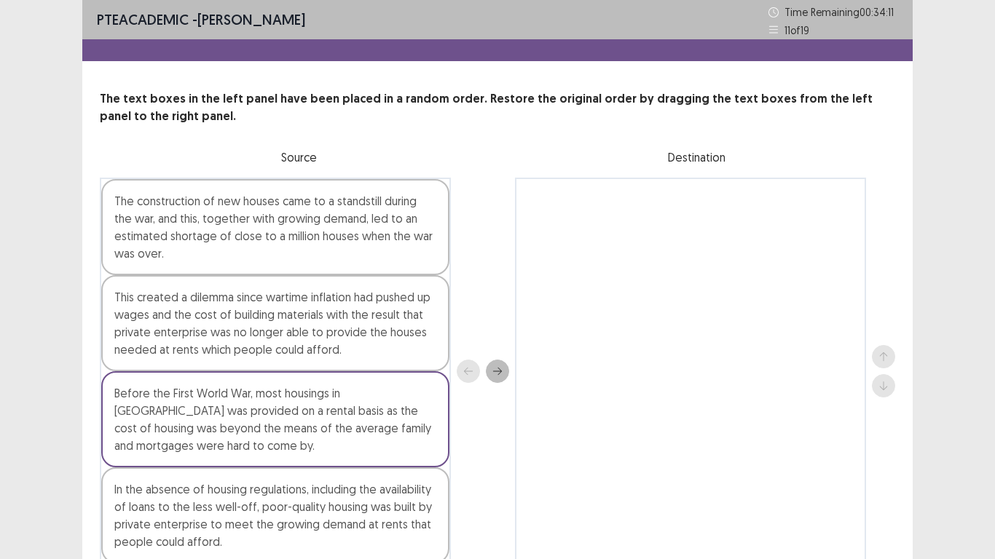
click at [546, 303] on div at bounding box center [690, 371] width 351 height 387
click at [498, 370] on icon "next" at bounding box center [497, 371] width 10 height 10
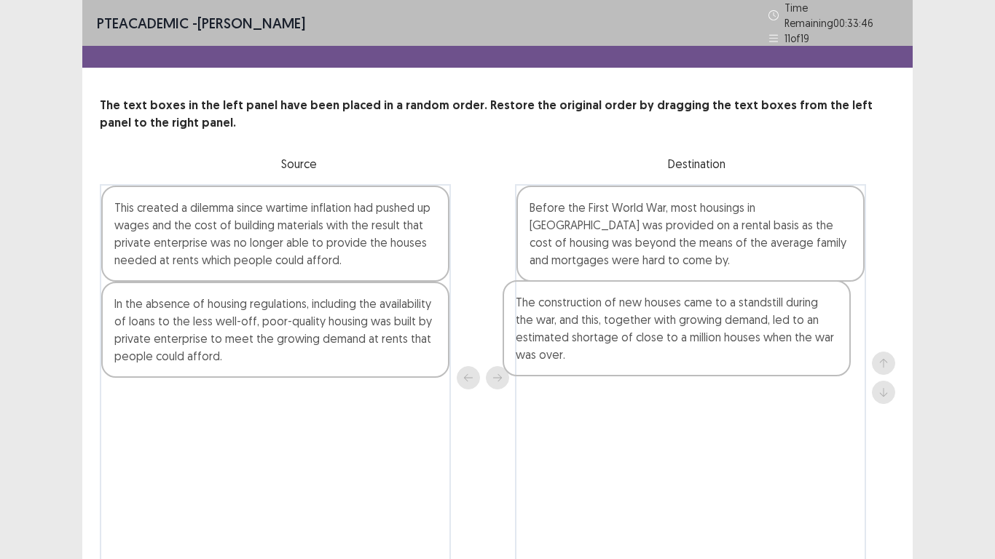
drag, startPoint x: 241, startPoint y: 228, endPoint x: 650, endPoint y: 328, distance: 421.3
click at [650, 328] on div "The construction of new houses came to a standstill during the war, and this, t…" at bounding box center [497, 377] width 795 height 387
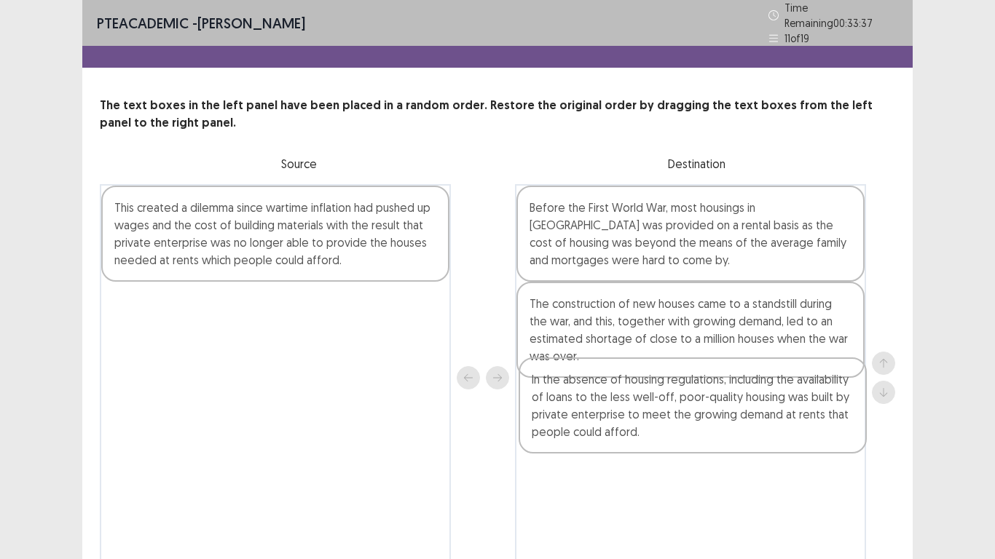
drag, startPoint x: 349, startPoint y: 310, endPoint x: 766, endPoint y: 390, distance: 424.8
click at [766, 390] on div "This created a dilemma since wartime inflation had pushed up wages and the cost…" at bounding box center [497, 377] width 795 height 387
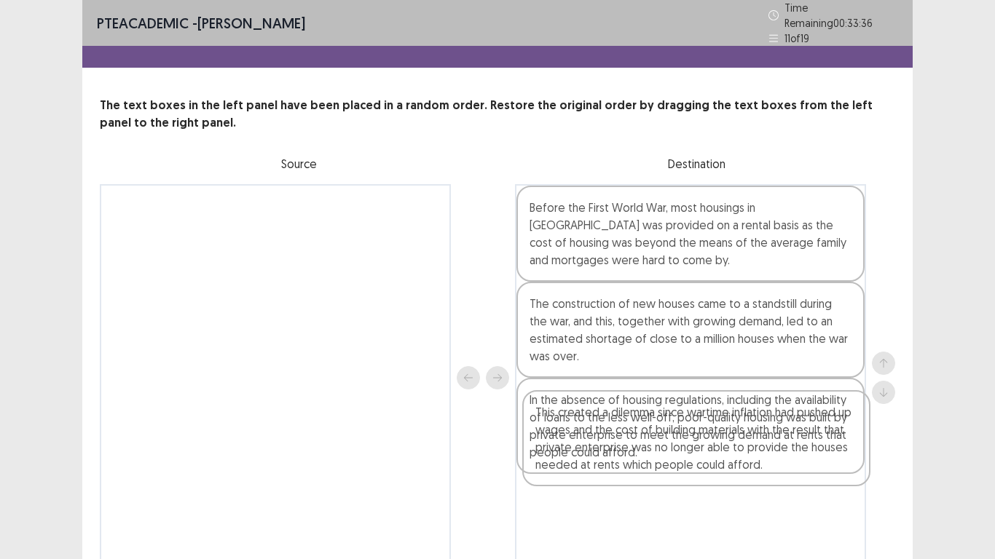
drag, startPoint x: 314, startPoint y: 195, endPoint x: 736, endPoint y: 436, distance: 485.8
click at [736, 436] on div "This created a dilemma since wartime inflation had pushed up wages and the cost…" at bounding box center [497, 377] width 795 height 387
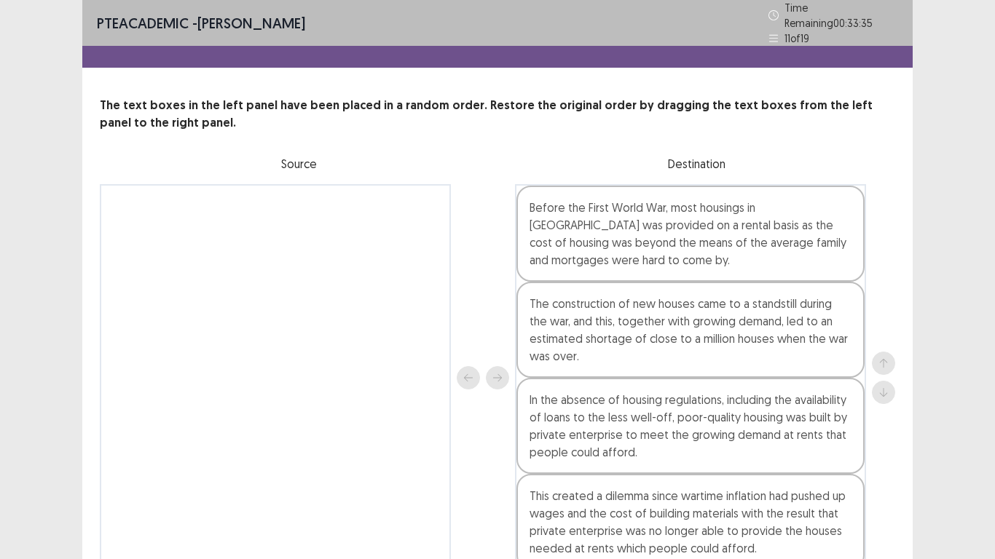
scroll to position [70, 0]
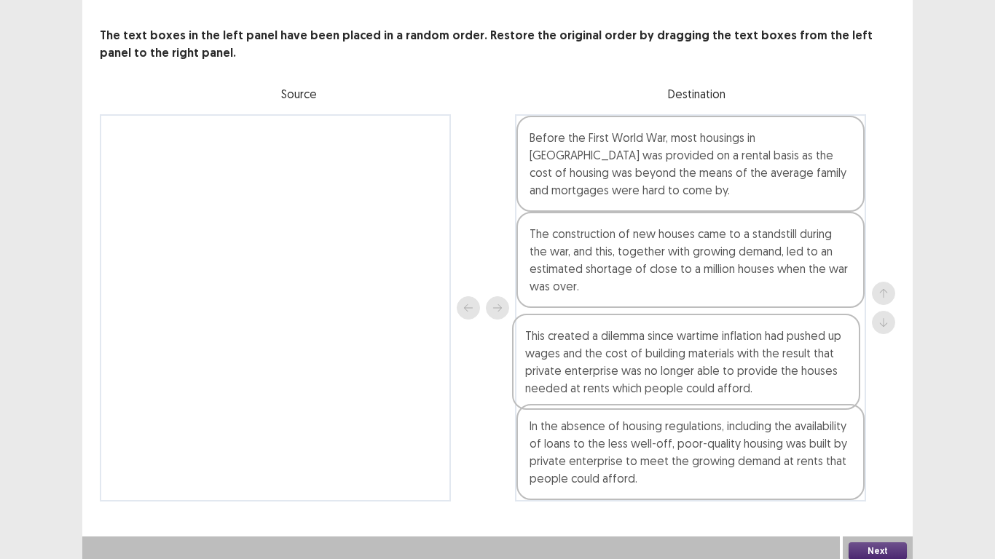
drag, startPoint x: 762, startPoint y: 435, endPoint x: 756, endPoint y: 345, distance: 89.8
click at [756, 345] on div "Before the First World War, most housings in Britain was provided on a rental b…" at bounding box center [690, 307] width 351 height 387
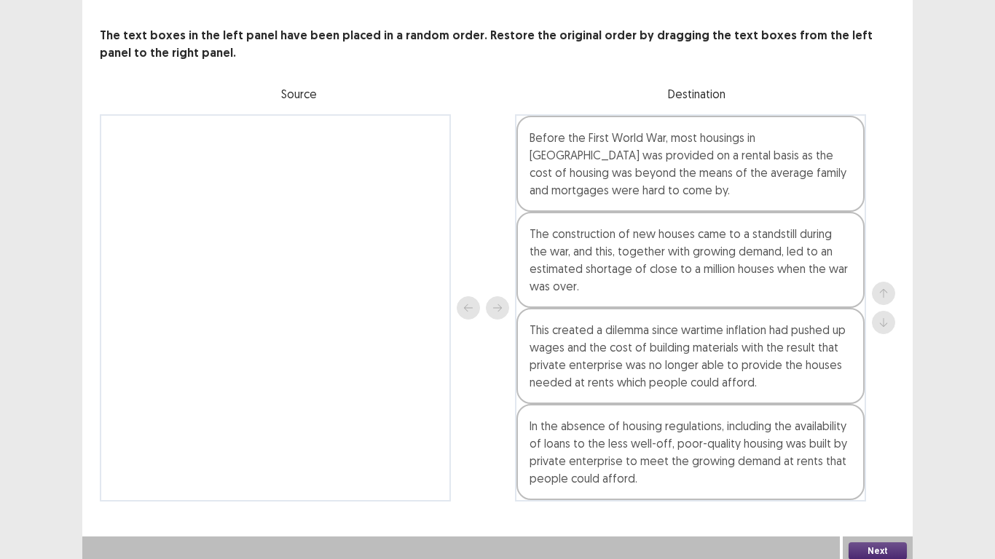
click at [869, 543] on button "Next" at bounding box center [878, 551] width 58 height 17
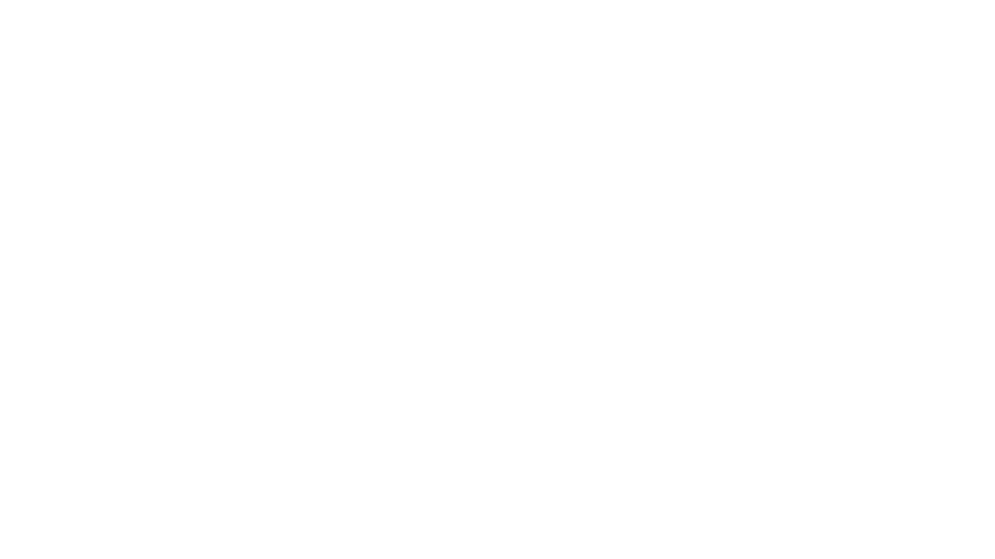
scroll to position [0, 0]
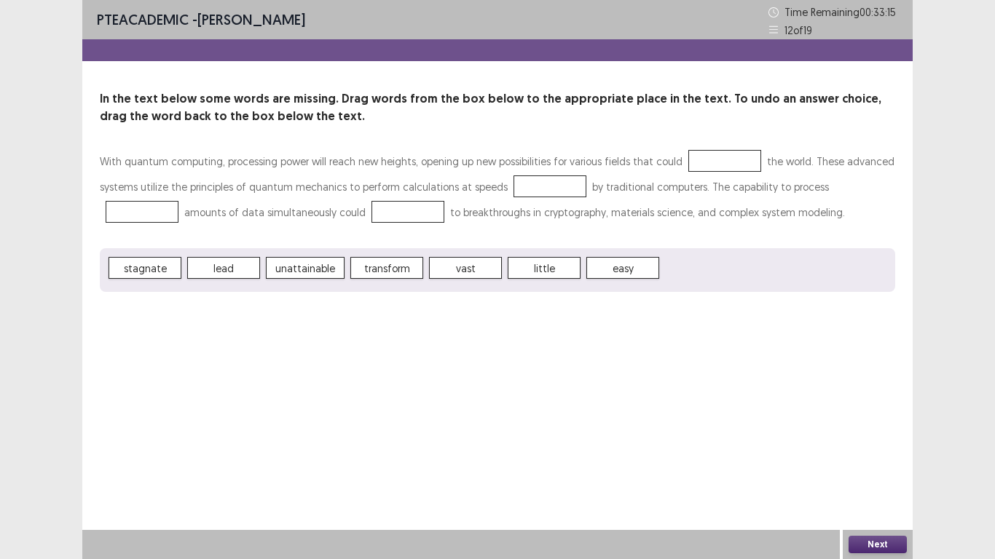
drag, startPoint x: 377, startPoint y: 271, endPoint x: 630, endPoint y: 160, distance: 276.6
drag, startPoint x: 380, startPoint y: 278, endPoint x: 515, endPoint y: 188, distance: 161.8
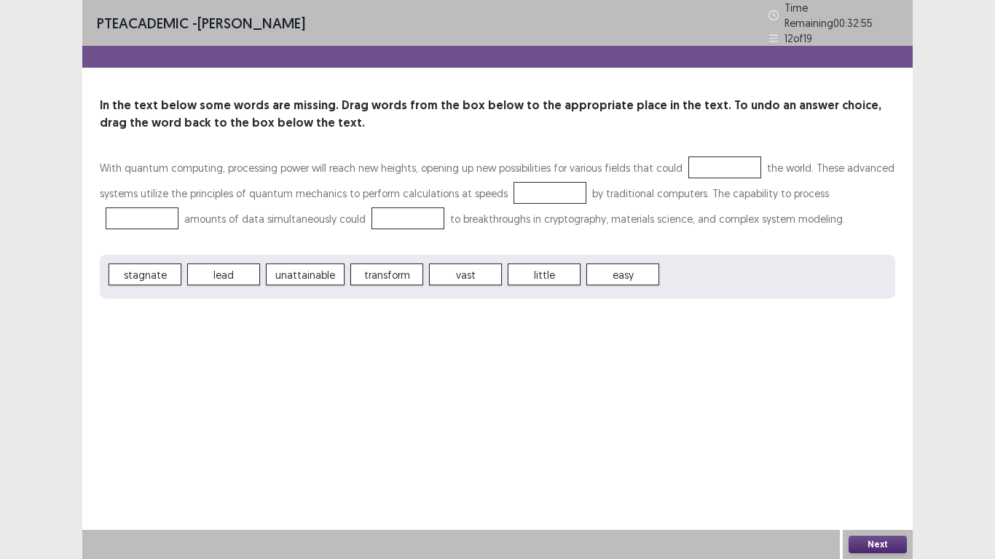
drag, startPoint x: 476, startPoint y: 268, endPoint x: 629, endPoint y: 201, distance: 167.7
drag, startPoint x: 463, startPoint y: 267, endPoint x: 519, endPoint y: 198, distance: 89.5
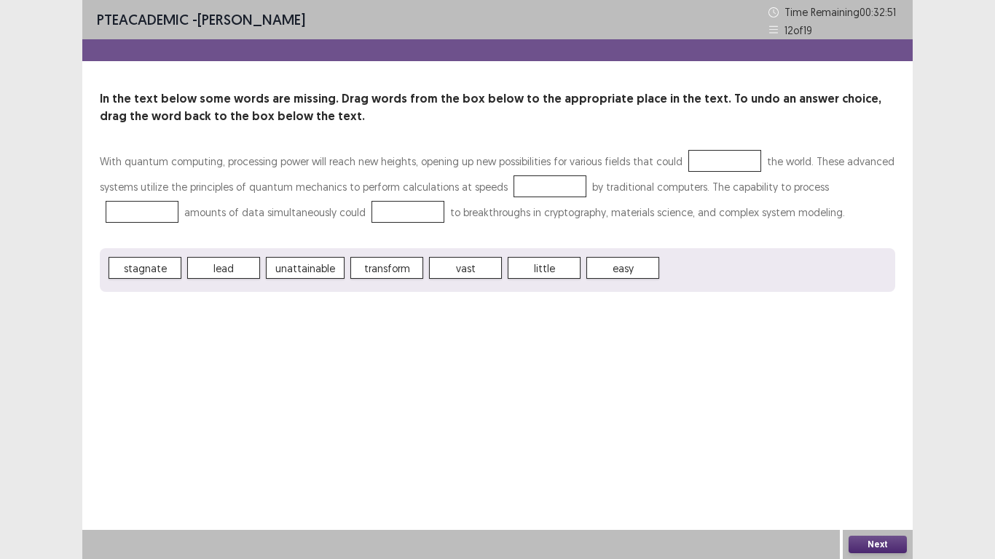
drag, startPoint x: 462, startPoint y: 274, endPoint x: 480, endPoint y: 203, distance: 73.0
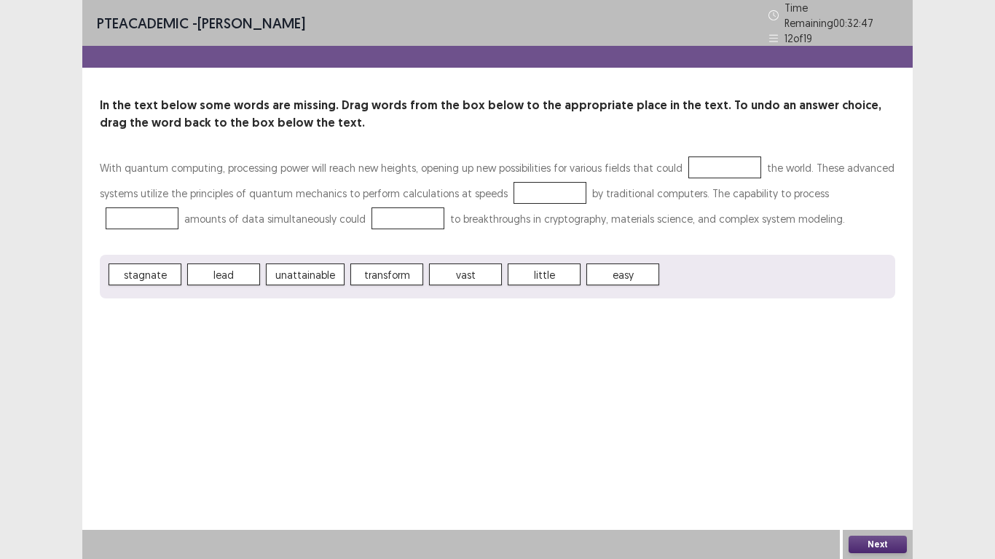
drag, startPoint x: 459, startPoint y: 272, endPoint x: 540, endPoint y: 167, distance: 132.4
click at [458, 264] on span "vast" at bounding box center [465, 275] width 73 height 22
drag, startPoint x: 458, startPoint y: 264, endPoint x: 570, endPoint y: 202, distance: 127.5
click at [570, 202] on div "With quantum computing, processing power will reach new heights, opening up new…" at bounding box center [497, 226] width 795 height 143
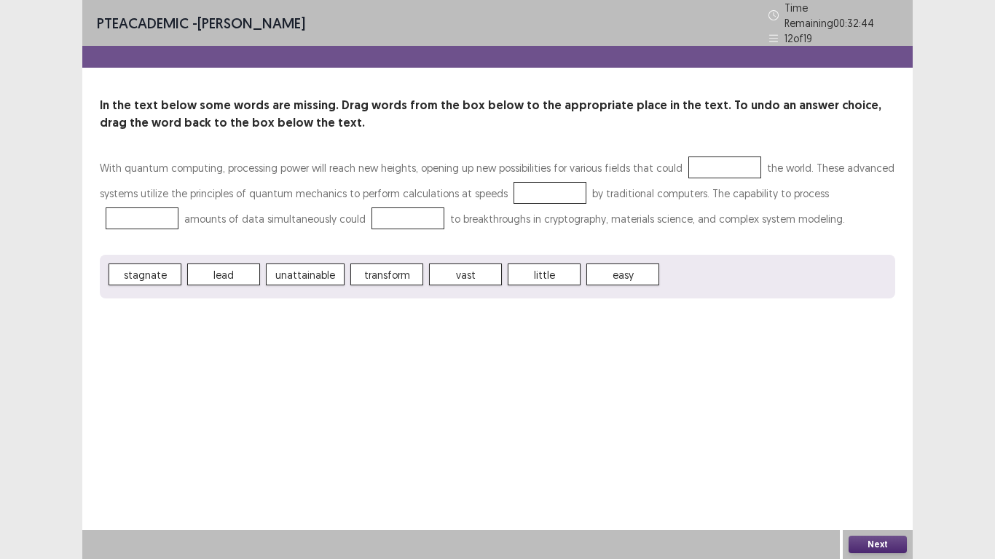
drag, startPoint x: 480, startPoint y: 265, endPoint x: 532, endPoint y: 186, distance: 94.1
drag, startPoint x: 473, startPoint y: 264, endPoint x: 523, endPoint y: 223, distance: 64.6
drag, startPoint x: 479, startPoint y: 261, endPoint x: 826, endPoint y: 166, distance: 359.6
click at [556, 264] on span "little" at bounding box center [544, 275] width 73 height 22
click at [454, 275] on span "vast" at bounding box center [465, 275] width 73 height 22
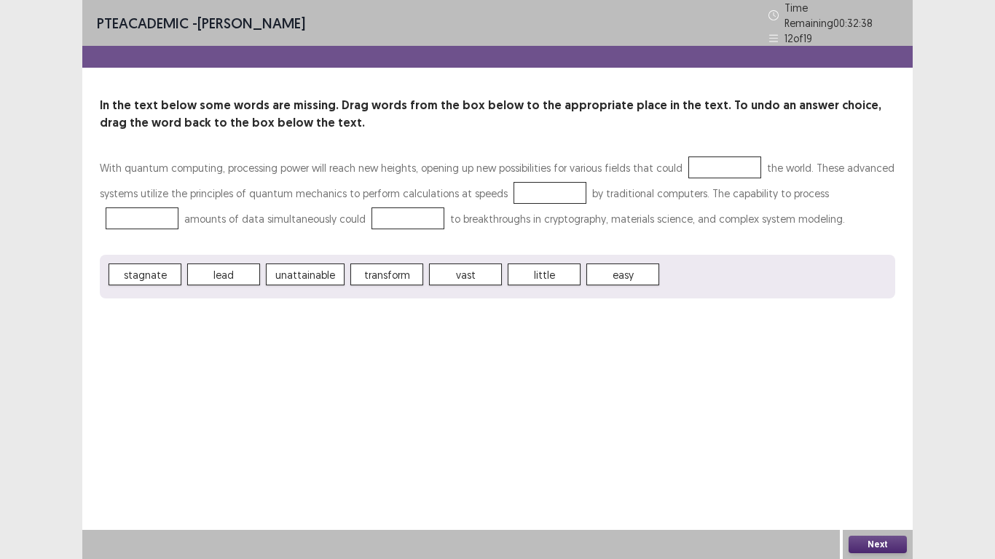
click at [454, 275] on span "vast" at bounding box center [465, 275] width 73 height 22
drag, startPoint x: 454, startPoint y: 275, endPoint x: 464, endPoint y: 268, distance: 12.1
click at [464, 268] on span "vast" at bounding box center [465, 275] width 73 height 22
click at [469, 264] on span "vast" at bounding box center [465, 275] width 73 height 22
drag, startPoint x: 469, startPoint y: 262, endPoint x: 444, endPoint y: 263, distance: 24.8
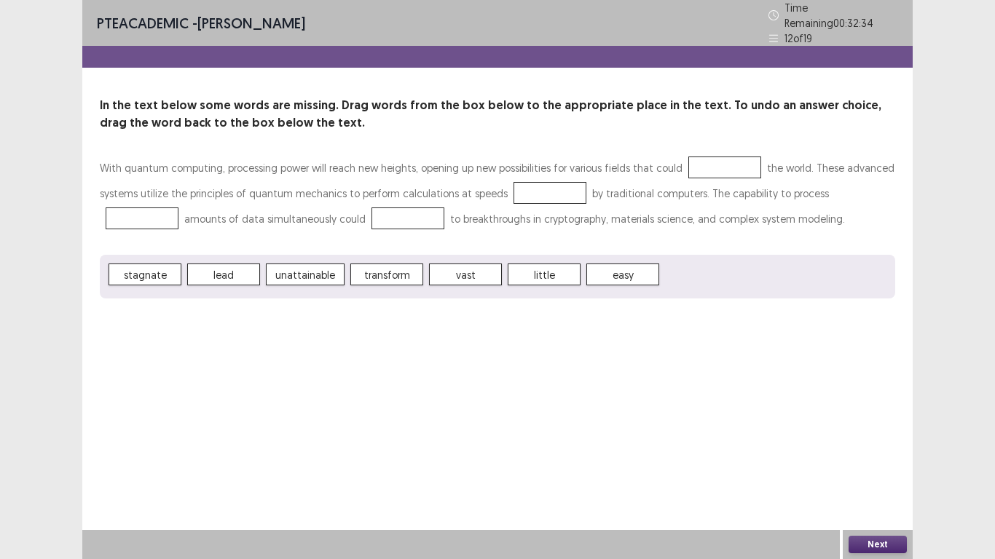
click at [470, 264] on span "vast" at bounding box center [465, 275] width 73 height 22
click at [178, 208] on div at bounding box center [142, 219] width 73 height 22
drag, startPoint x: 447, startPoint y: 267, endPoint x: 462, endPoint y: 260, distance: 16.3
drag, startPoint x: 458, startPoint y: 269, endPoint x: 473, endPoint y: 269, distance: 15.3
click at [875, 544] on button "Next" at bounding box center [878, 544] width 58 height 17
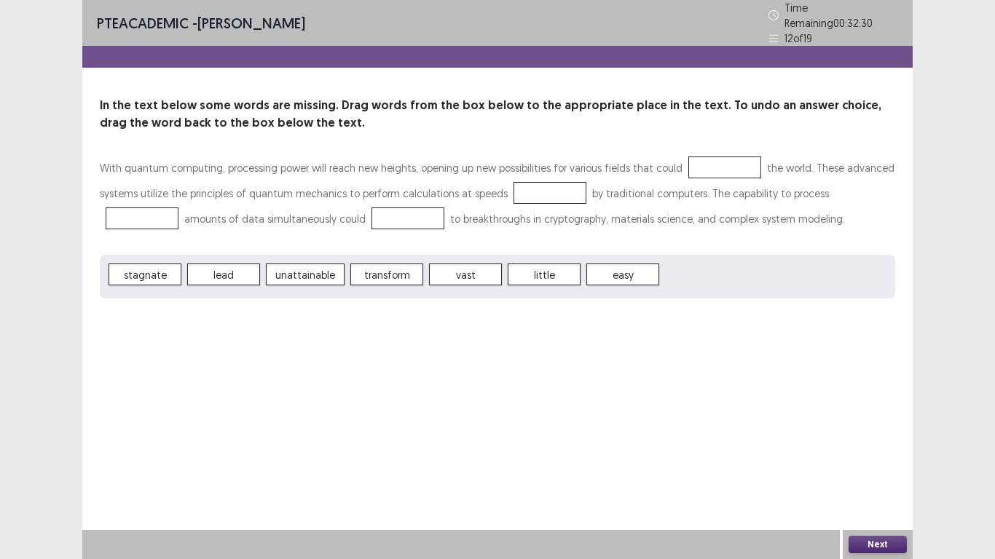
click at [875, 544] on div "Confirm Action Are you sure? You can't undo this action afterwards. Confirm Can…" at bounding box center [497, 279] width 995 height 559
click at [877, 552] on div "Confirm Action Are you sure? You can't undo this action afterwards. Confirm Can…" at bounding box center [497, 279] width 995 height 559
click at [878, 546] on div "Confirm Action Are you sure? You can't undo this action afterwards. Confirm Can…" at bounding box center [497, 279] width 995 height 559
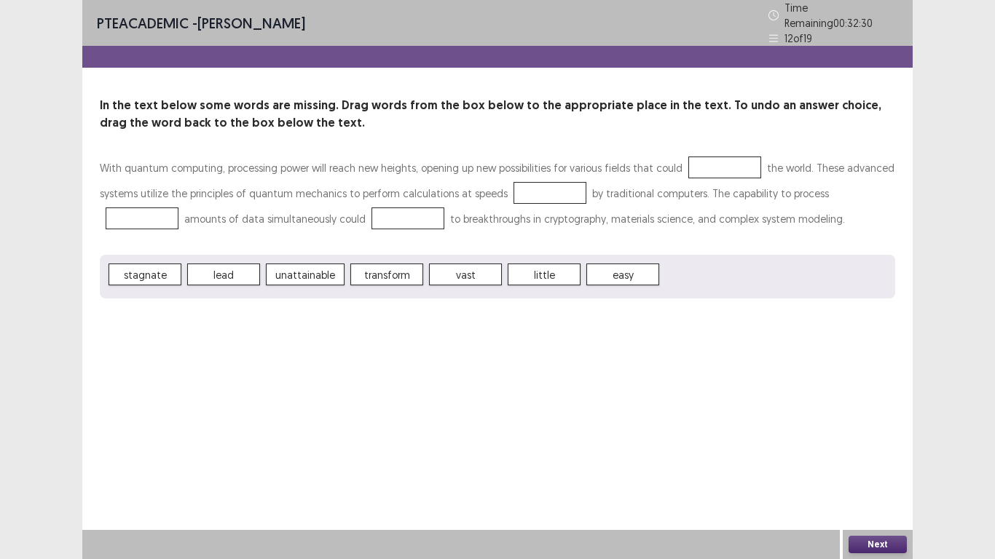
click at [878, 546] on div "Confirm Action Are you sure? You can't undo this action afterwards. Confirm Can…" at bounding box center [497, 279] width 995 height 559
click at [879, 543] on div "Confirm Action Are you sure? You can't undo this action afterwards. Confirm Can…" at bounding box center [497, 279] width 995 height 559
click at [879, 543] on button "Next" at bounding box center [878, 544] width 58 height 17
click at [879, 543] on div "Confirm Action Are you sure? You can't undo this action afterwards. Confirm Can…" at bounding box center [497, 279] width 995 height 559
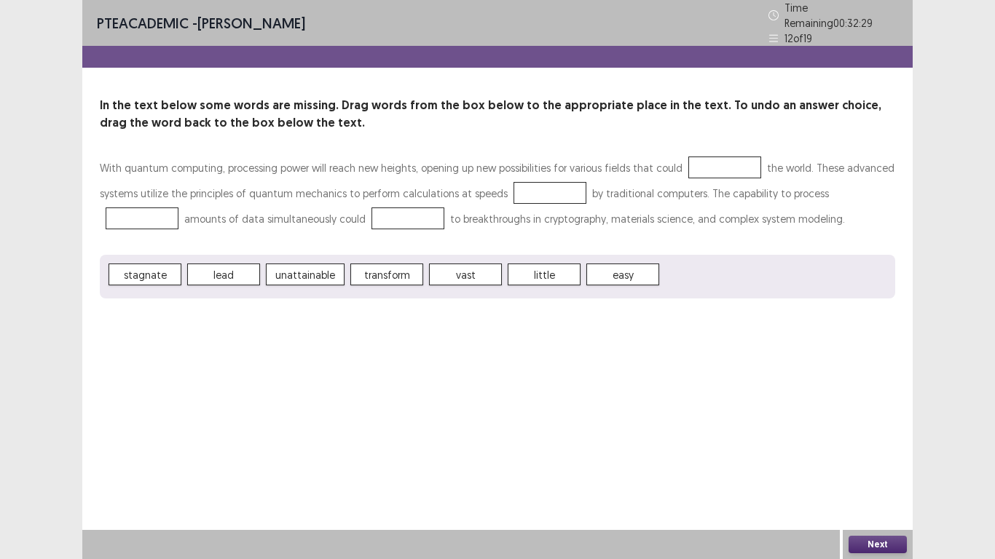
click at [883, 546] on div "Confirm Action Are you sure? You can't undo this action afterwards. Confirm Can…" at bounding box center [497, 279] width 995 height 559
click at [883, 546] on button "Next" at bounding box center [878, 544] width 58 height 17
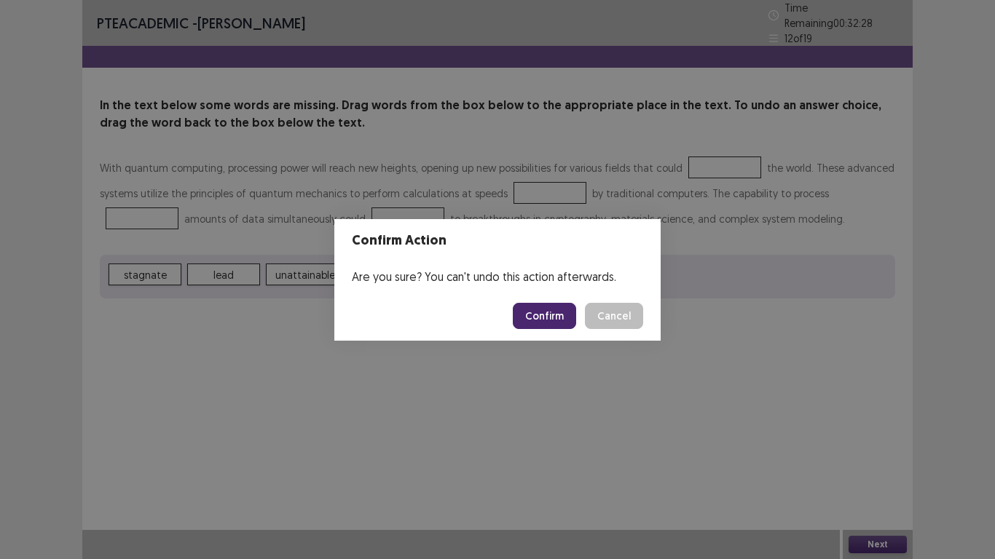
click at [524, 318] on button "Confirm" at bounding box center [544, 316] width 63 height 26
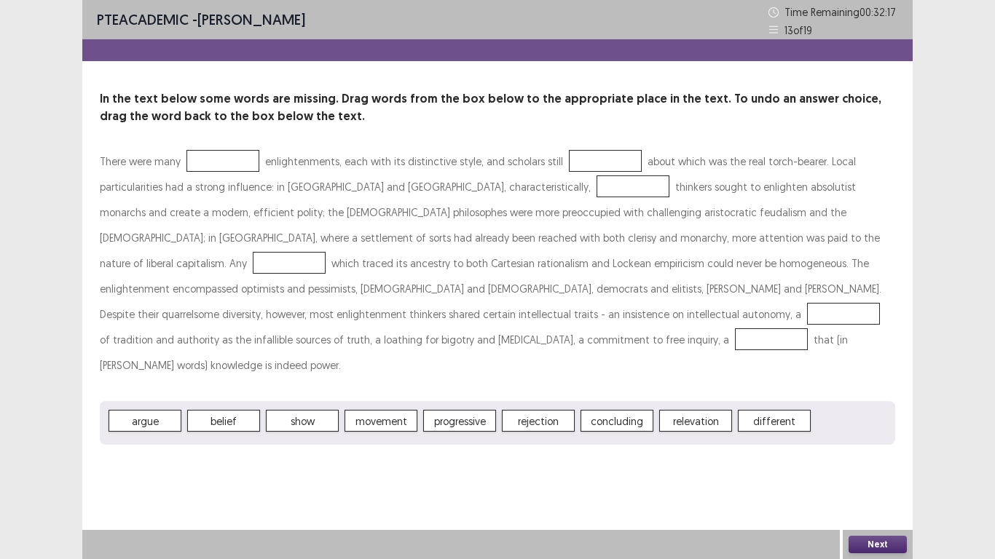
click at [879, 546] on button "Next" at bounding box center [878, 544] width 58 height 17
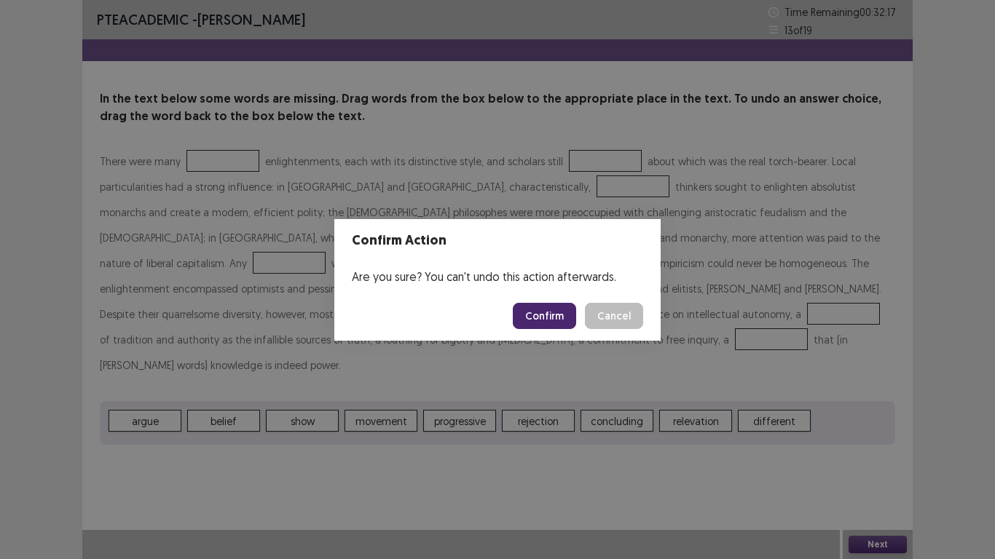
click at [542, 318] on button "Confirm" at bounding box center [544, 316] width 63 height 26
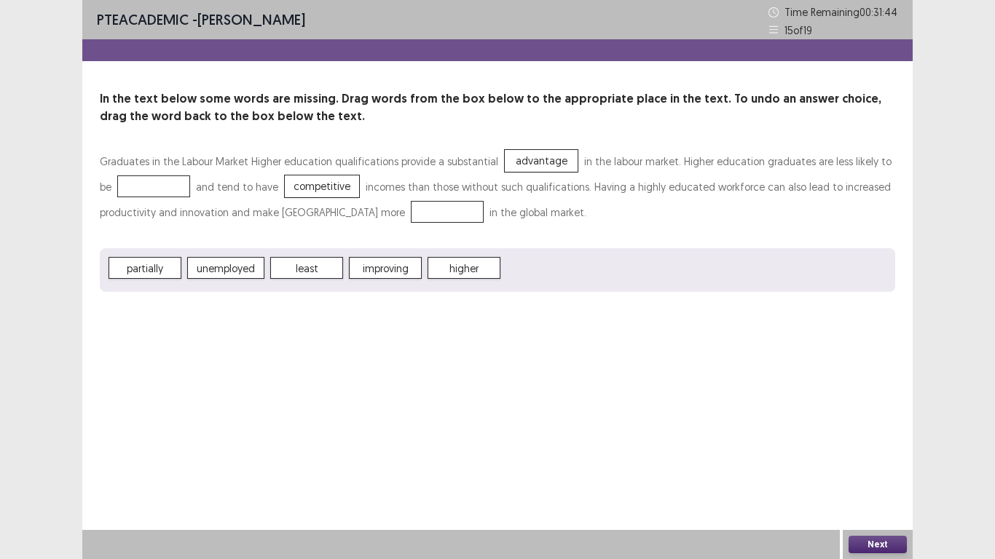
drag, startPoint x: 469, startPoint y: 274, endPoint x: 381, endPoint y: 221, distance: 102.6
click at [318, 307] on div "PTE academic - URME DUTTA Time Remaining 00 : 31 : 44 15 of 19 In the text belo…" at bounding box center [497, 160] width 830 height 321
drag, startPoint x: 460, startPoint y: 267, endPoint x: 492, endPoint y: 229, distance: 49.5
click at [894, 546] on button "Next" at bounding box center [878, 544] width 58 height 17
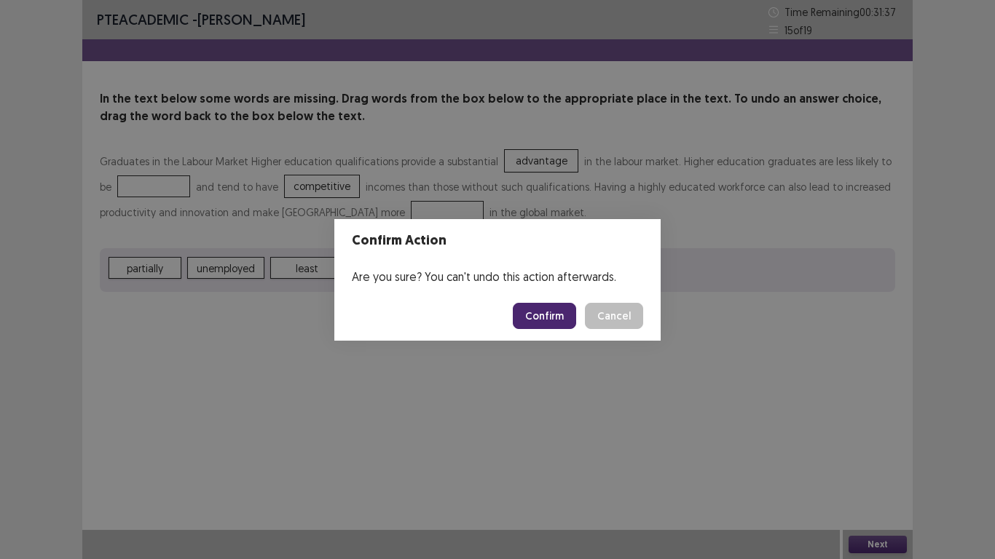
click at [551, 313] on button "Confirm" at bounding box center [544, 316] width 63 height 26
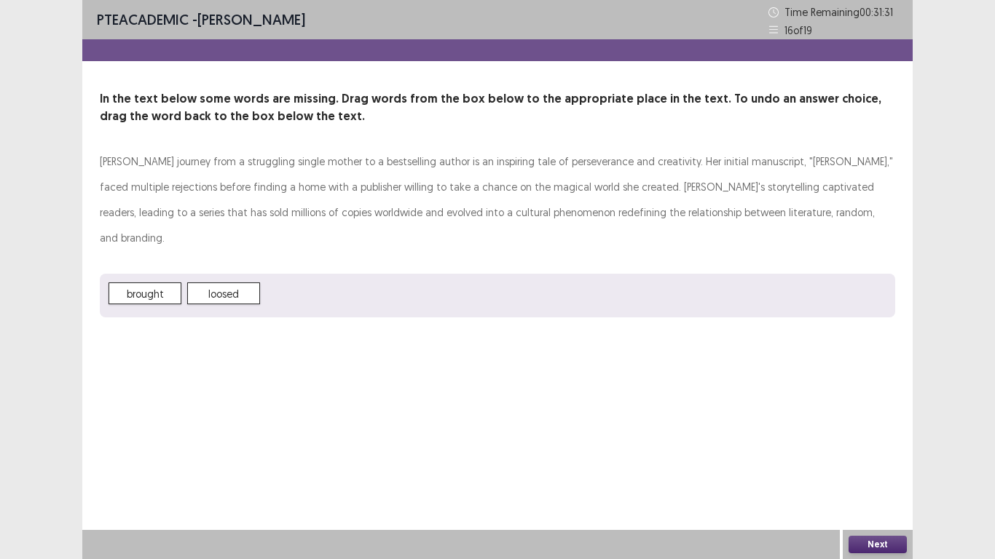
click at [883, 548] on button "Next" at bounding box center [878, 544] width 58 height 17
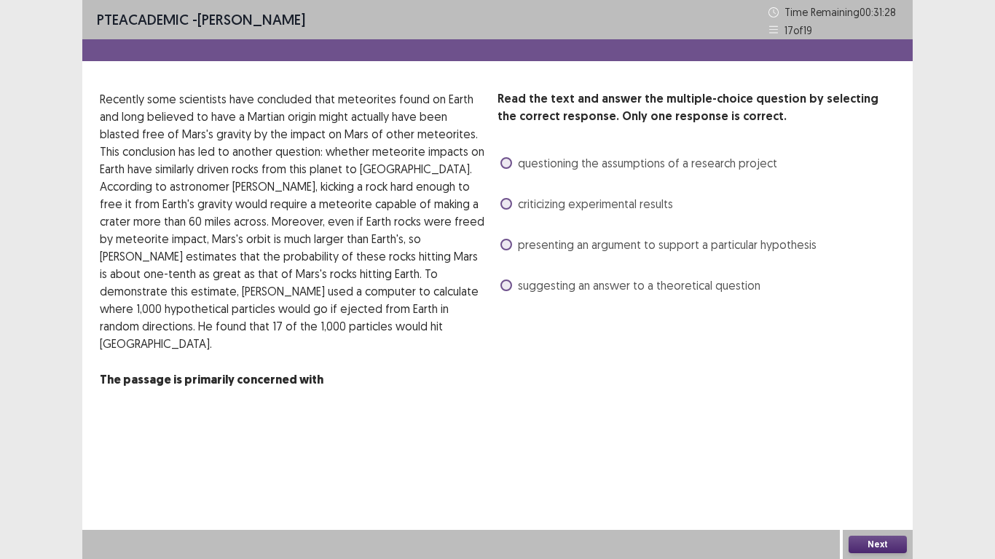
click at [498, 248] on div "presenting an argument to support a particular hypothesis" at bounding box center [656, 244] width 319 height 23
click at [508, 246] on span at bounding box center [506, 245] width 12 height 12
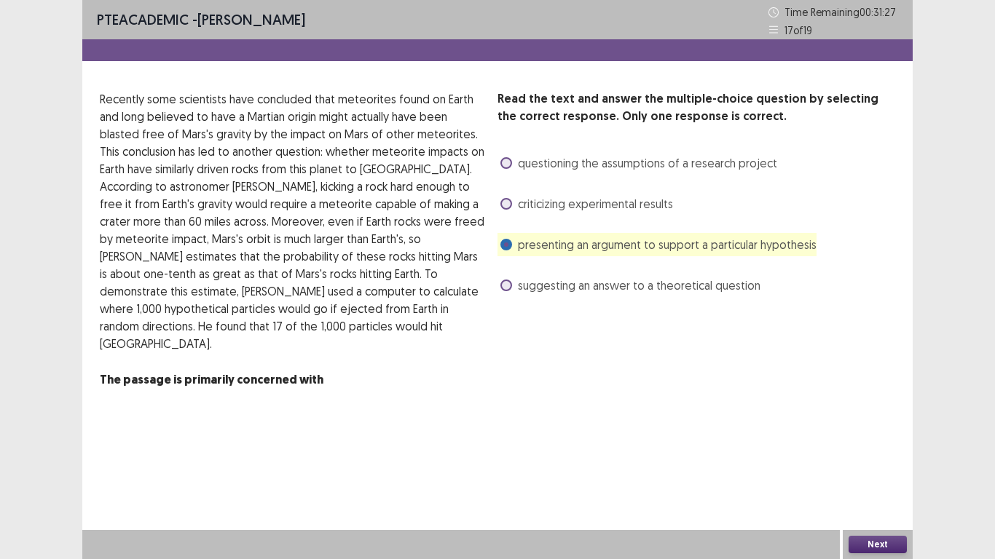
click at [865, 542] on button "Next" at bounding box center [878, 544] width 58 height 17
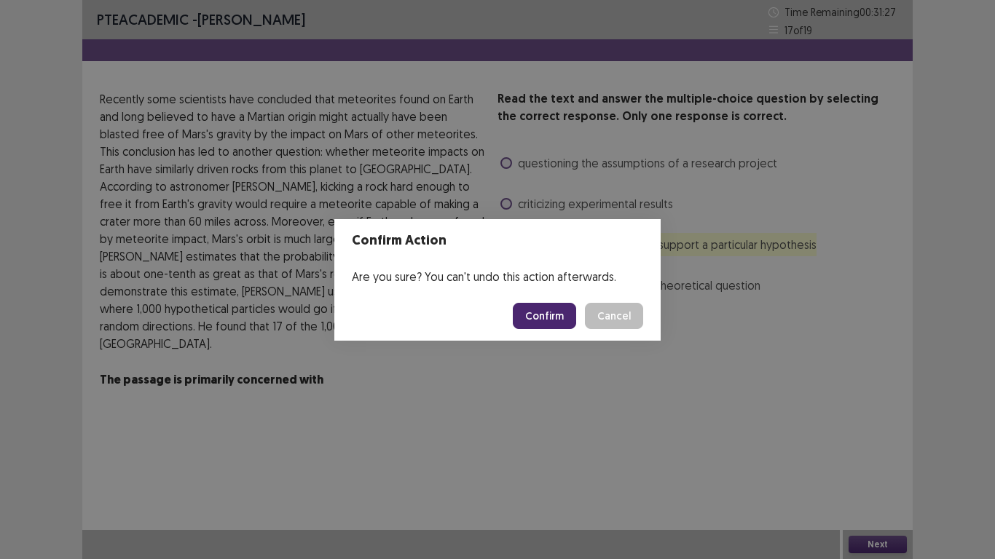
click at [564, 312] on button "Confirm" at bounding box center [544, 316] width 63 height 26
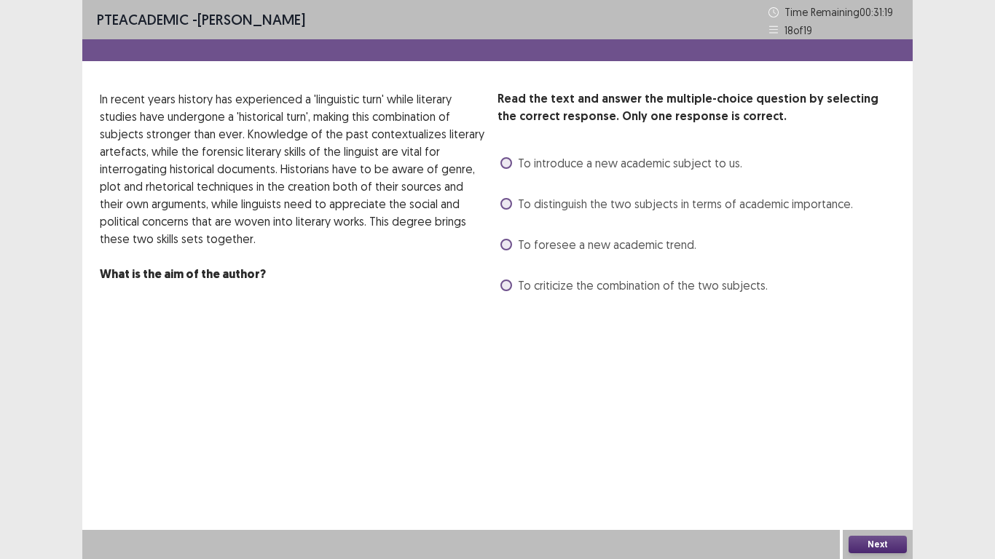
click at [505, 205] on span at bounding box center [506, 204] width 12 height 12
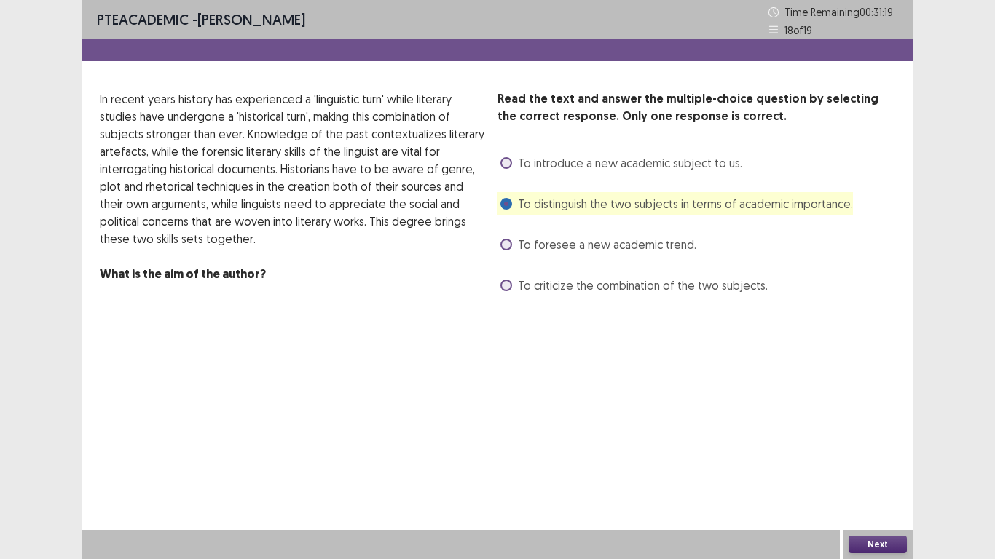
click at [862, 545] on button "Next" at bounding box center [878, 544] width 58 height 17
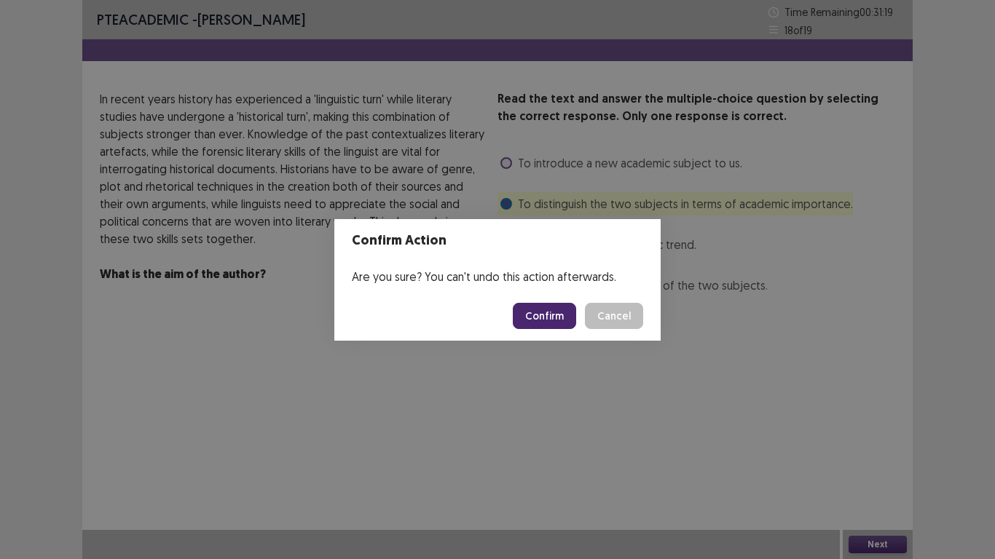
click at [558, 318] on button "Confirm" at bounding box center [544, 316] width 63 height 26
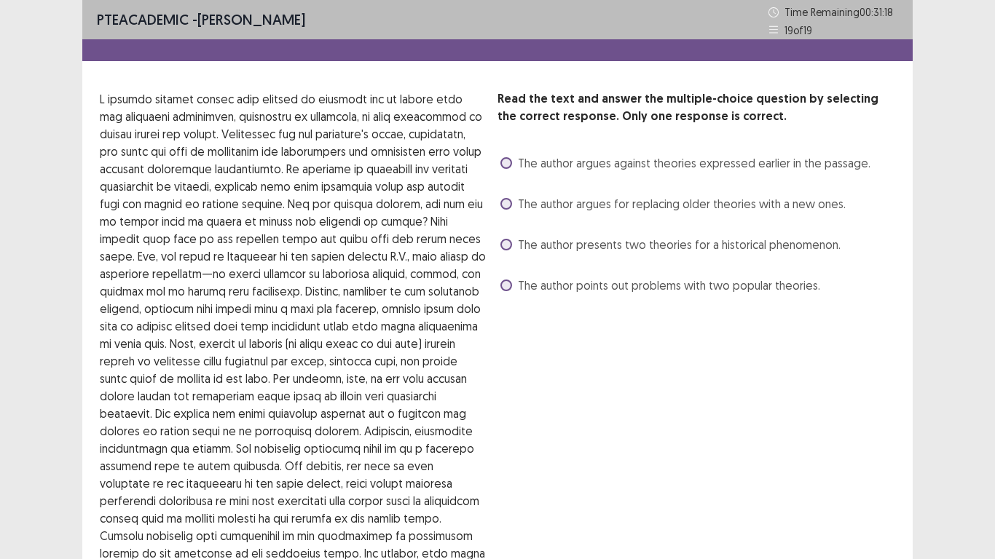
click at [617, 207] on span "The author argues for replacing older theories with a new ones." at bounding box center [682, 203] width 328 height 17
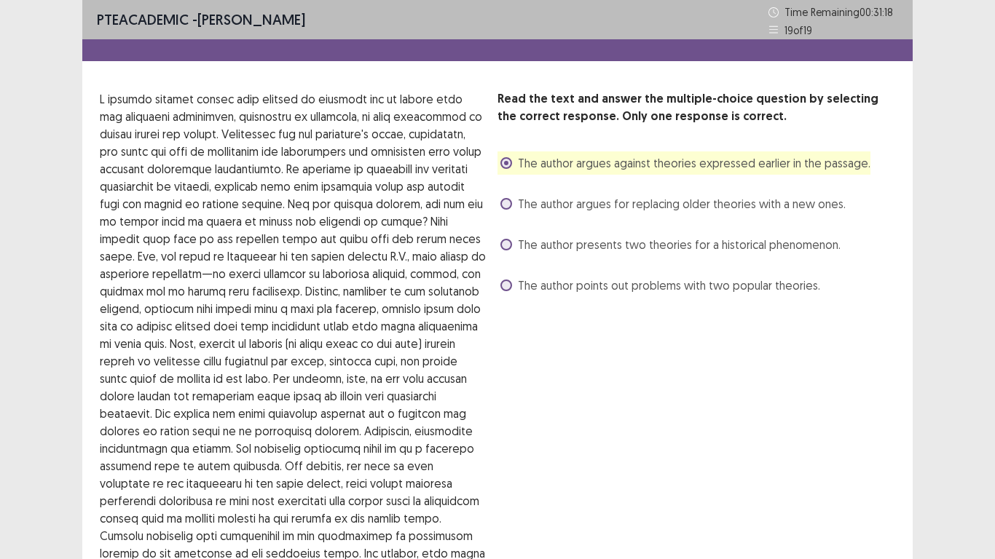
click at [994, 327] on div "PTE academic - URME DUTTA Time Remaining 00 : 31 : 18 19 of 19 Read the text an…" at bounding box center [497, 384] width 995 height 768
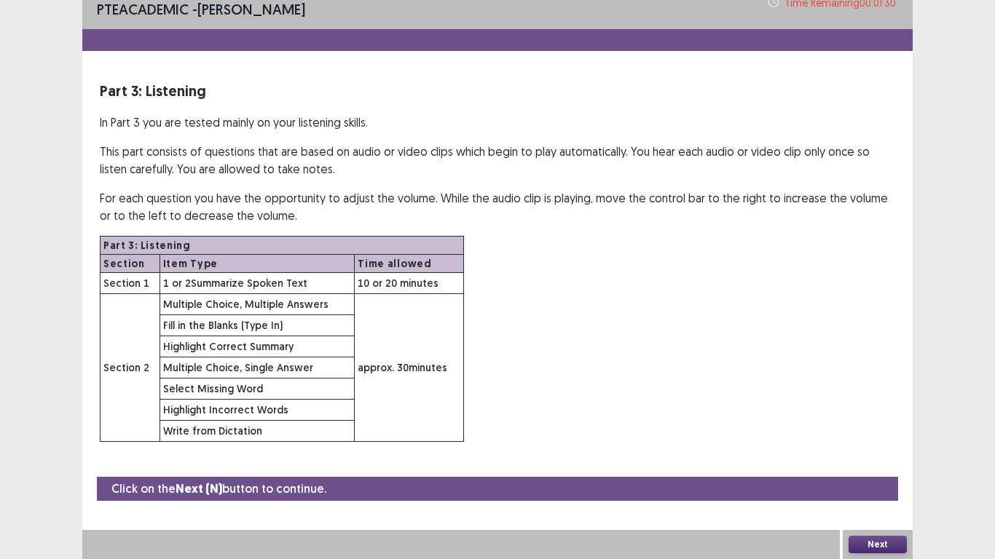
scroll to position [10, 0]
click at [885, 548] on button "Next" at bounding box center [878, 544] width 58 height 17
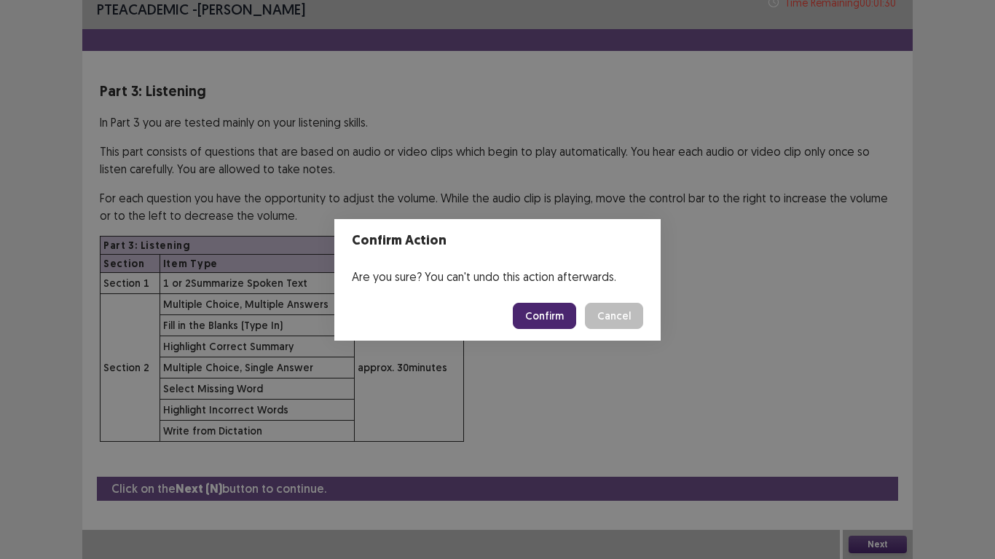
click at [541, 316] on button "Confirm" at bounding box center [544, 316] width 63 height 26
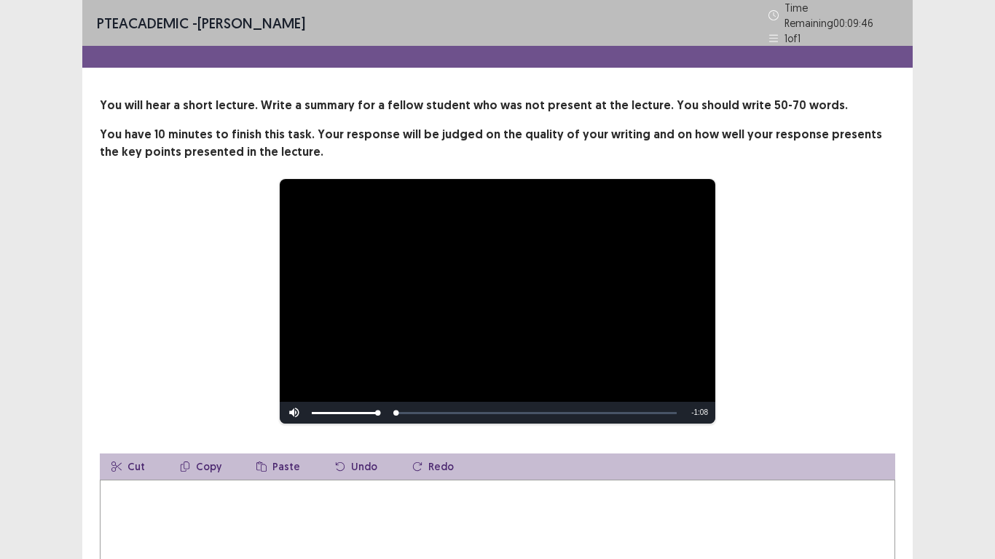
scroll to position [146, 0]
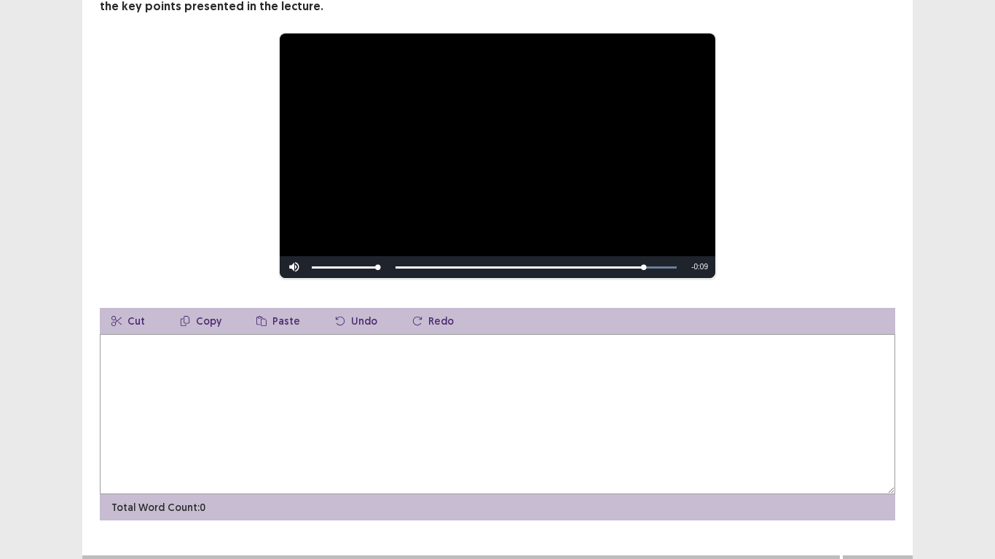
click at [243, 378] on textarea at bounding box center [497, 414] width 795 height 160
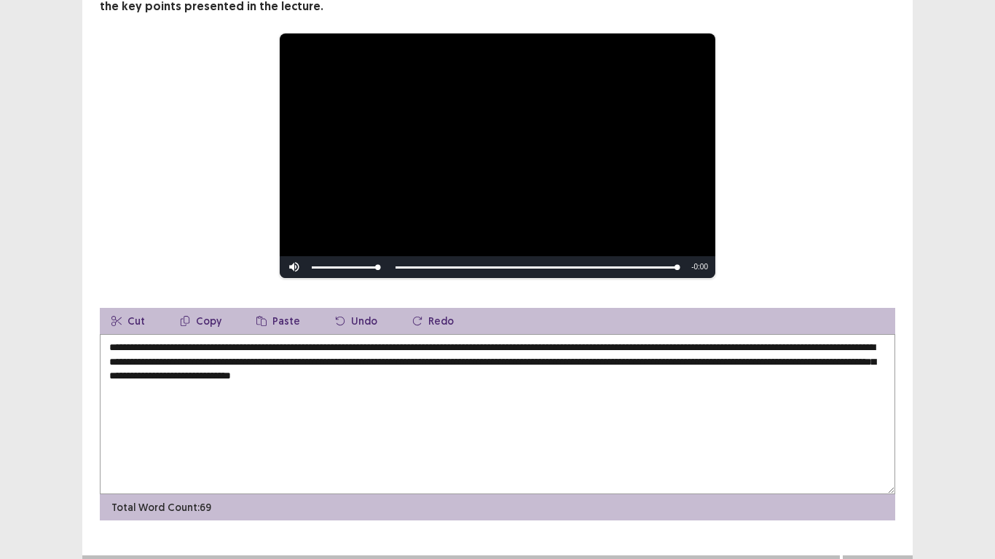
click at [517, 371] on textarea "**********" at bounding box center [497, 414] width 795 height 160
click at [412, 373] on textarea "**********" at bounding box center [497, 414] width 795 height 160
click at [513, 365] on textarea "**********" at bounding box center [497, 414] width 795 height 160
type textarea "**********"
click at [937, 398] on div "**********" at bounding box center [497, 219] width 995 height 731
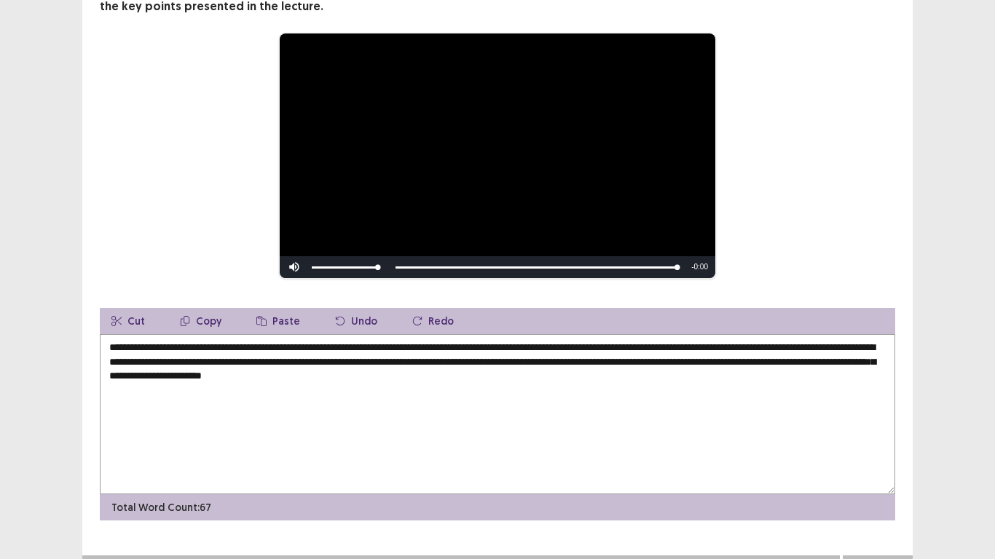
click at [881, 559] on button "Next" at bounding box center [878, 570] width 58 height 17
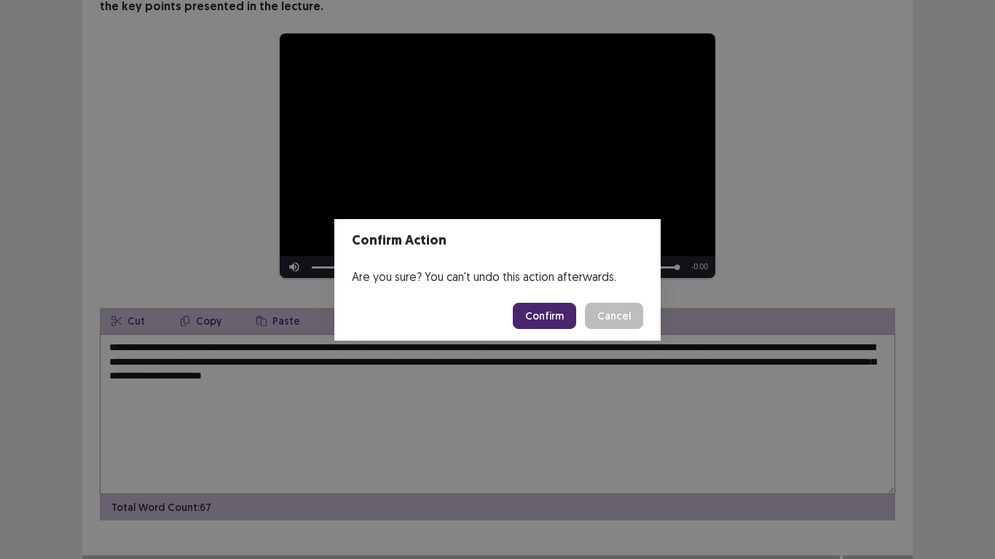
click at [538, 315] on button "Confirm" at bounding box center [544, 316] width 63 height 26
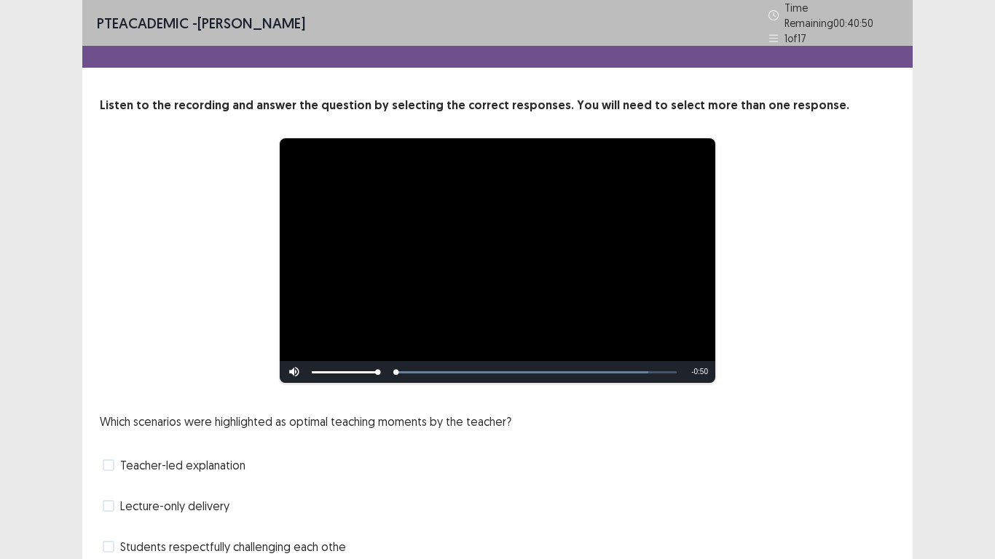
scroll to position [98, 0]
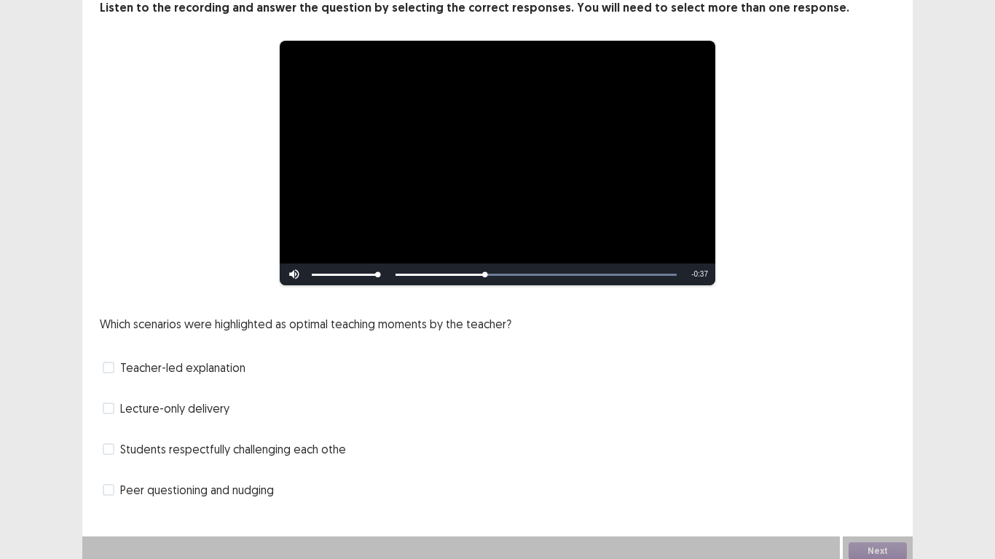
click at [123, 487] on span "Peer questioning and nudging" at bounding box center [197, 489] width 154 height 17
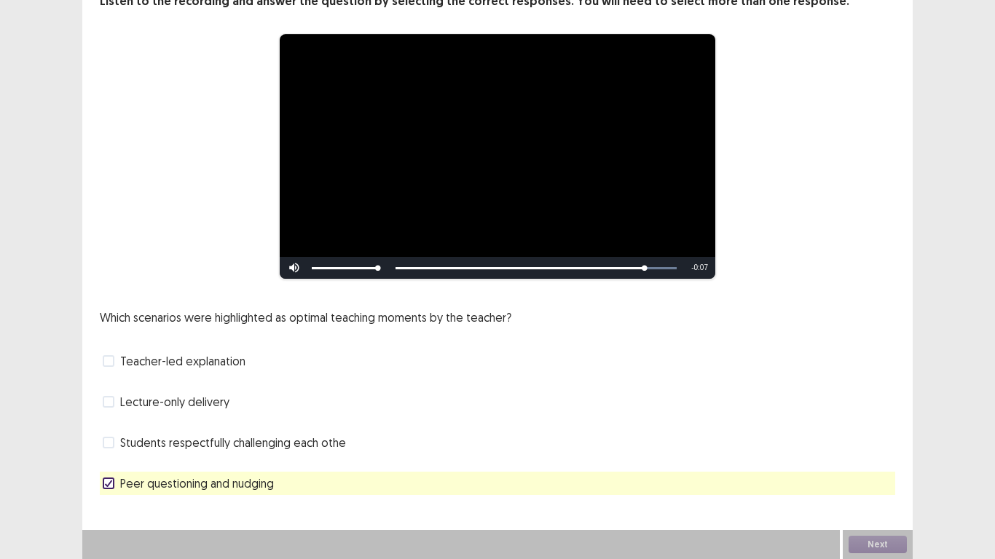
click at [107, 442] on span at bounding box center [109, 443] width 12 height 12
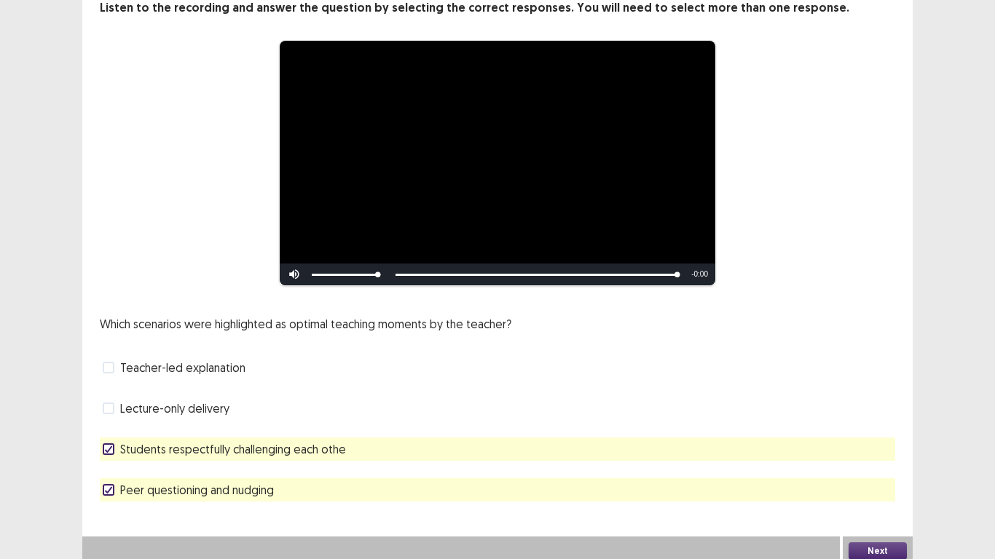
click at [880, 546] on button "Next" at bounding box center [878, 551] width 58 height 17
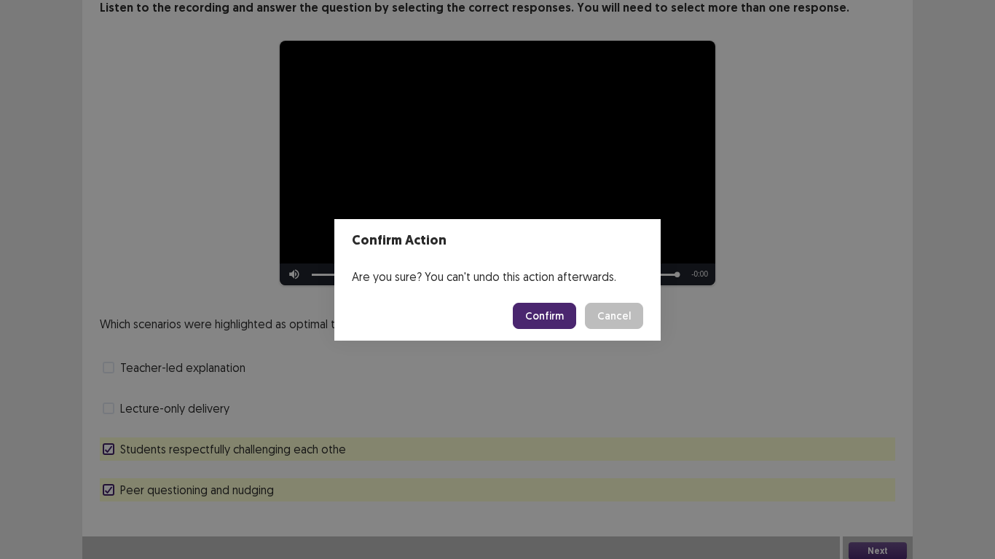
click at [546, 317] on button "Confirm" at bounding box center [544, 316] width 63 height 26
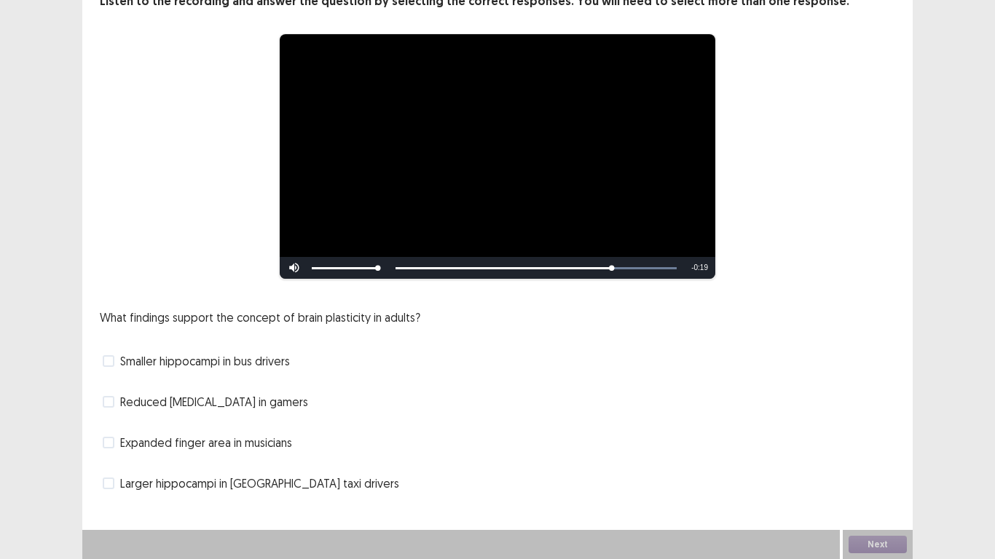
click at [114, 487] on label "Larger hippocampi in London taxi drivers" at bounding box center [251, 483] width 296 height 17
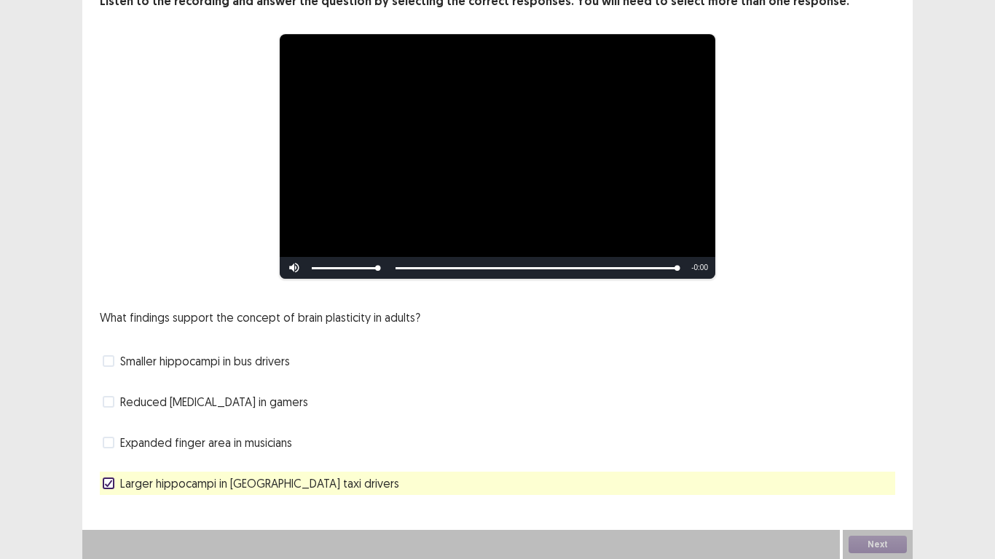
click at [109, 440] on span at bounding box center [109, 443] width 12 height 12
click at [898, 546] on div "Next" at bounding box center [878, 544] width 70 height 29
click at [898, 546] on button "Next" at bounding box center [878, 544] width 58 height 17
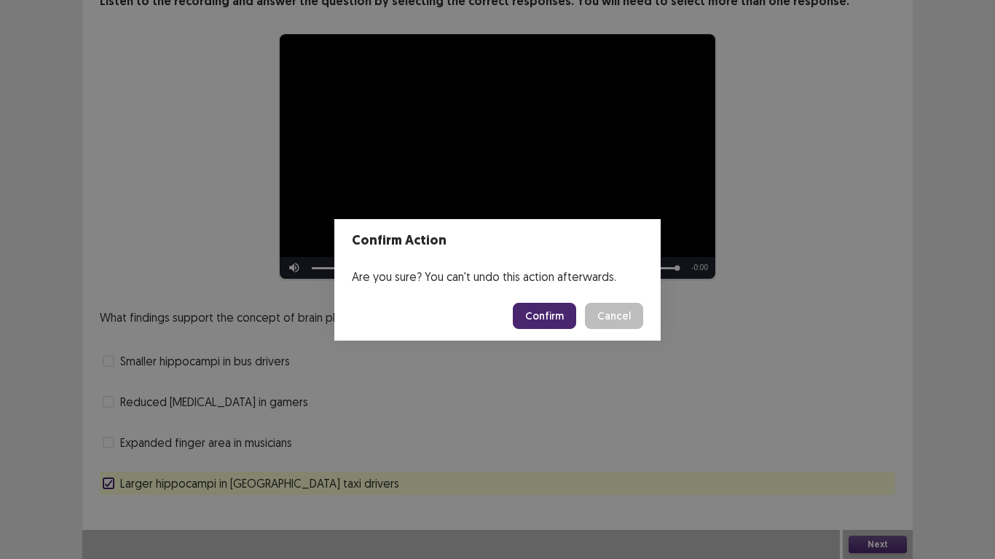
click at [550, 312] on button "Confirm" at bounding box center [544, 316] width 63 height 26
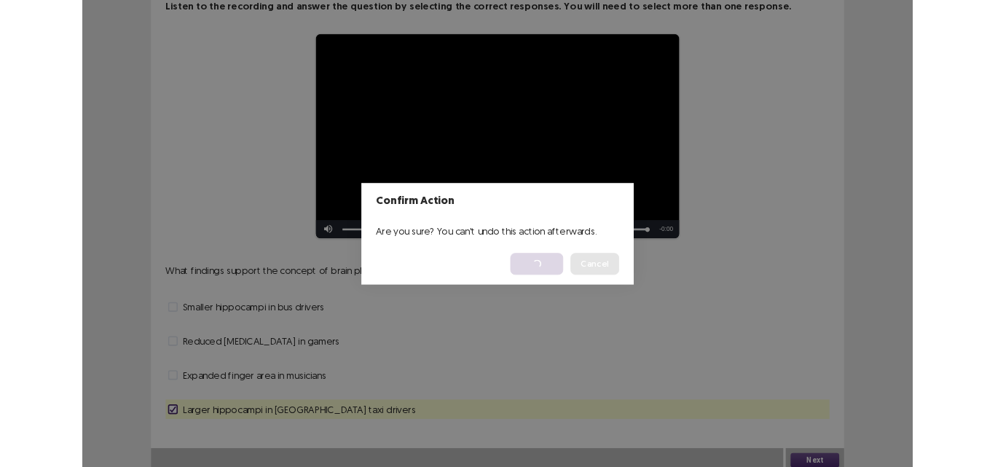
scroll to position [0, 0]
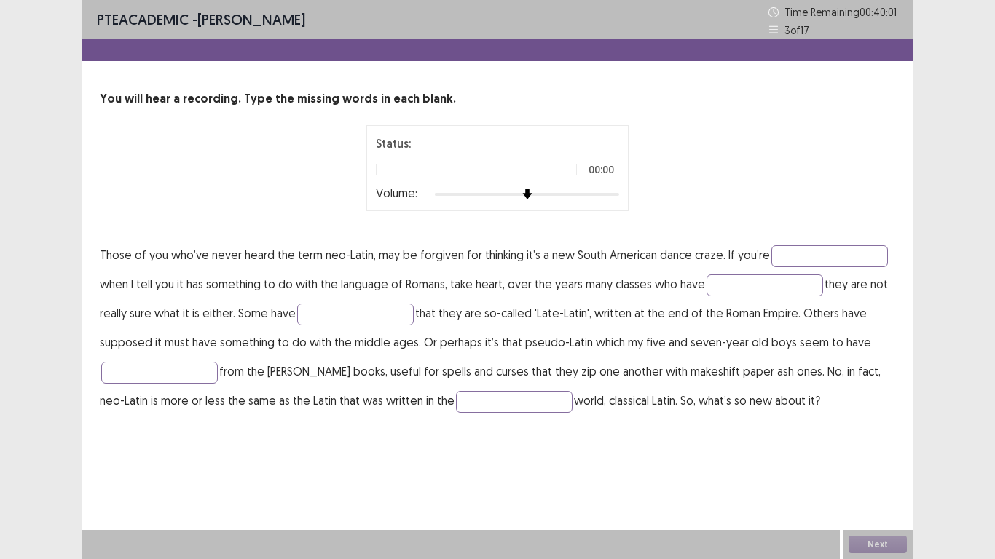
click at [602, 195] on div at bounding box center [527, 195] width 184 height 12
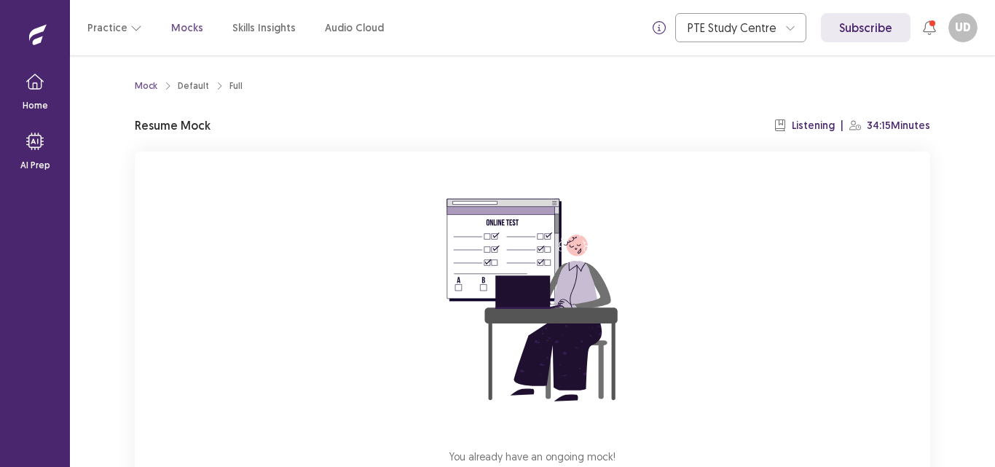
click at [804, 290] on div "You already have an ongoing mock! You can either resume that or click reset to …" at bounding box center [532, 345] width 795 height 389
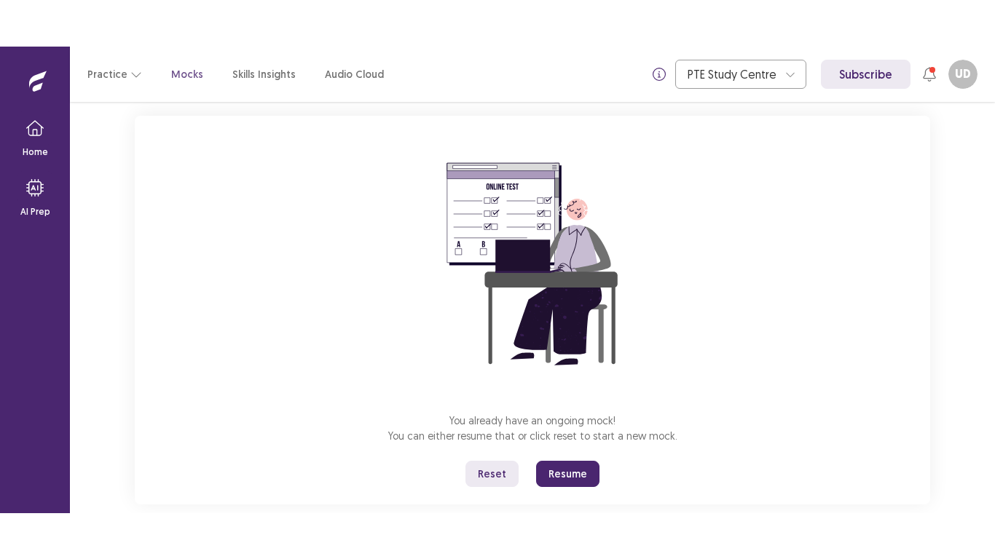
scroll to position [109, 0]
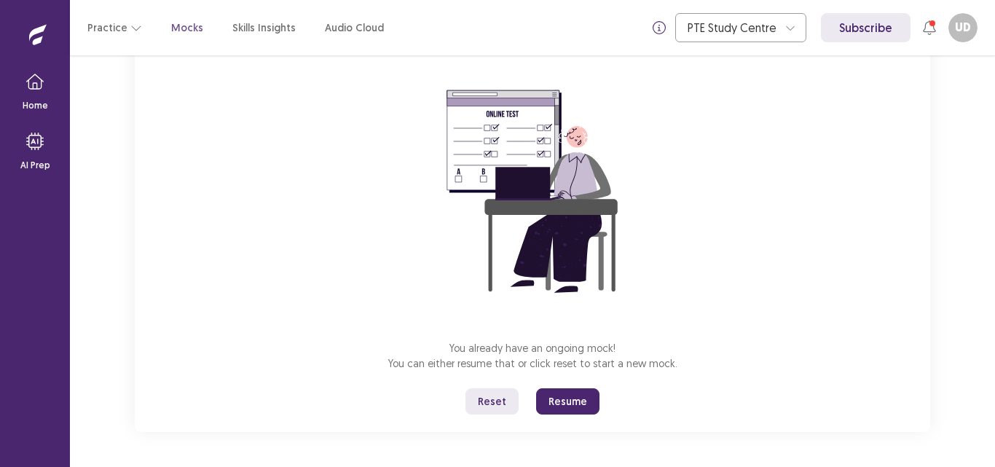
click at [586, 400] on button "Resume" at bounding box center [567, 401] width 63 height 26
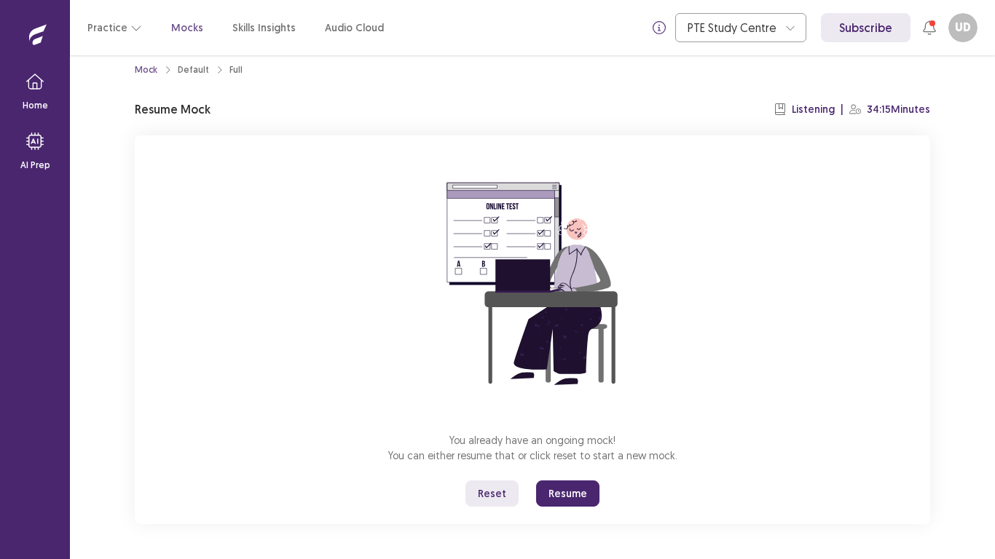
scroll to position [16, 0]
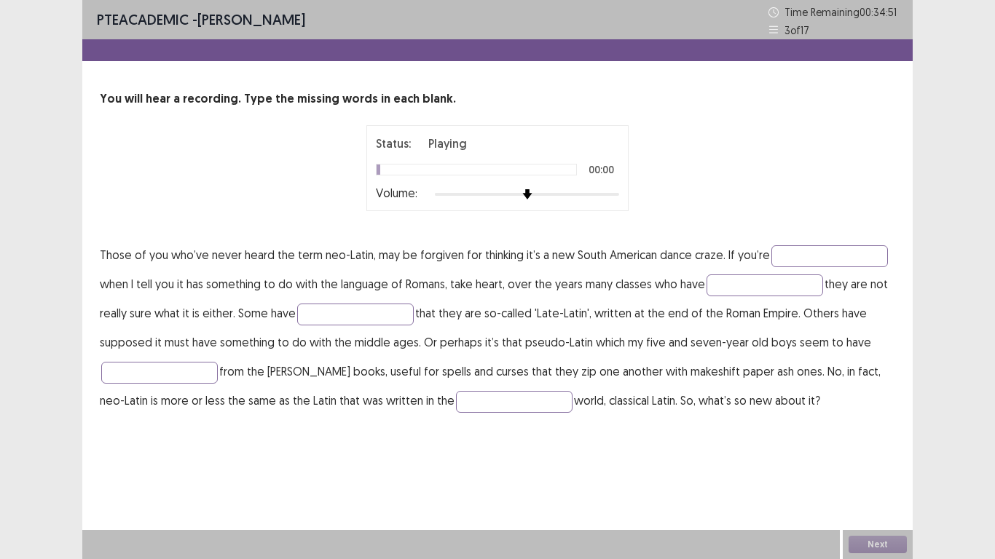
drag, startPoint x: 586, startPoint y: 463, endPoint x: 650, endPoint y: 342, distance: 137.8
click at [650, 342] on div "PTE academic - URME DUTTA Time Remaining 00 : 34 : 51 3 of 17 You will hear a r…" at bounding box center [497, 279] width 830 height 559
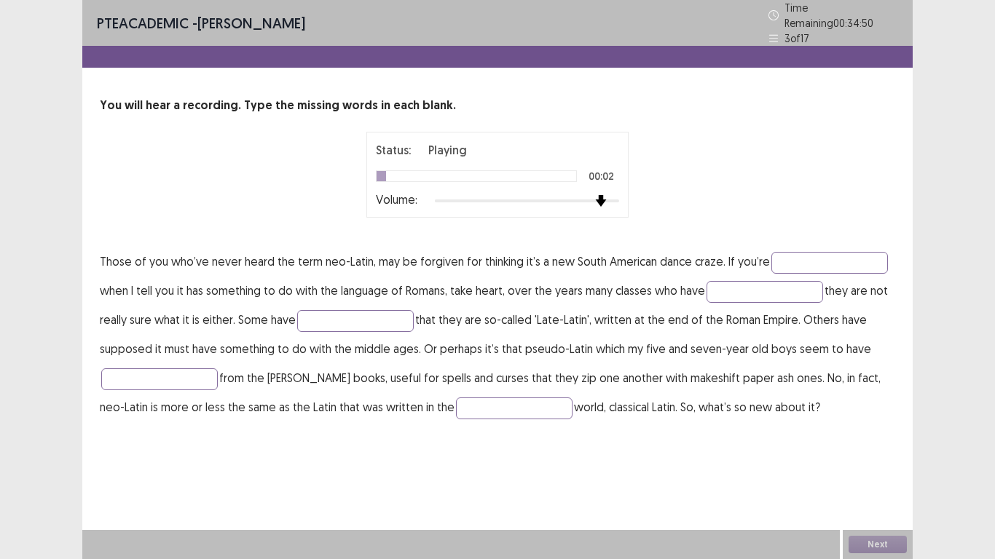
click at [607, 196] on div at bounding box center [527, 201] width 184 height 12
click at [614, 195] on div at bounding box center [527, 201] width 184 height 12
click at [813, 260] on input "text" at bounding box center [829, 263] width 117 height 22
type input "*******"
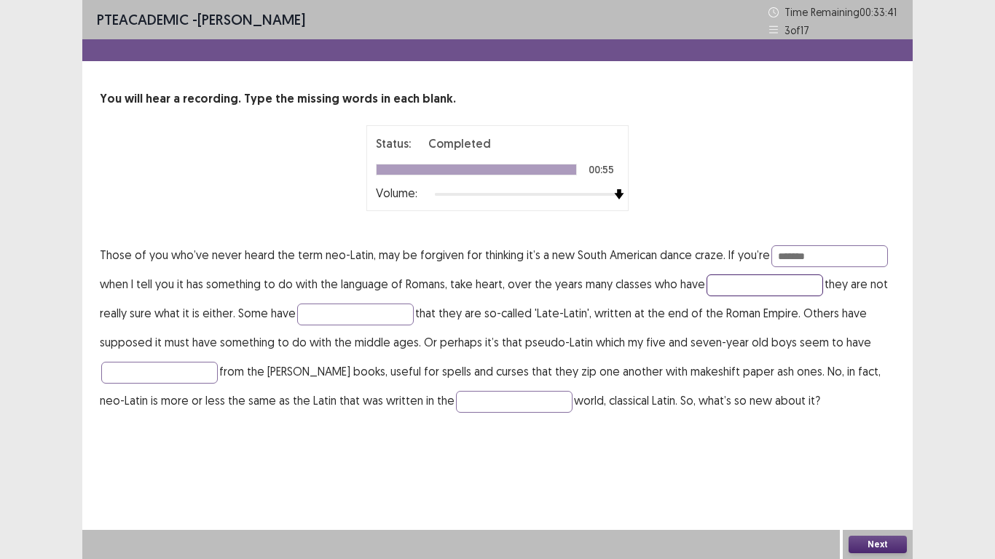
click at [776, 290] on input "text" at bounding box center [765, 286] width 117 height 22
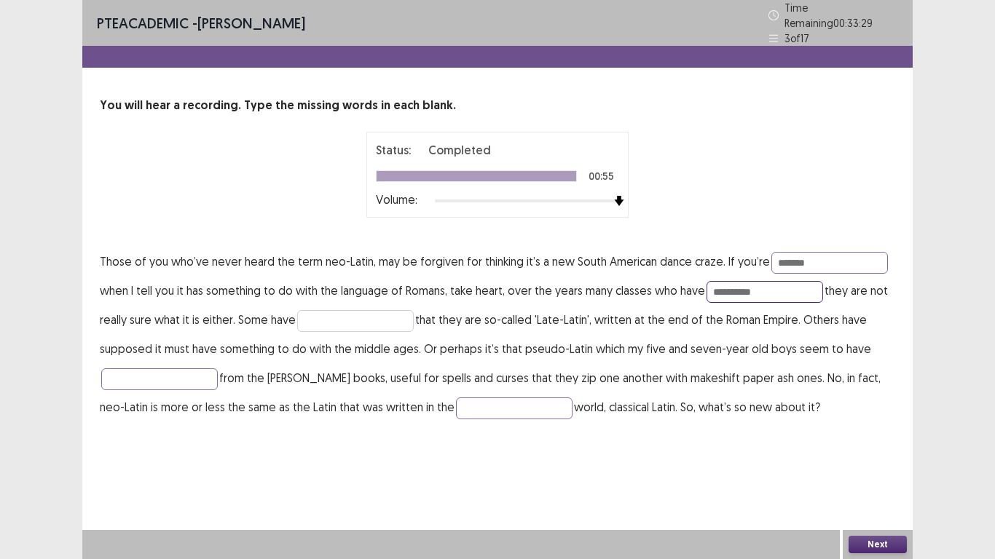
type input "**********"
click at [364, 321] on input "text" at bounding box center [355, 321] width 117 height 22
type input "*******"
click at [190, 371] on input "text" at bounding box center [159, 380] width 117 height 22
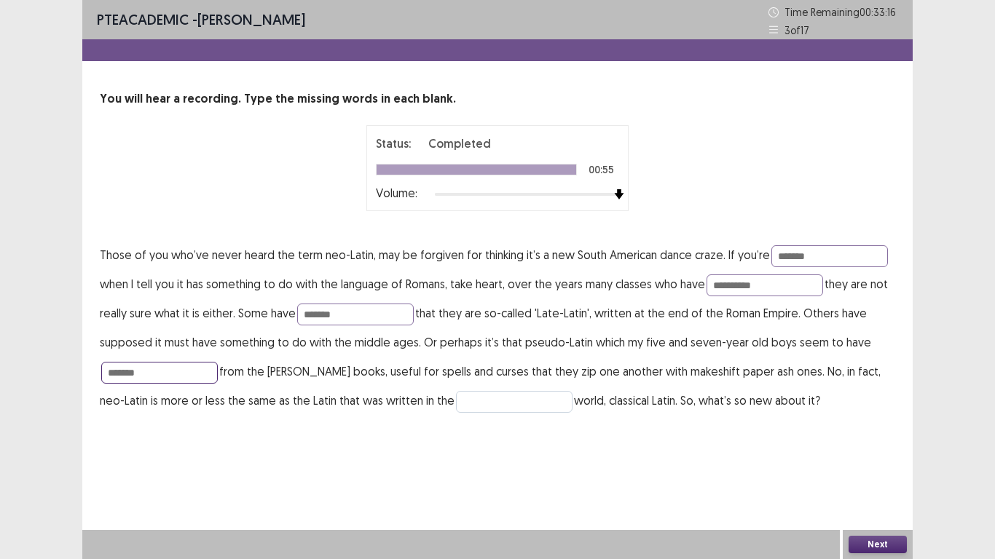
type input "*******"
click at [456, 401] on input "text" at bounding box center [514, 402] width 117 height 22
type input "*******"
click at [869, 466] on button "Next" at bounding box center [878, 544] width 58 height 17
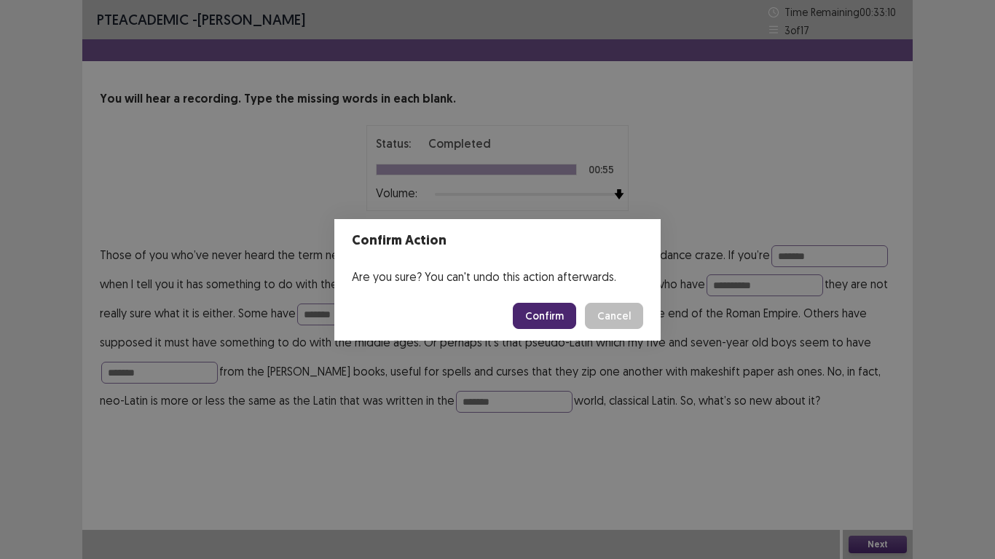
click at [550, 219] on header "Confirm Action" at bounding box center [497, 240] width 326 height 43
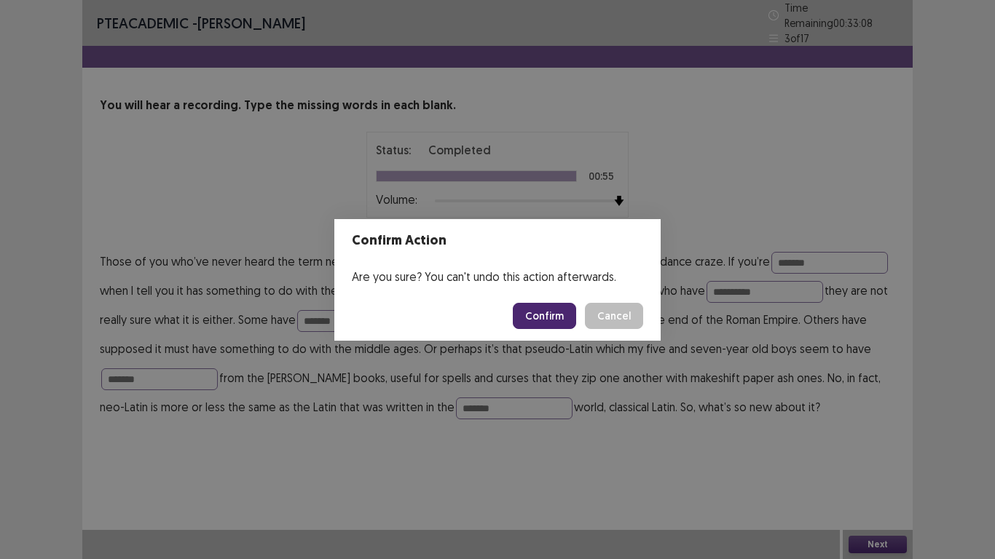
click at [555, 312] on button "Confirm" at bounding box center [544, 316] width 63 height 26
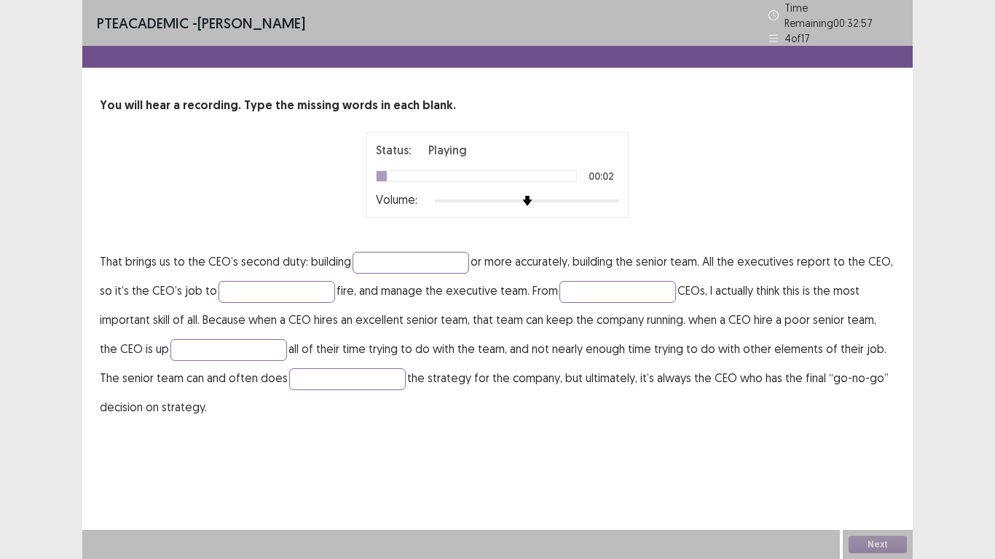
click at [609, 200] on div at bounding box center [527, 201] width 184 height 3
click at [420, 253] on input "text" at bounding box center [411, 263] width 117 height 22
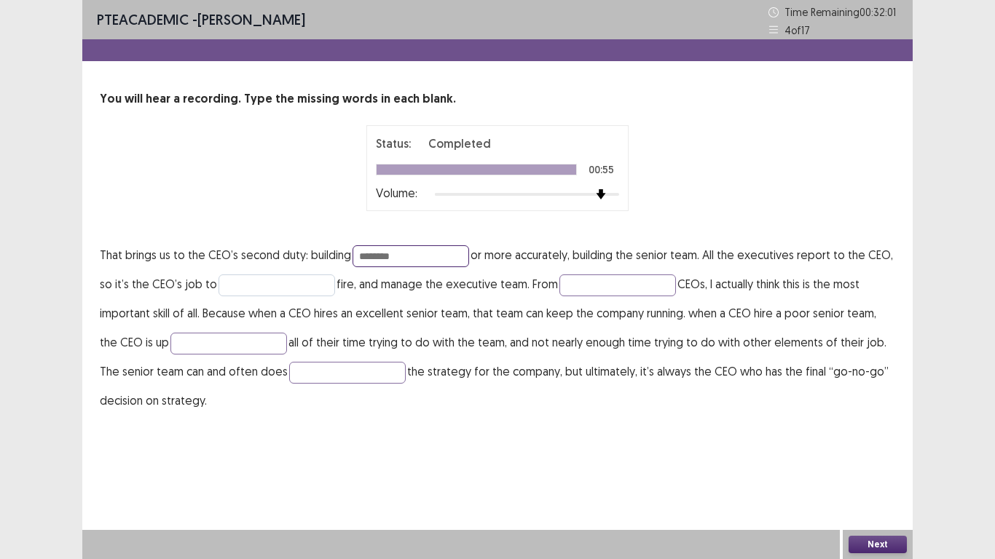
type input "********"
click at [281, 278] on input "text" at bounding box center [277, 286] width 117 height 22
type input "****"
click at [609, 288] on input "text" at bounding box center [617, 286] width 117 height 22
type input "********"
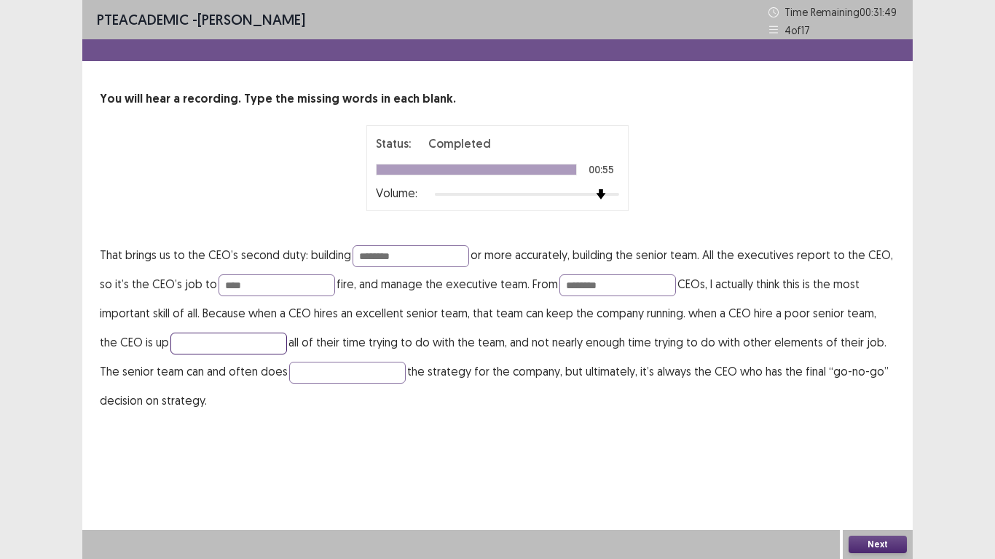
click at [221, 349] on input "text" at bounding box center [228, 344] width 117 height 22
type input "********"
click at [312, 376] on input "text" at bounding box center [347, 373] width 117 height 22
type input "*******"
click at [873, 466] on button "Next" at bounding box center [878, 544] width 58 height 17
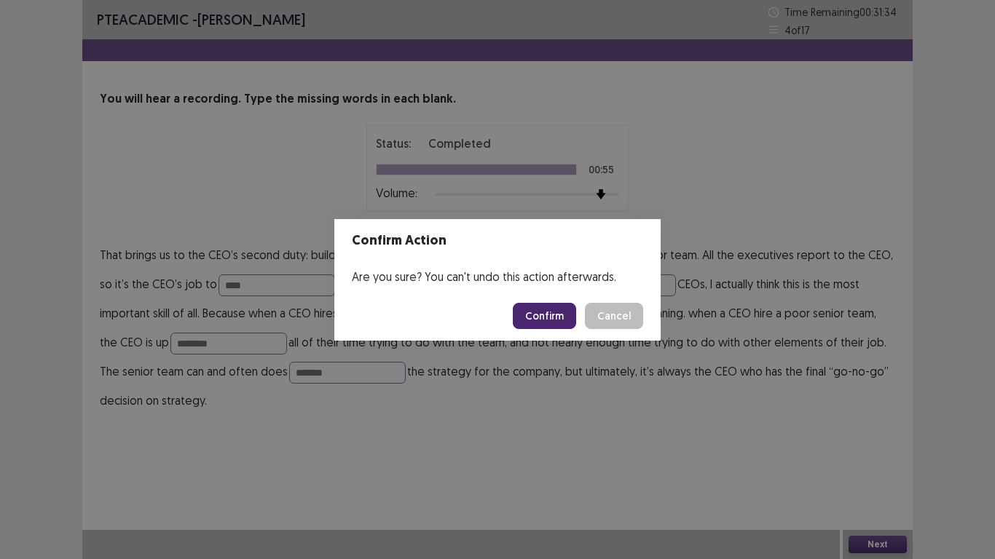
click at [556, 318] on button "Confirm" at bounding box center [544, 316] width 63 height 26
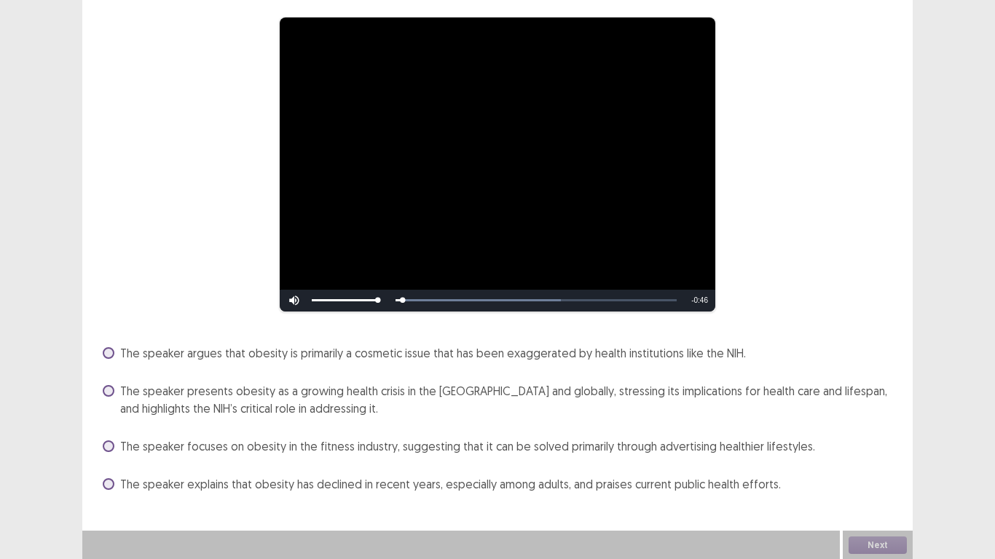
scroll to position [115, 0]
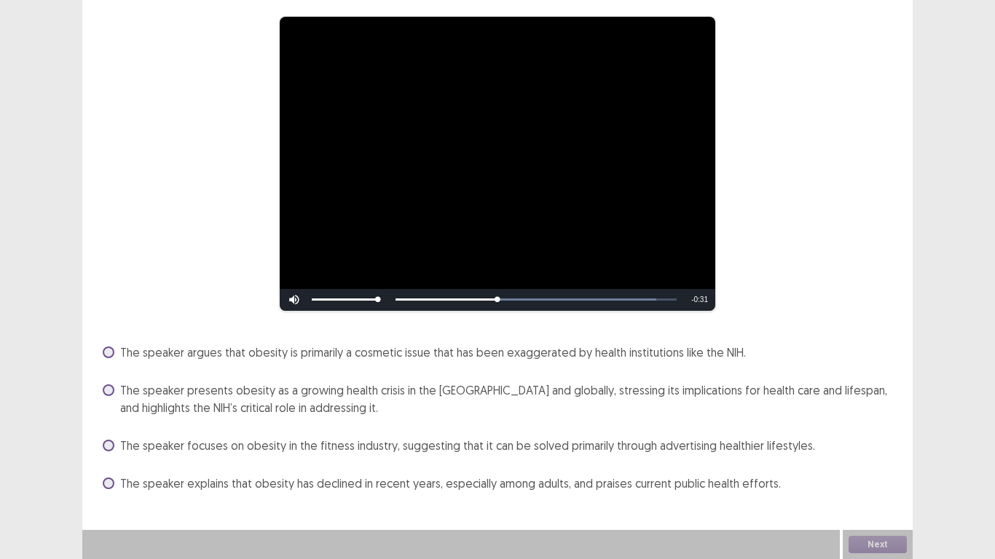
click at [197, 389] on span "The speaker presents obesity as a growing health crisis in the US and globally,…" at bounding box center [507, 399] width 775 height 35
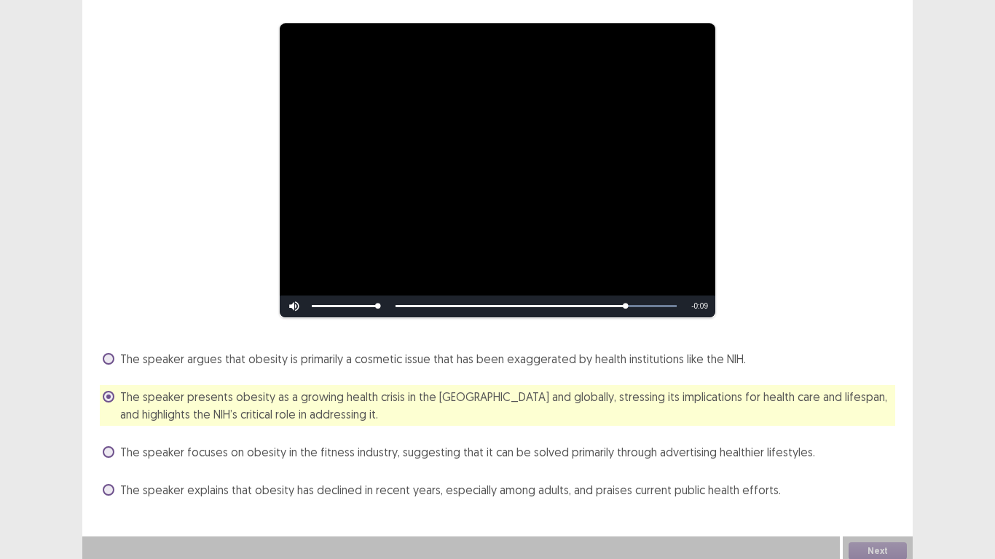
click at [886, 466] on div "The speaker explains that obesity has declined in recent years, especially amon…" at bounding box center [497, 490] width 795 height 23
click at [878, 466] on button "Next" at bounding box center [878, 551] width 58 height 17
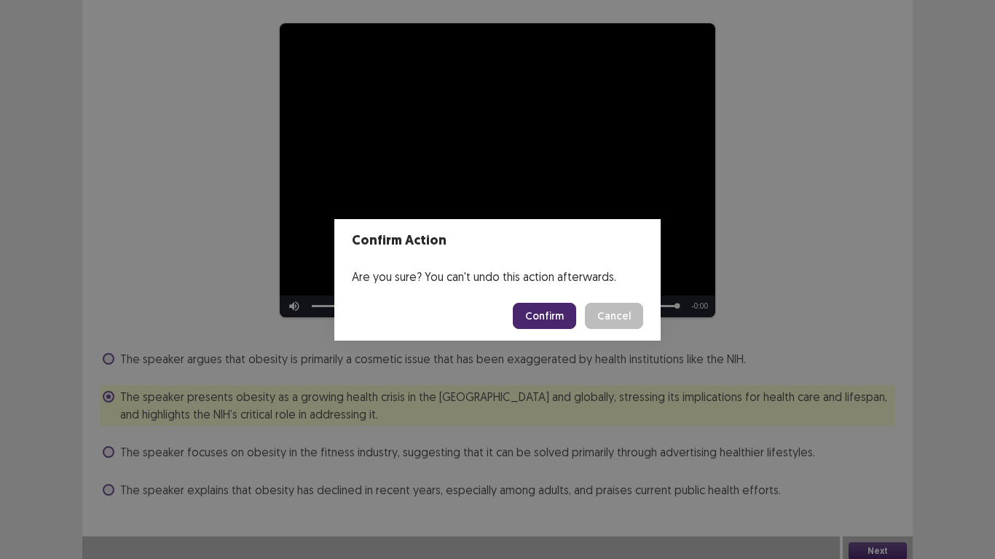
click at [559, 318] on button "Confirm" at bounding box center [544, 316] width 63 height 26
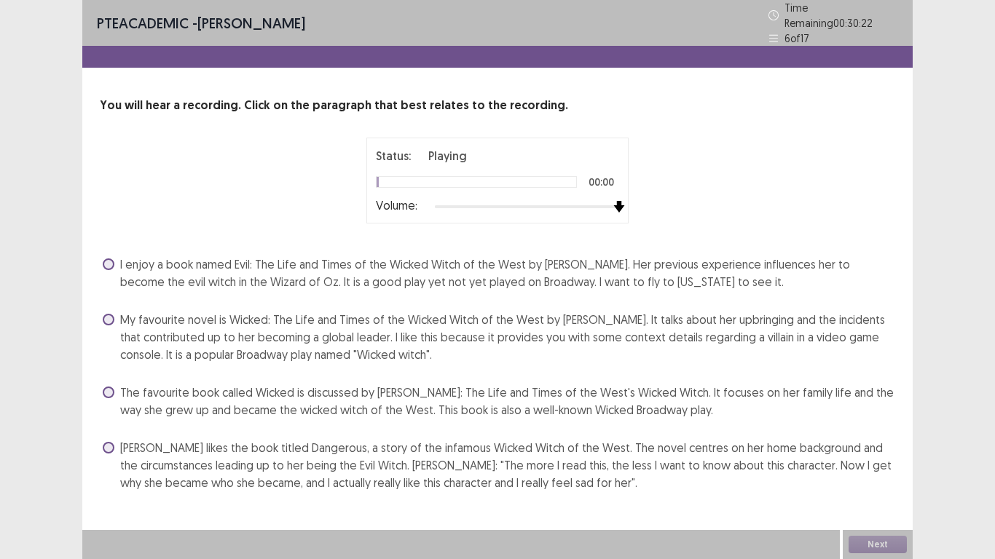
click at [613, 201] on div at bounding box center [527, 207] width 184 height 12
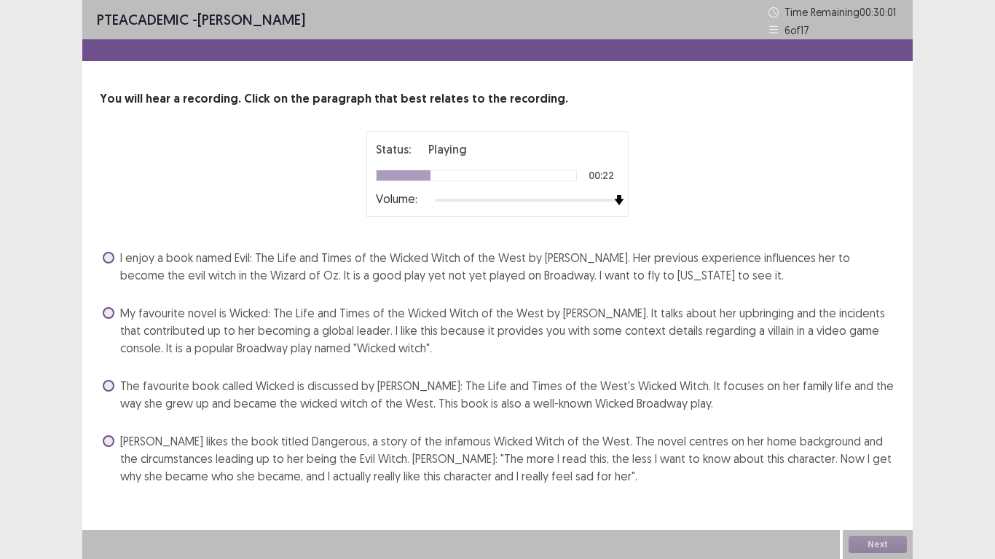
click at [103, 388] on span at bounding box center [109, 386] width 12 height 12
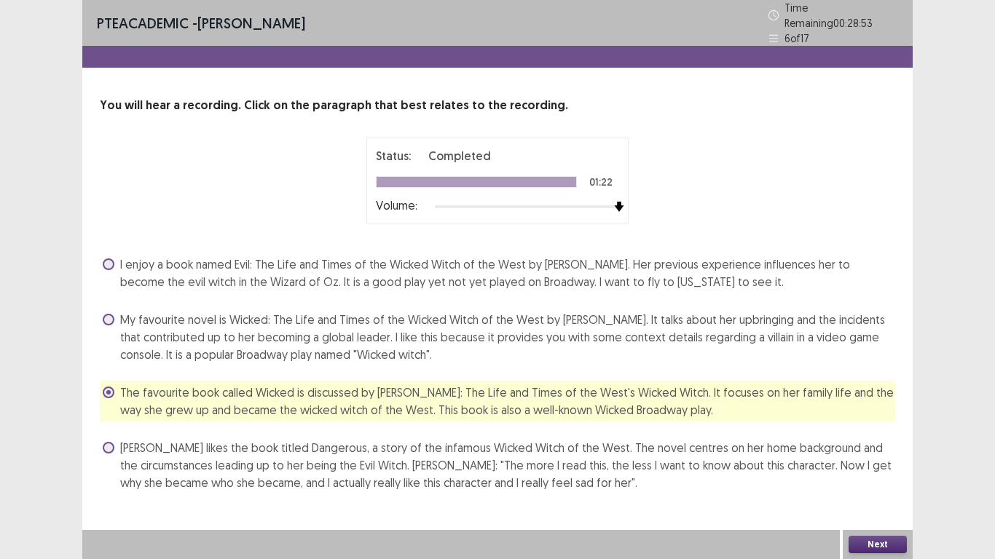
click at [642, 466] on span "Ashley Greene likes the book titled Dangerous, a story of the infamous Wicked W…" at bounding box center [507, 465] width 775 height 52
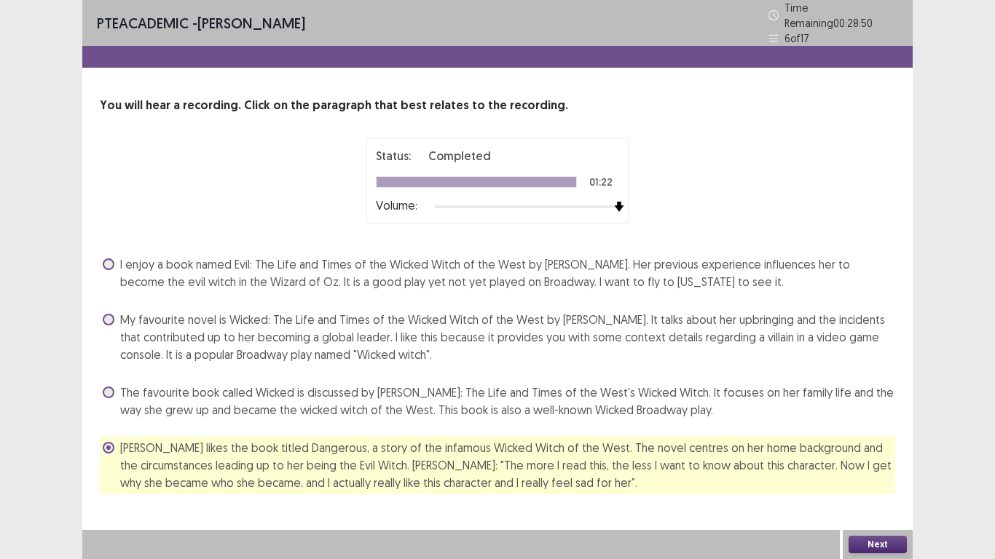
click at [900, 466] on button "Next" at bounding box center [878, 544] width 58 height 17
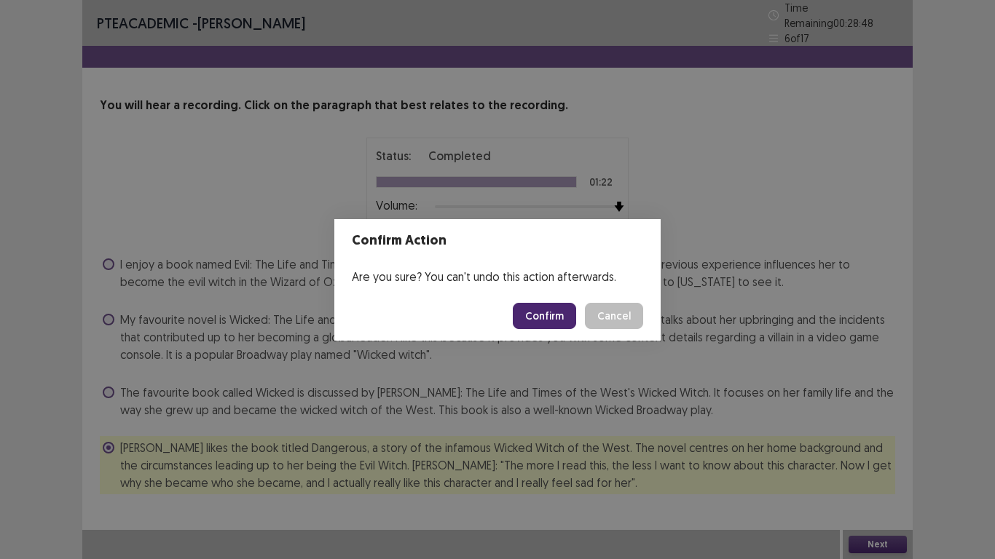
click at [558, 316] on button "Confirm" at bounding box center [544, 316] width 63 height 26
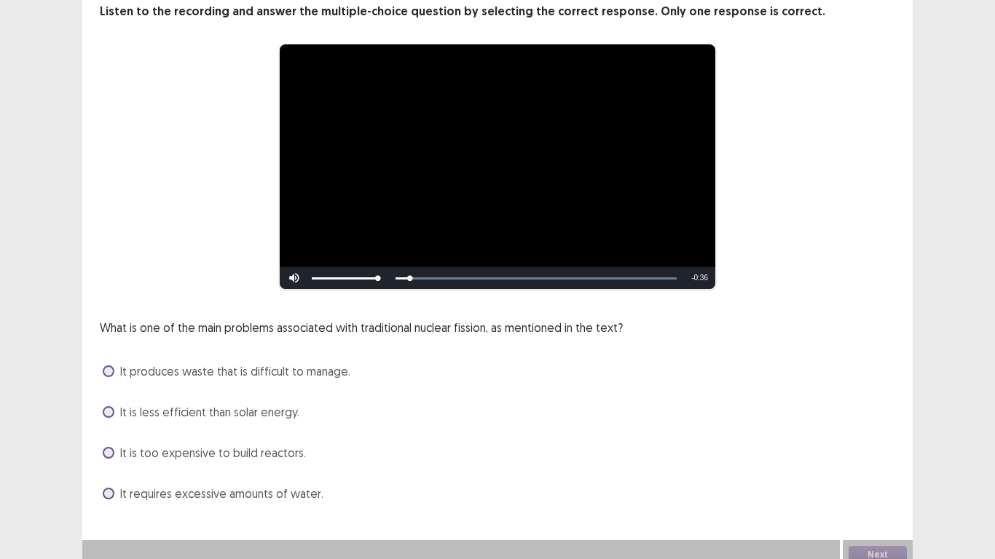
scroll to position [98, 0]
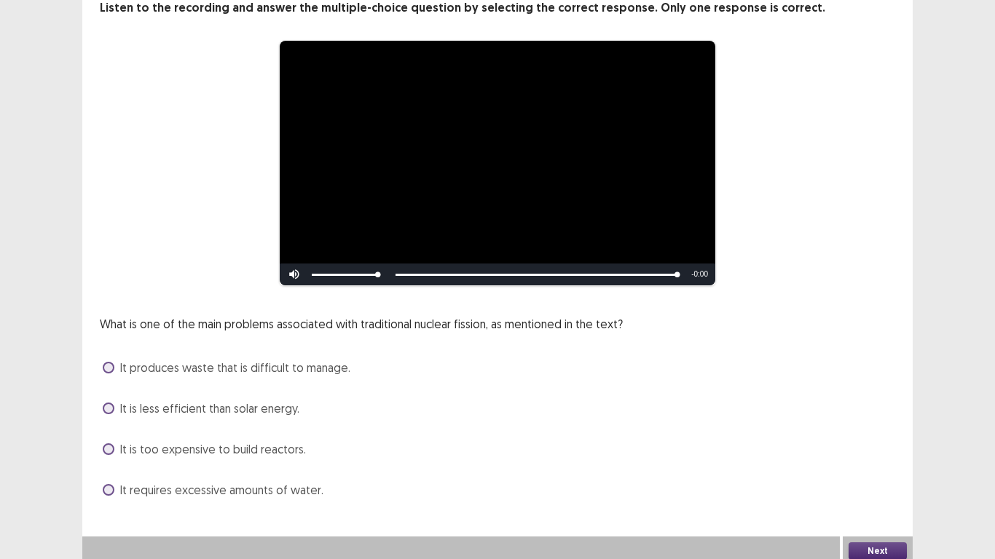
click at [167, 441] on span "It is too expensive to build reactors." at bounding box center [213, 449] width 186 height 17
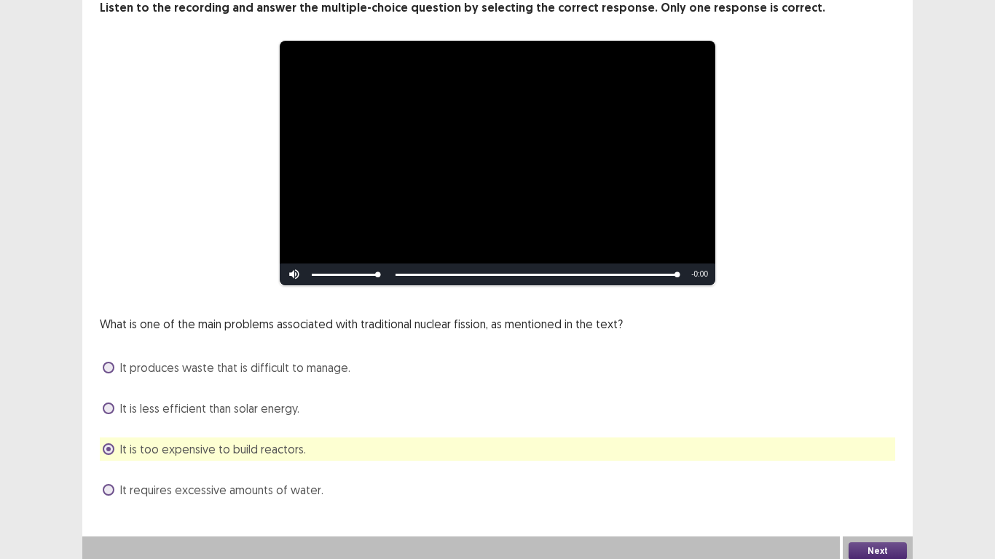
click at [891, 466] on button "Next" at bounding box center [878, 551] width 58 height 17
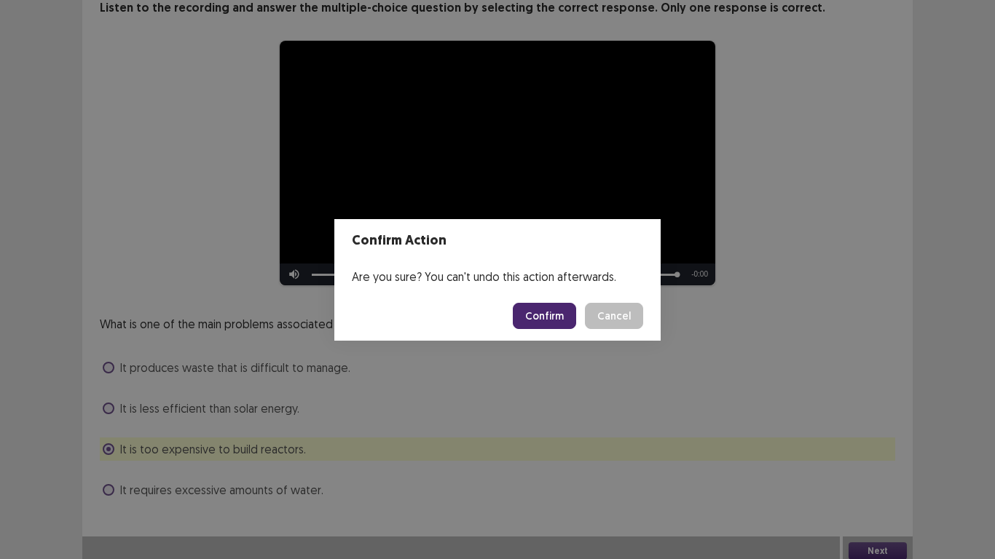
click at [564, 319] on button "Confirm" at bounding box center [544, 316] width 63 height 26
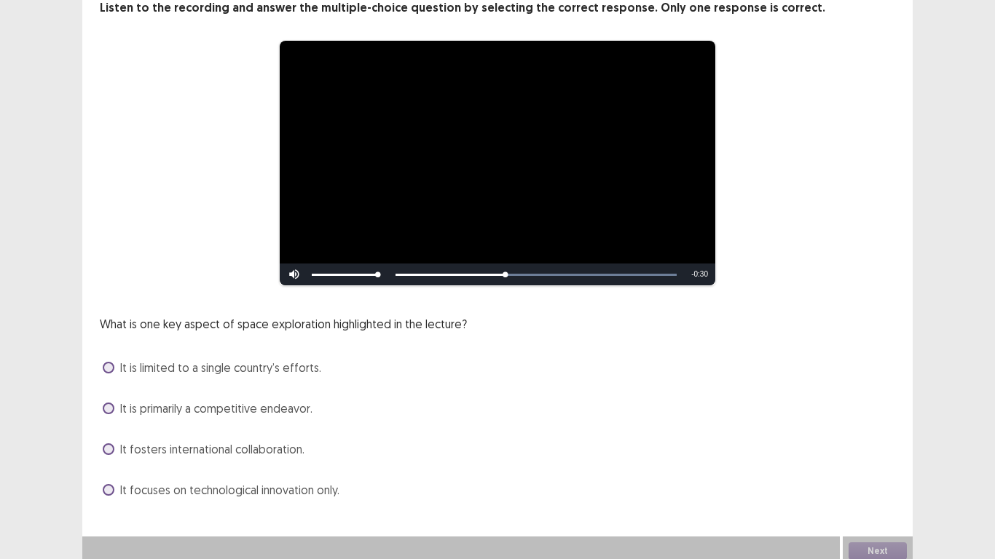
click at [125, 444] on span "It fosters international collaboration." at bounding box center [212, 449] width 184 height 17
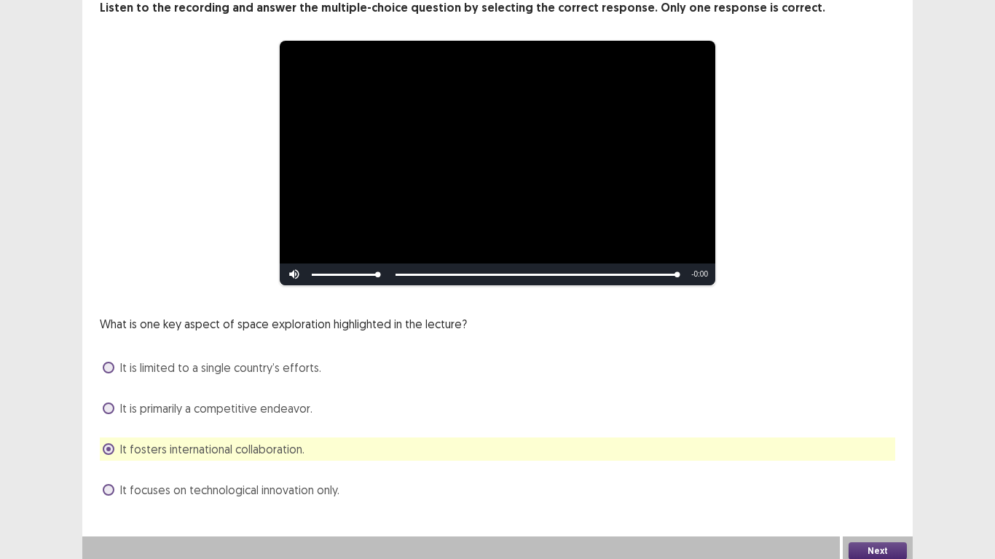
click at [880, 466] on button "Next" at bounding box center [878, 551] width 58 height 17
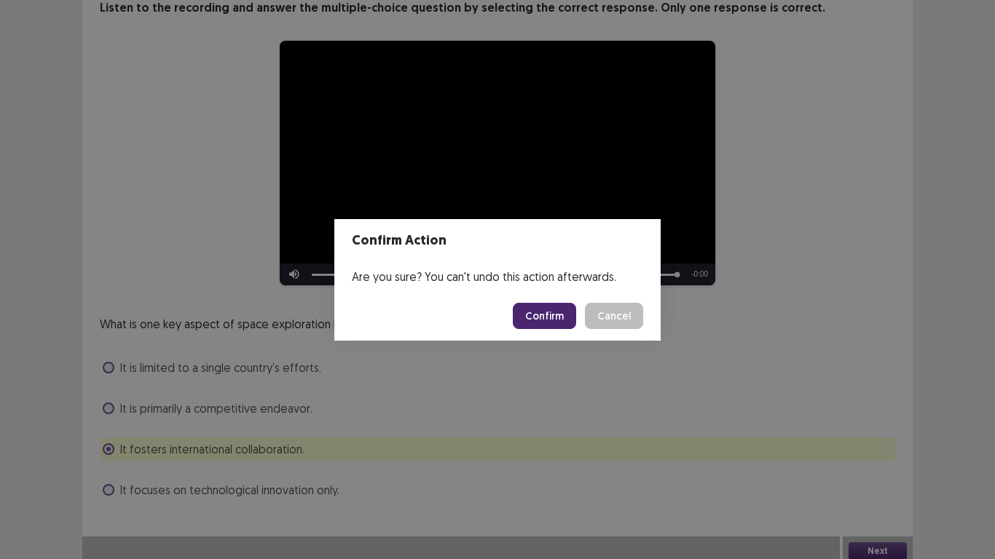
click at [549, 312] on button "Confirm" at bounding box center [544, 316] width 63 height 26
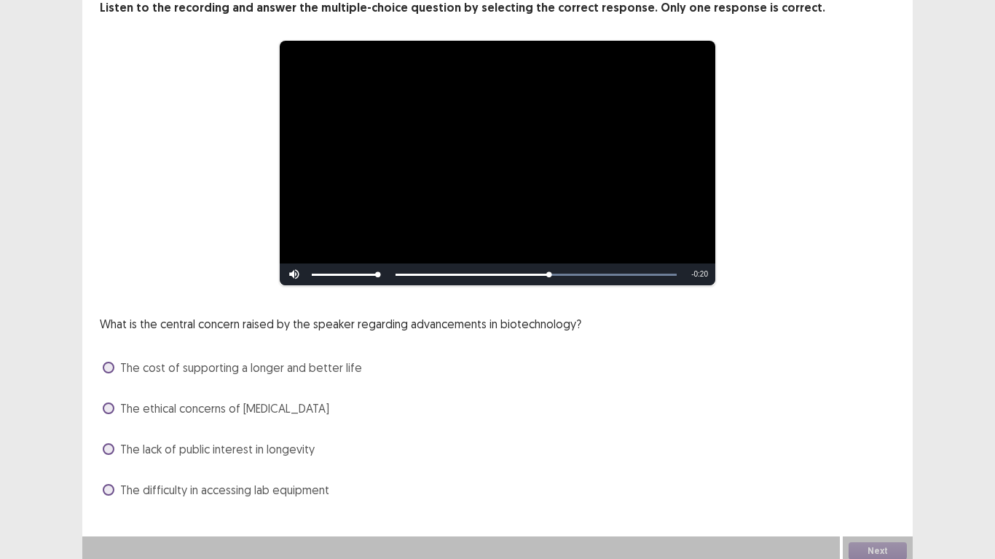
click at [119, 369] on label "The cost of supporting a longer and better life" at bounding box center [232, 367] width 259 height 17
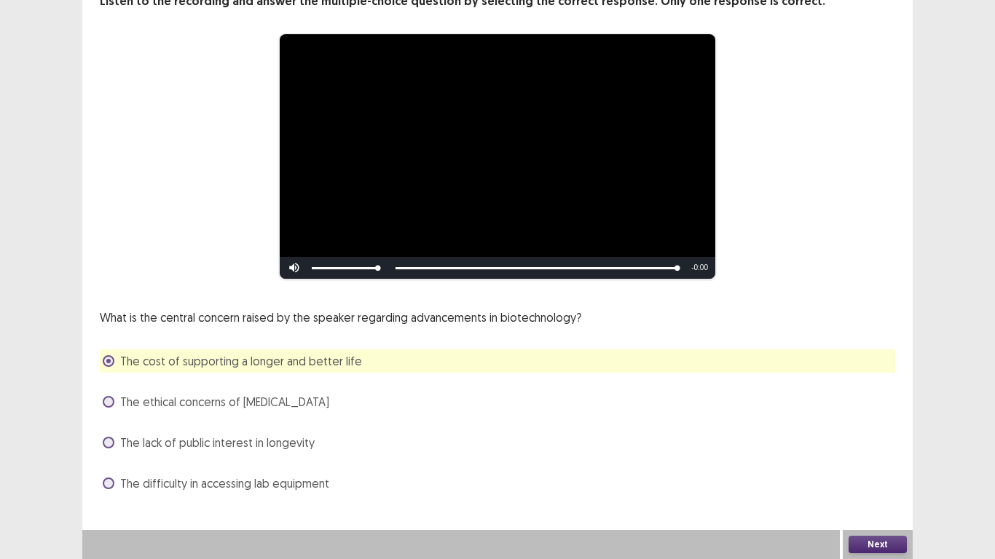
click at [886, 466] on button "Next" at bounding box center [878, 544] width 58 height 17
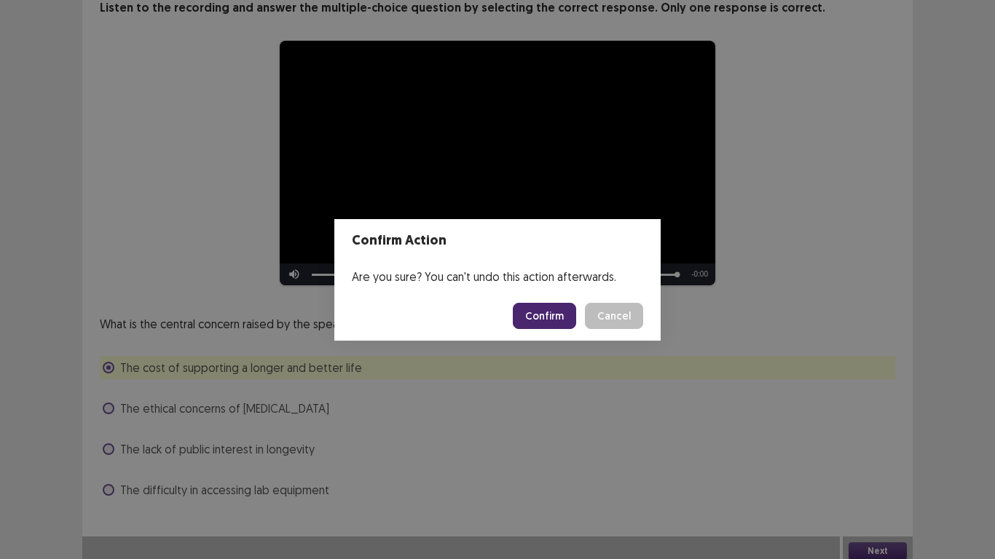
click at [559, 321] on button "Confirm" at bounding box center [544, 316] width 63 height 26
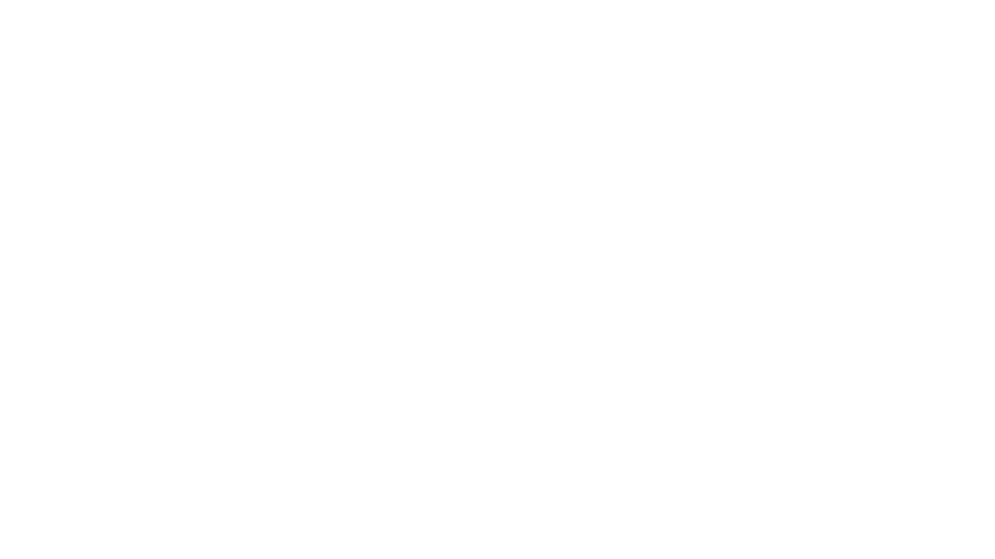
scroll to position [0, 0]
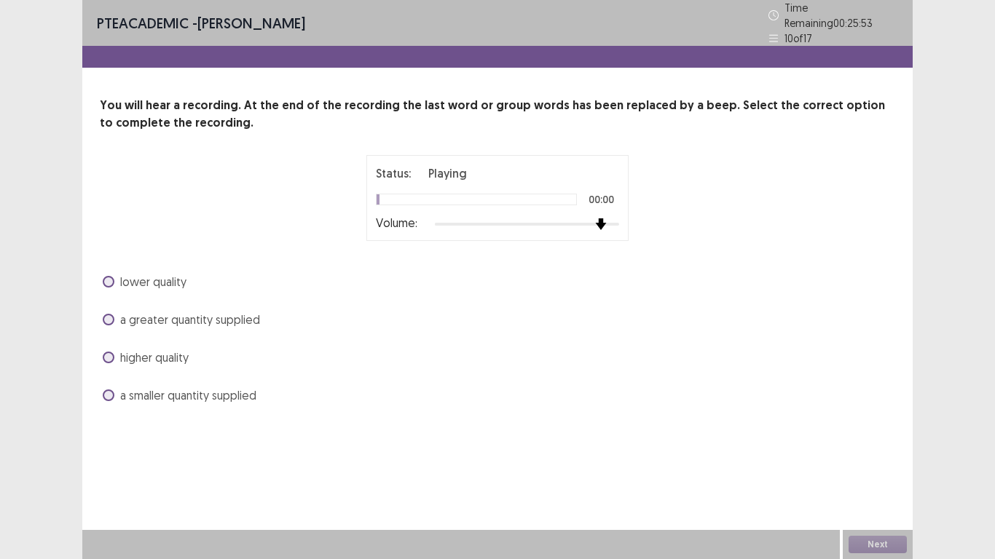
click at [603, 219] on div at bounding box center [527, 225] width 184 height 12
click at [118, 355] on label "higher quality" at bounding box center [146, 357] width 86 height 17
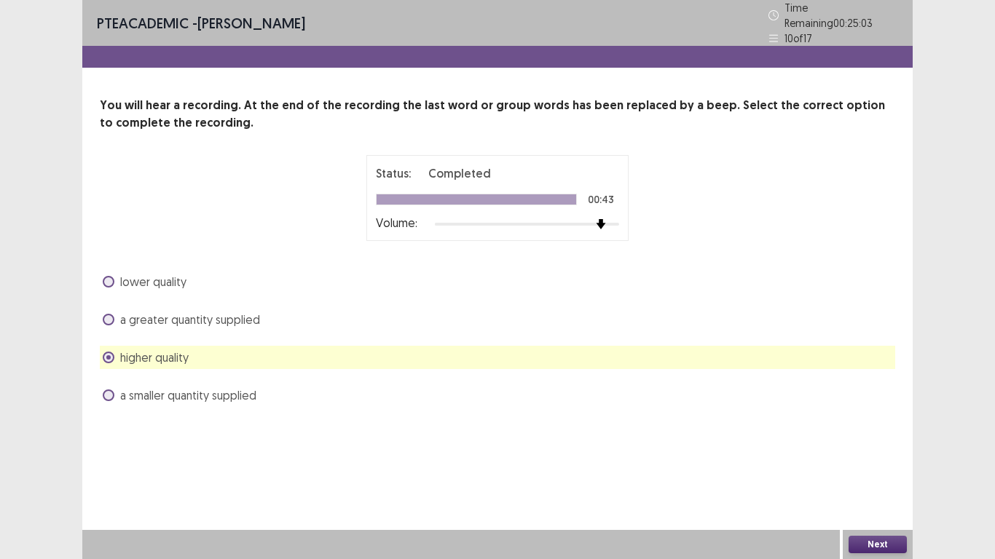
click at [341, 318] on div "a greater quantity supplied" at bounding box center [497, 319] width 795 height 23
click at [103, 314] on span at bounding box center [109, 320] width 12 height 12
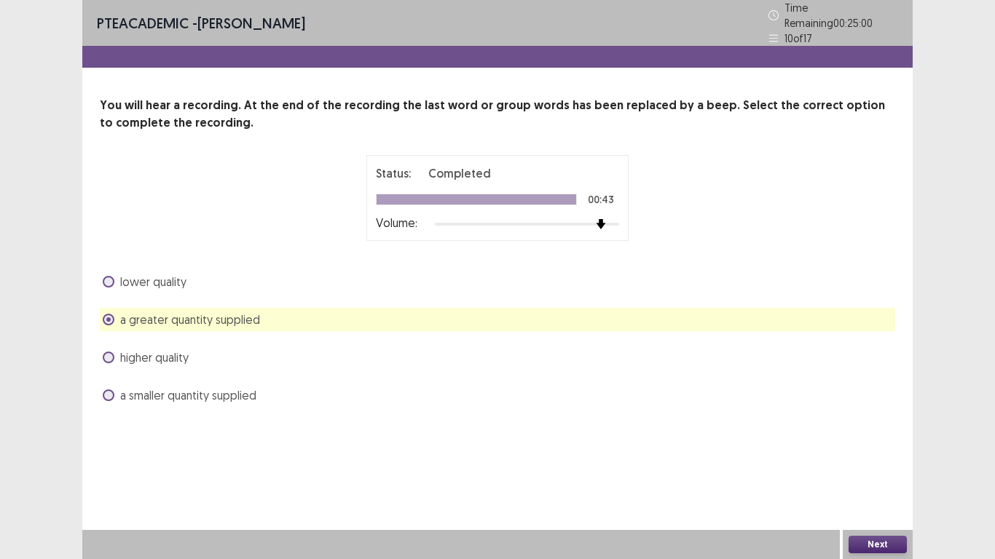
click at [870, 466] on button "Next" at bounding box center [878, 544] width 58 height 17
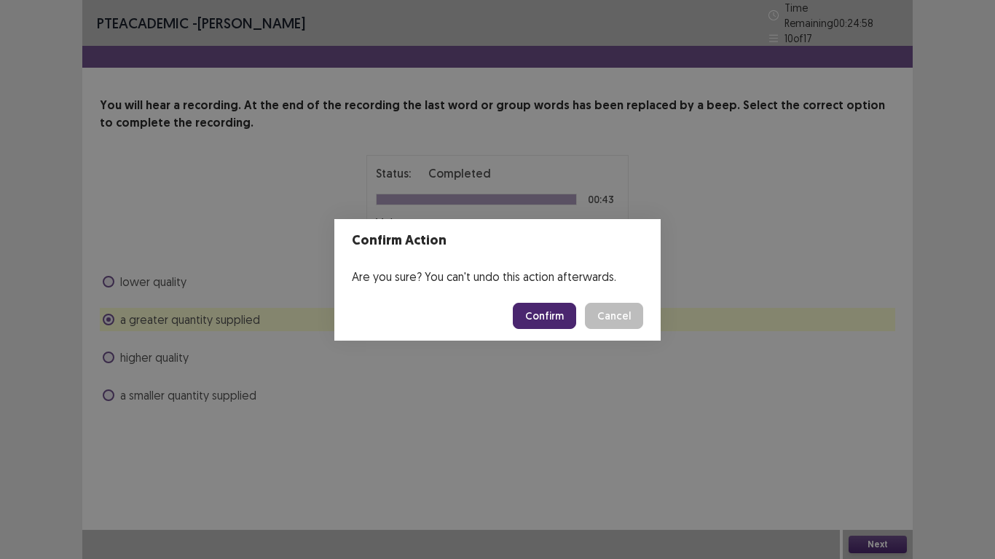
click at [559, 317] on button "Confirm" at bounding box center [544, 316] width 63 height 26
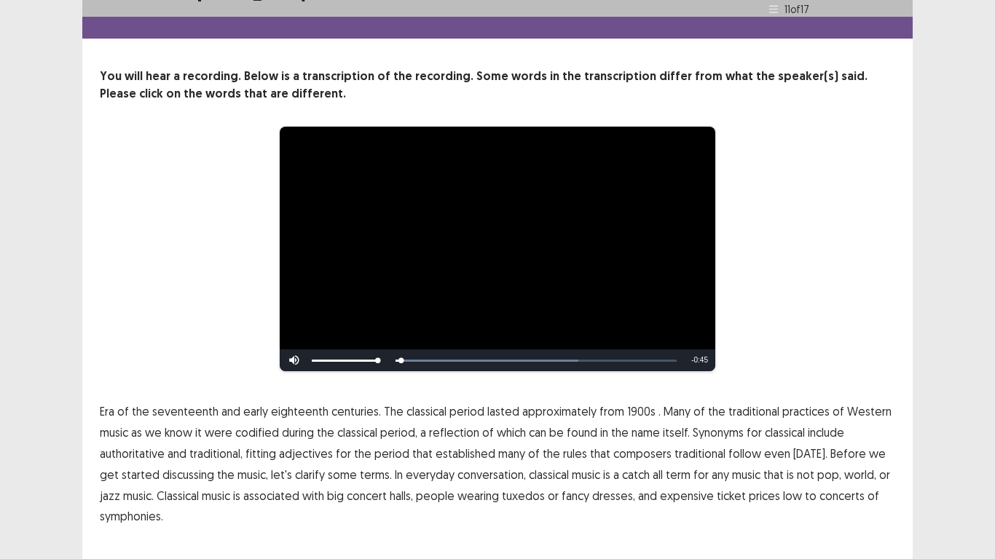
scroll to position [55, 0]
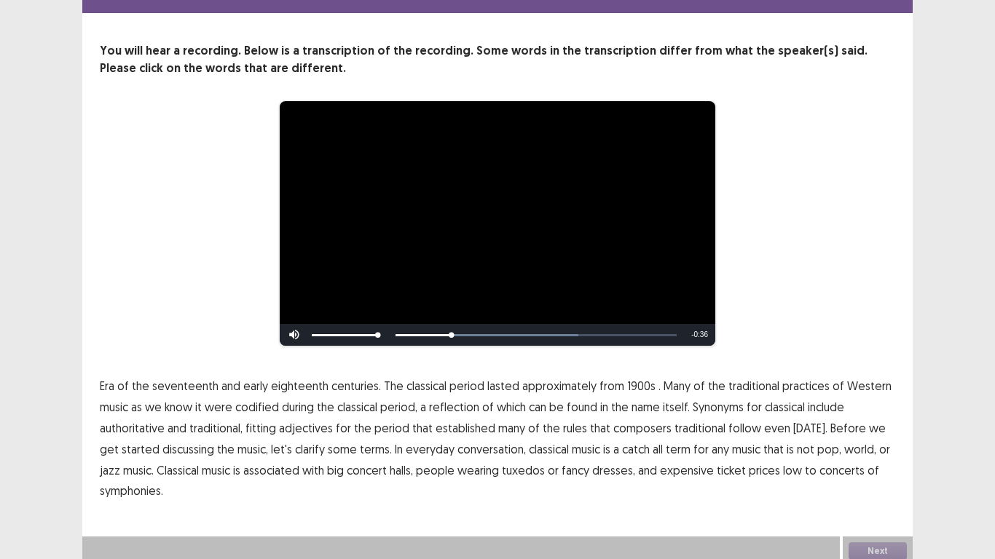
click at [636, 381] on span "1900s" at bounding box center [641, 385] width 28 height 17
click at [783, 465] on span "low" at bounding box center [792, 470] width 19 height 17
click at [104, 379] on span "Era" at bounding box center [107, 385] width 15 height 17
click at [872, 466] on button "Next" at bounding box center [878, 551] width 58 height 17
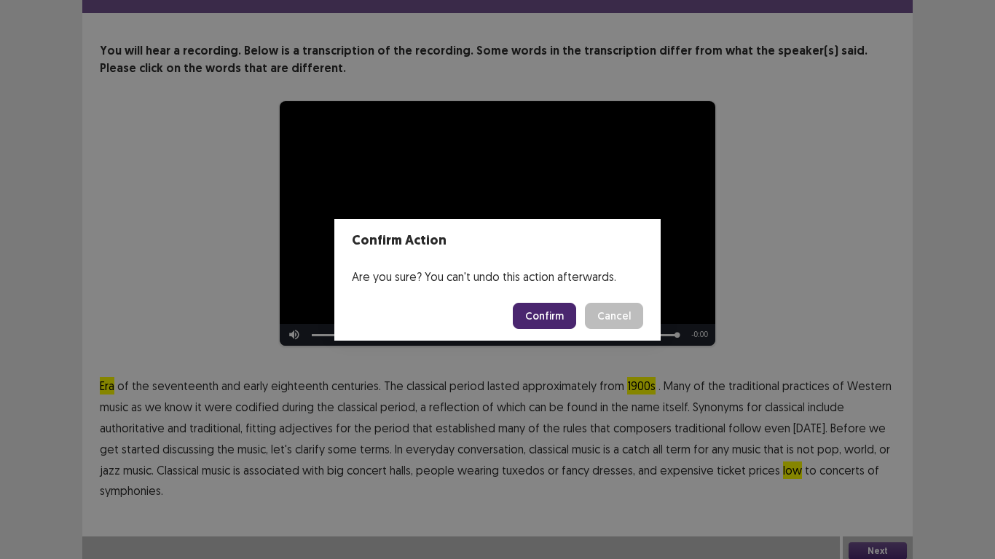
click at [552, 320] on button "Confirm" at bounding box center [544, 316] width 63 height 26
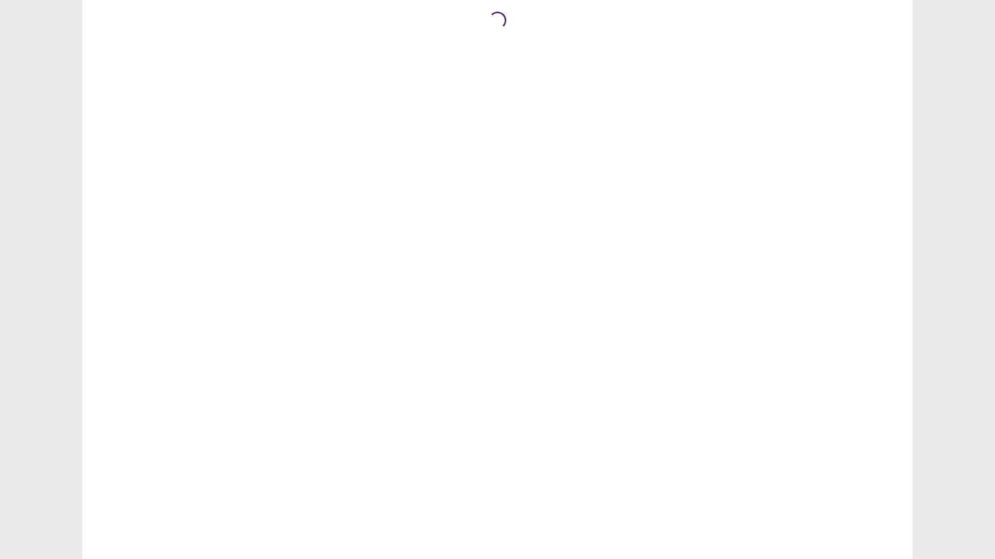
scroll to position [0, 0]
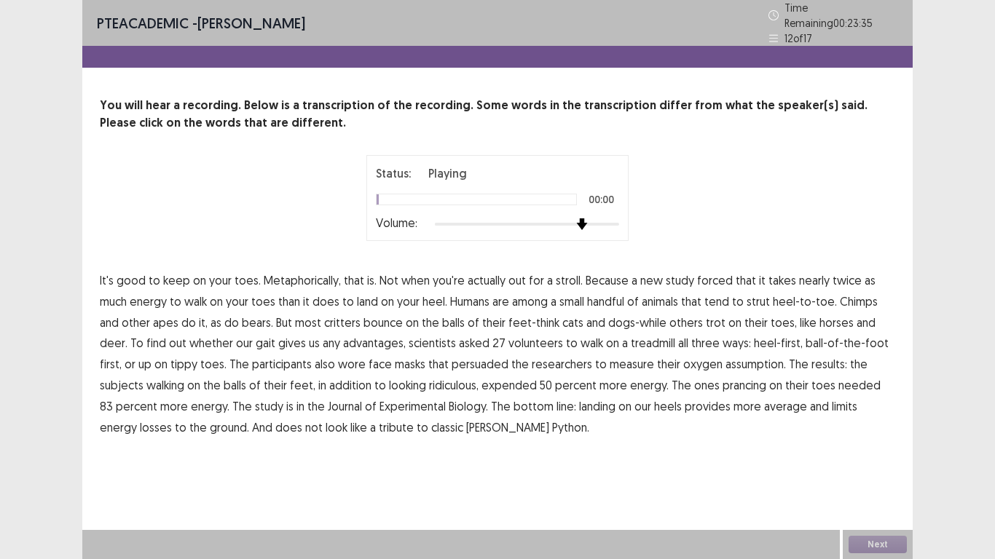
click at [573, 219] on div at bounding box center [527, 225] width 184 height 12
click at [709, 278] on span "forced" at bounding box center [715, 280] width 36 height 17
click at [452, 357] on span "persuaded" at bounding box center [480, 363] width 57 height 17
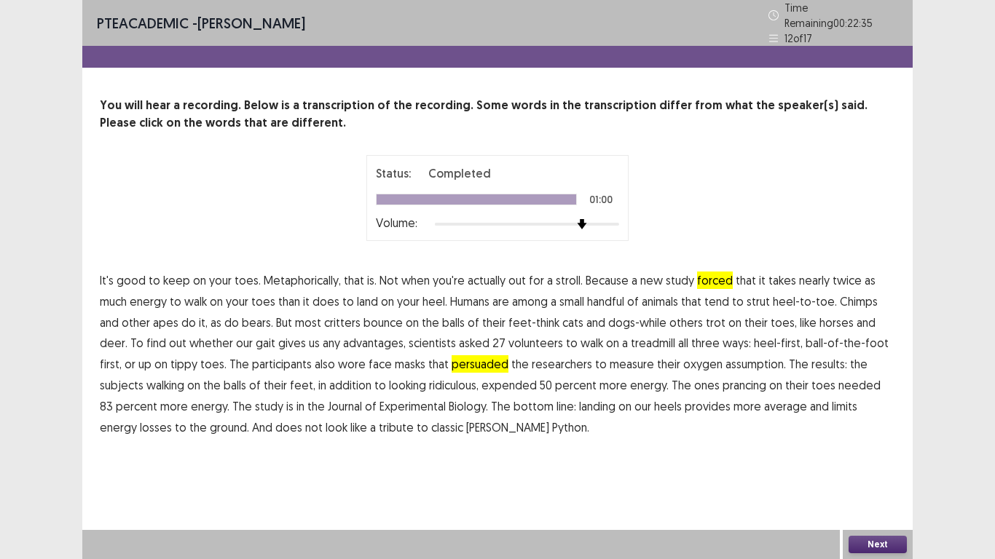
click at [892, 466] on button "Next" at bounding box center [878, 544] width 58 height 17
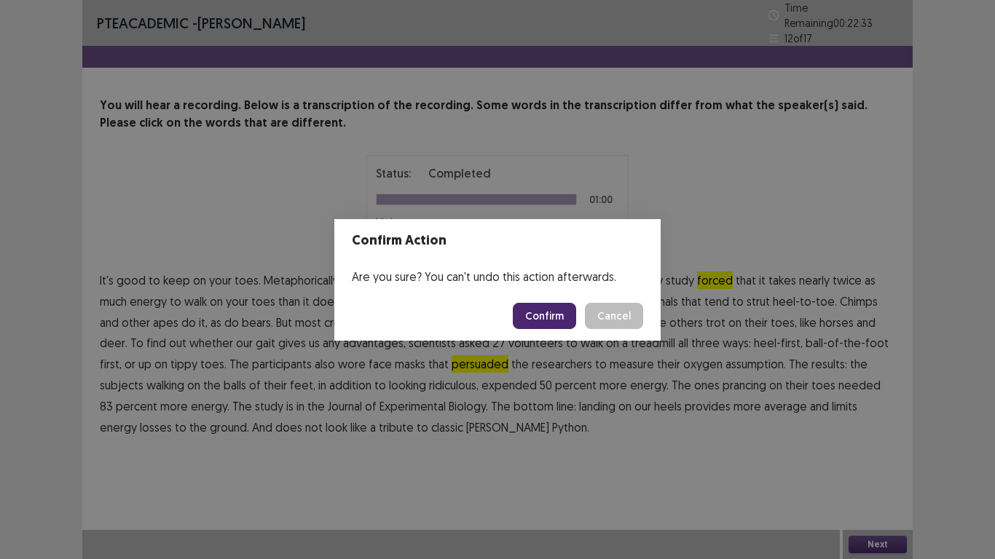
click at [561, 315] on button "Confirm" at bounding box center [544, 316] width 63 height 26
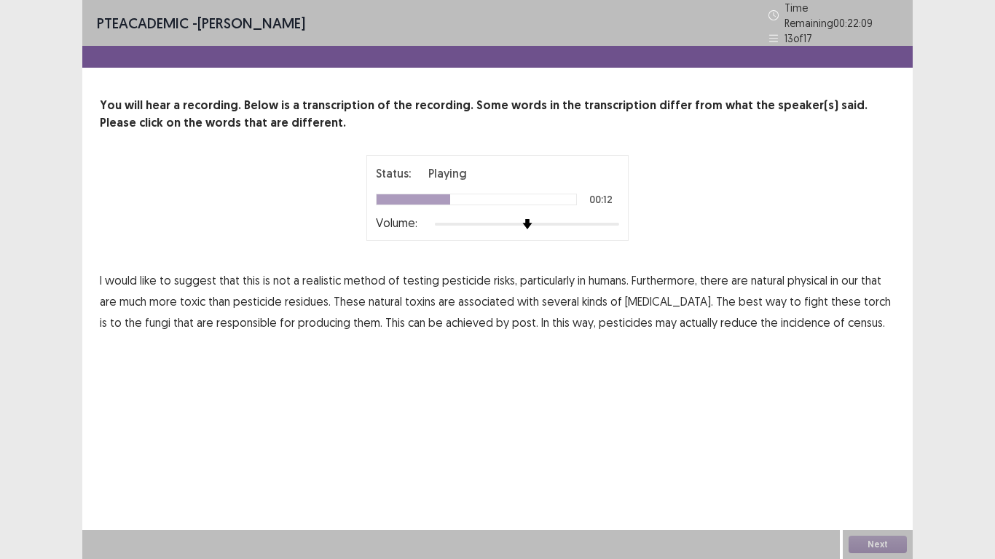
click at [797, 272] on span "physical" at bounding box center [807, 280] width 40 height 17
click at [868, 278] on span "that" at bounding box center [871, 280] width 20 height 17
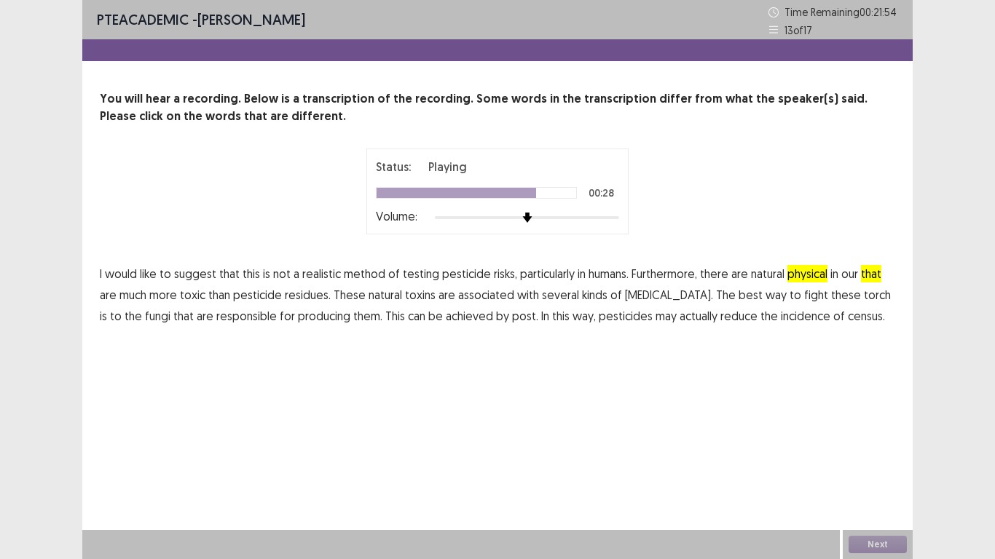
click at [142, 307] on span "the" at bounding box center [133, 315] width 17 height 17
click at [512, 321] on span "post." at bounding box center [525, 315] width 26 height 17
click at [848, 320] on span "census." at bounding box center [866, 315] width 37 height 17
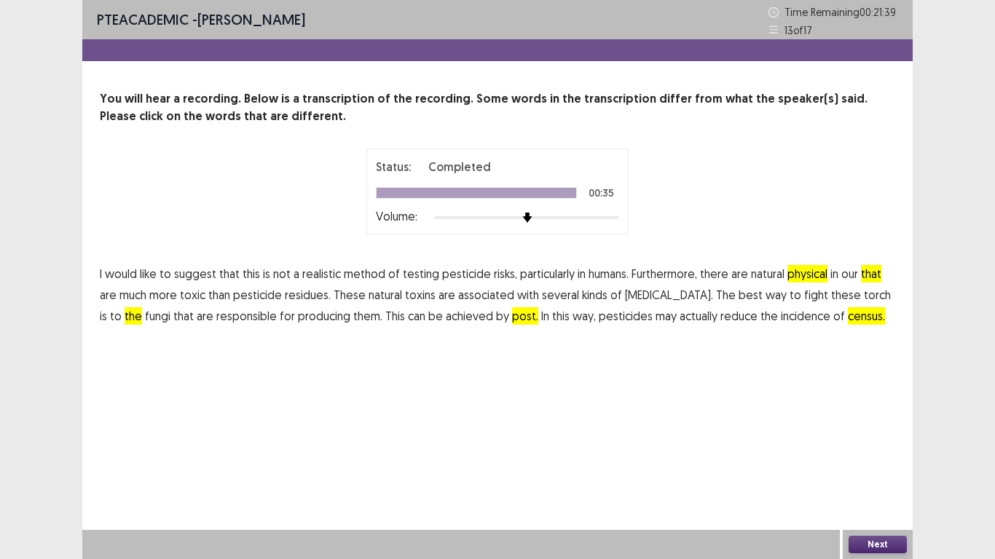
click at [875, 466] on button "Next" at bounding box center [878, 544] width 58 height 17
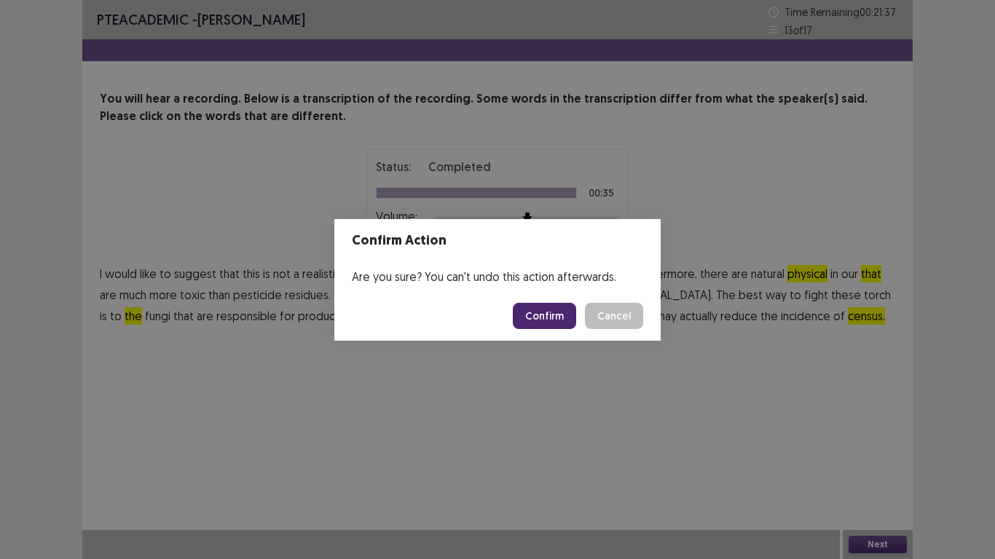
click at [562, 312] on button "Confirm" at bounding box center [544, 316] width 63 height 26
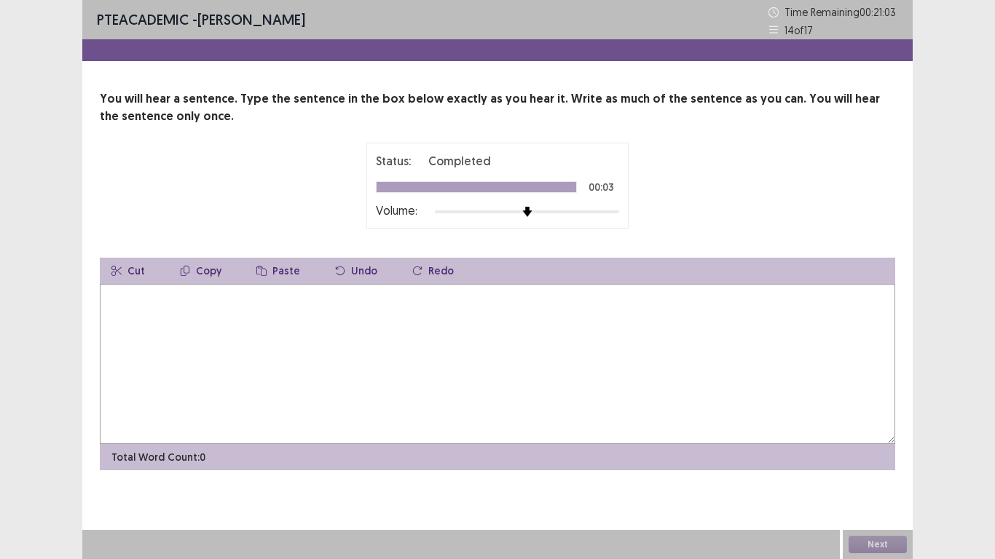
click at [208, 326] on textarea at bounding box center [497, 364] width 795 height 160
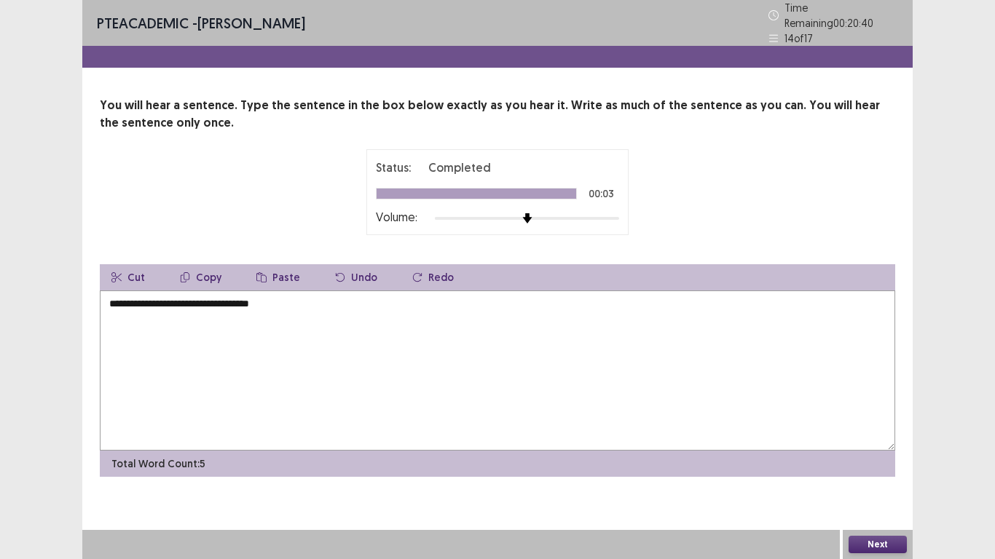
type textarea "**********"
click at [957, 310] on div "**********" at bounding box center [497, 279] width 995 height 559
click at [858, 466] on button "Next" at bounding box center [878, 544] width 58 height 17
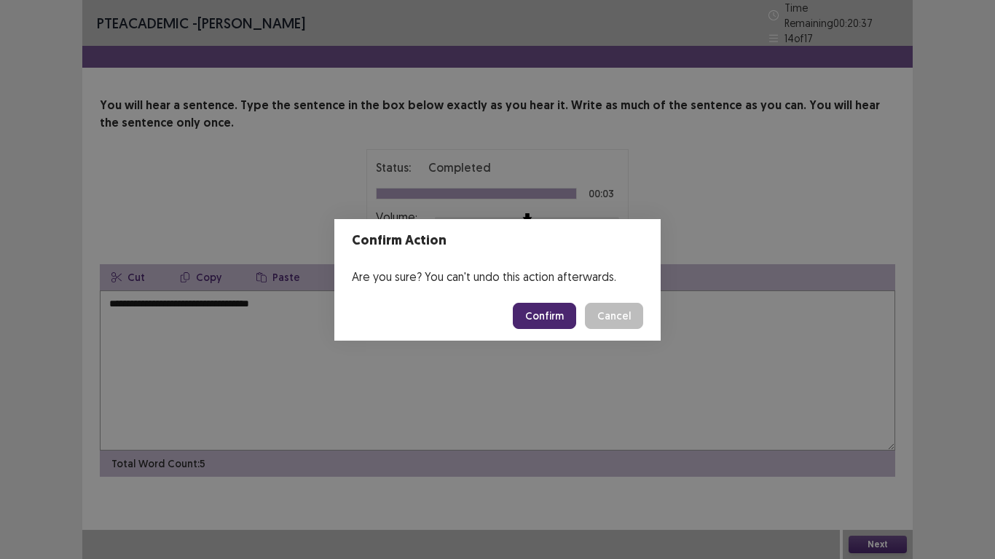
click at [546, 315] on button "Confirm" at bounding box center [544, 316] width 63 height 26
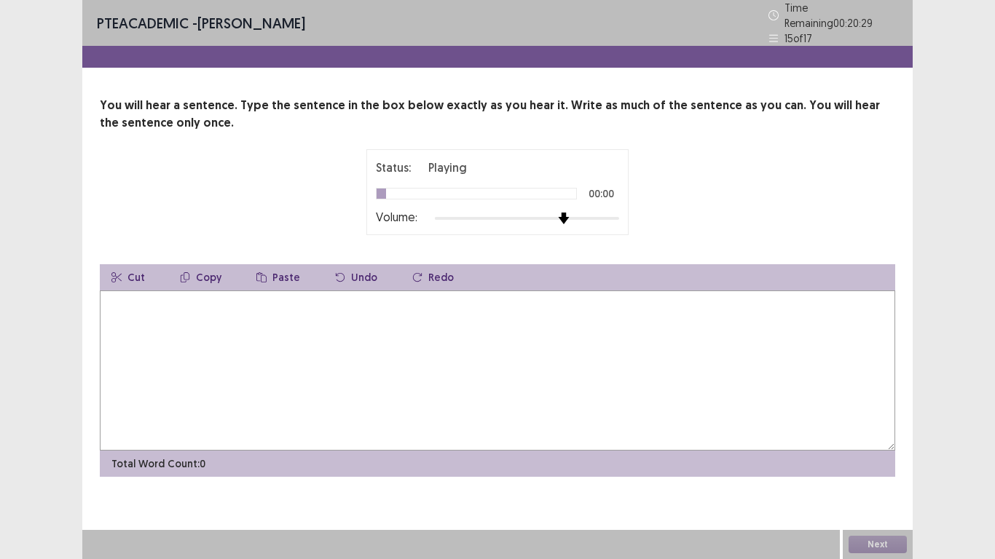
click at [564, 213] on div at bounding box center [527, 219] width 184 height 12
click at [587, 213] on div at bounding box center [527, 219] width 184 height 12
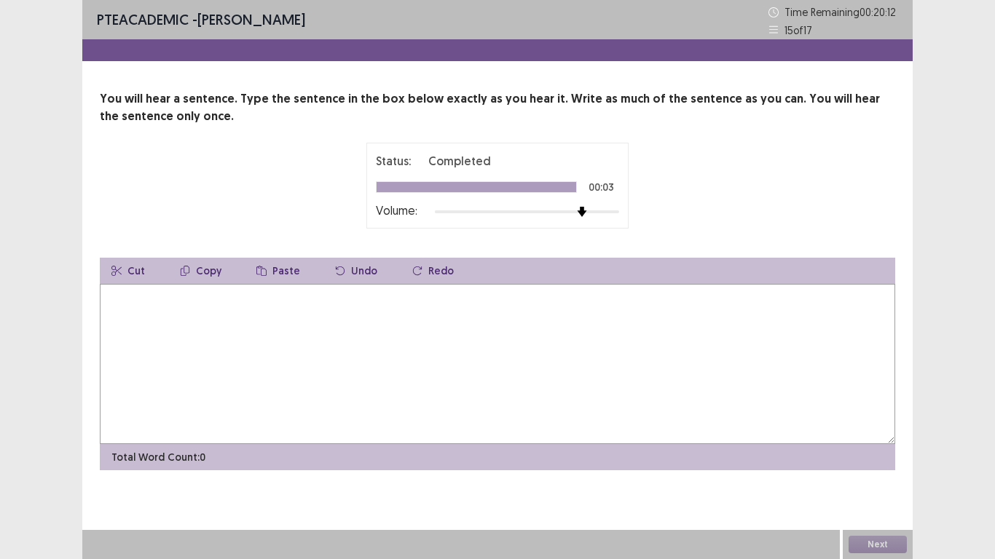
click at [197, 299] on textarea at bounding box center [497, 364] width 795 height 160
type textarea "**********"
click at [874, 466] on button "Next" at bounding box center [878, 544] width 58 height 17
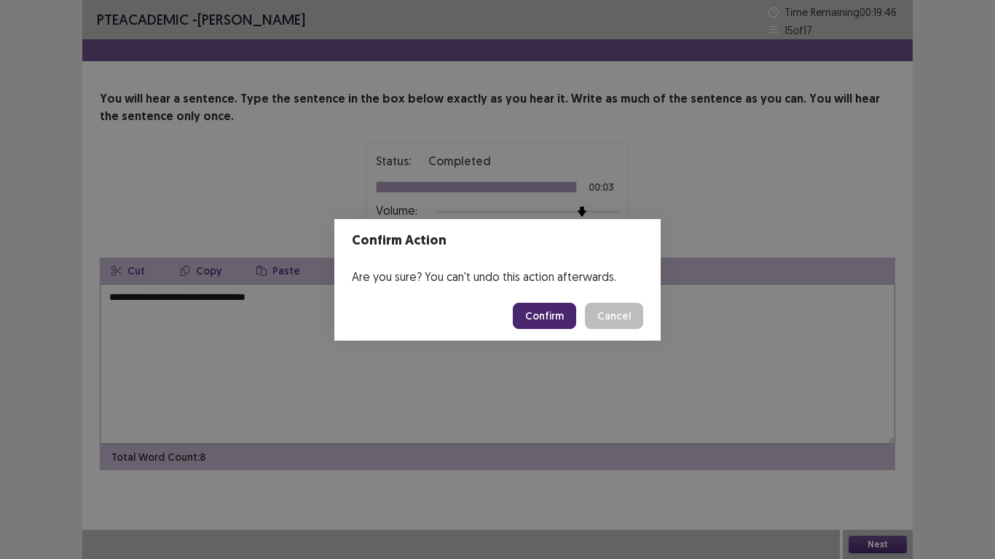
click at [558, 313] on button "Confirm" at bounding box center [544, 316] width 63 height 26
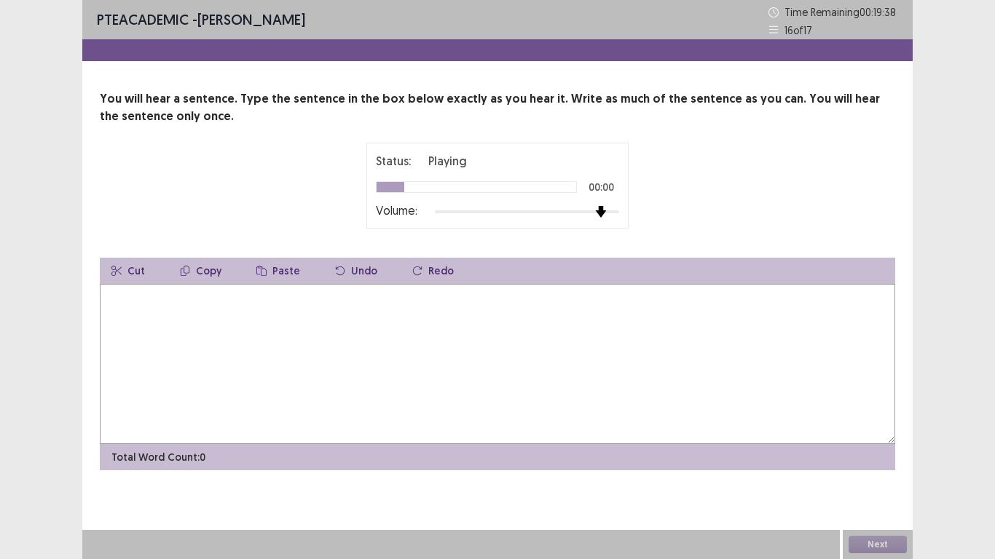
click at [599, 214] on div at bounding box center [527, 212] width 184 height 12
click at [291, 307] on textarea at bounding box center [497, 364] width 795 height 160
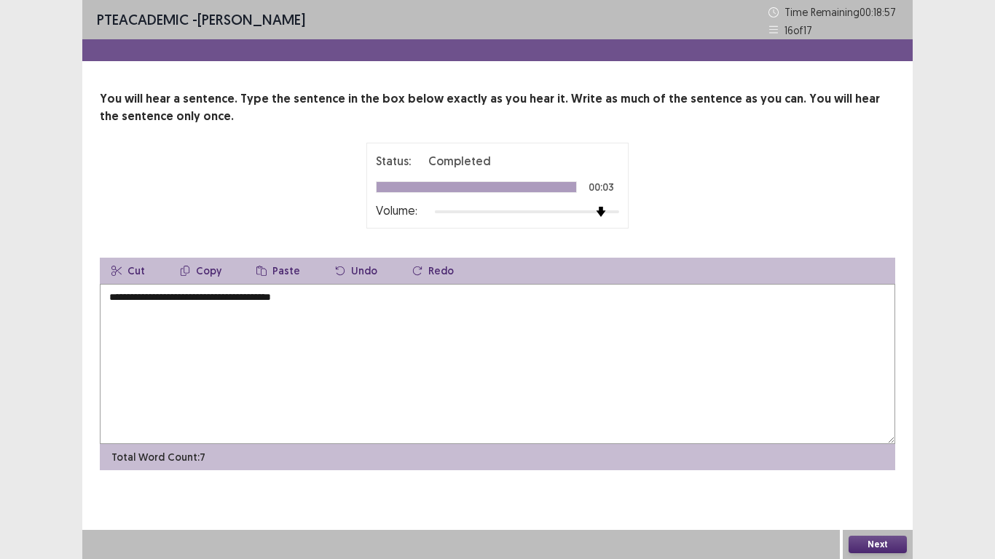
type textarea "**********"
click at [881, 466] on button "Next" at bounding box center [878, 544] width 58 height 17
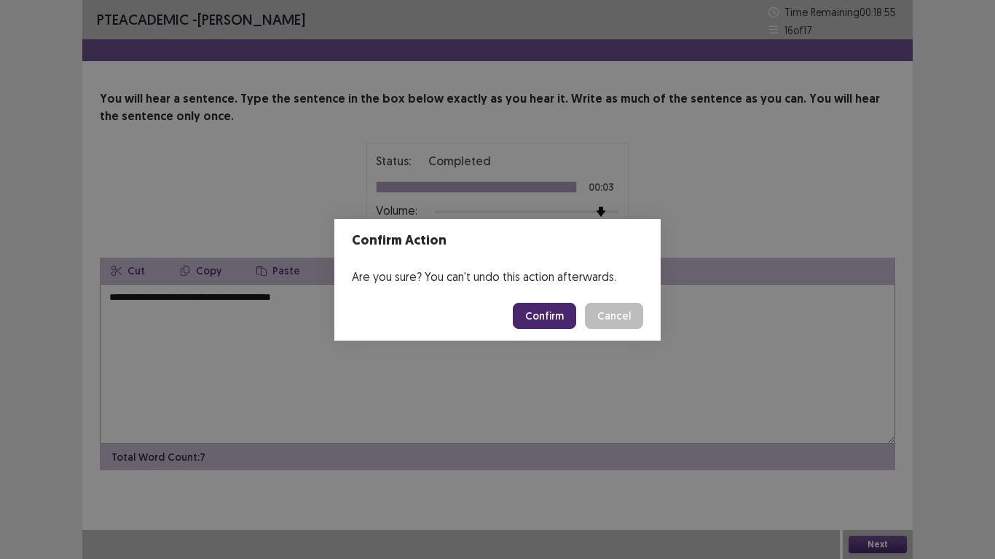
click at [556, 318] on button "Confirm" at bounding box center [544, 316] width 63 height 26
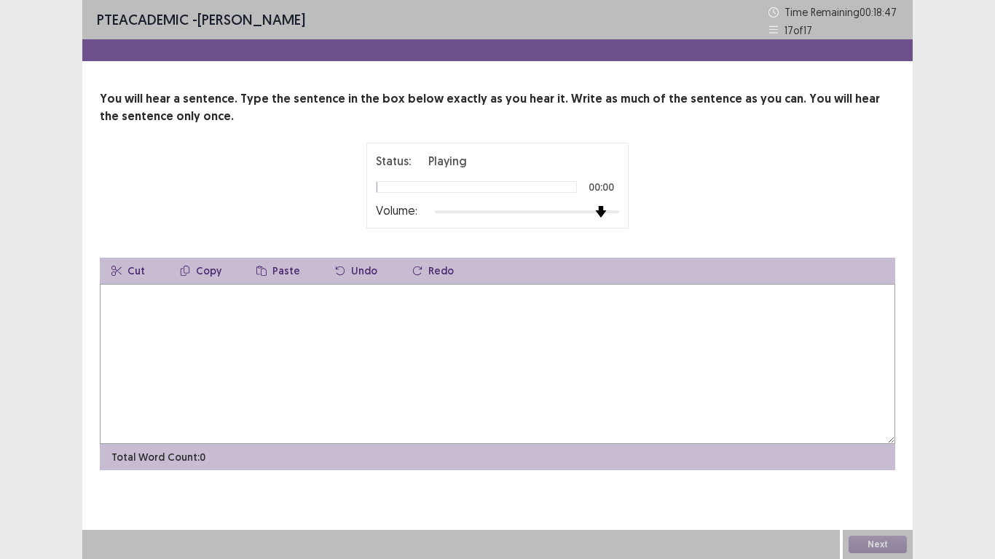
click at [597, 215] on div at bounding box center [527, 212] width 184 height 12
click at [197, 322] on textarea at bounding box center [497, 364] width 795 height 160
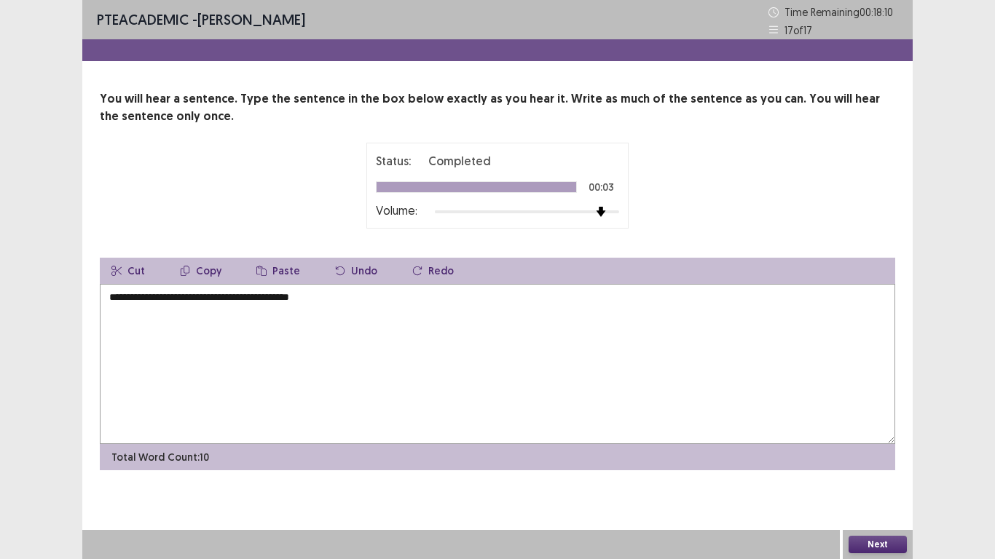
type textarea "**********"
click at [863, 466] on button "Next" at bounding box center [878, 544] width 58 height 17
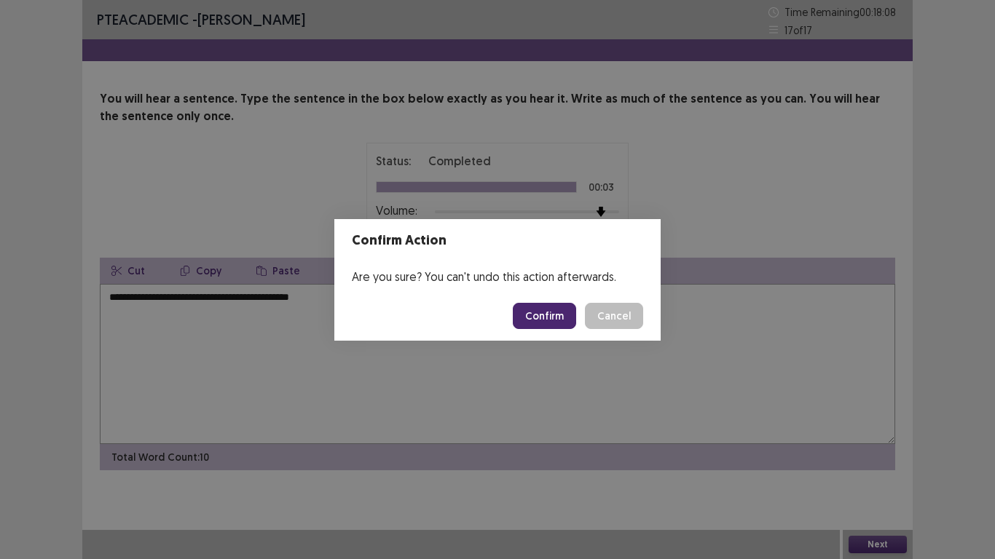
click at [560, 310] on button "Confirm" at bounding box center [544, 316] width 63 height 26
